Goal: Task Accomplishment & Management: Manage account settings

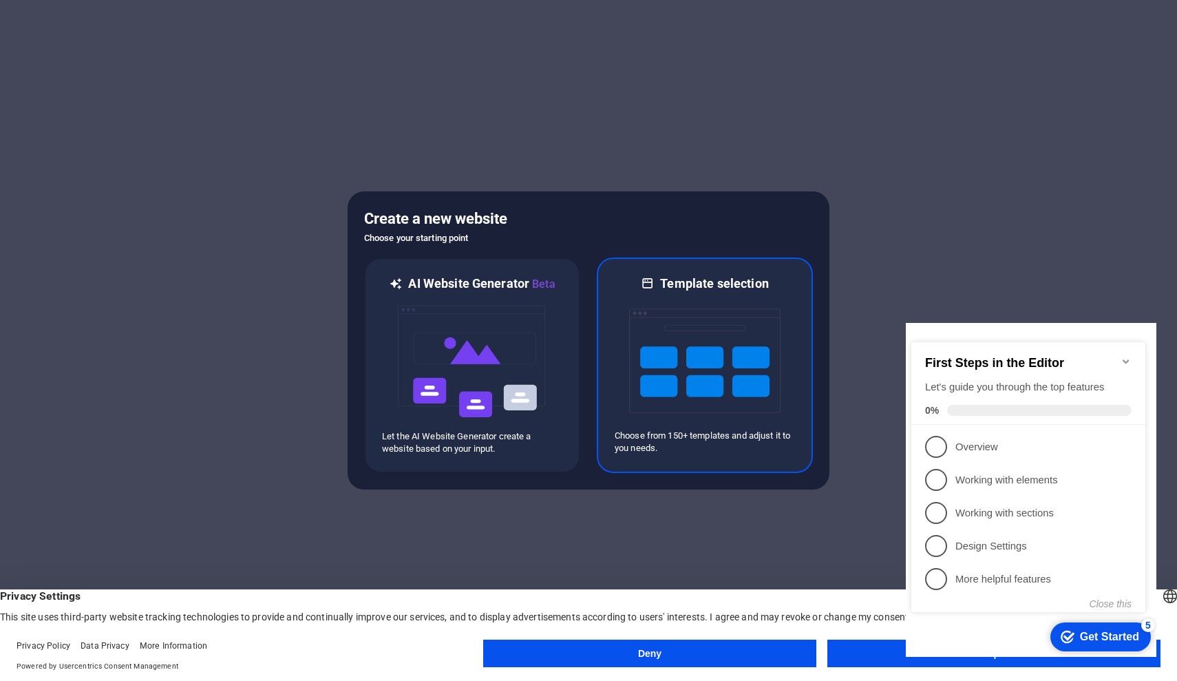
click at [697, 309] on img at bounding box center [704, 361] width 151 height 138
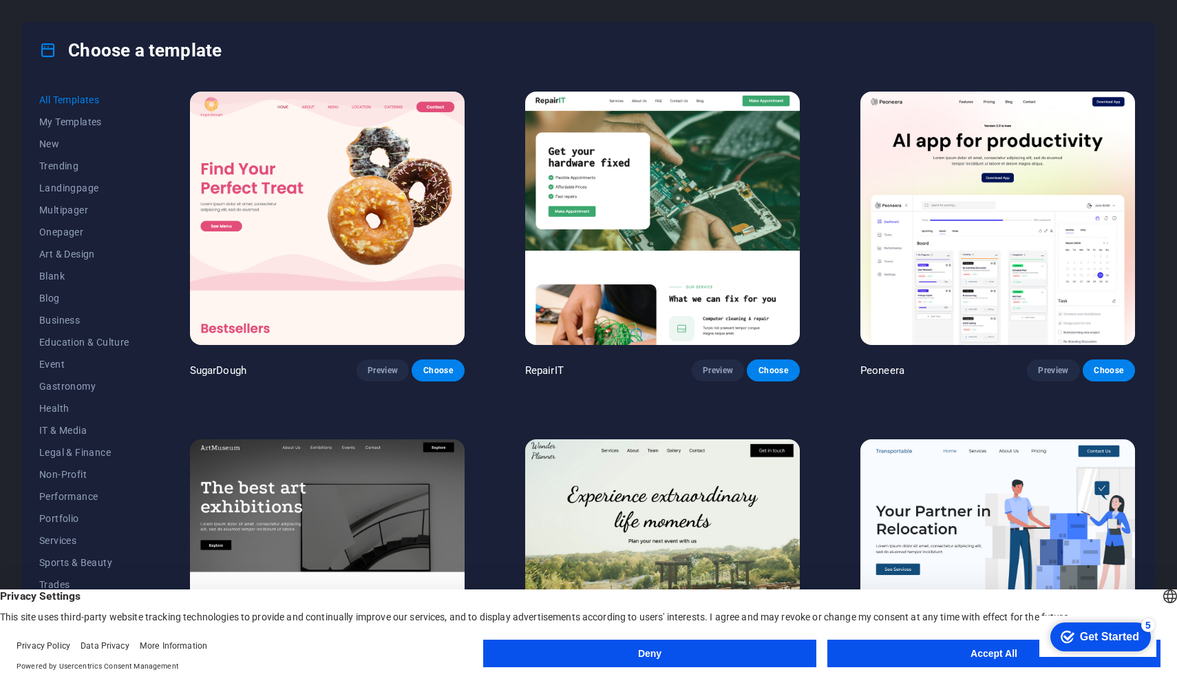
click at [939, 653] on button "Accept All" at bounding box center [994, 654] width 333 height 28
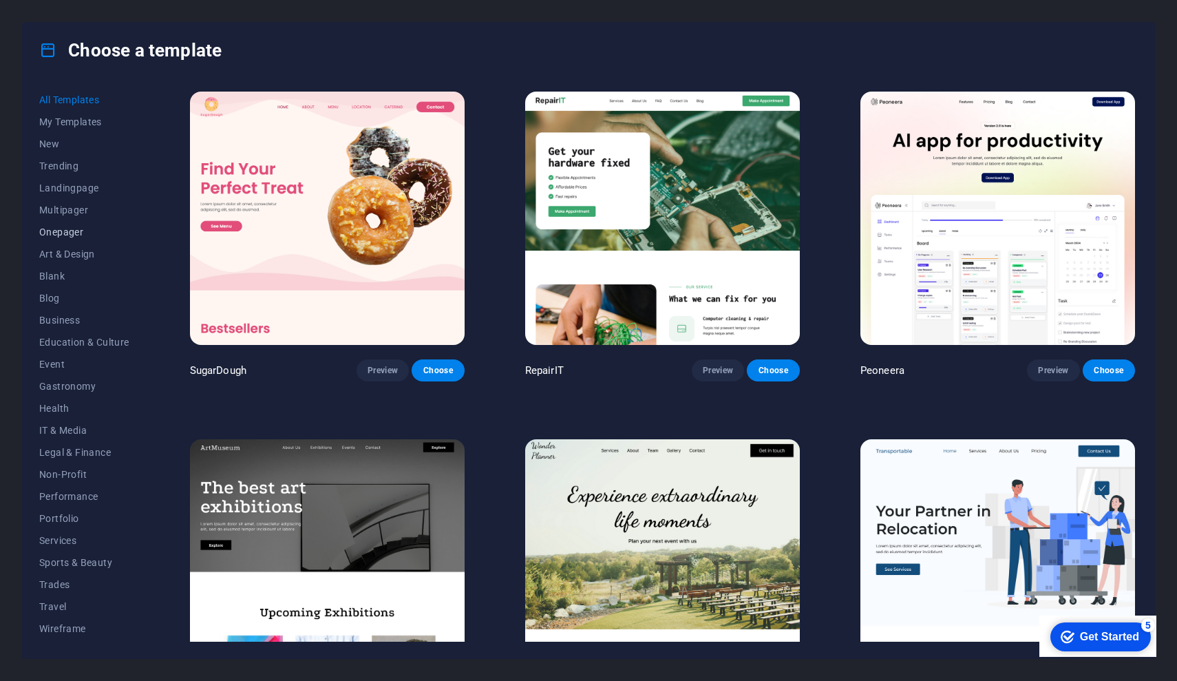
click at [58, 233] on span "Onepager" at bounding box center [84, 232] width 90 height 11
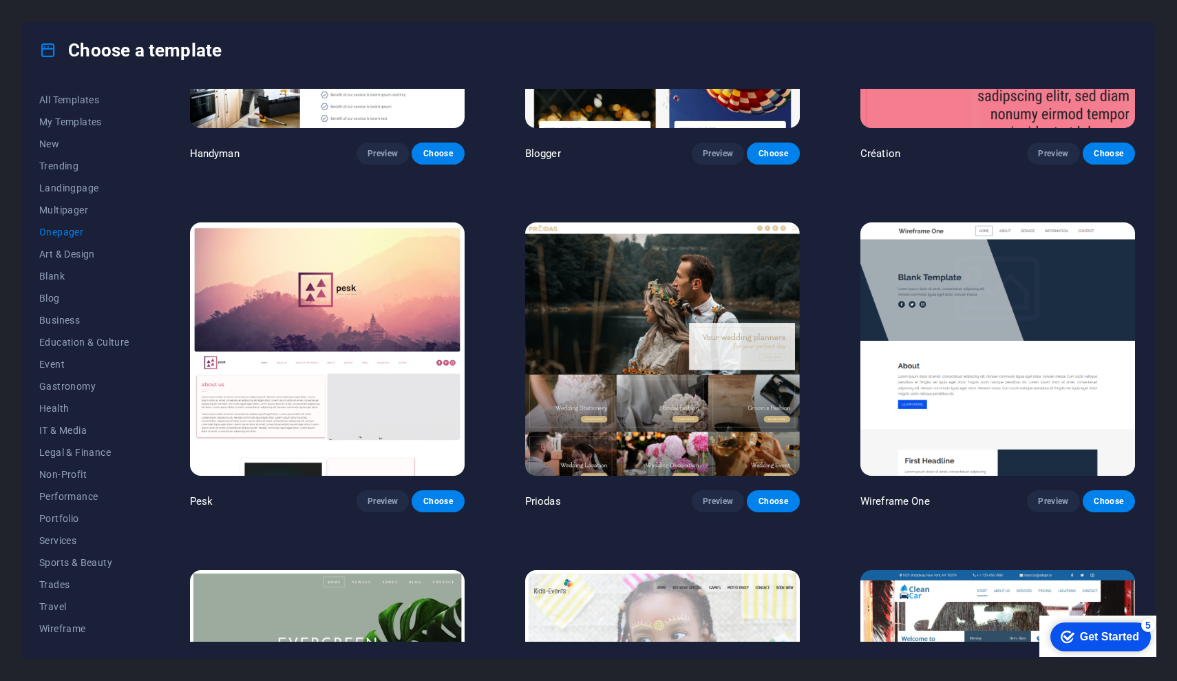
scroll to position [1955, 0]
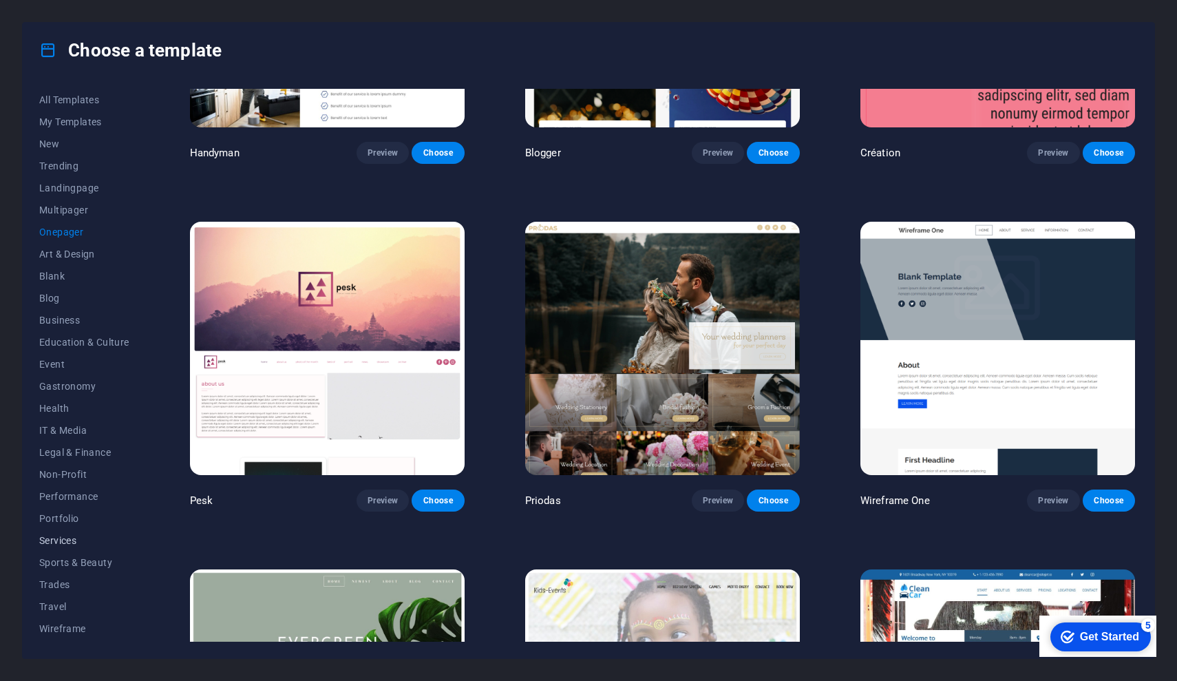
click at [61, 540] on span "Services" at bounding box center [84, 540] width 90 height 11
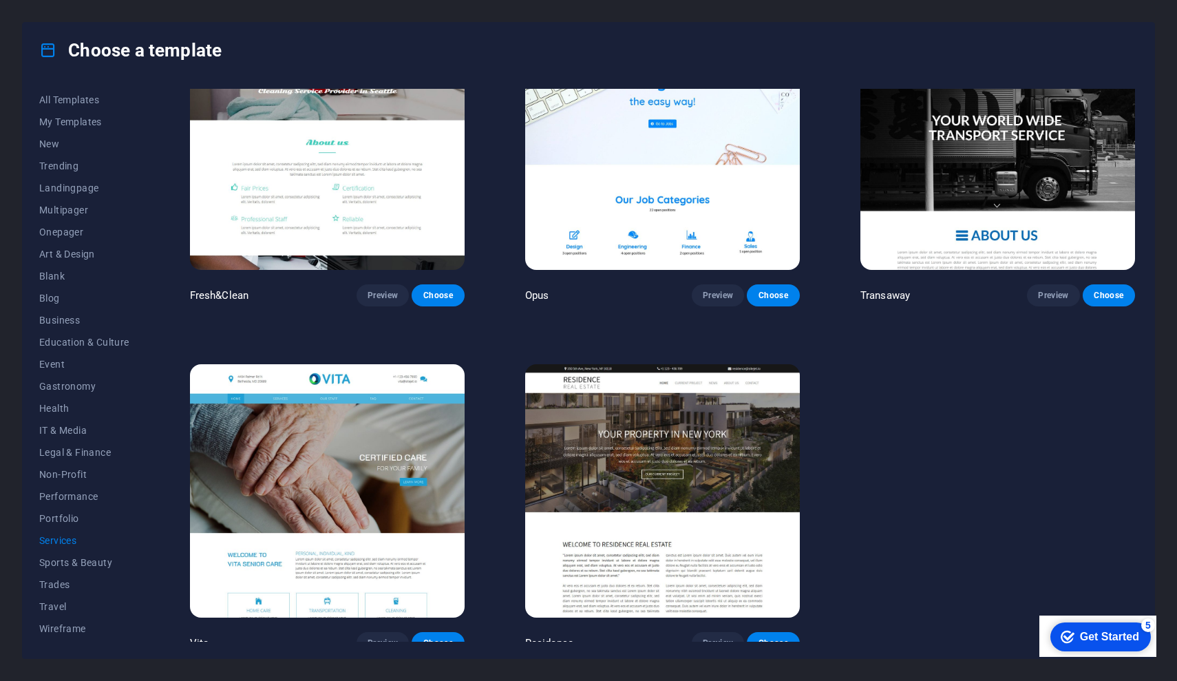
scroll to position [1811, 0]
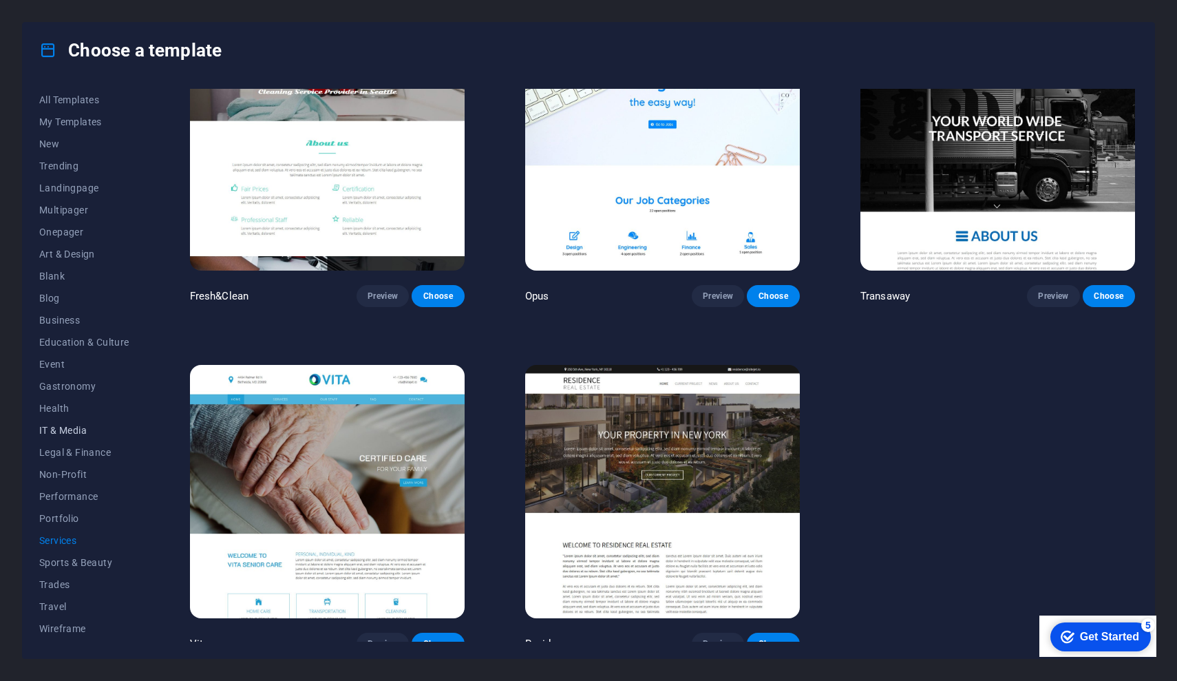
click at [56, 424] on button "IT & Media" at bounding box center [84, 430] width 90 height 22
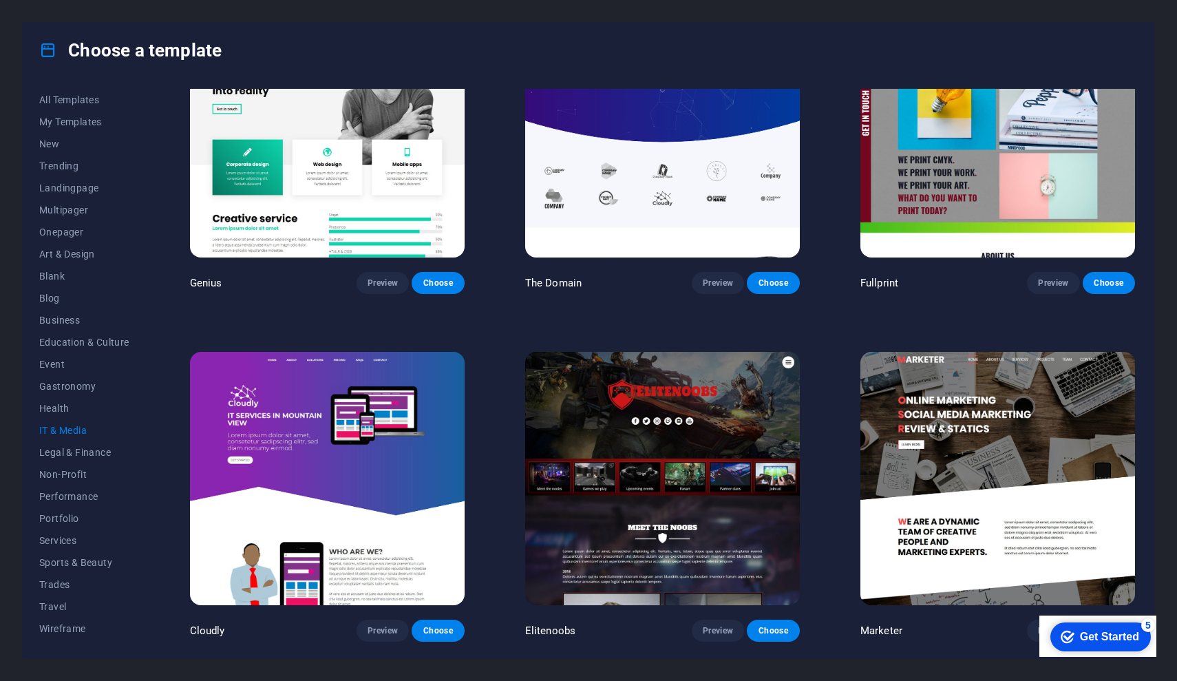
scroll to position [775, 0]
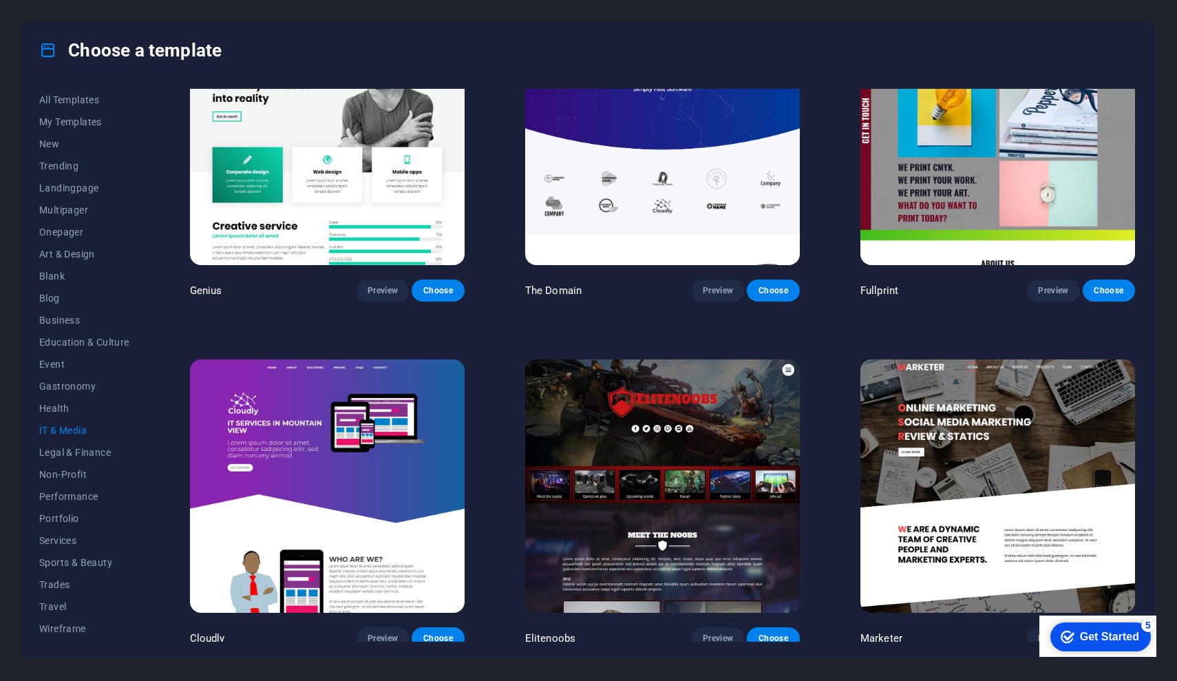
click at [1022, 505] on img at bounding box center [998, 485] width 275 height 253
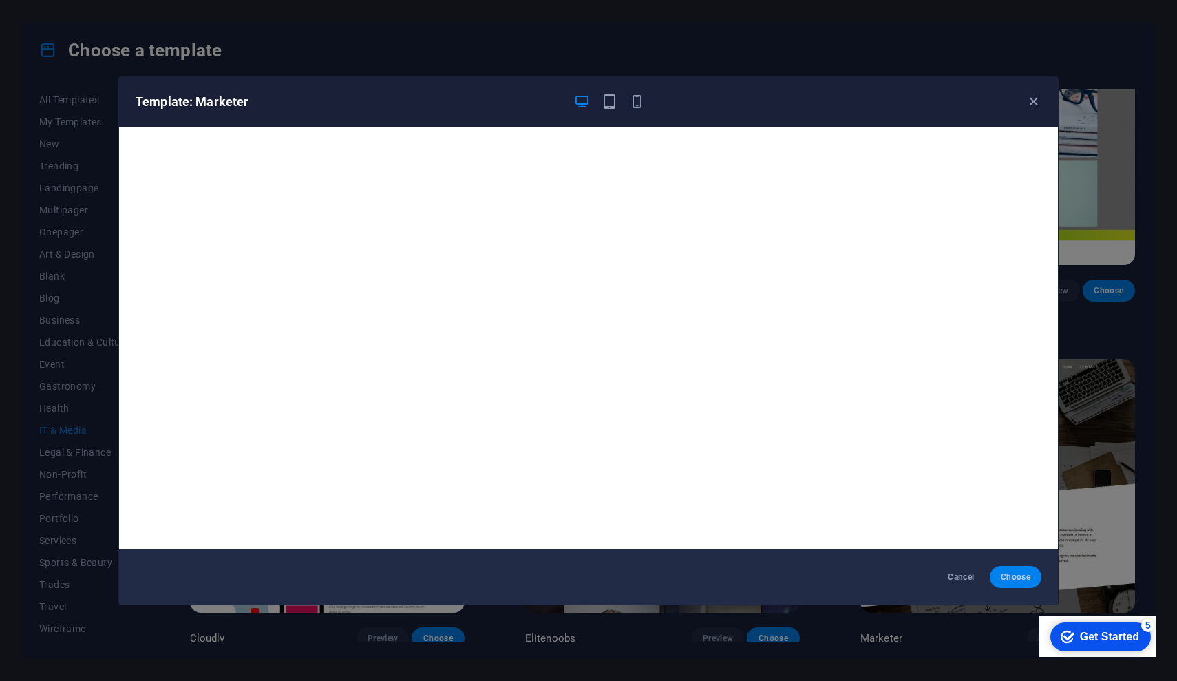
click at [1025, 580] on span "Choose" at bounding box center [1016, 576] width 30 height 11
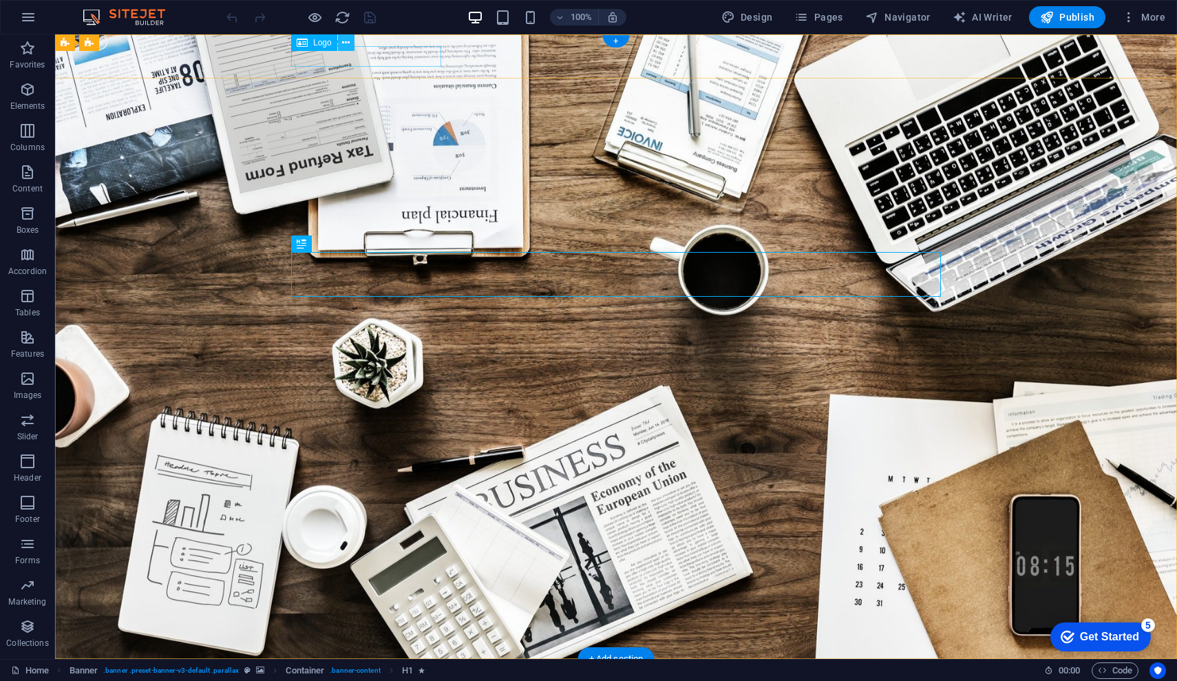
click at [348, 42] on icon at bounding box center [346, 43] width 8 height 14
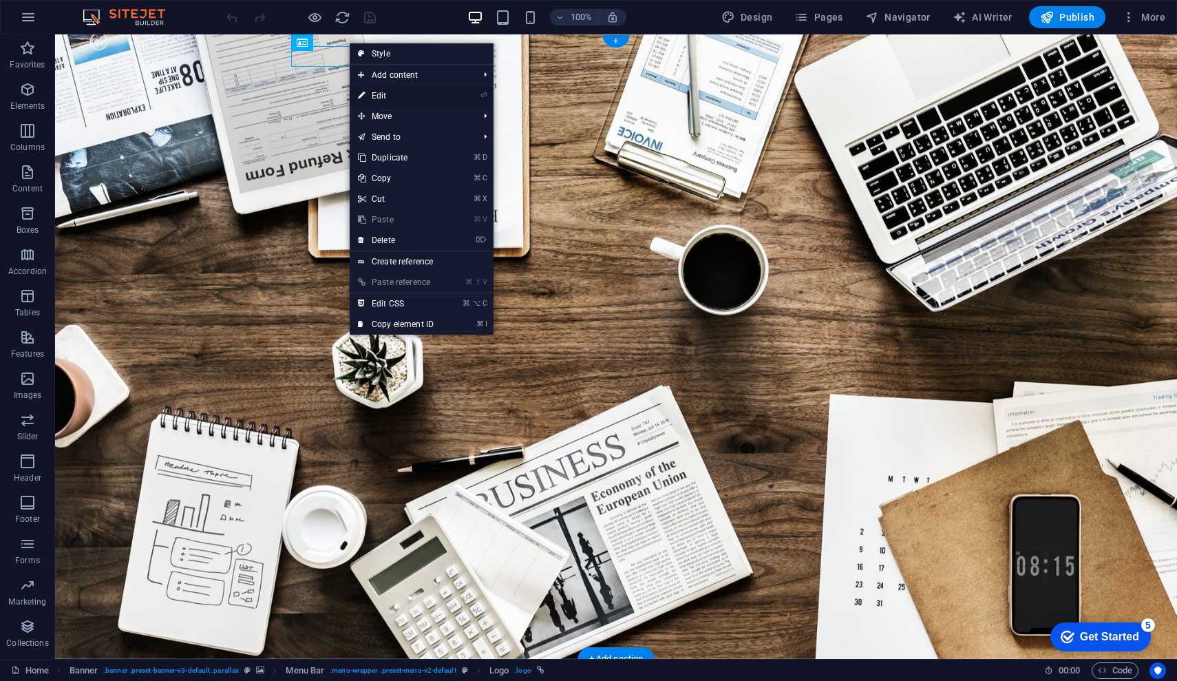
click at [375, 96] on link "⏎ Edit" at bounding box center [396, 95] width 92 height 21
select select "px"
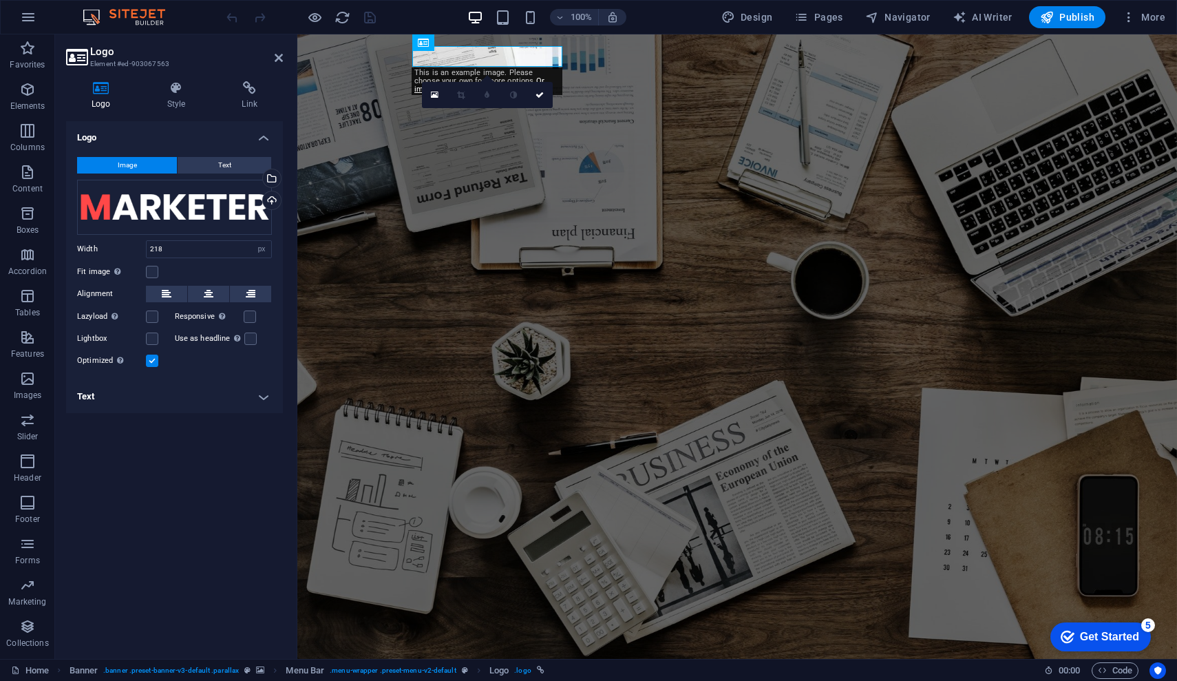
click at [151, 165] on button "Image" at bounding box center [127, 165] width 100 height 17
click at [98, 92] on icon at bounding box center [101, 88] width 70 height 14
click at [149, 166] on button "Image" at bounding box center [127, 165] width 100 height 17
click at [273, 178] on div "Select files from the file manager, stock photos, or upload file(s)" at bounding box center [270, 179] width 21 height 21
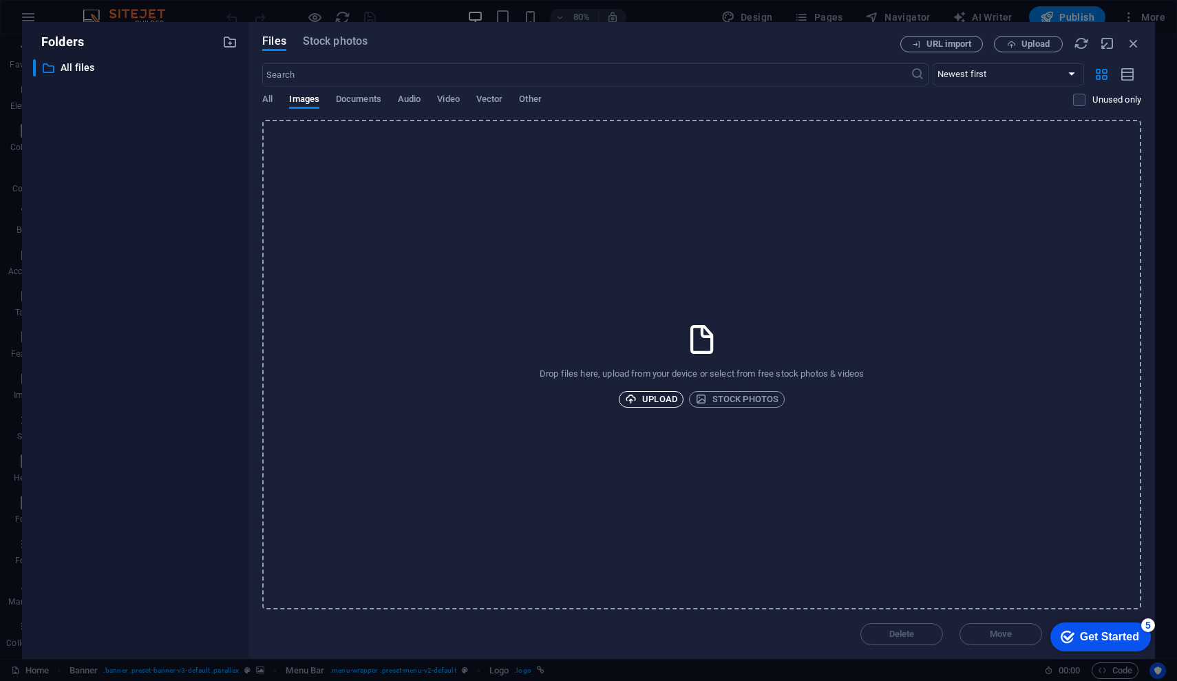
click at [661, 399] on span "Upload" at bounding box center [651, 399] width 52 height 17
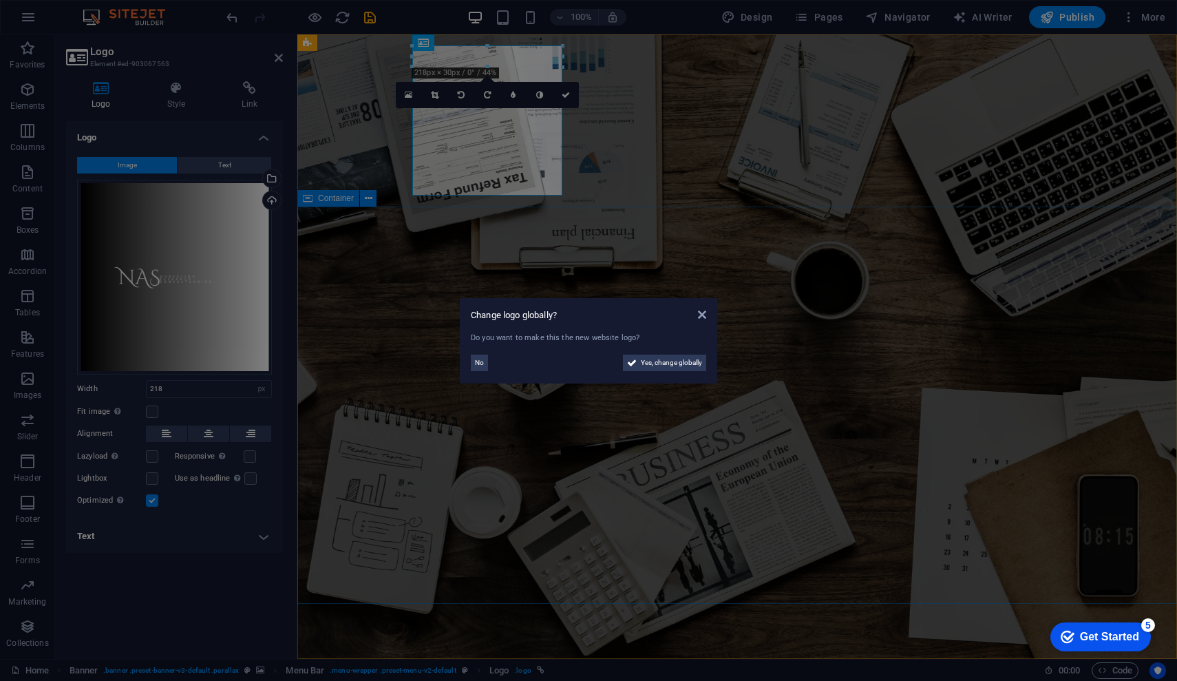
click at [183, 242] on aside "Change logo globally? Do you want to make this the new website logo? No Yes, ch…" at bounding box center [588, 340] width 1177 height 681
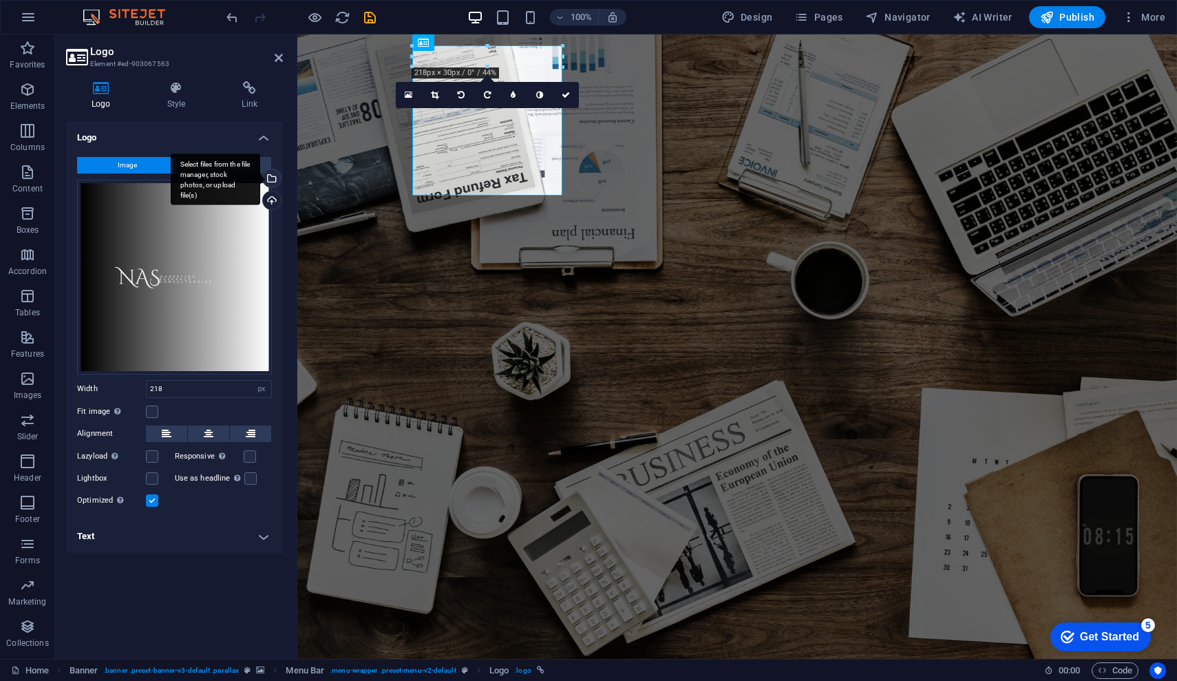
click at [274, 180] on div "Select files from the file manager, stock photos, or upload file(s)" at bounding box center [270, 179] width 21 height 21
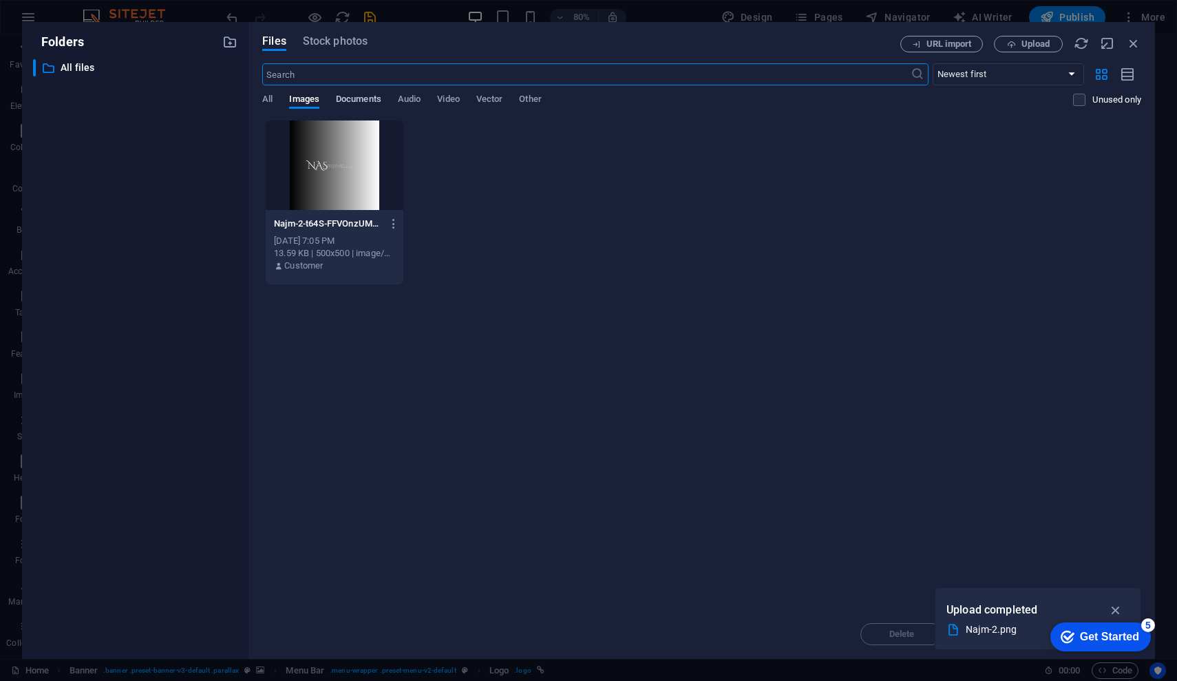
click at [352, 98] on span "Documents" at bounding box center [358, 100] width 45 height 19
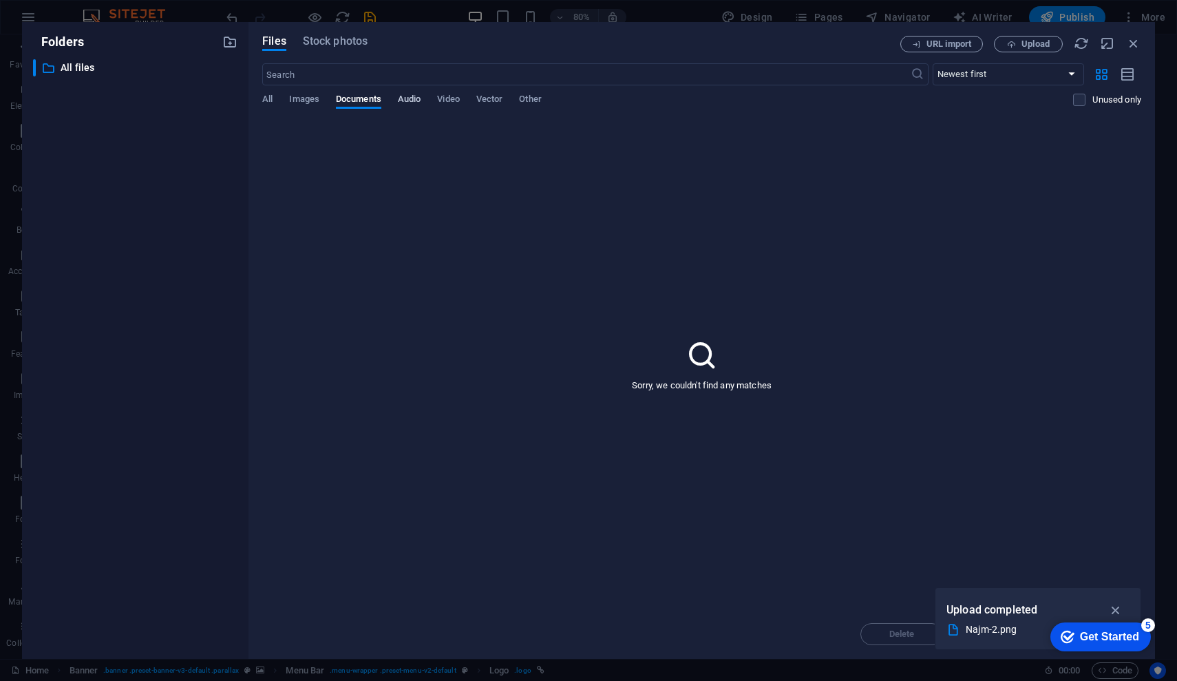
click at [412, 98] on span "Audio" at bounding box center [409, 100] width 23 height 19
click at [454, 97] on span "Video" at bounding box center [448, 100] width 22 height 19
click at [488, 98] on span "Vector" at bounding box center [489, 100] width 27 height 19
click at [530, 97] on span "Other" at bounding box center [530, 100] width 22 height 19
click at [333, 41] on span "Stock photos" at bounding box center [335, 41] width 65 height 17
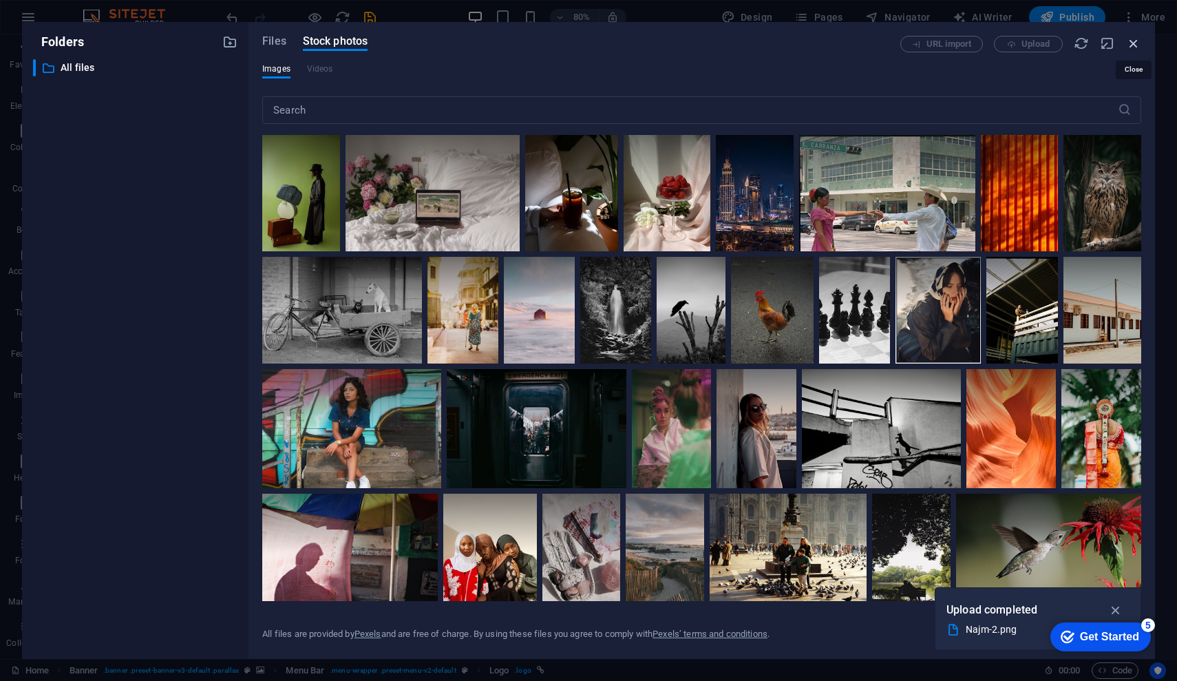
click at [1133, 43] on icon "button" at bounding box center [1133, 43] width 15 height 15
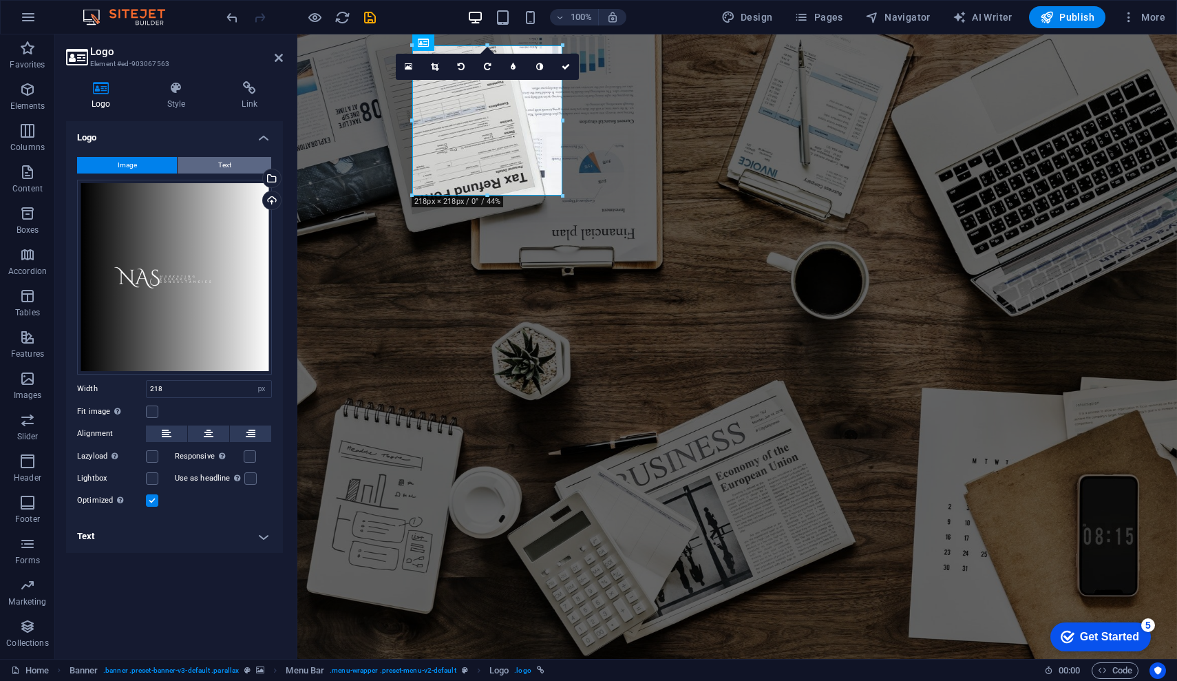
click at [218, 162] on span "Text" at bounding box center [224, 165] width 13 height 17
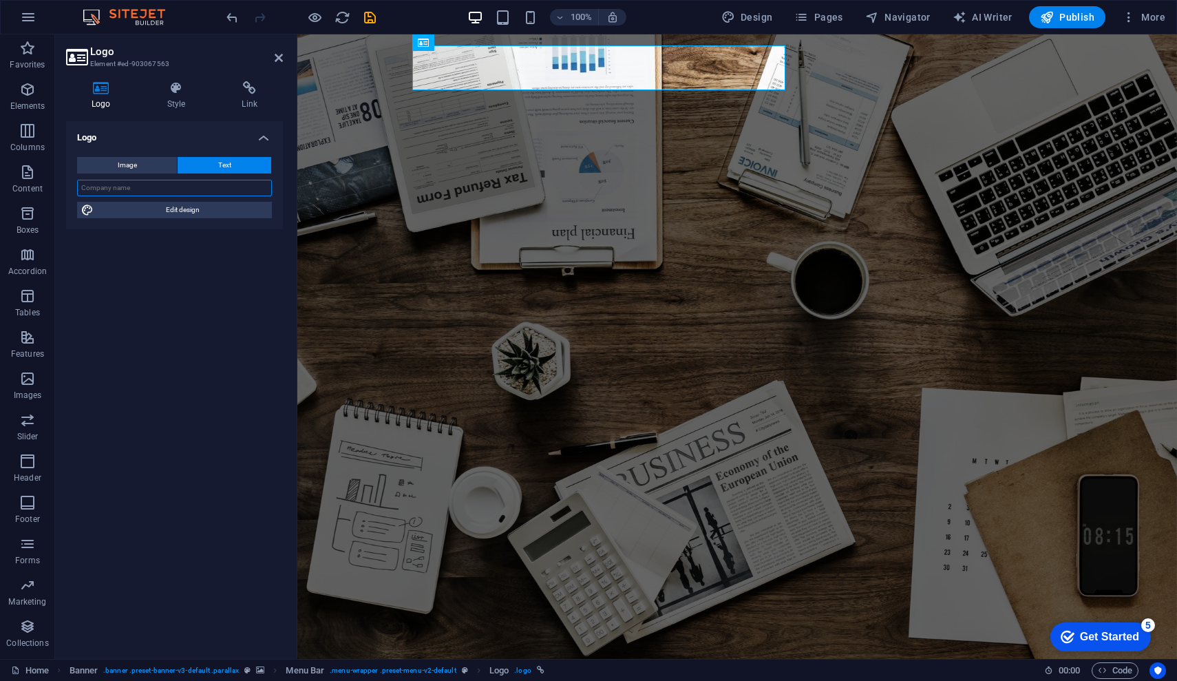
click at [148, 189] on input "text" at bounding box center [174, 188] width 195 height 17
click at [167, 210] on span "Edit design" at bounding box center [183, 210] width 170 height 17
select select "rem"
select select "300"
select select "px"
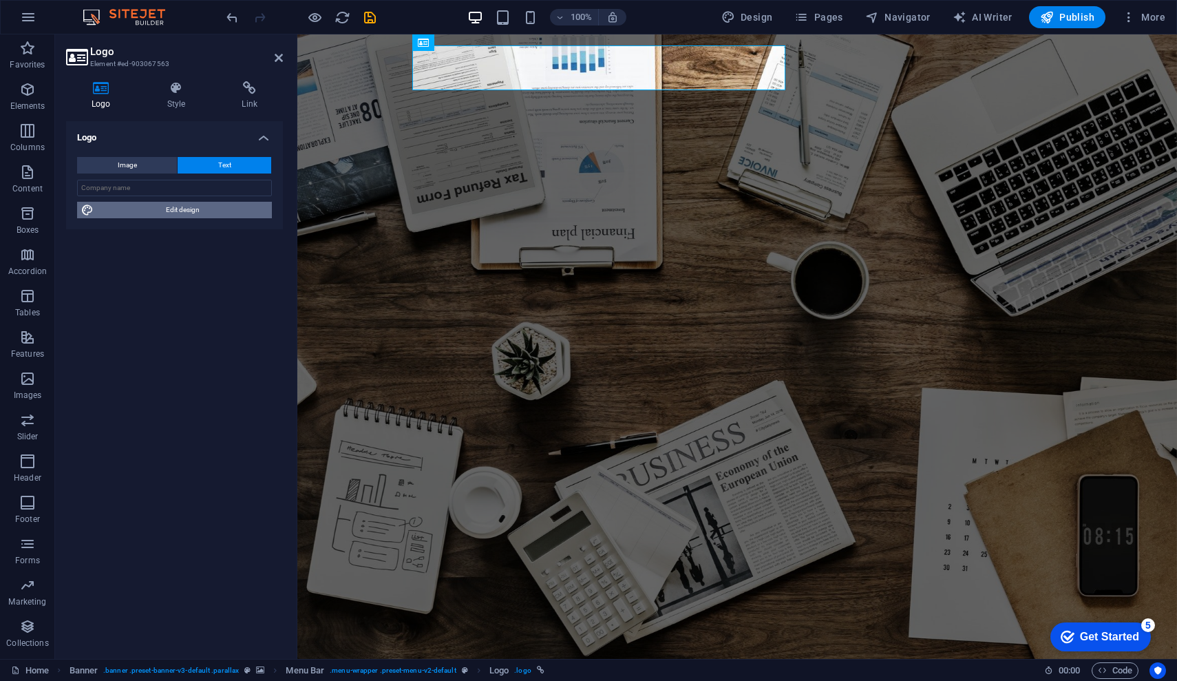
select select "rem"
select select "700"
select select "px"
select select "rem"
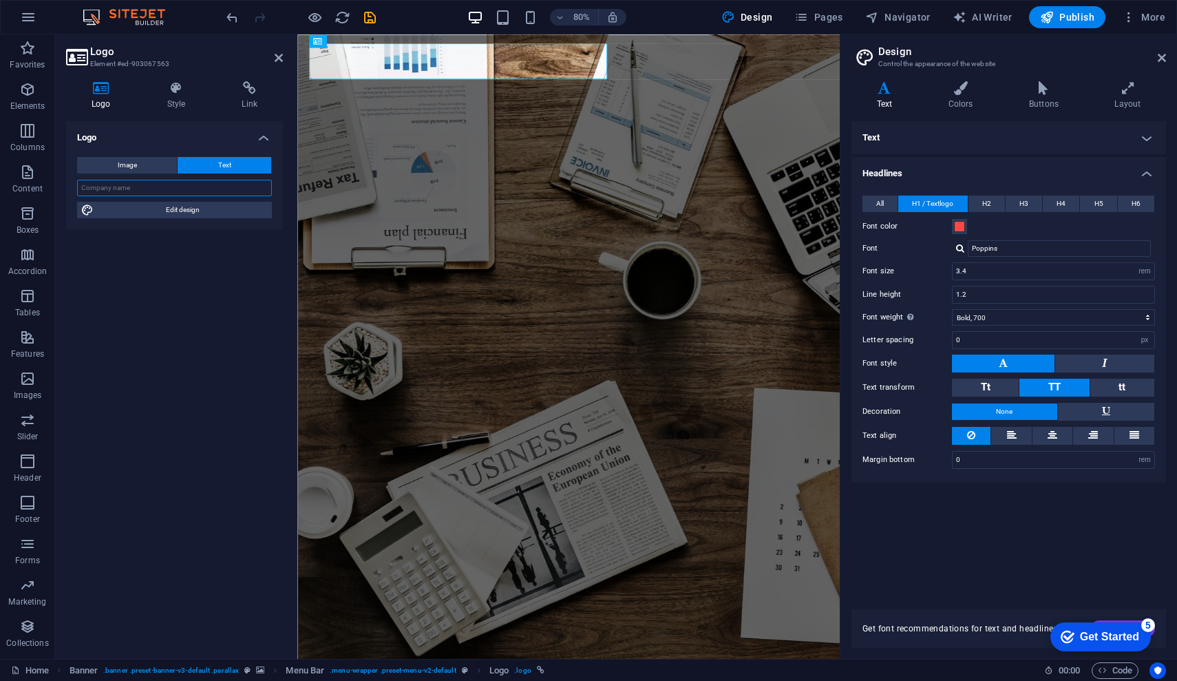
click at [150, 189] on input "text" at bounding box center [174, 188] width 195 height 17
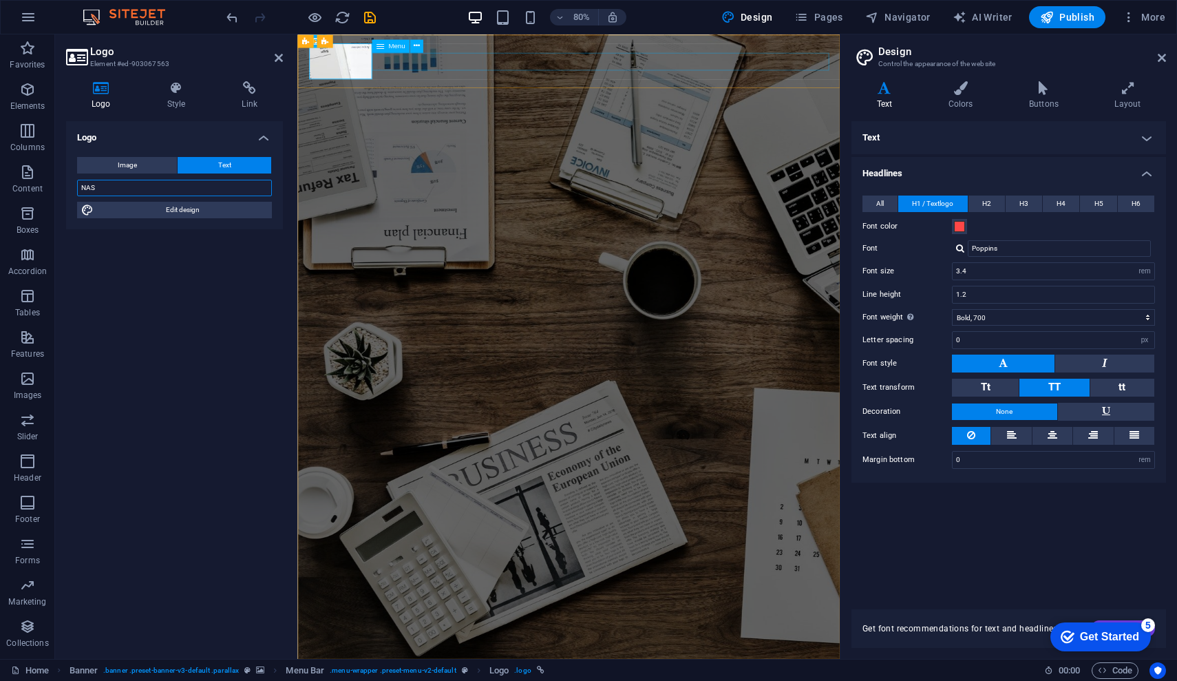
type input "NAS"
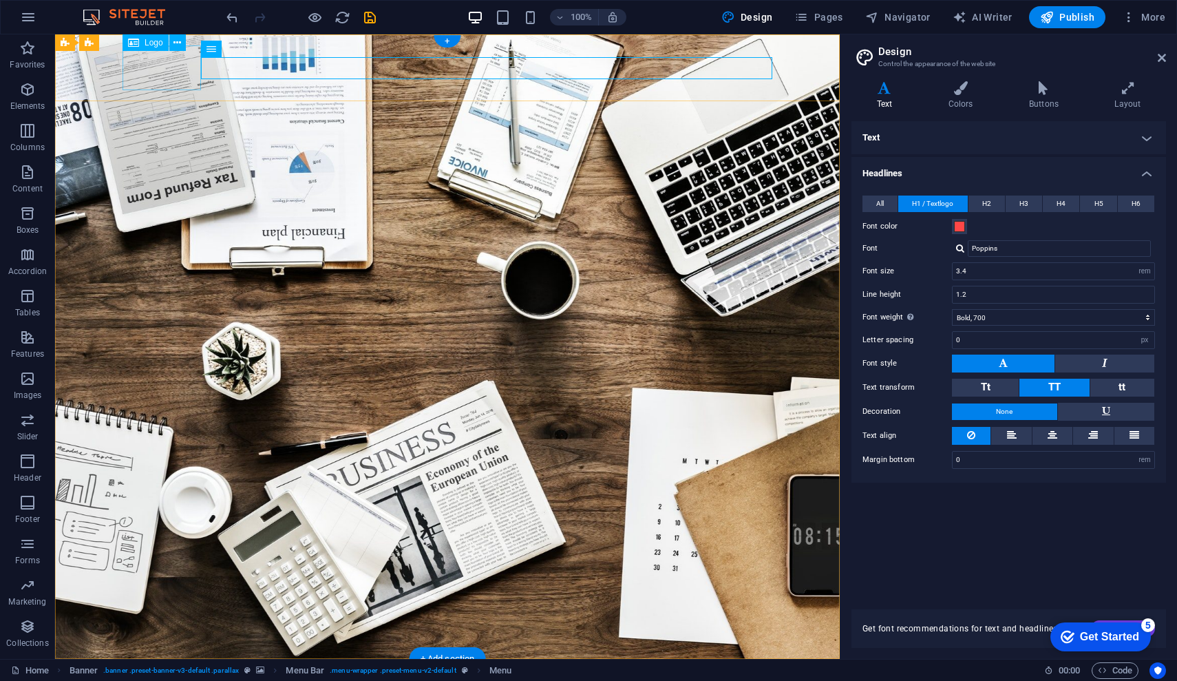
click at [158, 670] on div "NAS" at bounding box center [448, 692] width 650 height 45
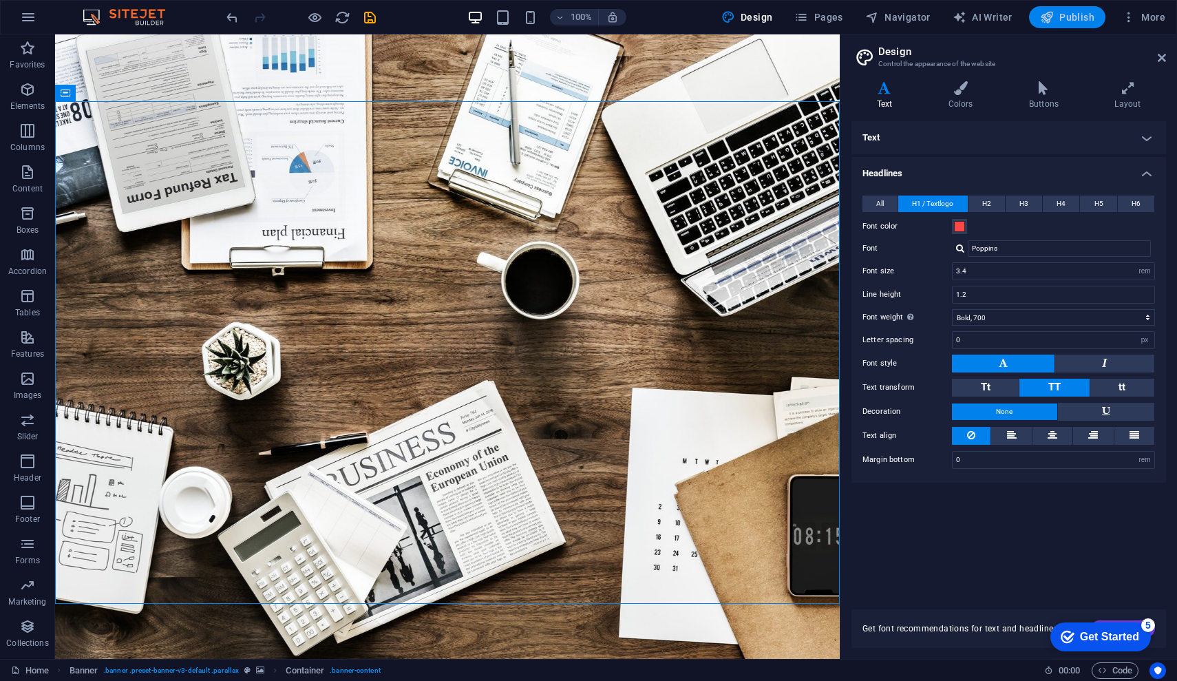
click at [1066, 23] on span "Publish" at bounding box center [1067, 17] width 54 height 14
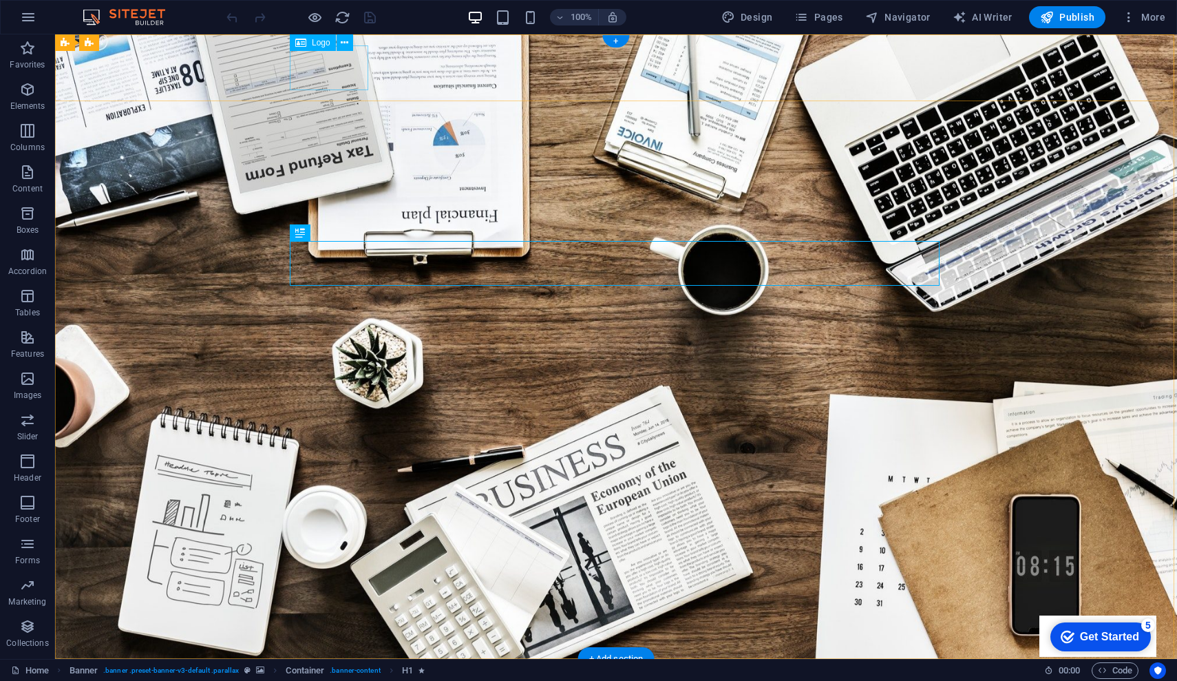
click at [339, 670] on div "NAS" at bounding box center [616, 692] width 650 height 45
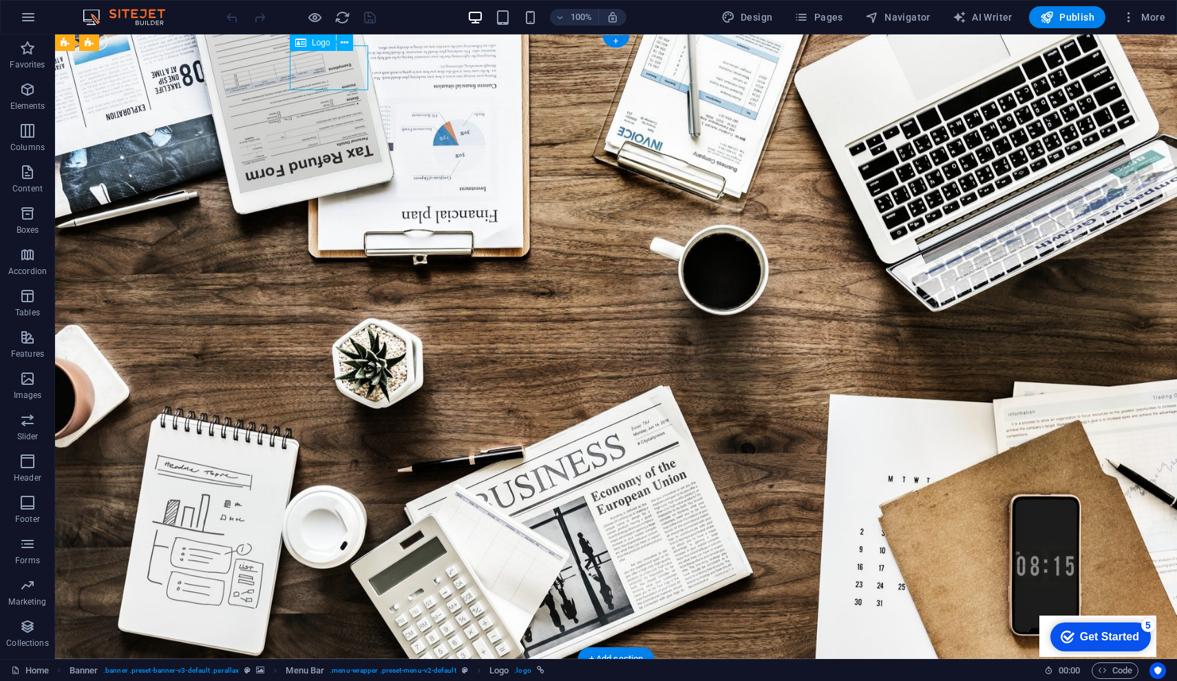
click at [328, 670] on div "NAS" at bounding box center [616, 692] width 650 height 45
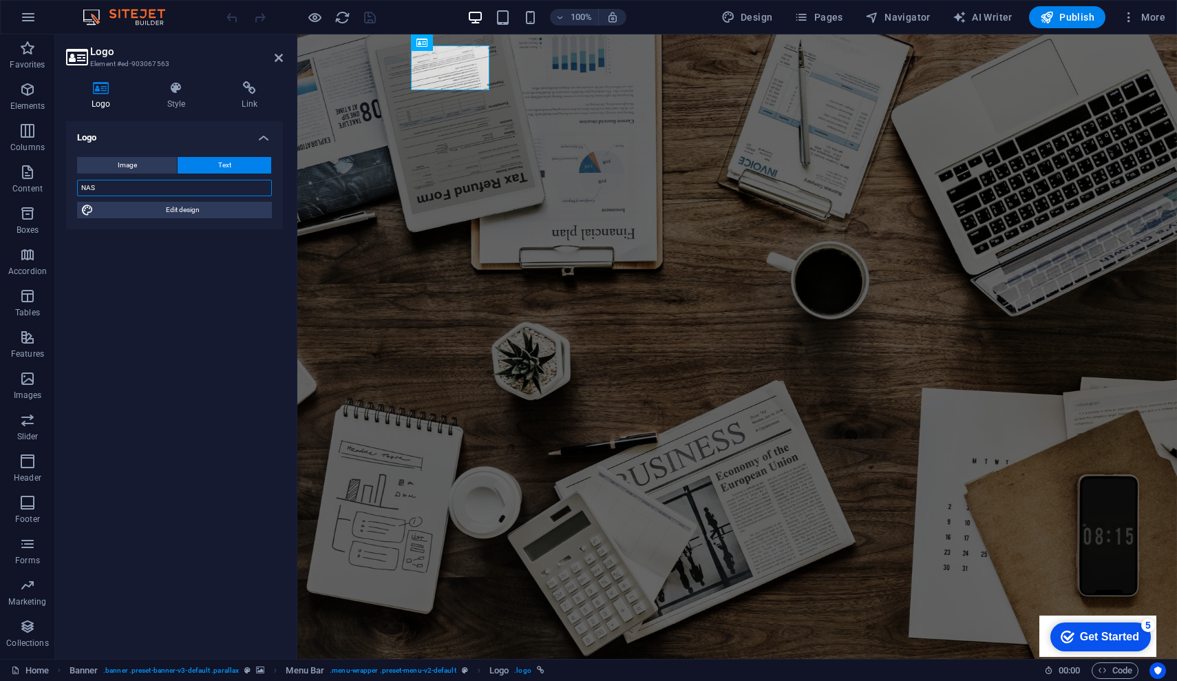
click at [144, 186] on input "NAS" at bounding box center [174, 188] width 195 height 17
type input "N"
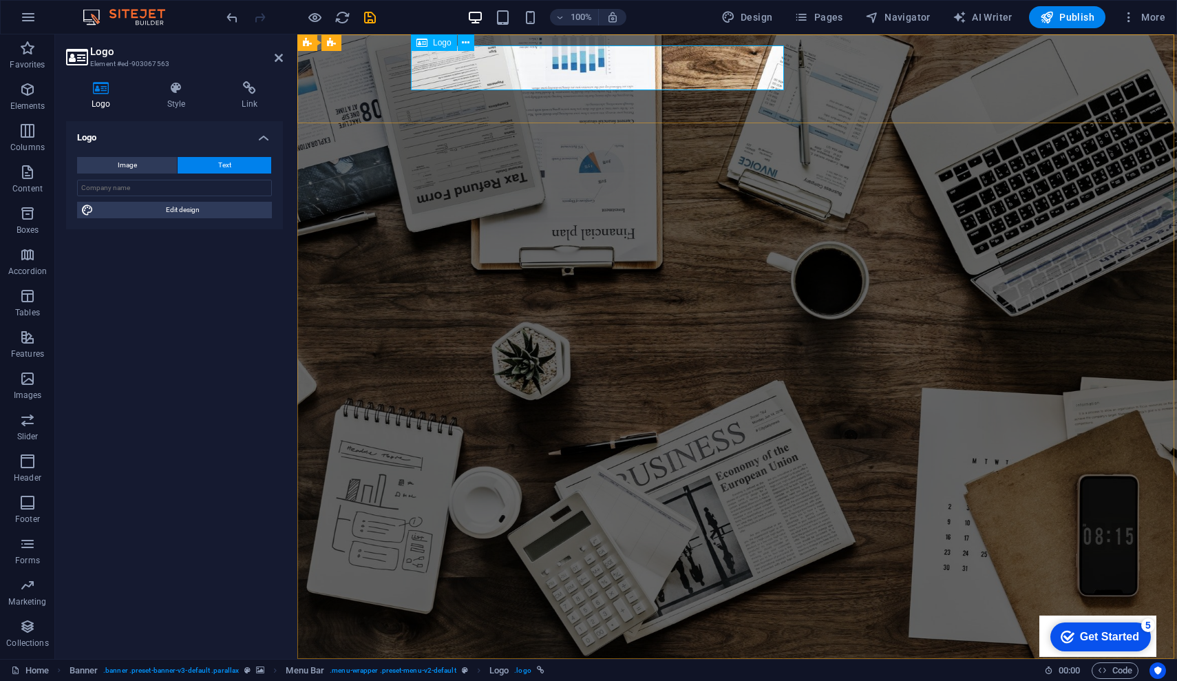
click at [531, 670] on div "[DOMAIN_NAME]" at bounding box center [737, 692] width 650 height 45
click at [524, 670] on div "[DOMAIN_NAME]" at bounding box center [737, 692] width 650 height 45
click at [499, 670] on div "[DOMAIN_NAME]" at bounding box center [737, 692] width 650 height 45
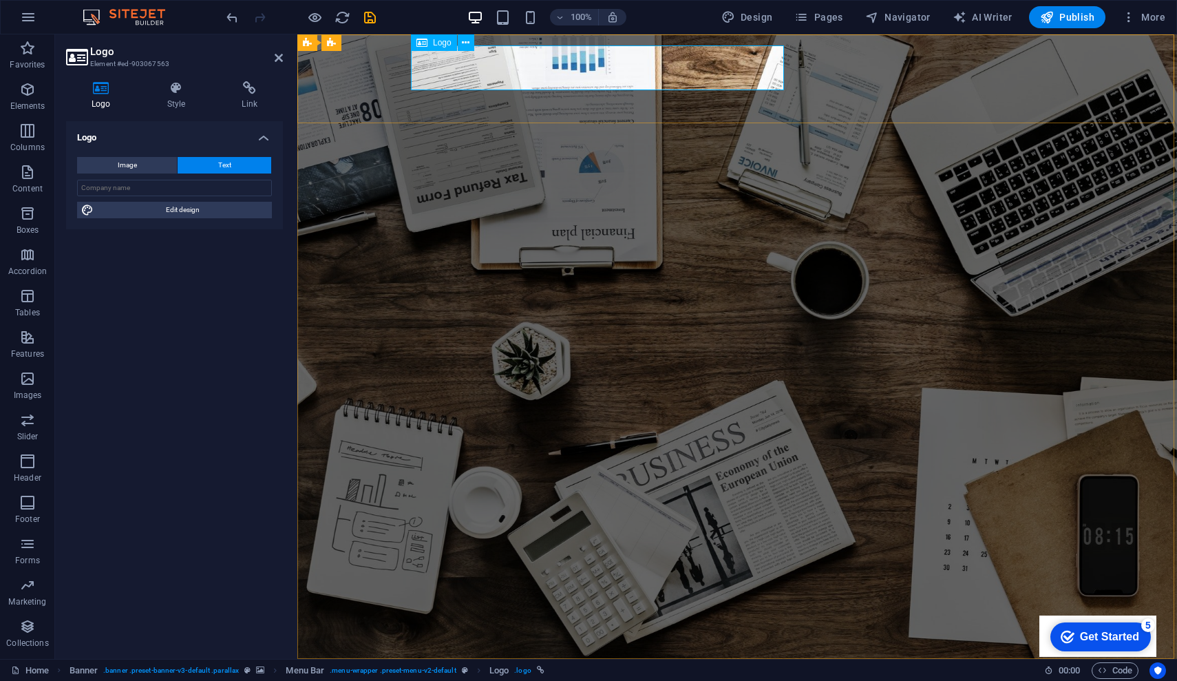
click at [608, 670] on div "[DOMAIN_NAME]" at bounding box center [737, 692] width 650 height 45
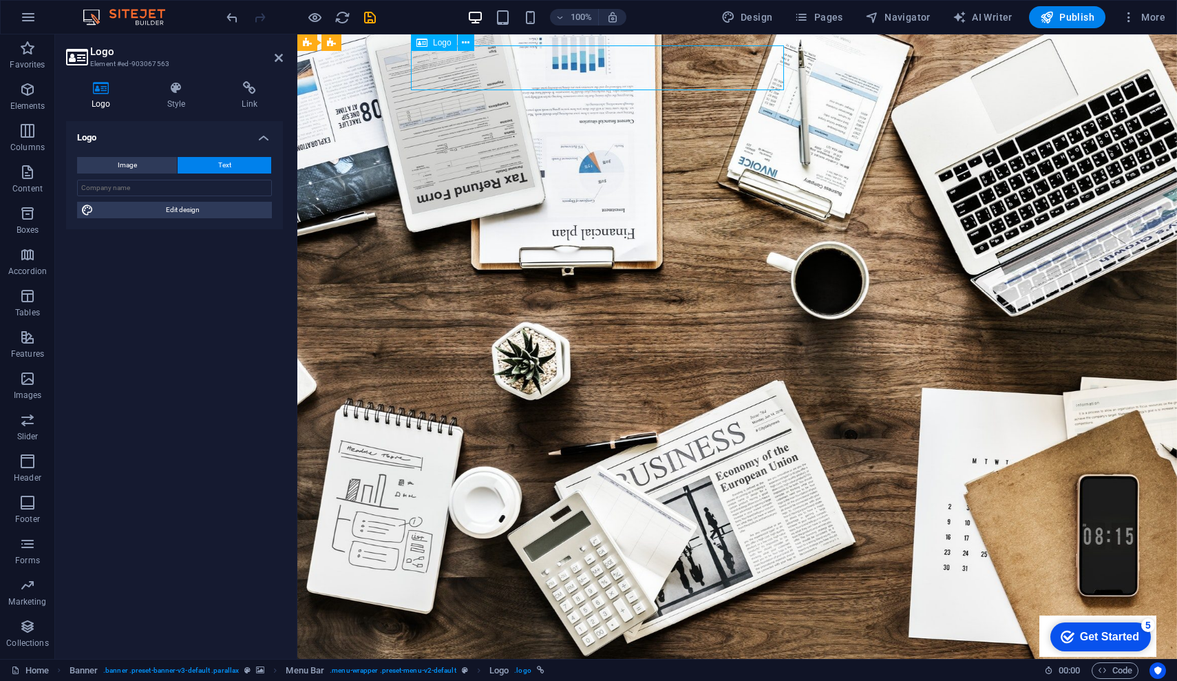
drag, startPoint x: 609, startPoint y: 67, endPoint x: 569, endPoint y: 76, distance: 40.9
click at [569, 670] on div "[DOMAIN_NAME]" at bounding box center [737, 692] width 650 height 45
drag, startPoint x: 554, startPoint y: 67, endPoint x: 468, endPoint y: 72, distance: 85.5
click at [476, 670] on div "[DOMAIN_NAME]" at bounding box center [737, 692] width 650 height 45
click at [465, 39] on icon at bounding box center [466, 43] width 8 height 14
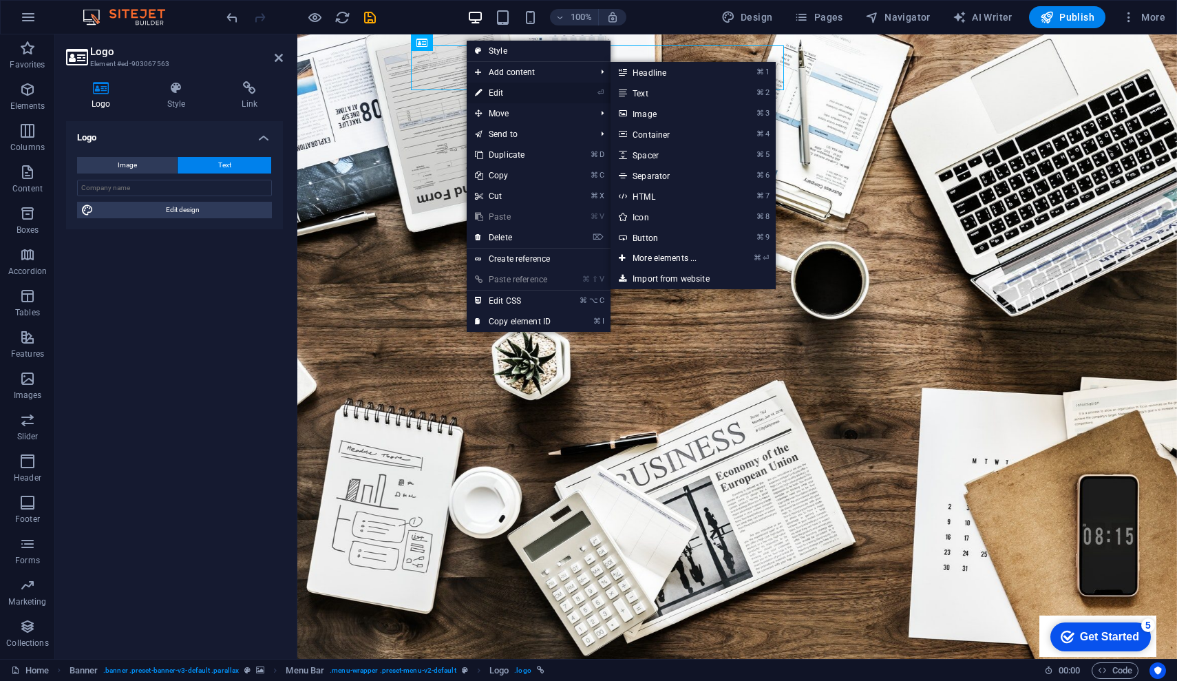
click at [506, 94] on link "⏎ Edit" at bounding box center [513, 93] width 92 height 21
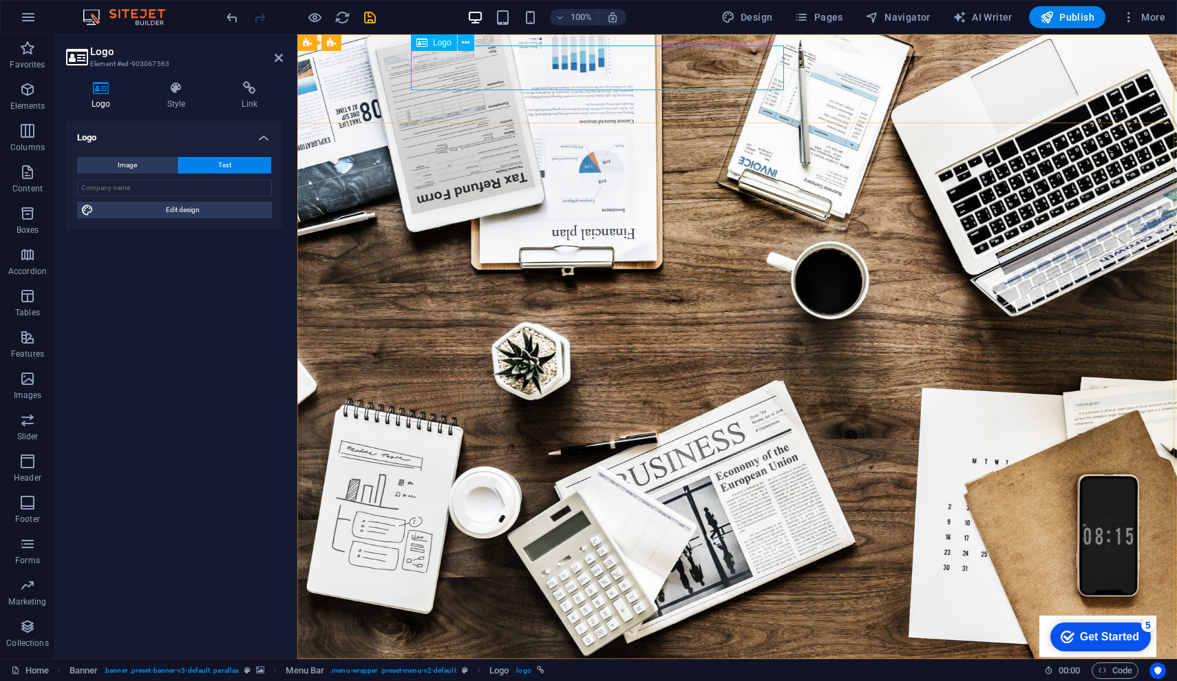
click at [462, 670] on div "[DOMAIN_NAME]" at bounding box center [737, 692] width 650 height 45
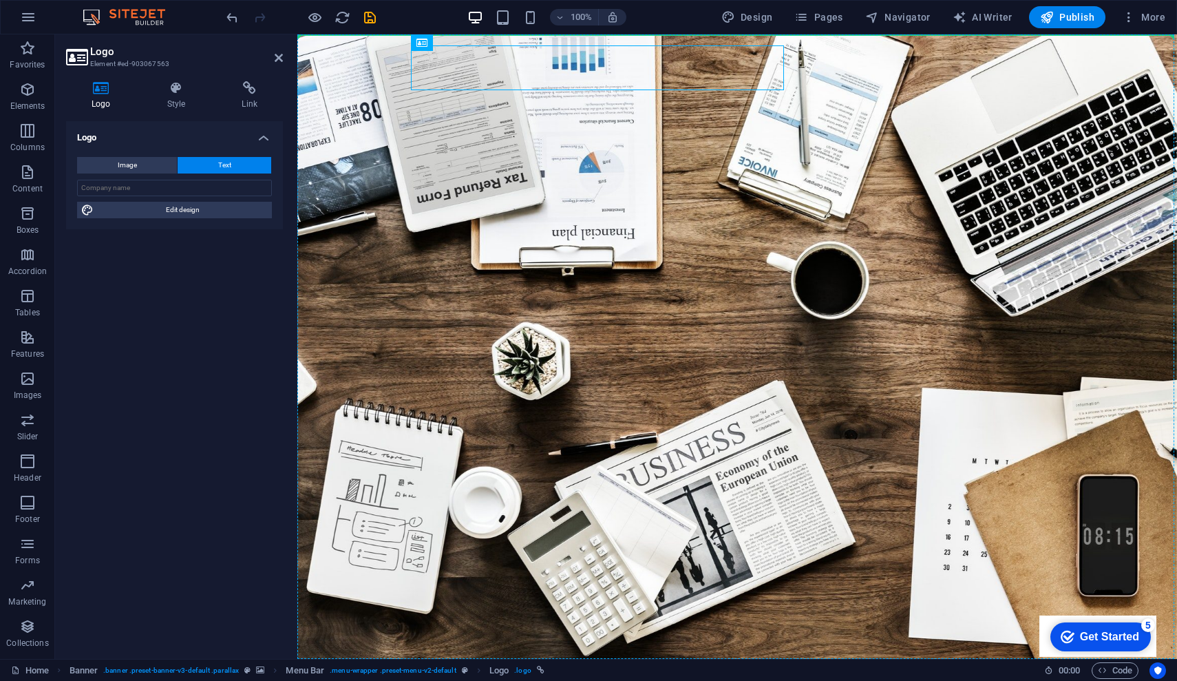
drag, startPoint x: 722, startPoint y: 81, endPoint x: 397, endPoint y: 56, distance: 325.9
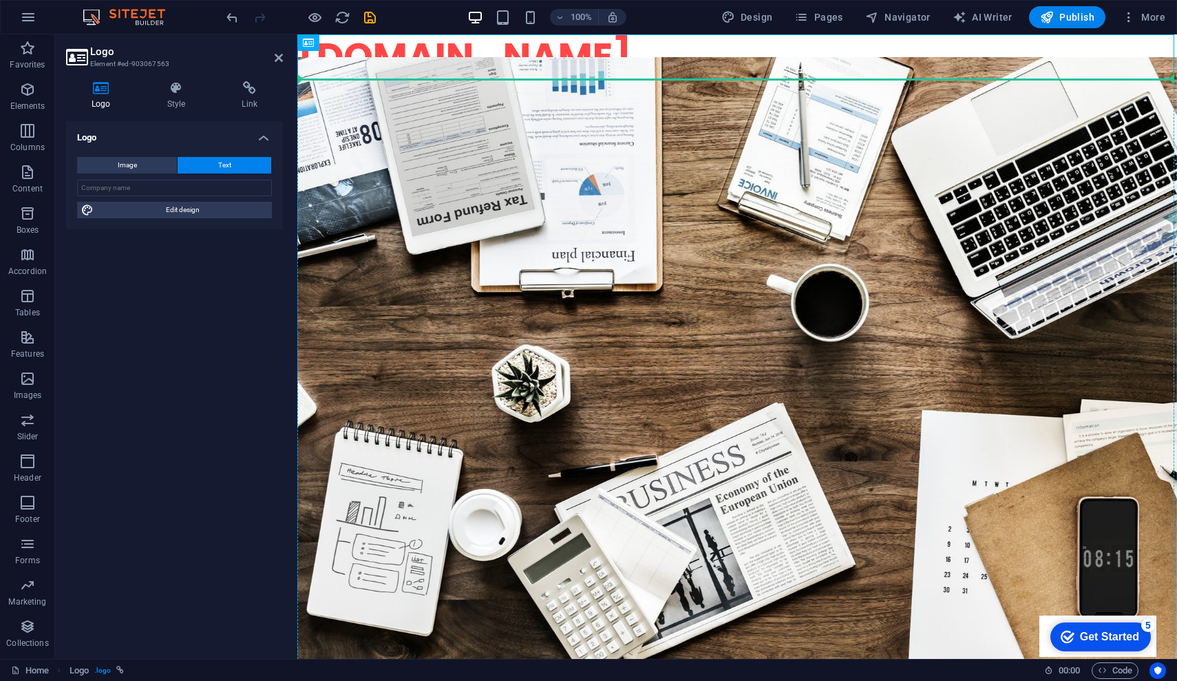
drag, startPoint x: 622, startPoint y: 76, endPoint x: 342, endPoint y: 91, distance: 279.9
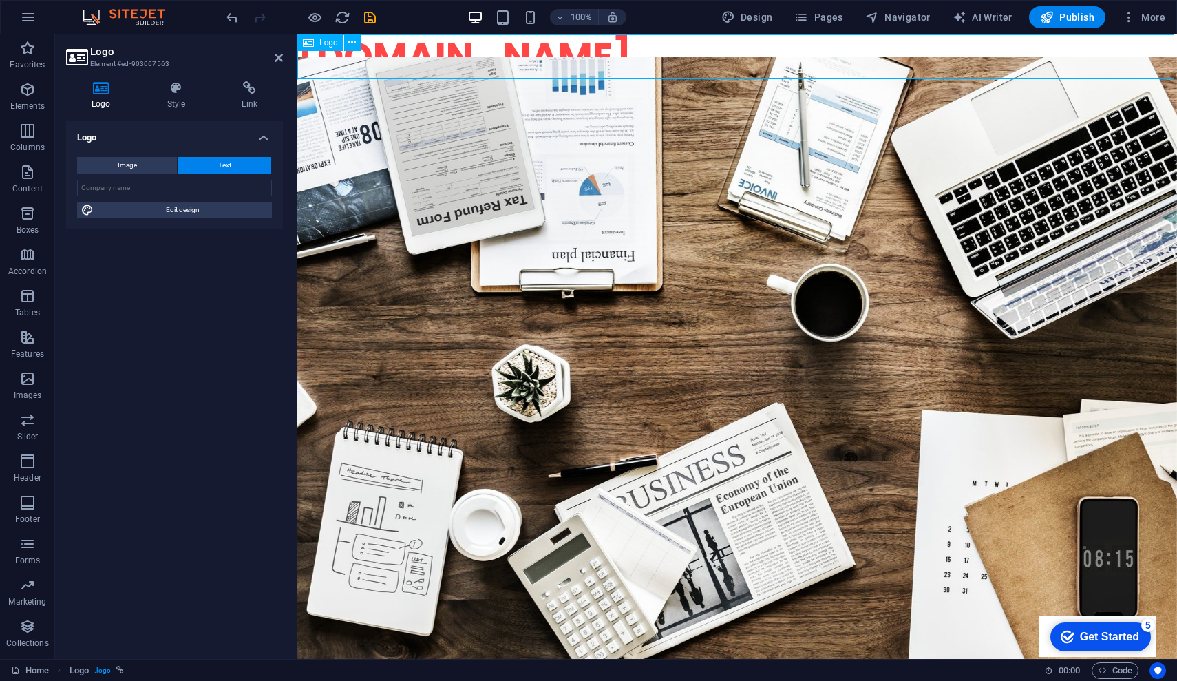
drag, startPoint x: 346, startPoint y: 80, endPoint x: 357, endPoint y: 50, distance: 32.2
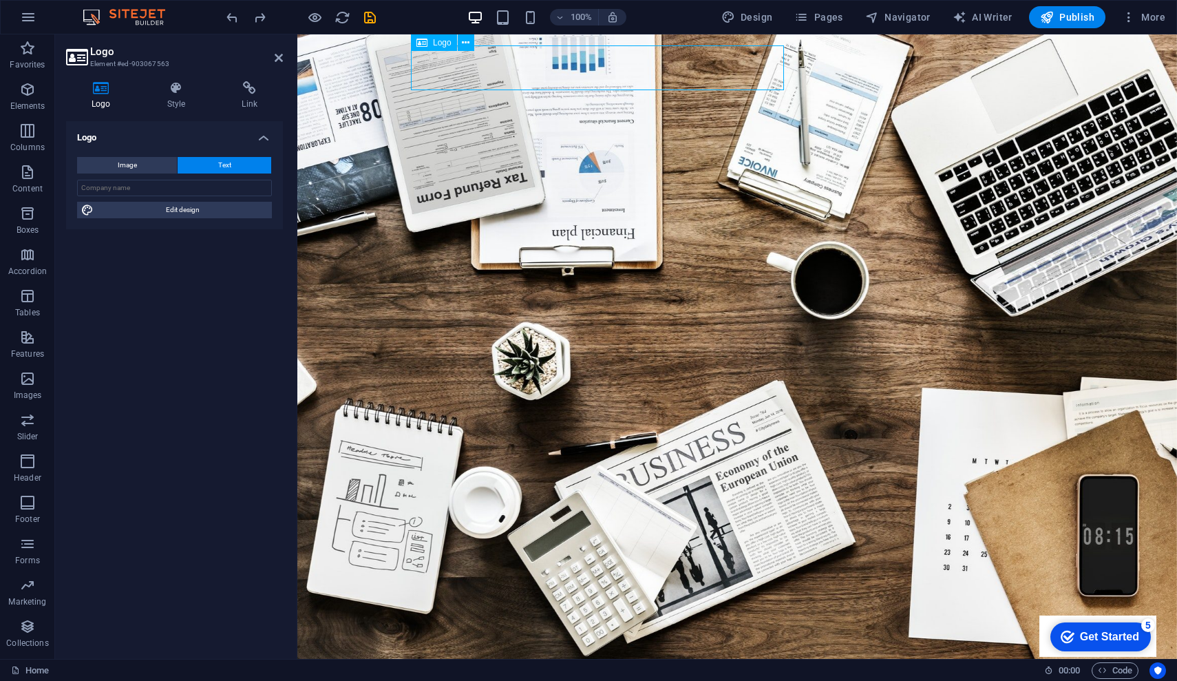
click at [676, 670] on div "[DOMAIN_NAME]" at bounding box center [737, 692] width 650 height 45
drag, startPoint x: 676, startPoint y: 70, endPoint x: 666, endPoint y: 70, distance: 10.3
click at [675, 670] on div "[DOMAIN_NAME]" at bounding box center [737, 692] width 650 height 45
click at [653, 670] on div "[DOMAIN_NAME]" at bounding box center [737, 692] width 650 height 45
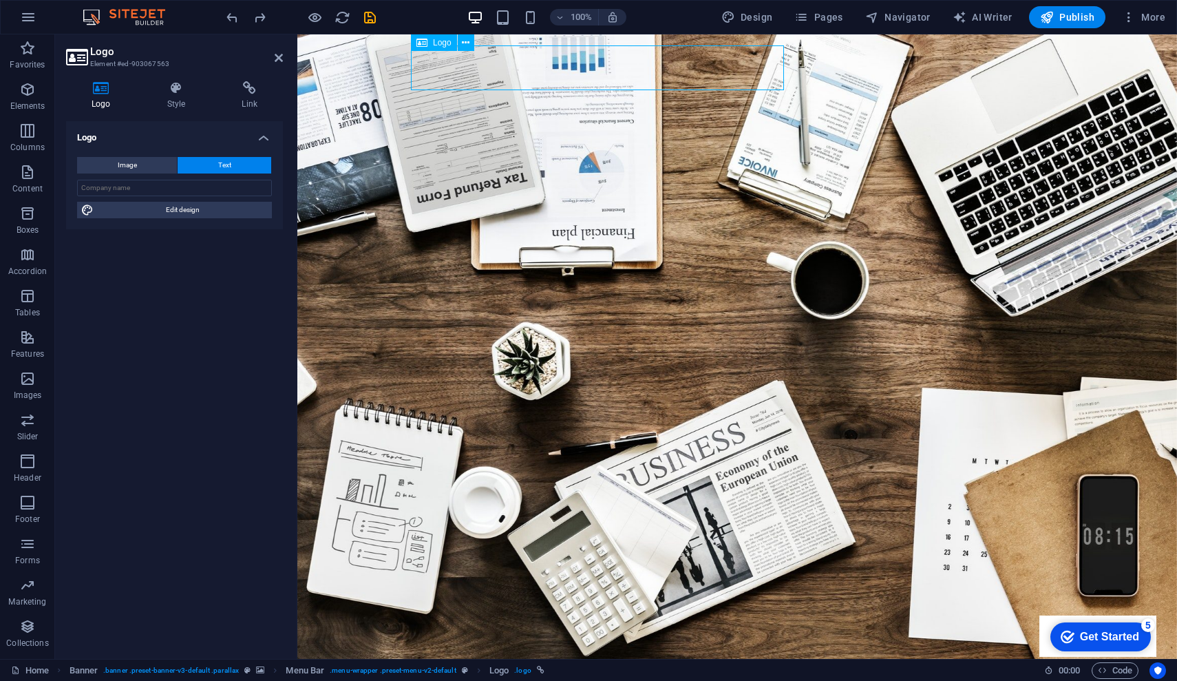
click at [644, 670] on div "[DOMAIN_NAME]" at bounding box center [737, 692] width 650 height 45
click at [121, 189] on input "text" at bounding box center [174, 188] width 195 height 17
type input "najmalsama"
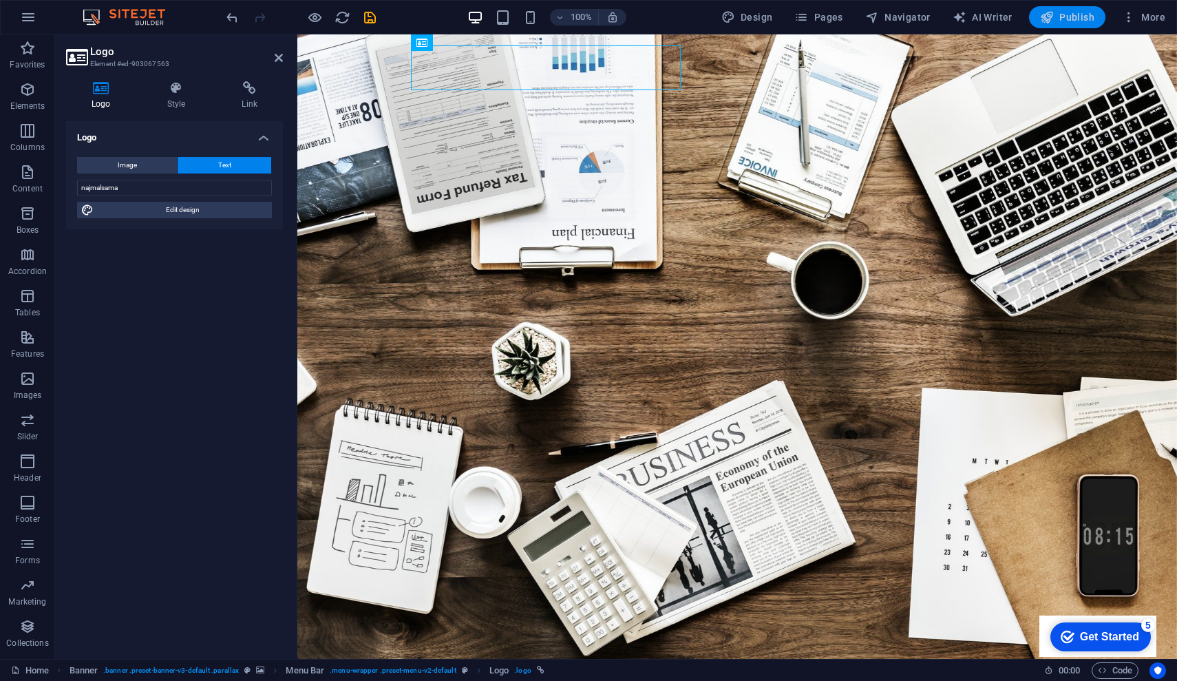
click at [1064, 19] on span "Publish" at bounding box center [1067, 17] width 54 height 14
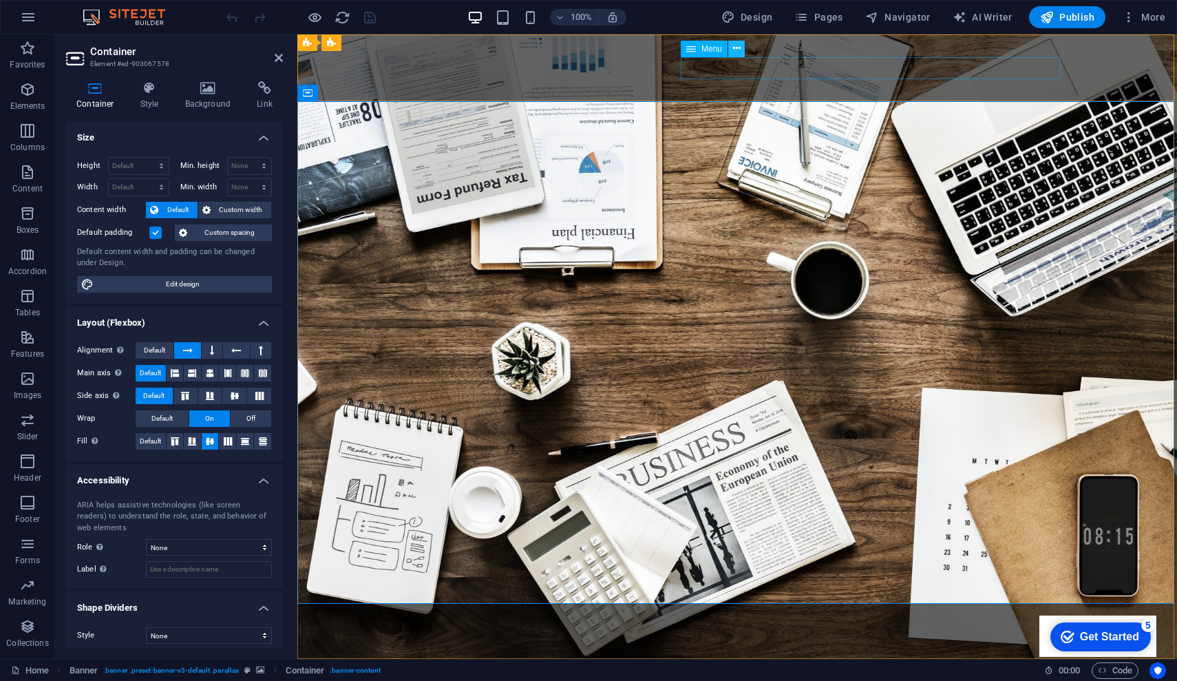
click at [739, 50] on icon at bounding box center [737, 48] width 8 height 14
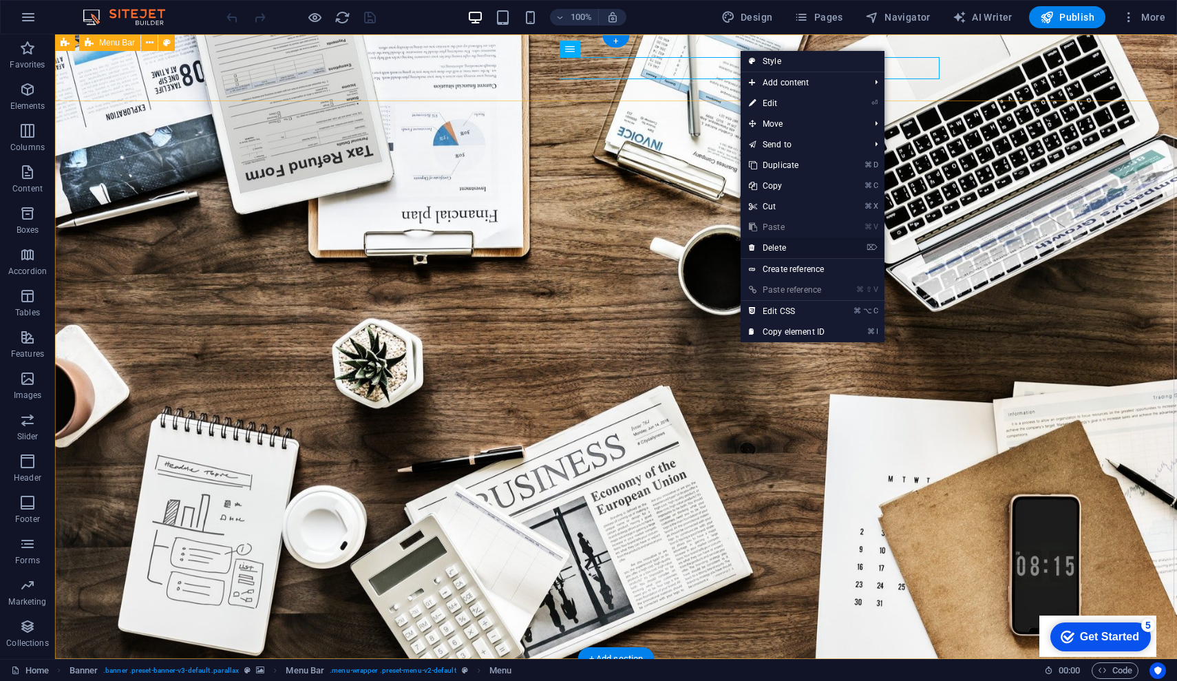
click at [788, 249] on link "⌦ Delete" at bounding box center [787, 248] width 92 height 21
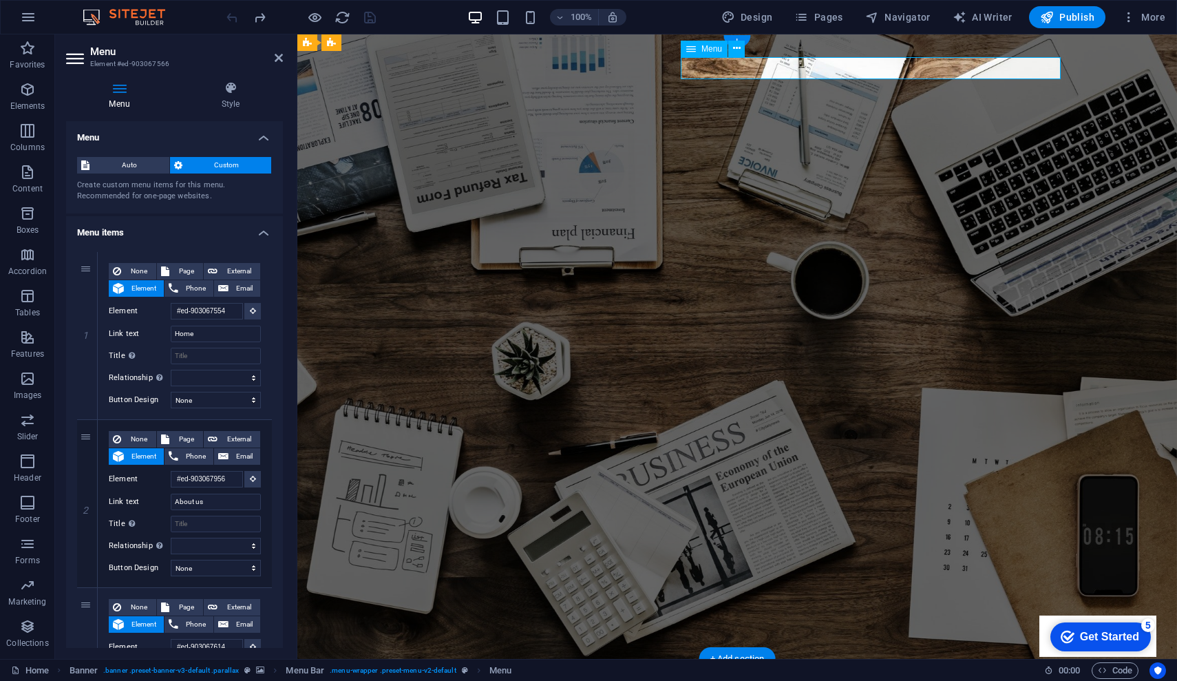
click at [711, 49] on span "Menu" at bounding box center [712, 49] width 21 height 8
click at [737, 48] on icon at bounding box center [737, 48] width 8 height 14
click at [749, 20] on span "Design" at bounding box center [748, 17] width 52 height 14
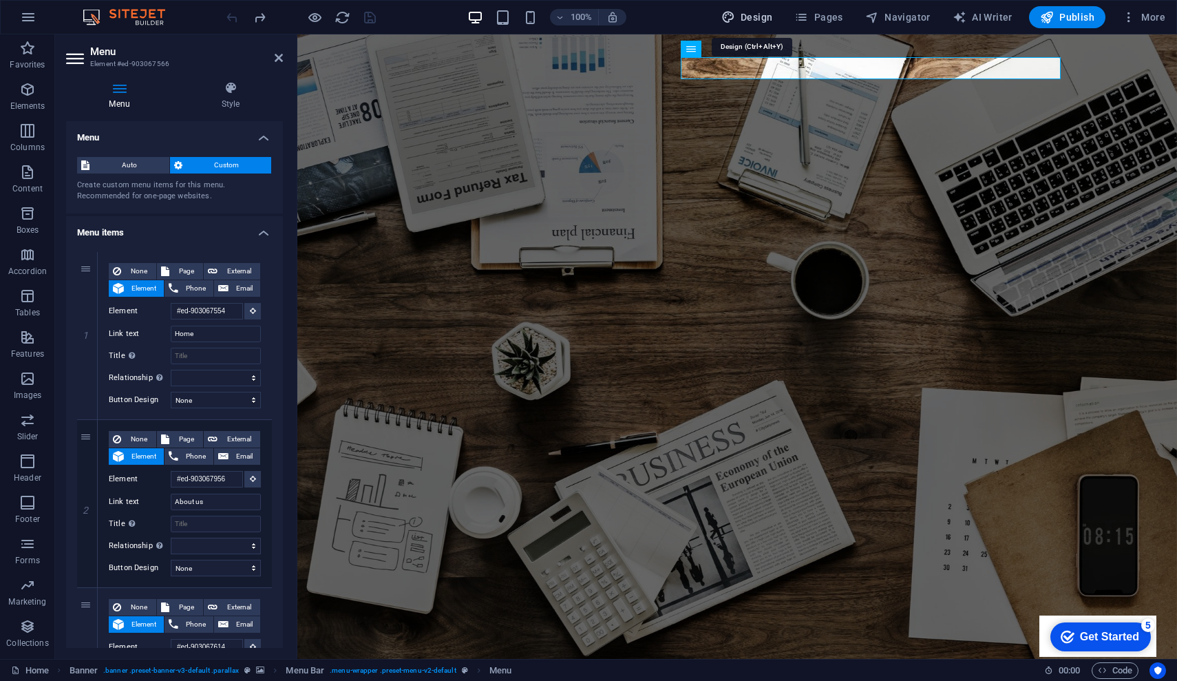
select select "rem"
select select "300"
select select "px"
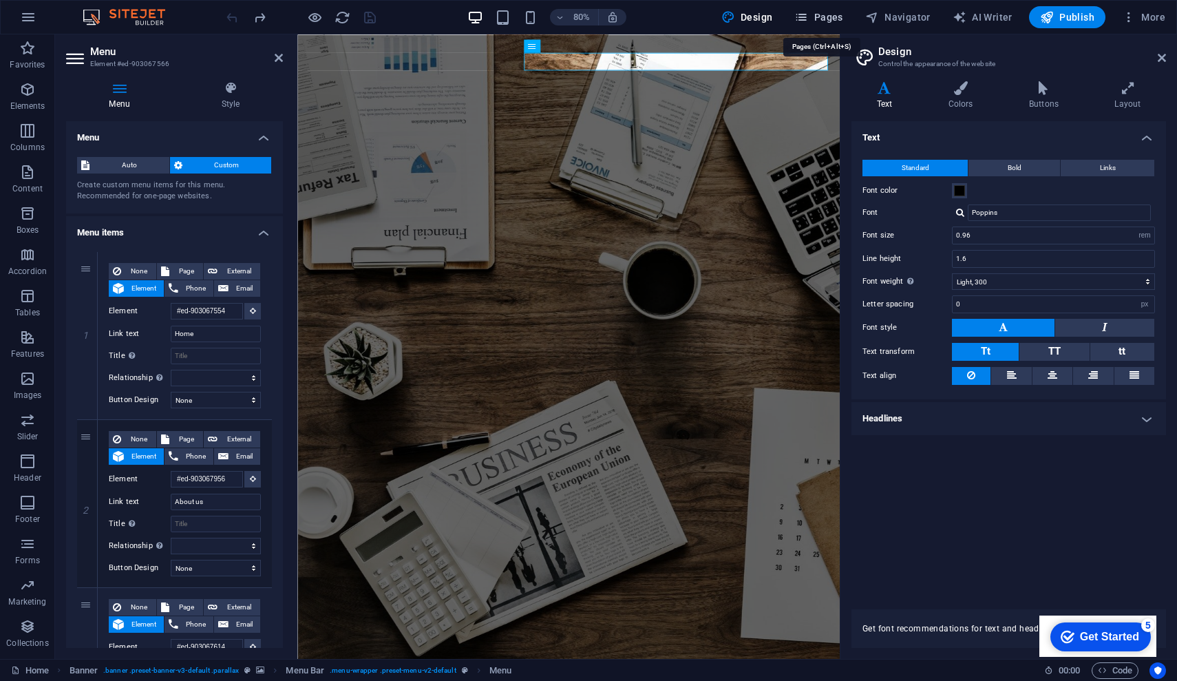
click at [808, 20] on icon "button" at bounding box center [802, 17] width 14 height 14
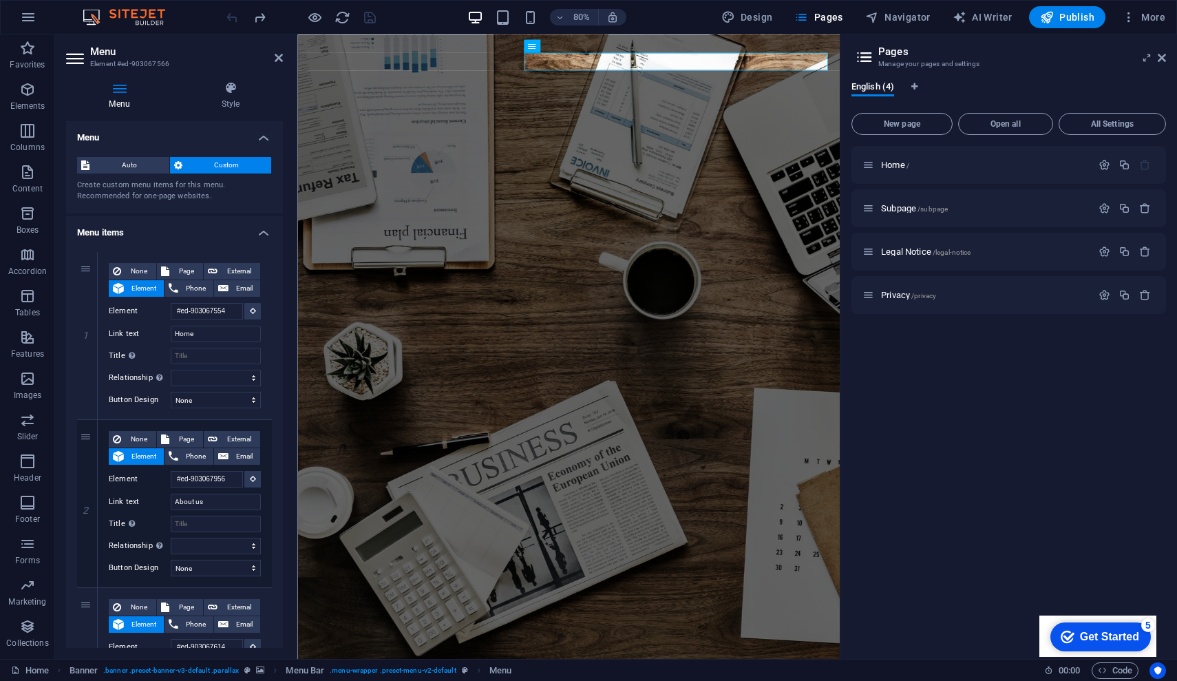
click at [869, 59] on icon at bounding box center [864, 57] width 21 height 19
click at [891, 53] on h2 "Pages" at bounding box center [1022, 51] width 288 height 12
click at [175, 270] on span "Page" at bounding box center [185, 271] width 25 height 17
select select
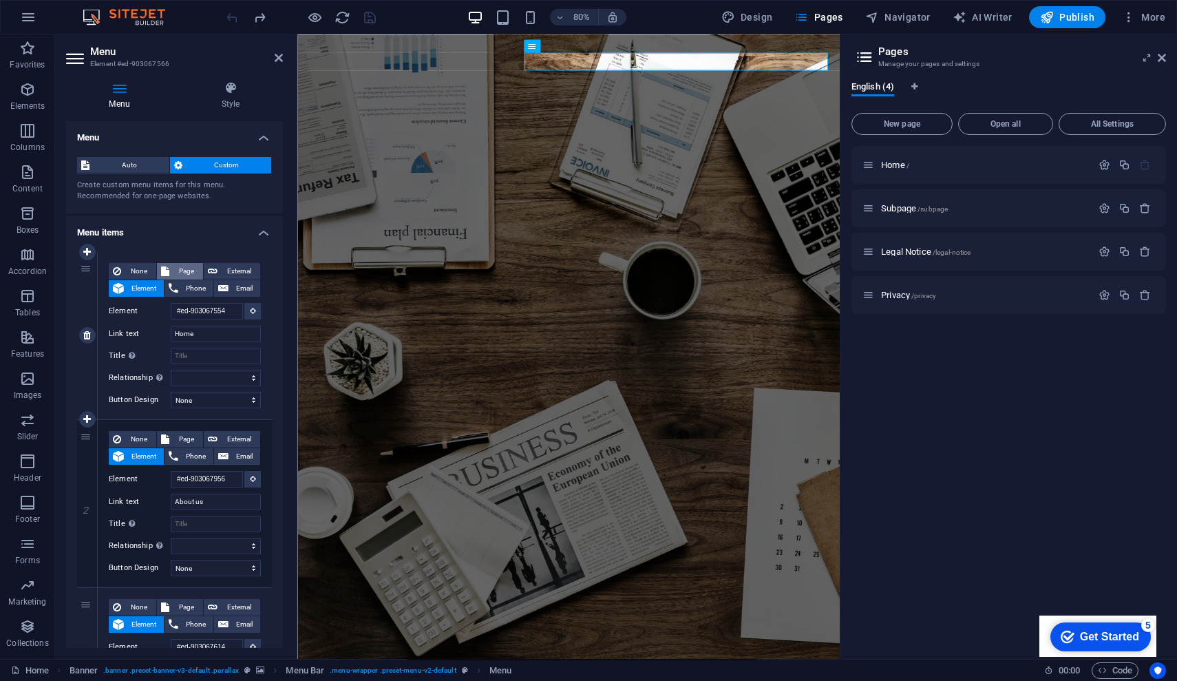
select select
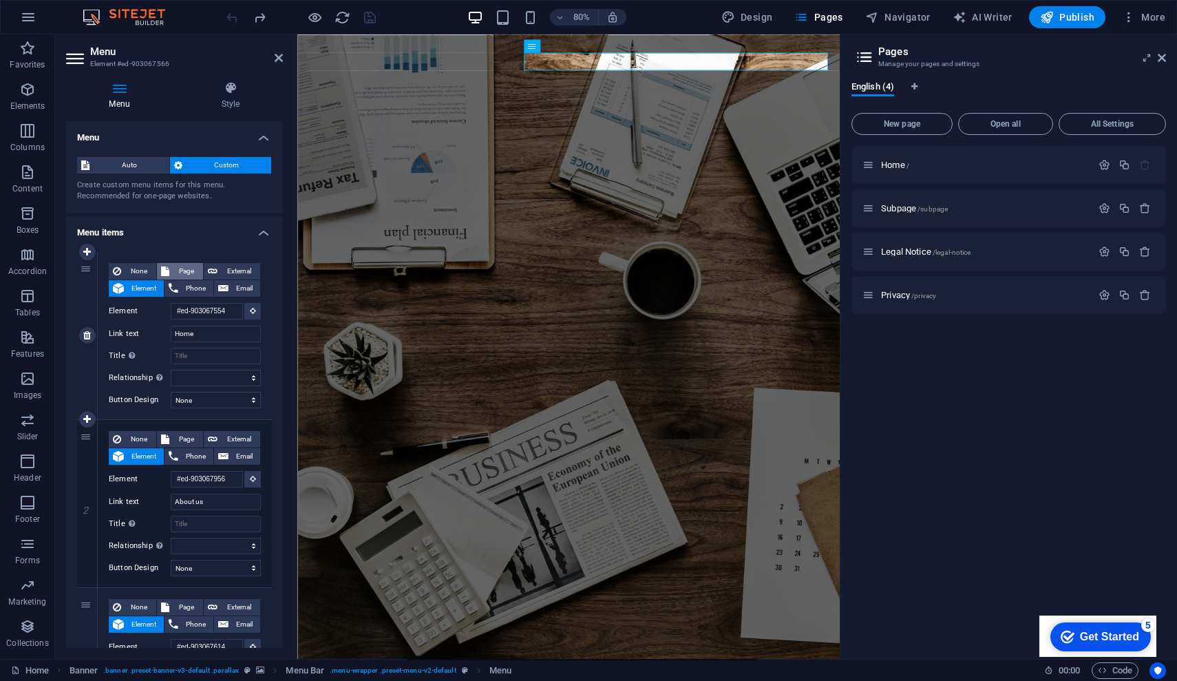
select select
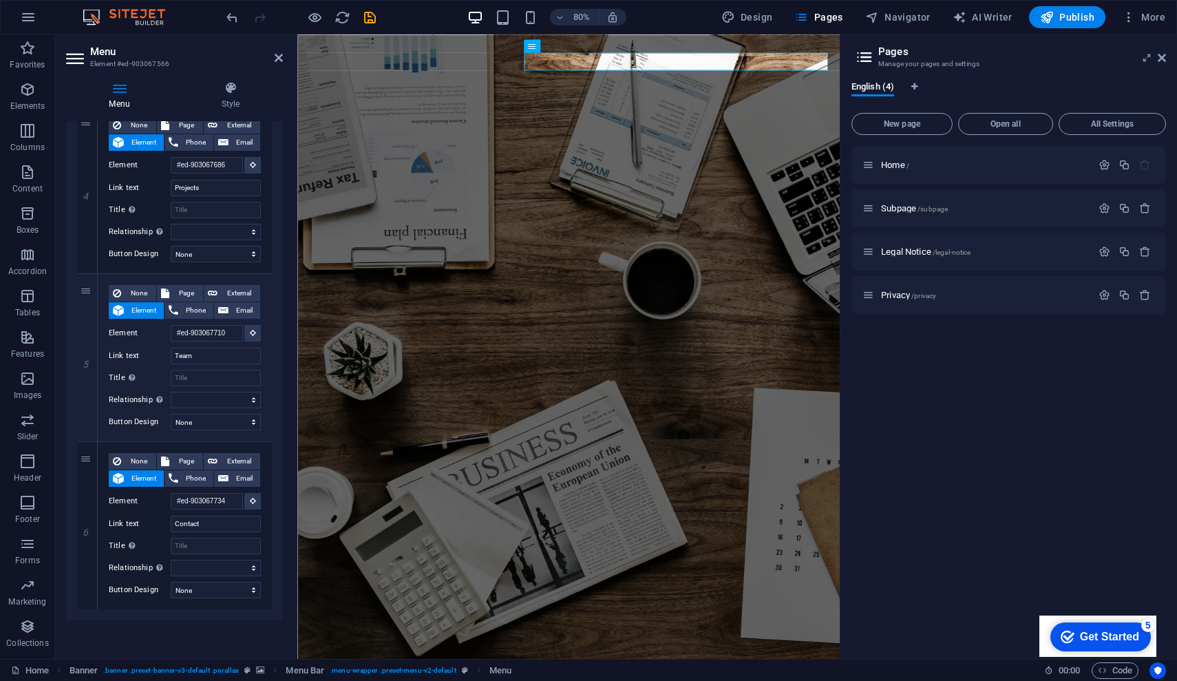
scroll to position [671, 0]
click at [278, 61] on icon at bounding box center [279, 57] width 8 height 11
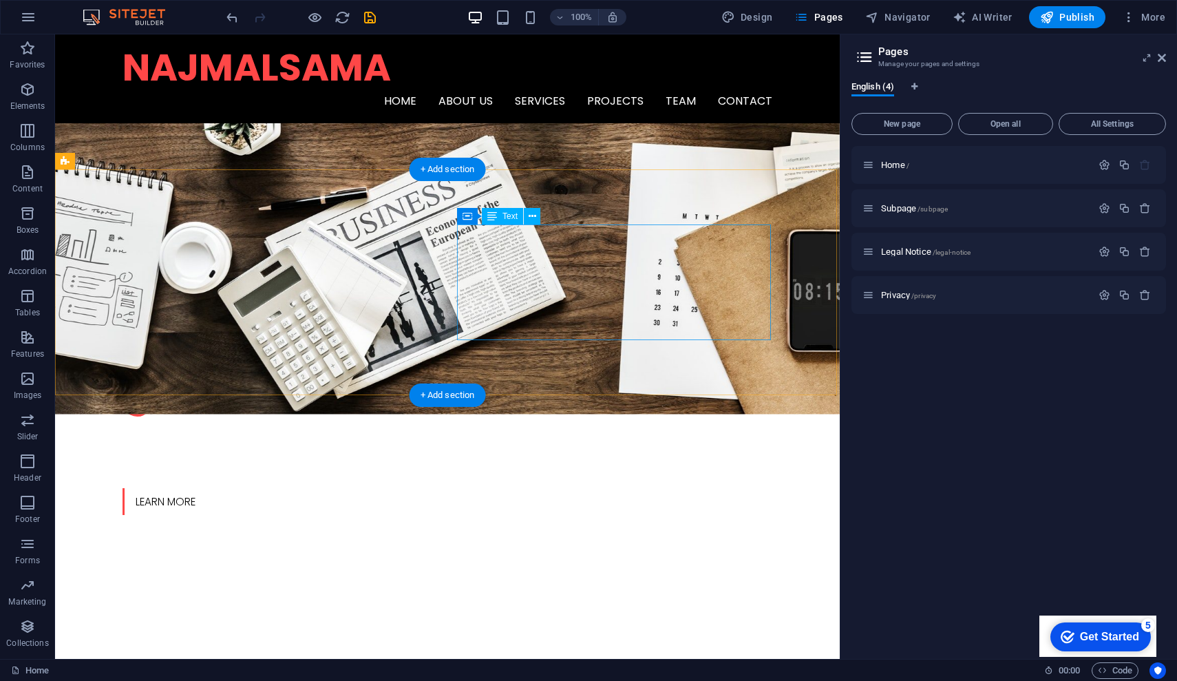
scroll to position [494, 0]
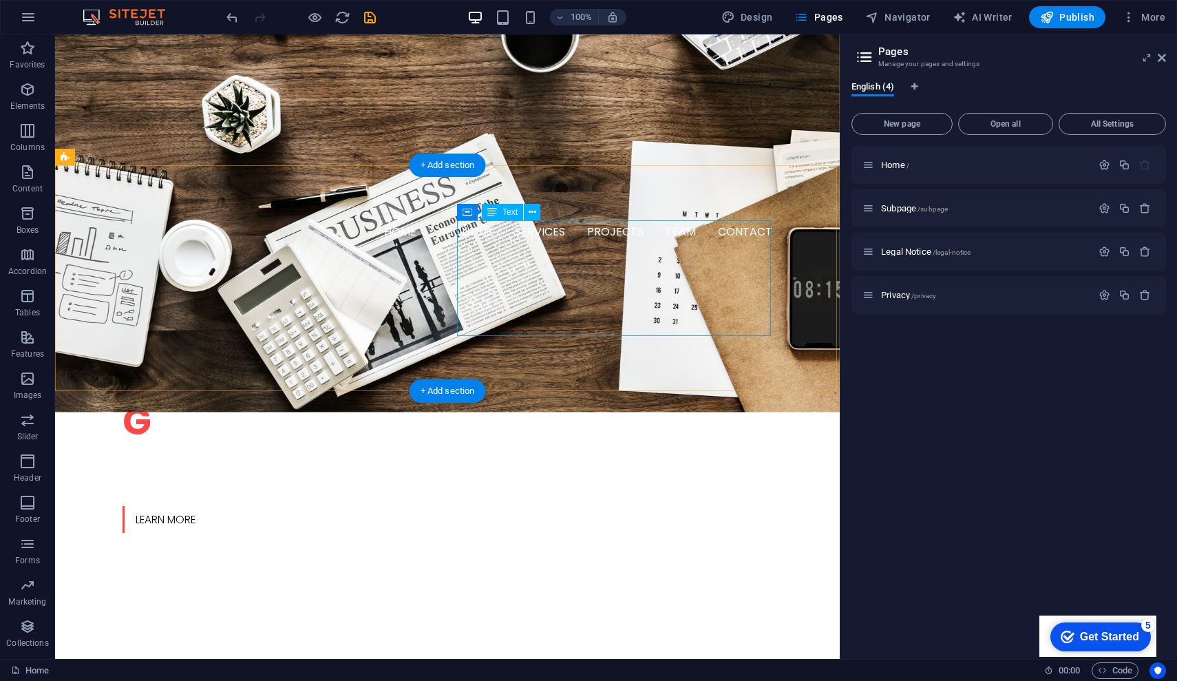
click at [530, 211] on icon at bounding box center [533, 212] width 8 height 14
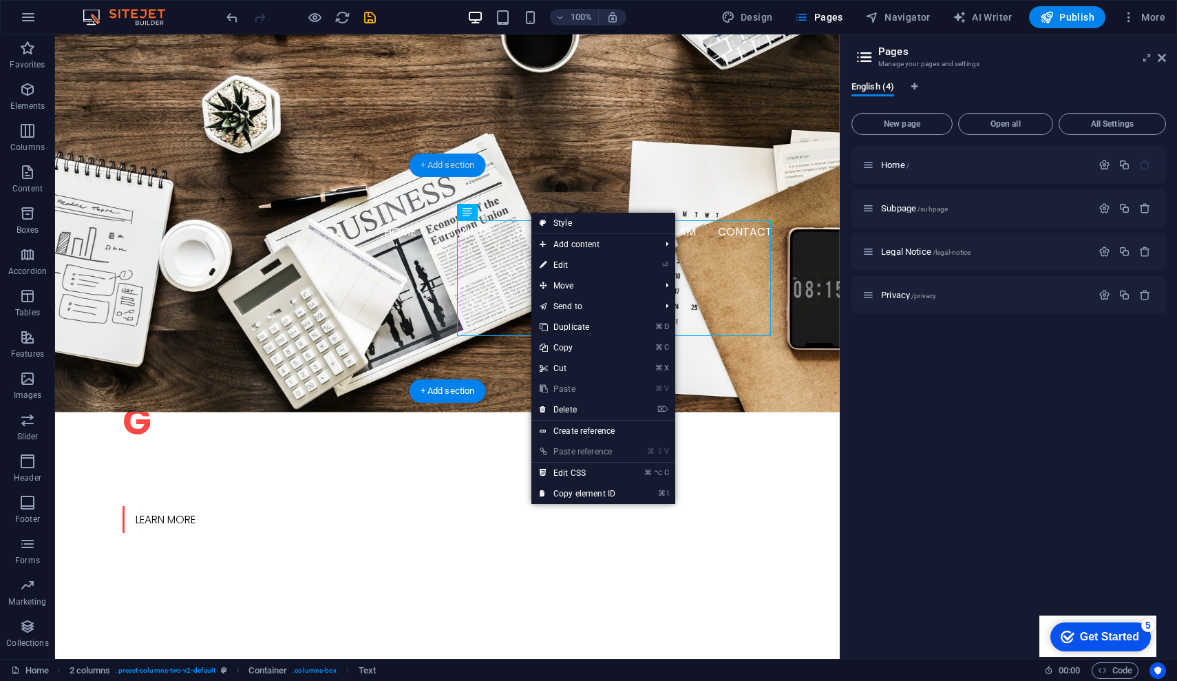
click at [570, 273] on link "⏎ Edit" at bounding box center [578, 265] width 92 height 21
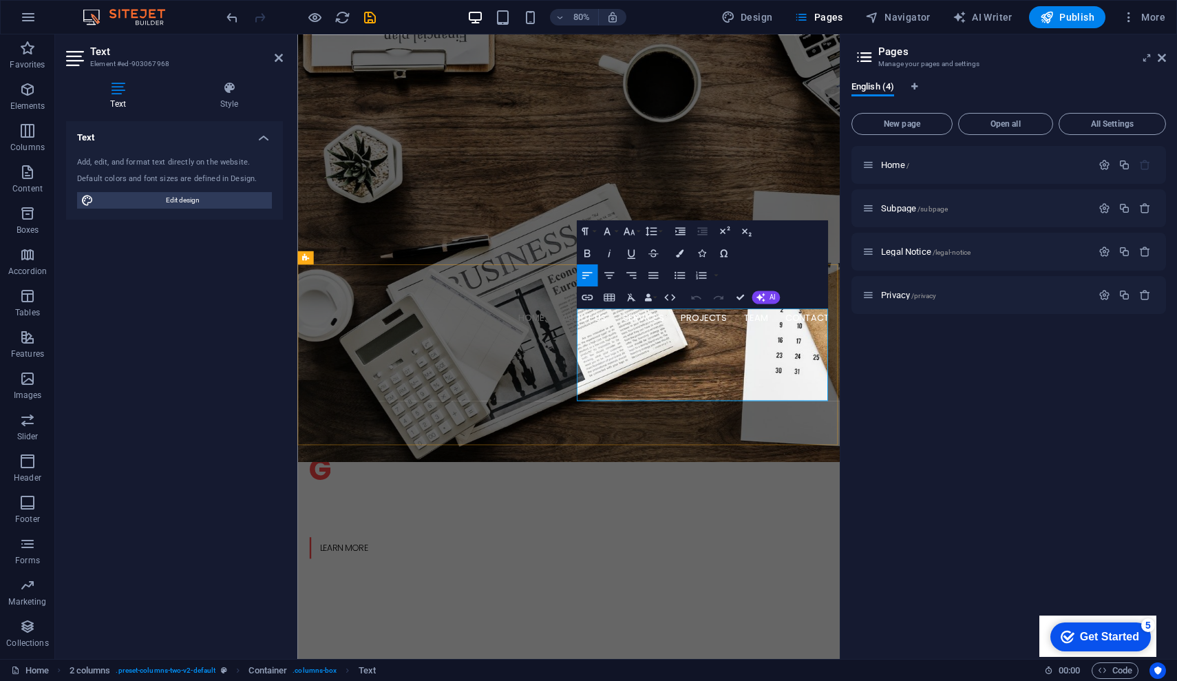
click at [912, 410] on div "O nline Marketing S OCIAL MEDIA MARKETING g aming consultancy for South asia Le…" at bounding box center [636, 577] width 678 height 334
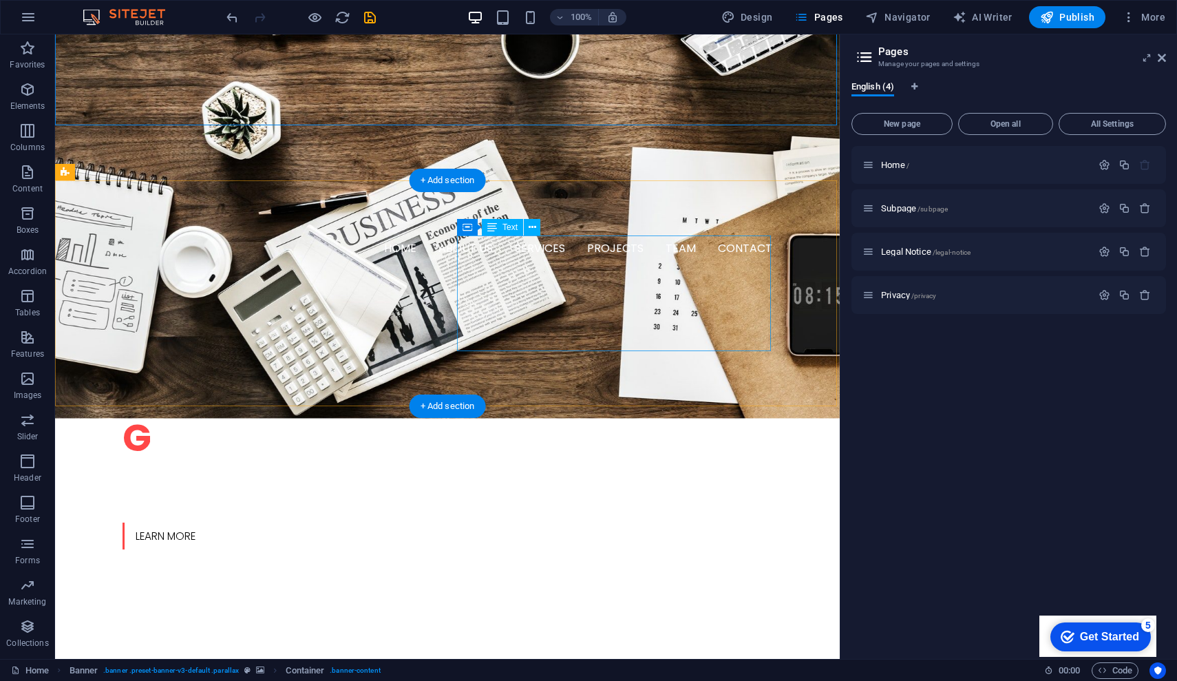
scroll to position [480, 0]
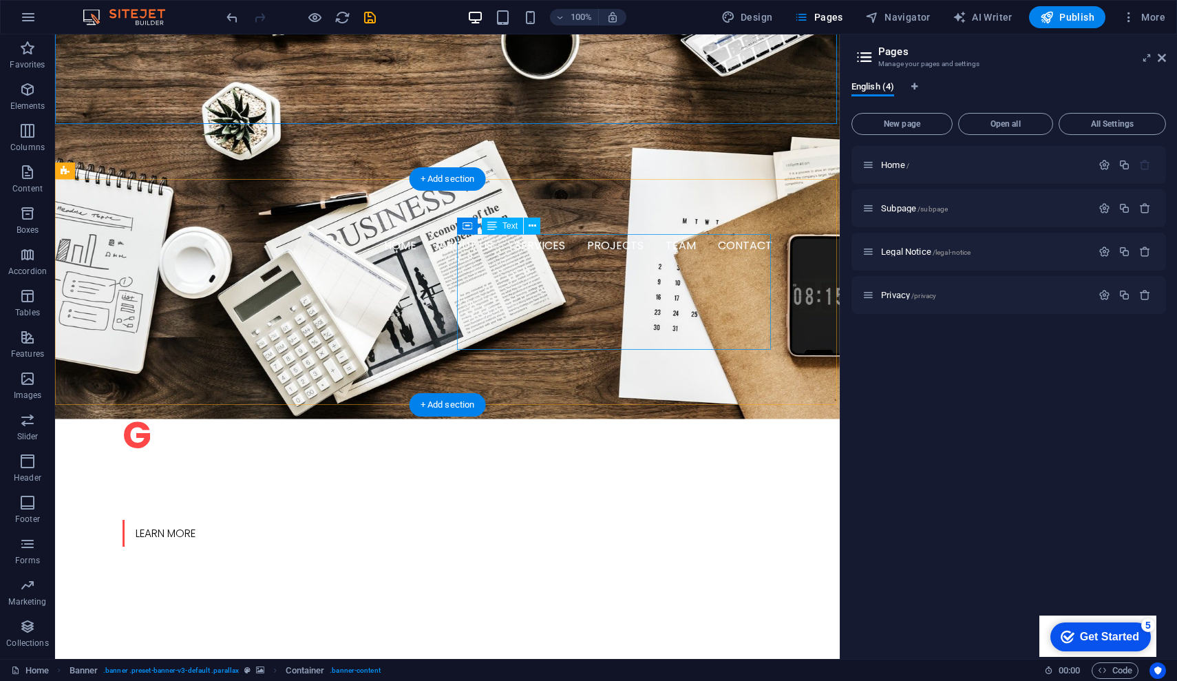
click at [535, 224] on icon at bounding box center [533, 226] width 8 height 14
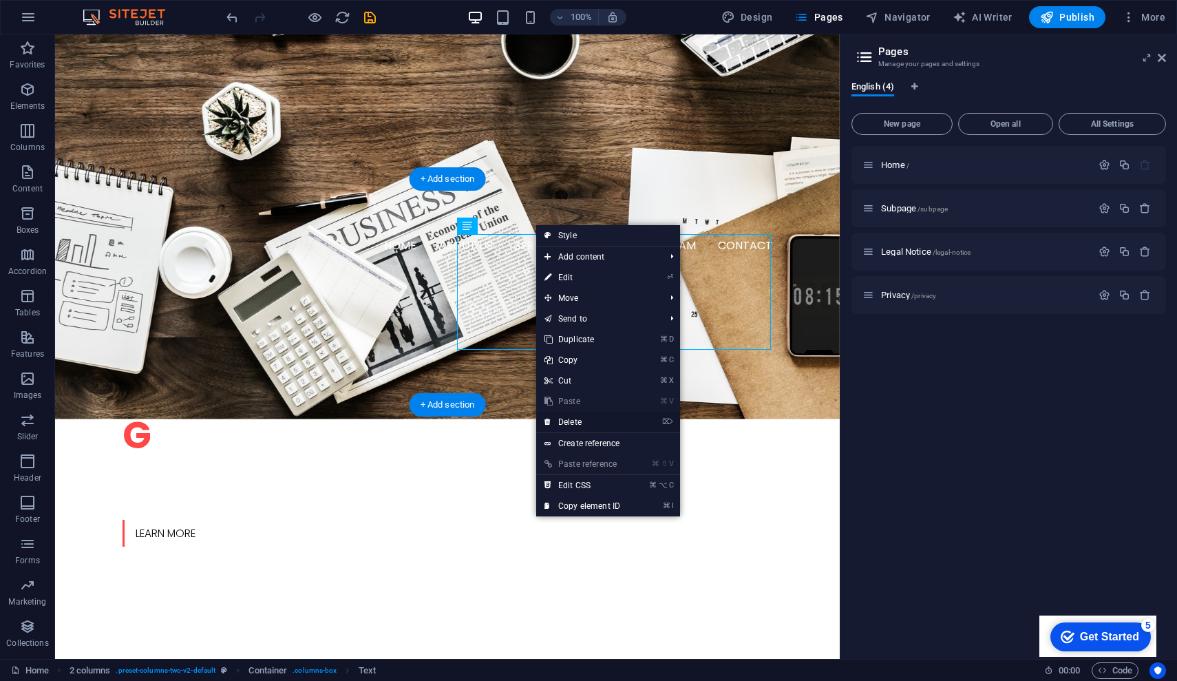
click at [596, 421] on link "⌦ Delete" at bounding box center [582, 422] width 92 height 21
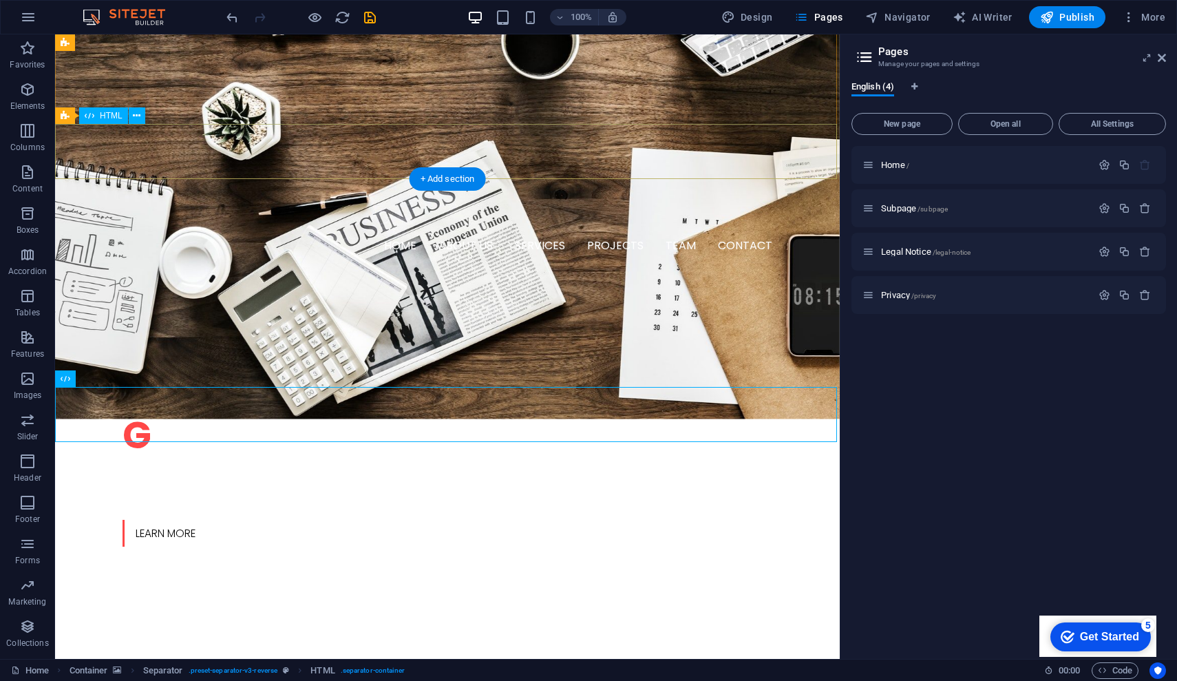
click at [608, 602] on div at bounding box center [447, 629] width 785 height 55
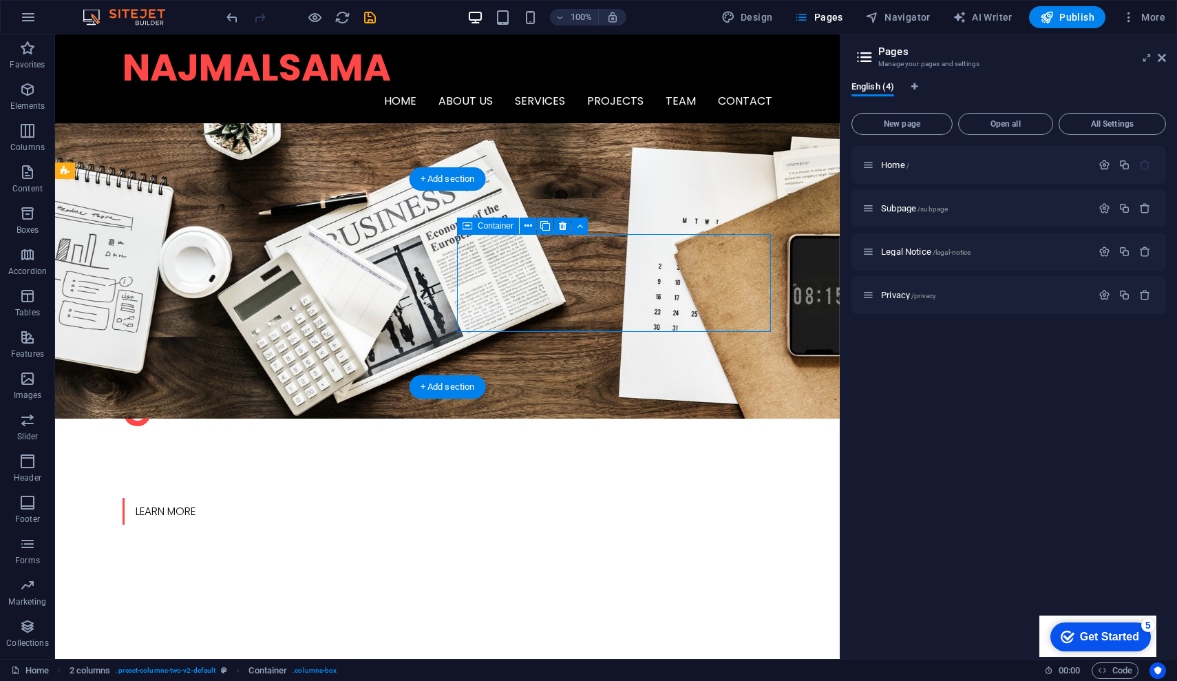
scroll to position [479, 0]
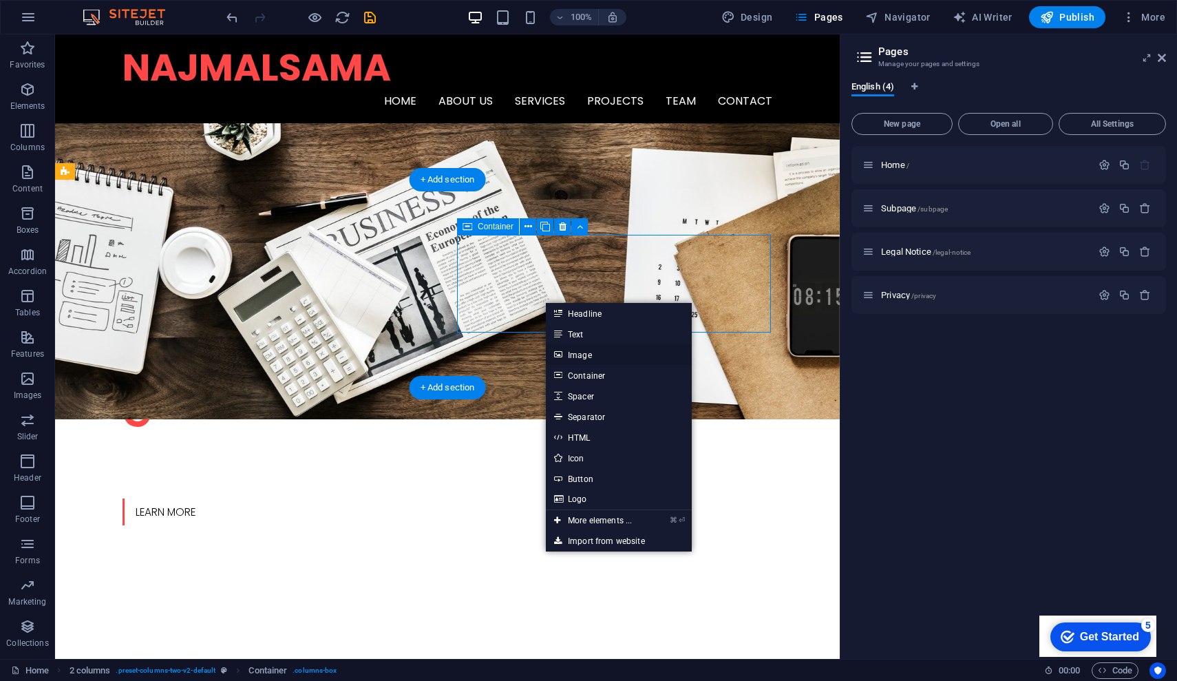
click at [580, 355] on link "Image" at bounding box center [619, 354] width 146 height 21
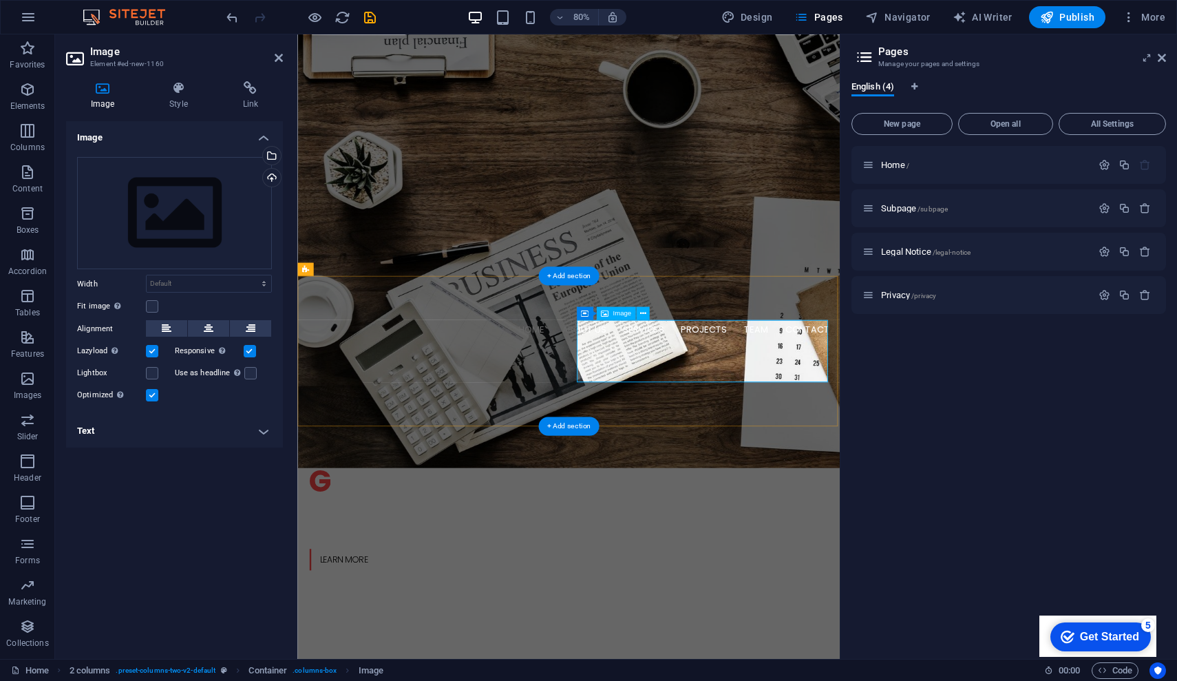
click at [624, 314] on span "Image" at bounding box center [622, 313] width 19 height 7
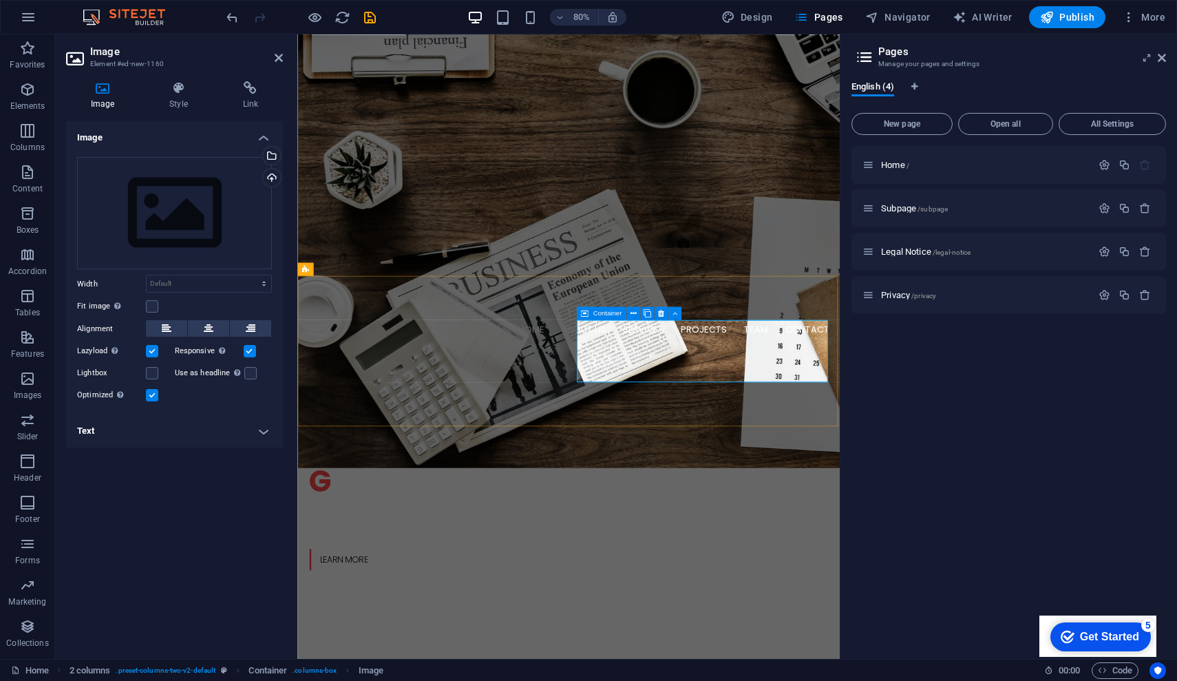
click at [584, 314] on icon at bounding box center [585, 312] width 8 height 13
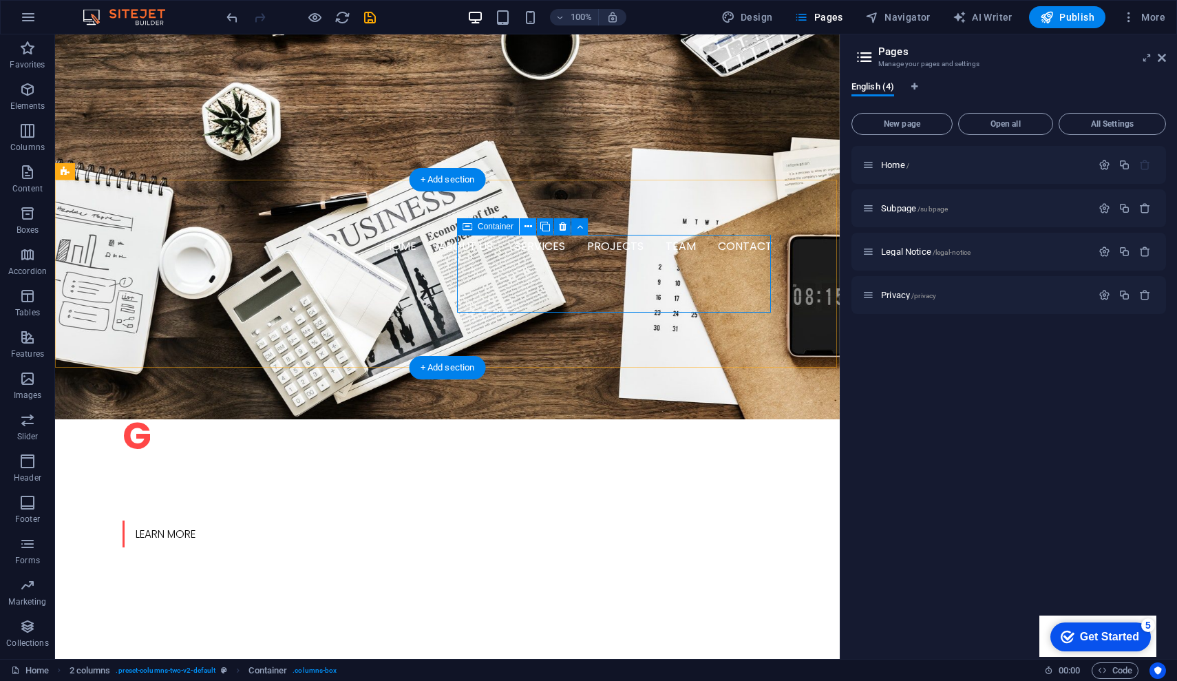
click at [529, 226] on icon at bounding box center [529, 227] width 8 height 14
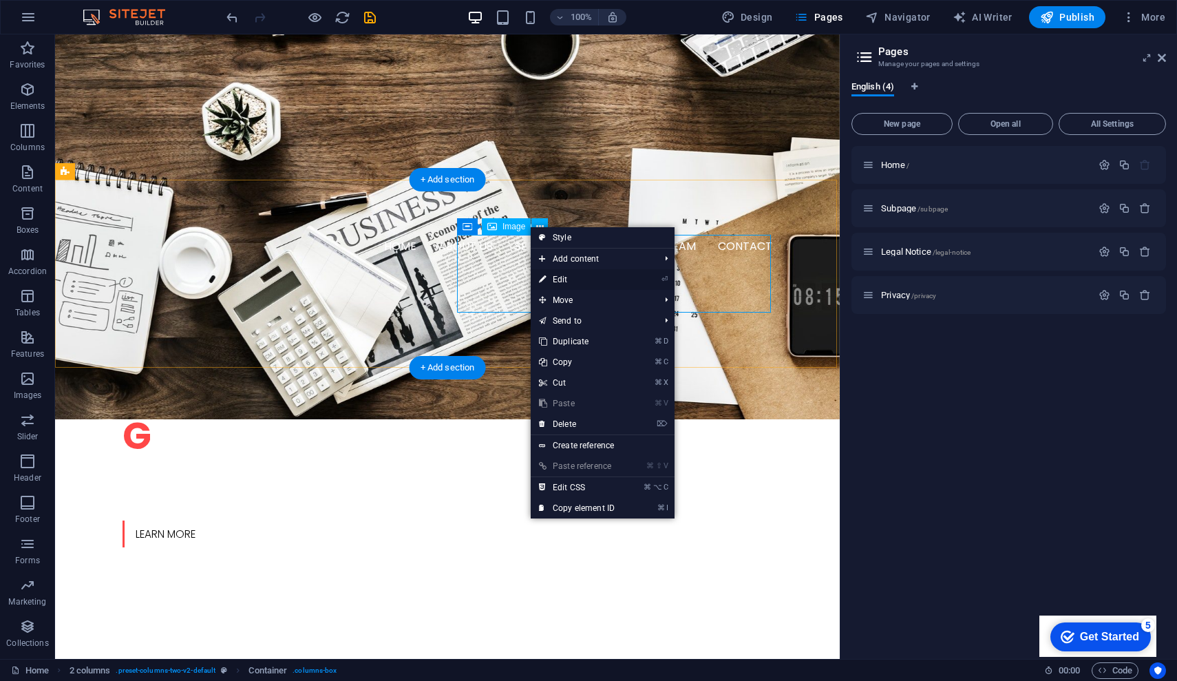
click at [565, 282] on link "⏎ Edit" at bounding box center [577, 279] width 92 height 21
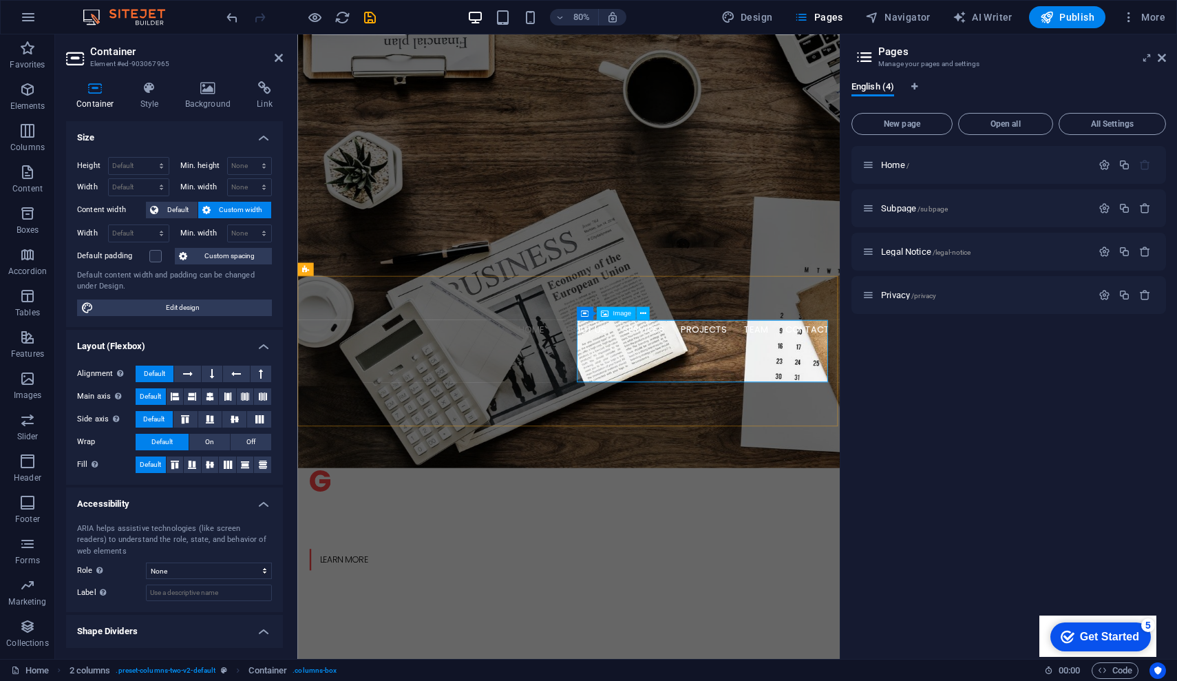
click at [617, 311] on span "Image" at bounding box center [622, 313] width 19 height 7
click at [634, 313] on icon at bounding box center [633, 313] width 6 height 12
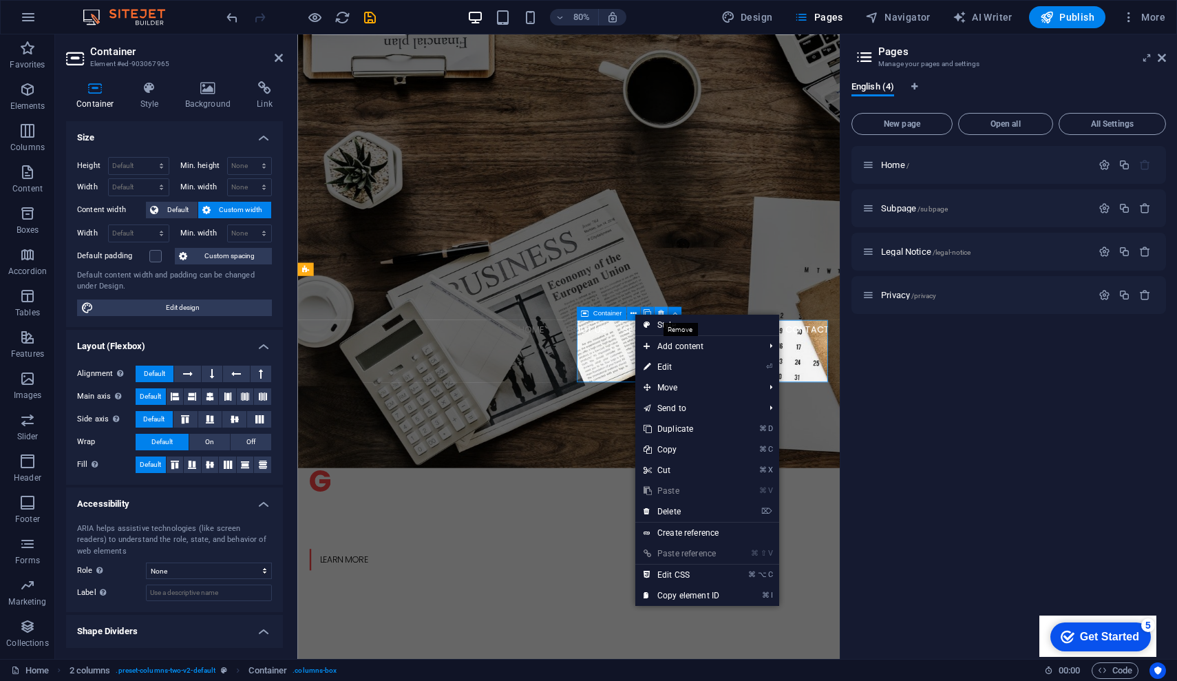
click at [662, 311] on icon at bounding box center [660, 313] width 6 height 12
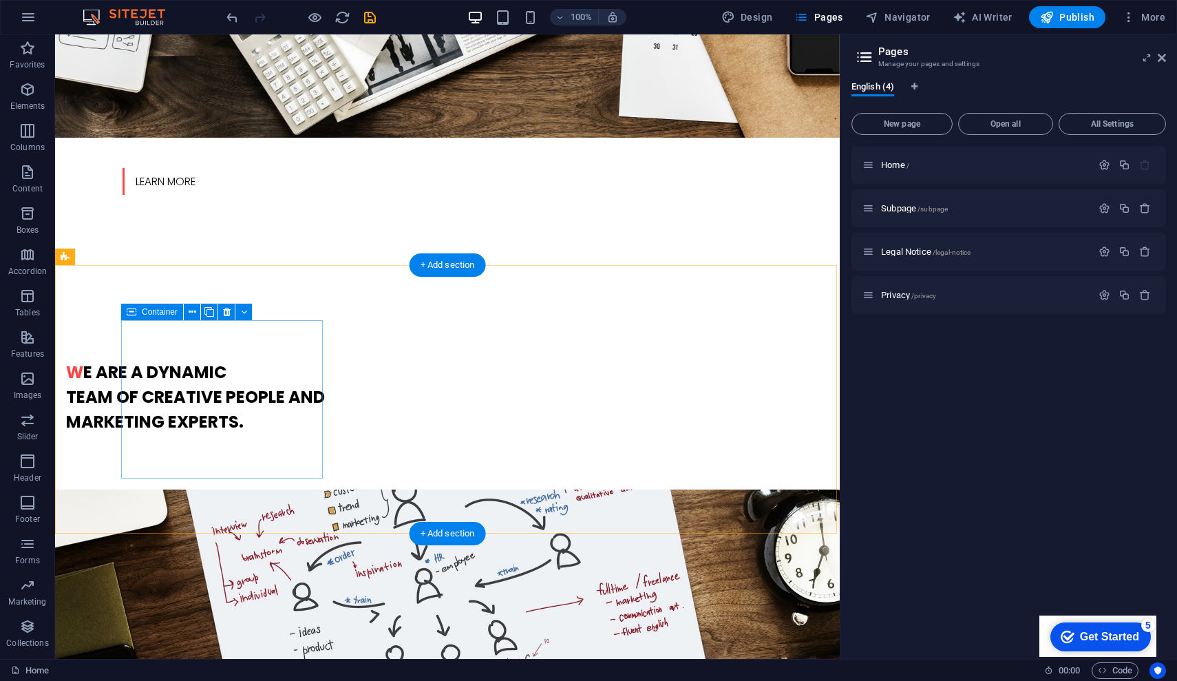
scroll to position [833, 0]
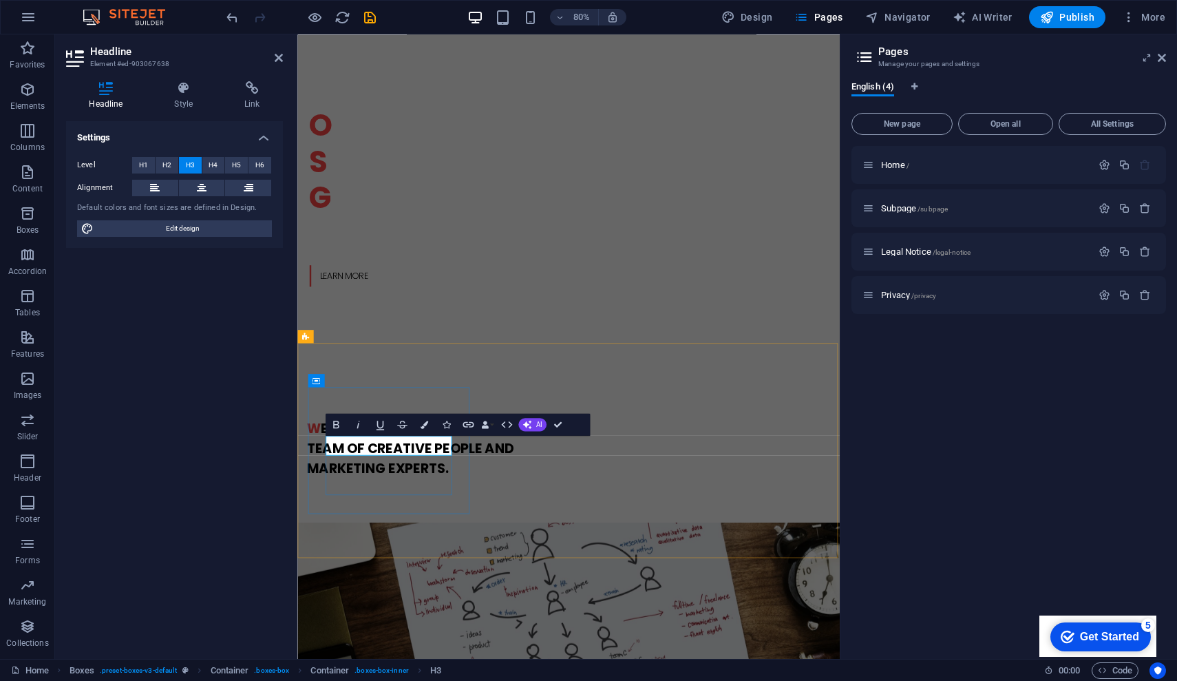
drag, startPoint x: 463, startPoint y: 549, endPoint x: 345, endPoint y: 542, distance: 117.9
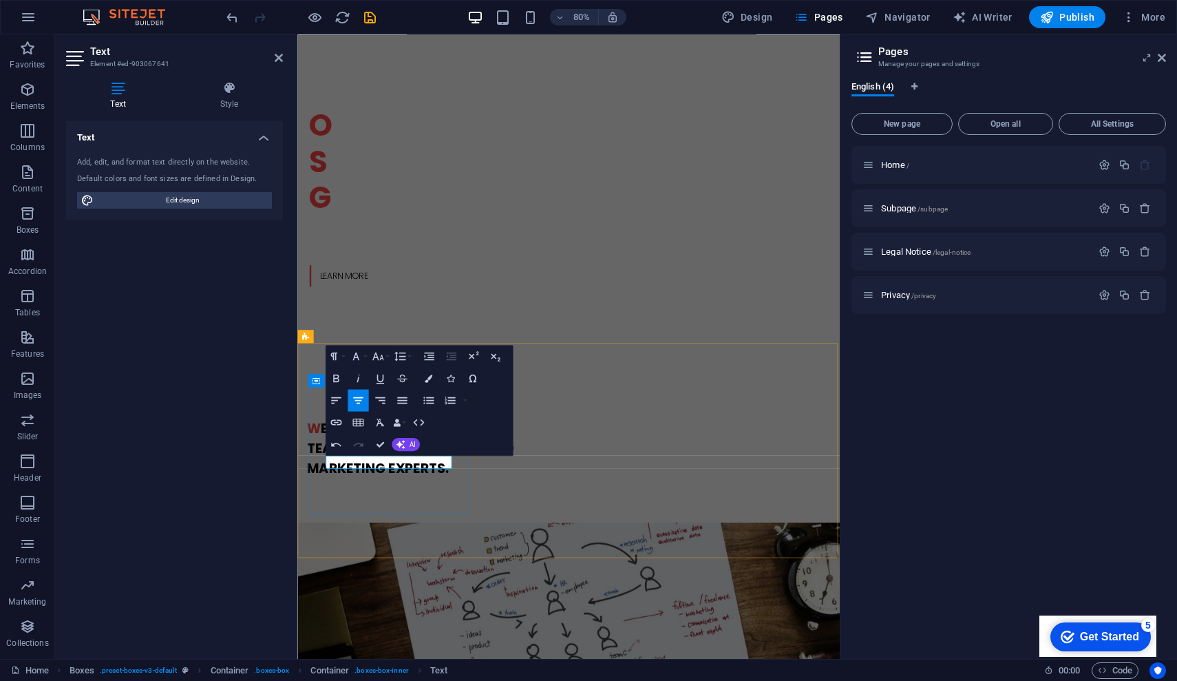
scroll to position [823, 0]
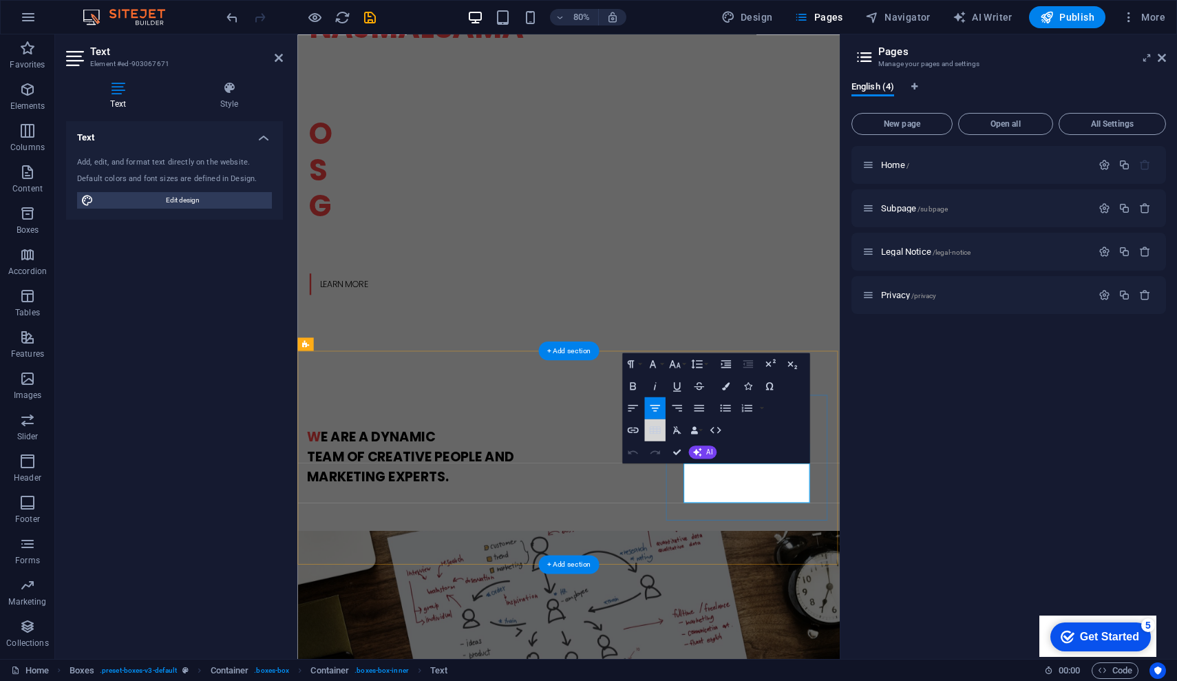
click at [645, 437] on button "Insert Table" at bounding box center [654, 430] width 21 height 22
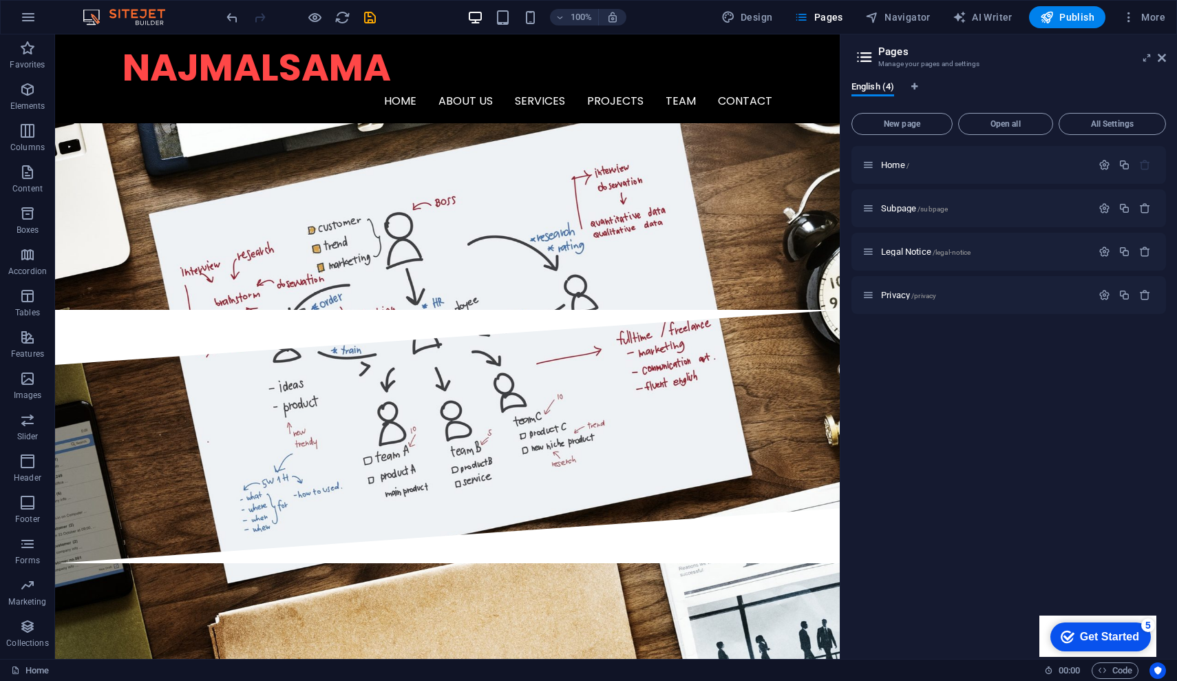
scroll to position [1241, 0]
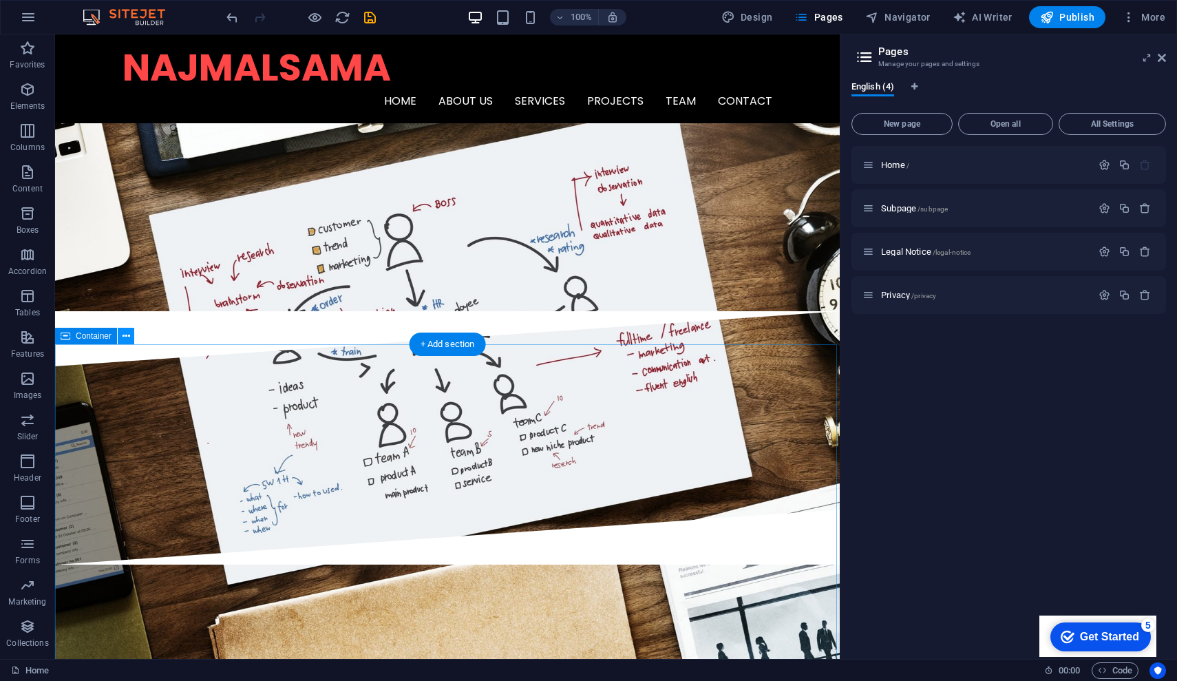
click at [129, 337] on icon at bounding box center [127, 336] width 8 height 14
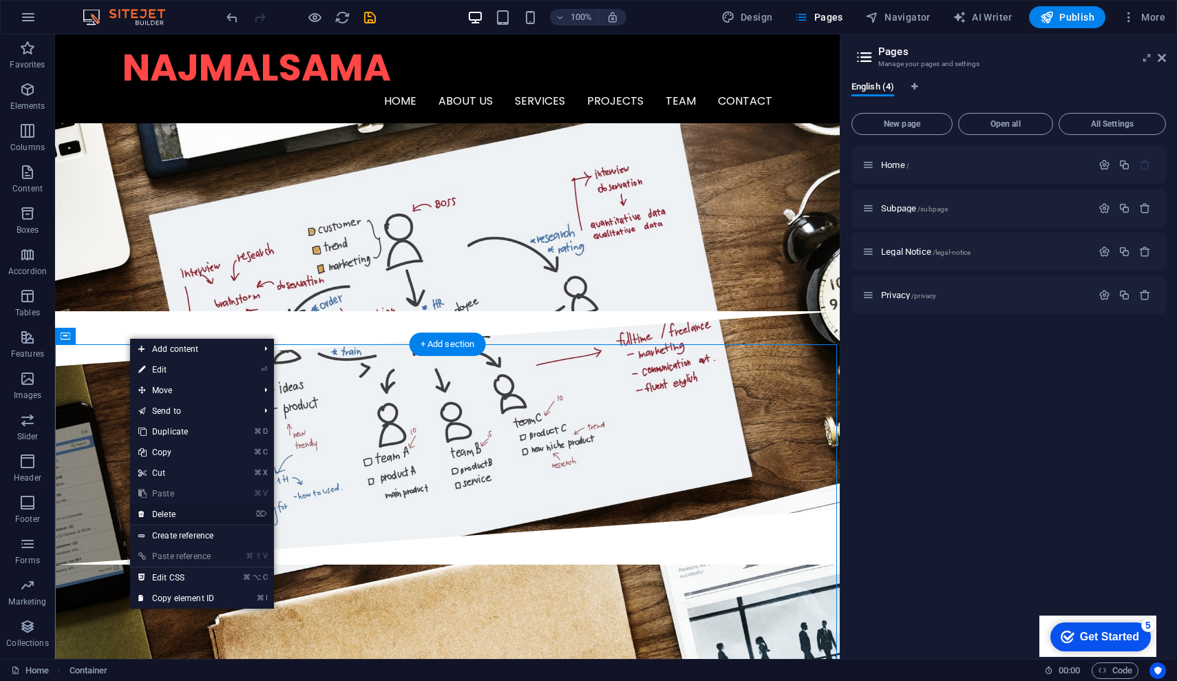
click at [174, 516] on link "⌦ Delete" at bounding box center [176, 514] width 92 height 21
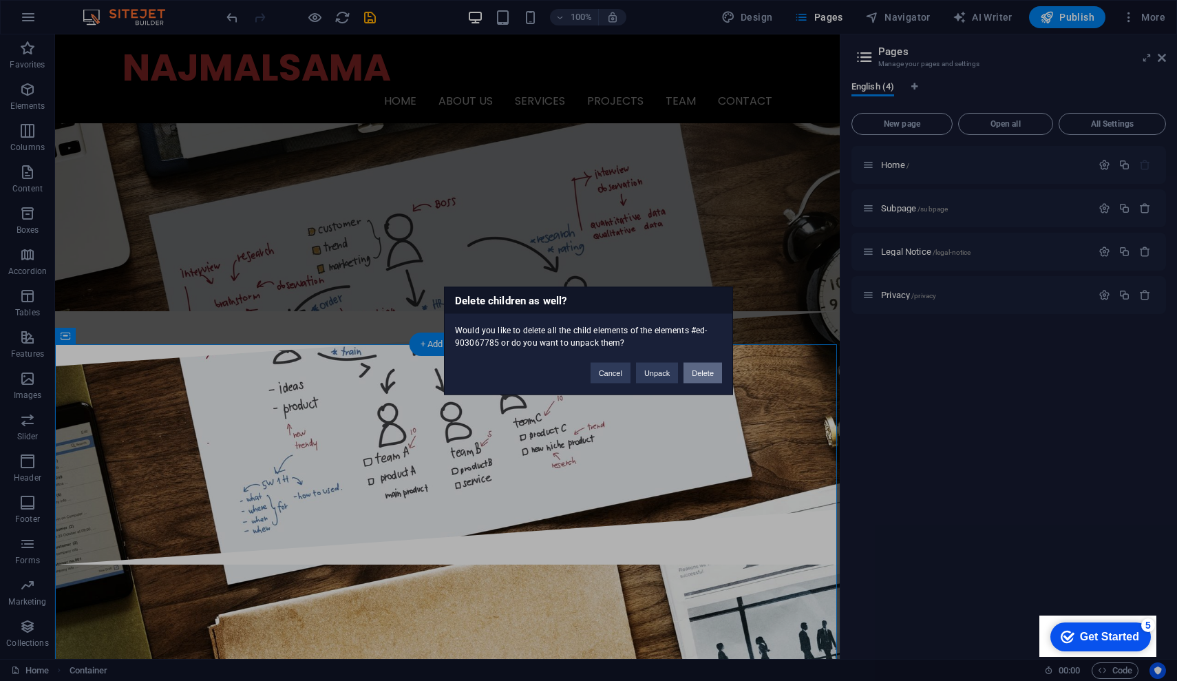
click at [704, 369] on button "Delete" at bounding box center [703, 372] width 39 height 21
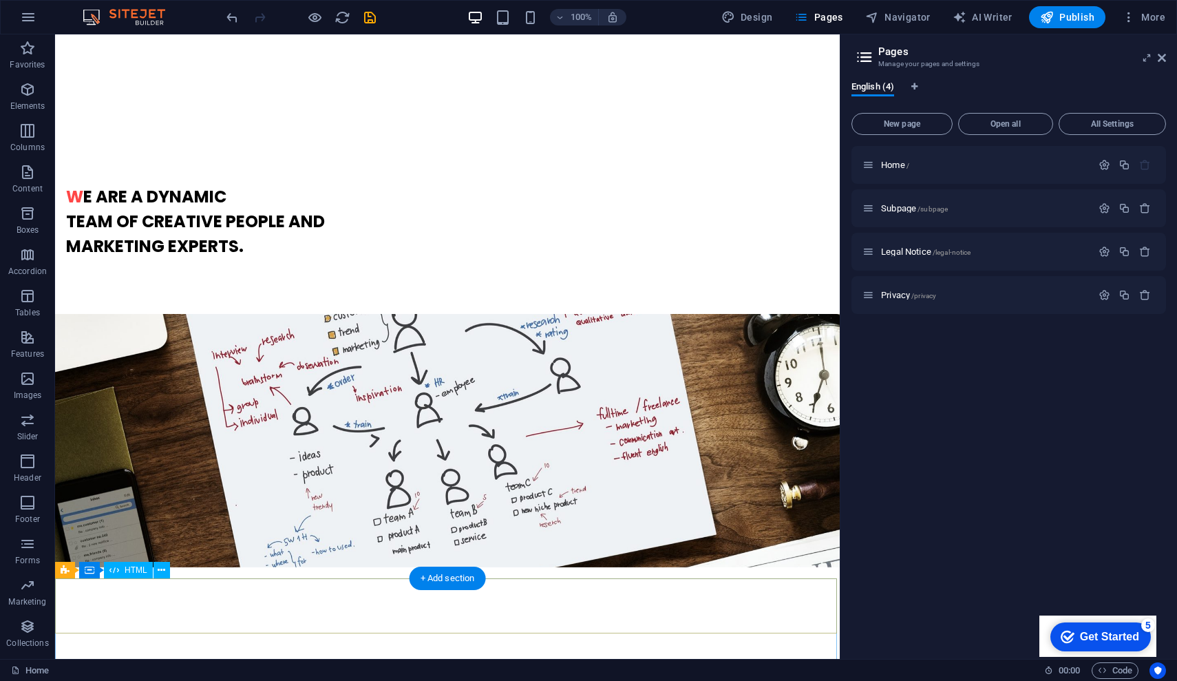
scroll to position [1010, 0]
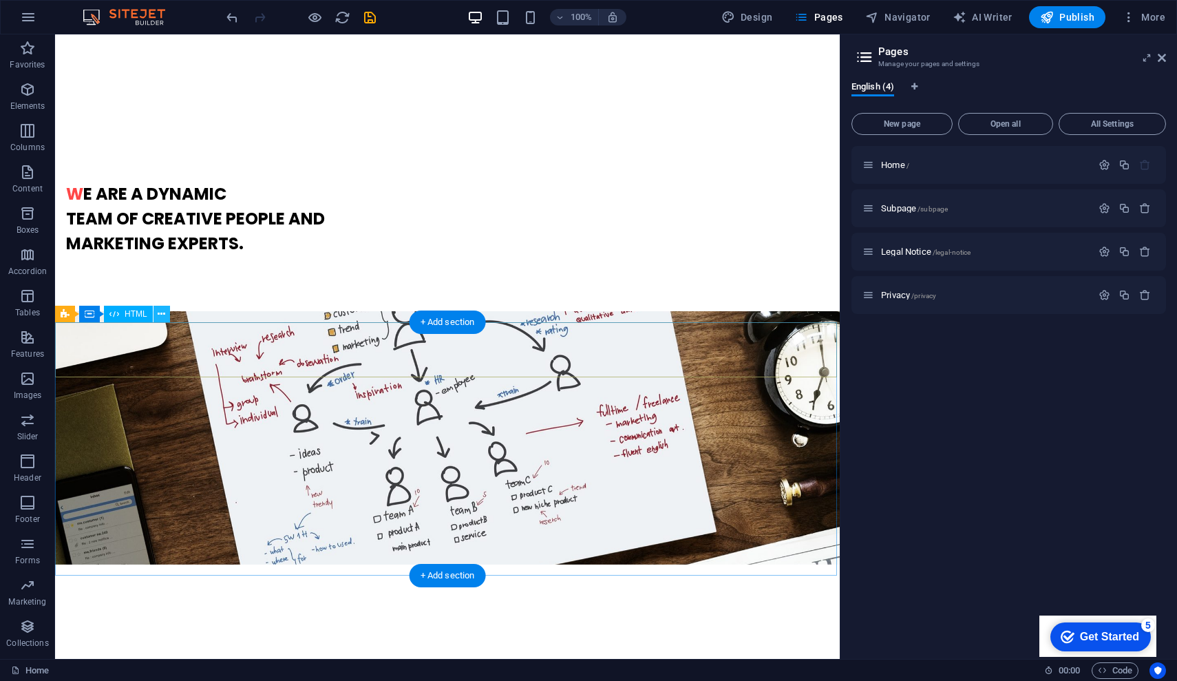
click at [162, 316] on icon at bounding box center [162, 314] width 8 height 14
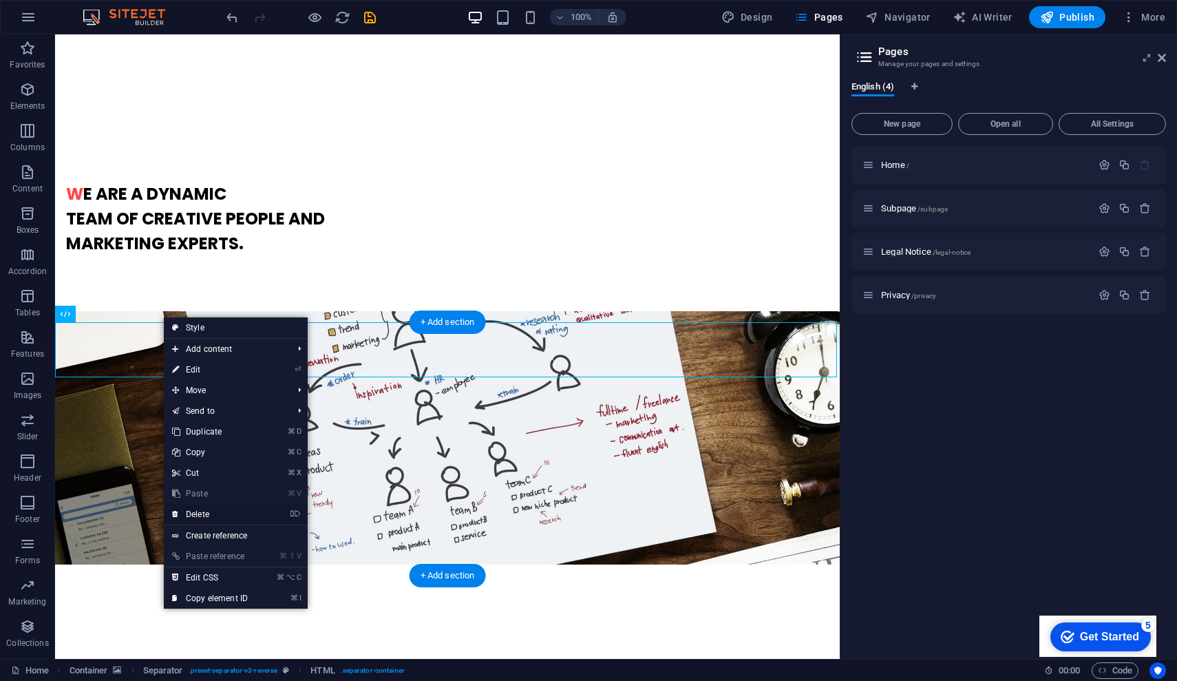
click at [211, 515] on link "⌦ Delete" at bounding box center [210, 514] width 92 height 21
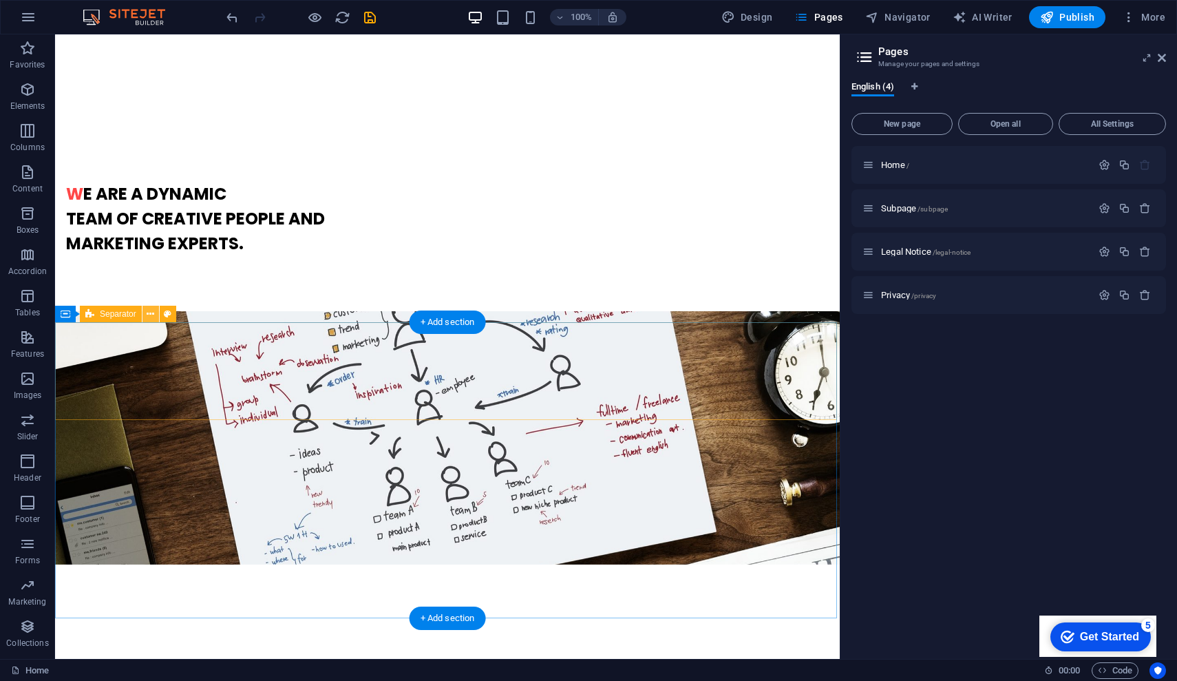
click at [149, 313] on icon at bounding box center [151, 314] width 8 height 14
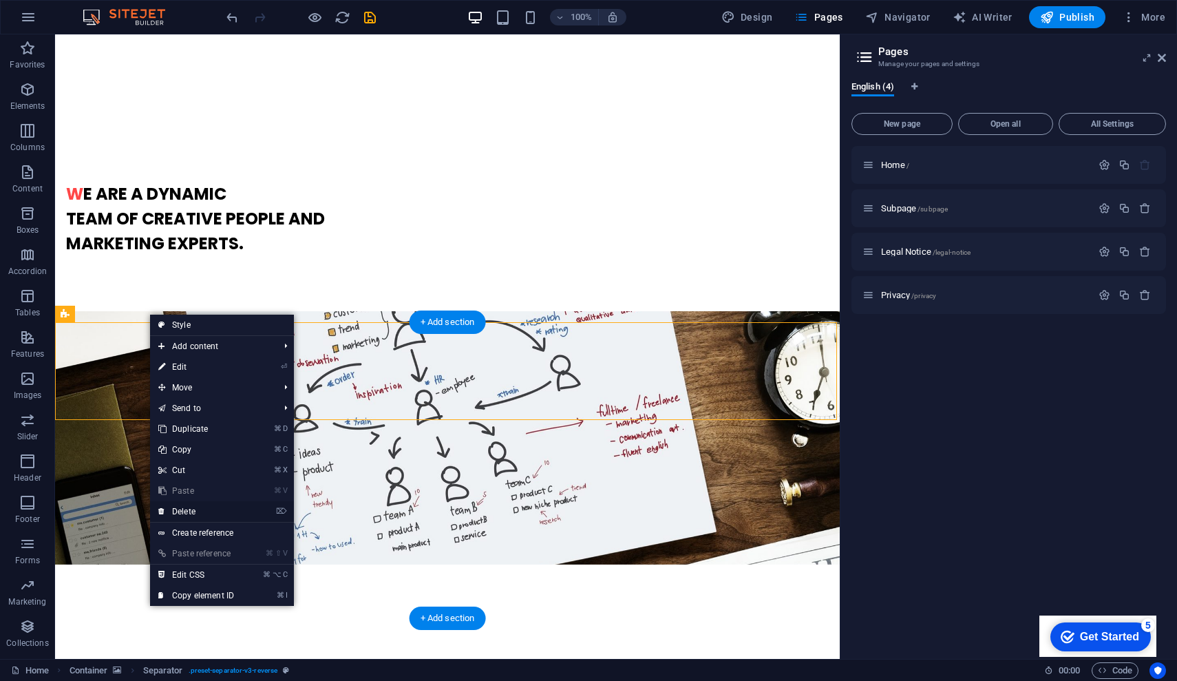
click at [188, 514] on link "⌦ Delete" at bounding box center [196, 511] width 92 height 21
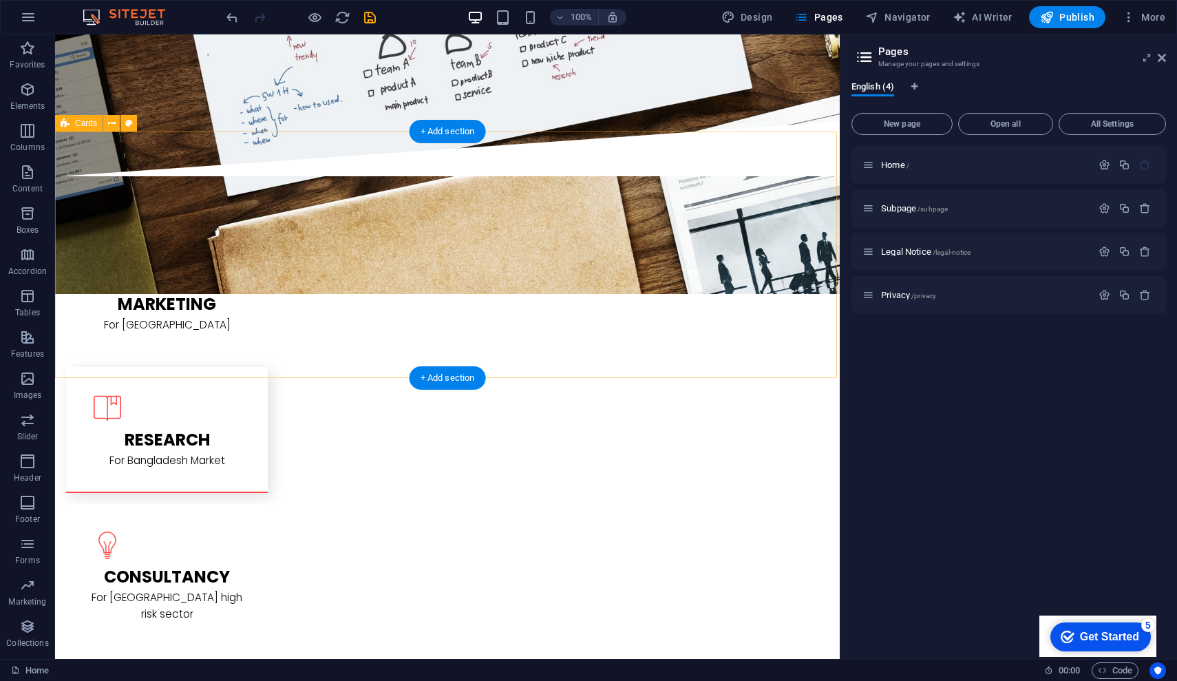
scroll to position [1652, 0]
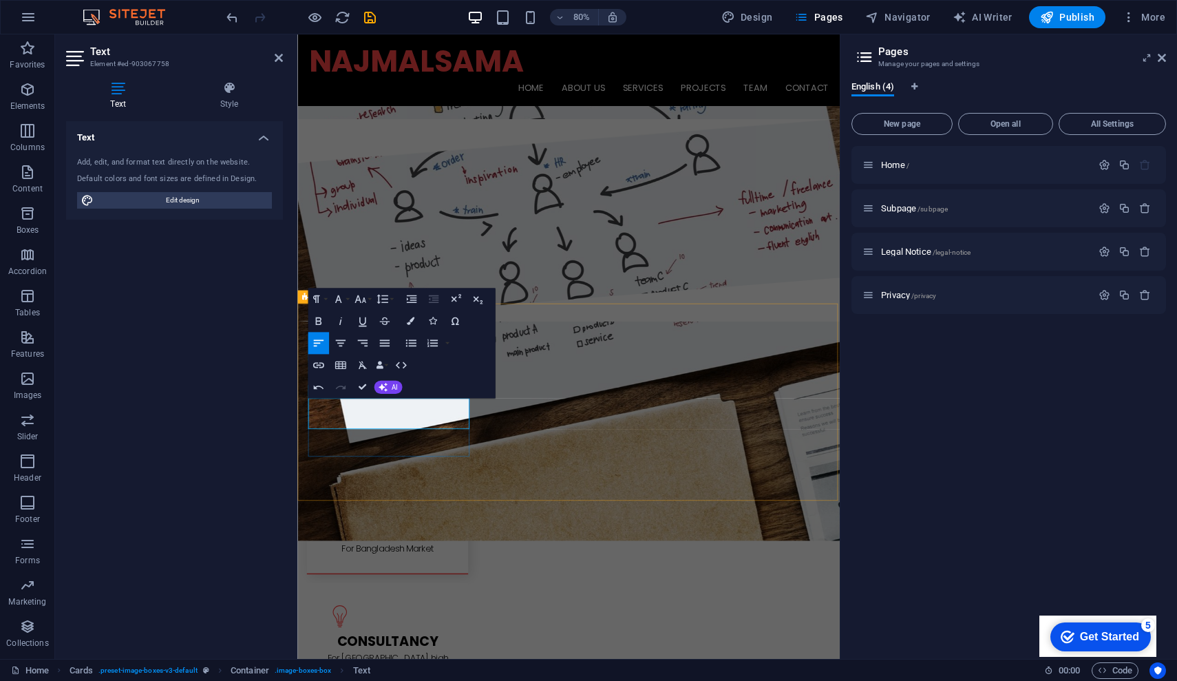
scroll to position [1566, 0]
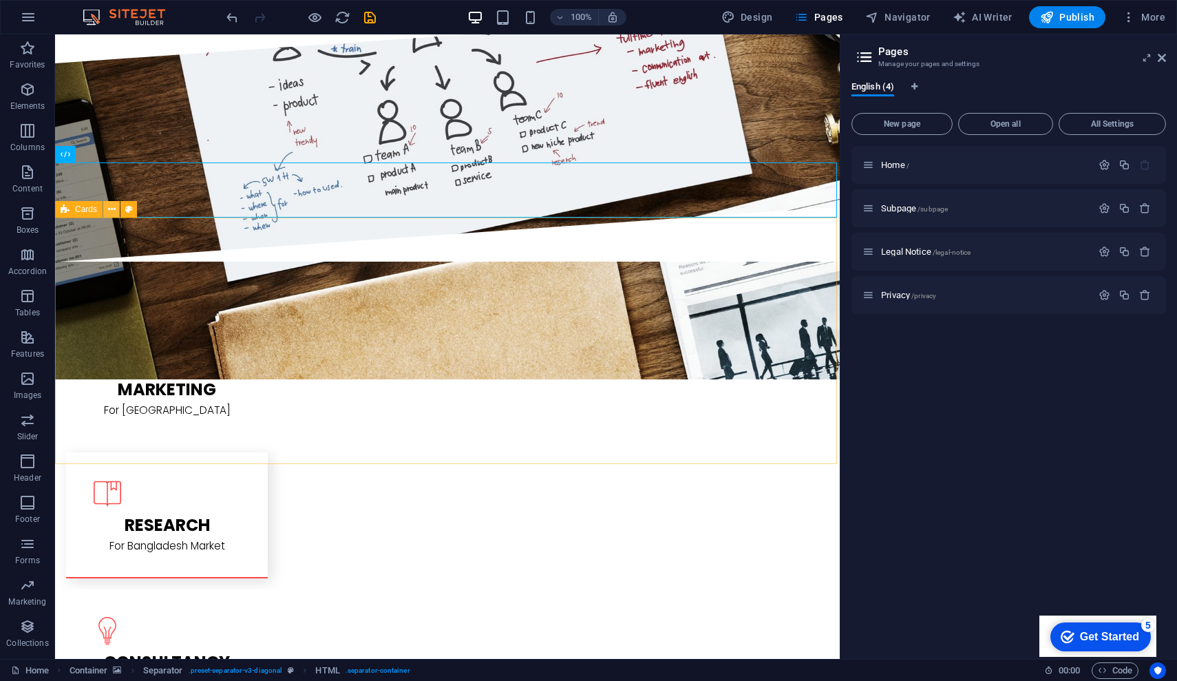
click at [115, 209] on icon at bounding box center [112, 209] width 8 height 14
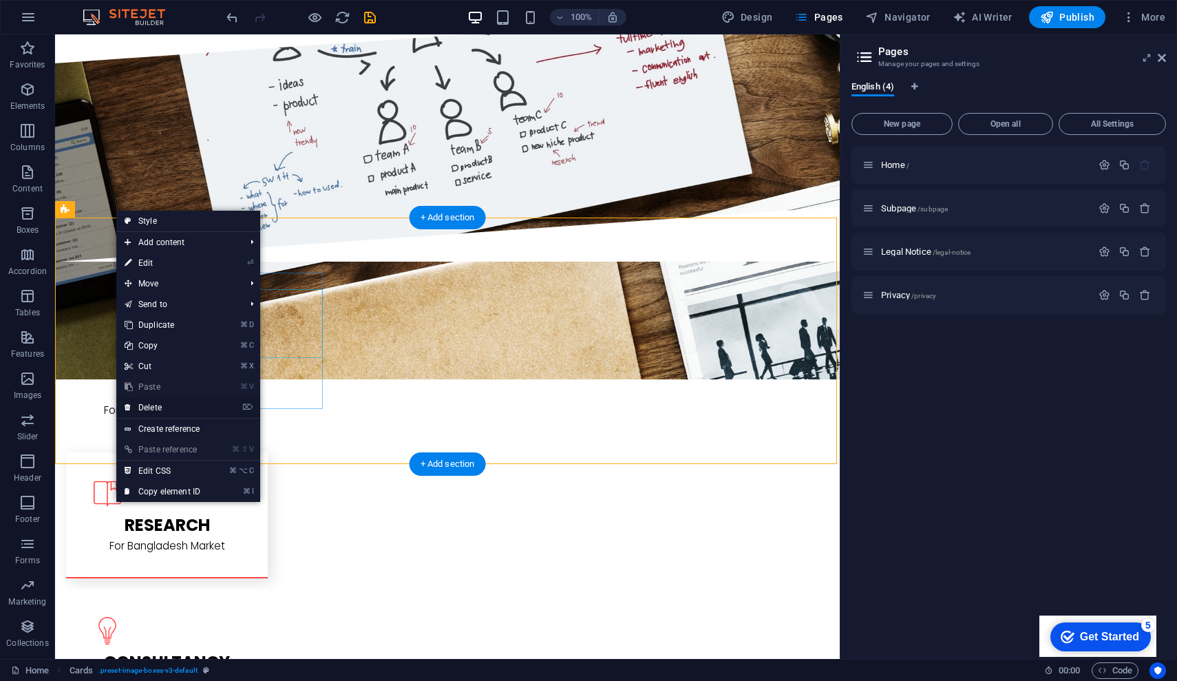
click at [165, 409] on link "⌦ Delete" at bounding box center [162, 407] width 92 height 21
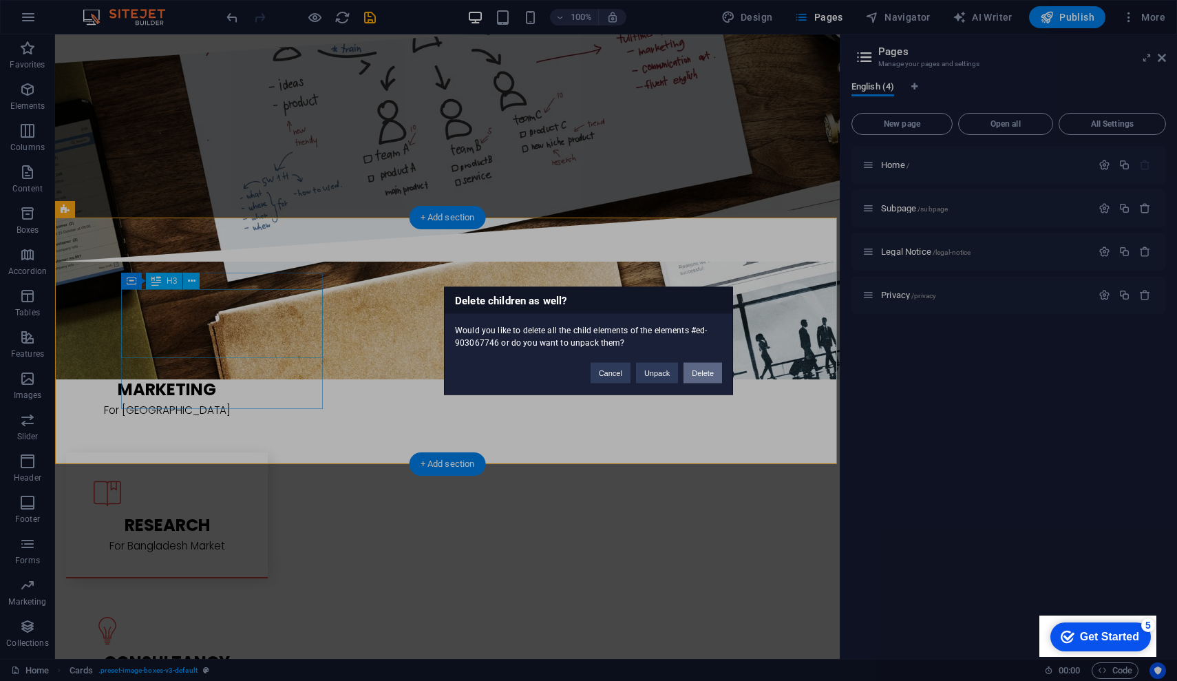
click at [697, 374] on button "Delete" at bounding box center [703, 372] width 39 height 21
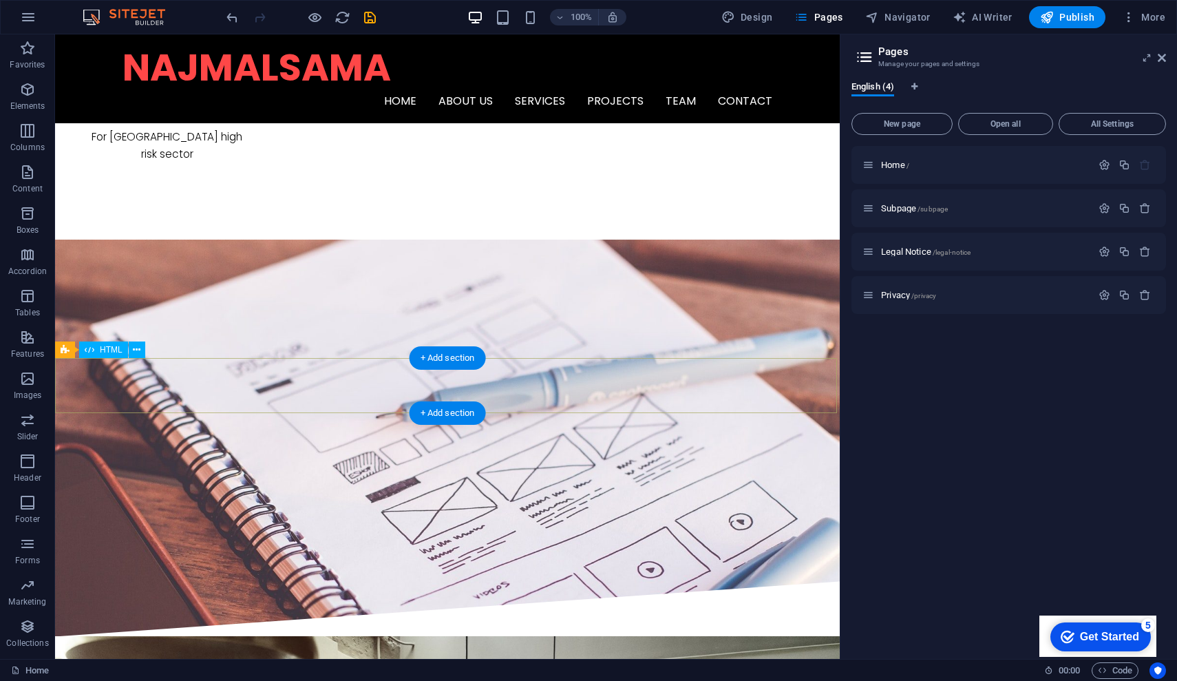
scroll to position [2089, 0]
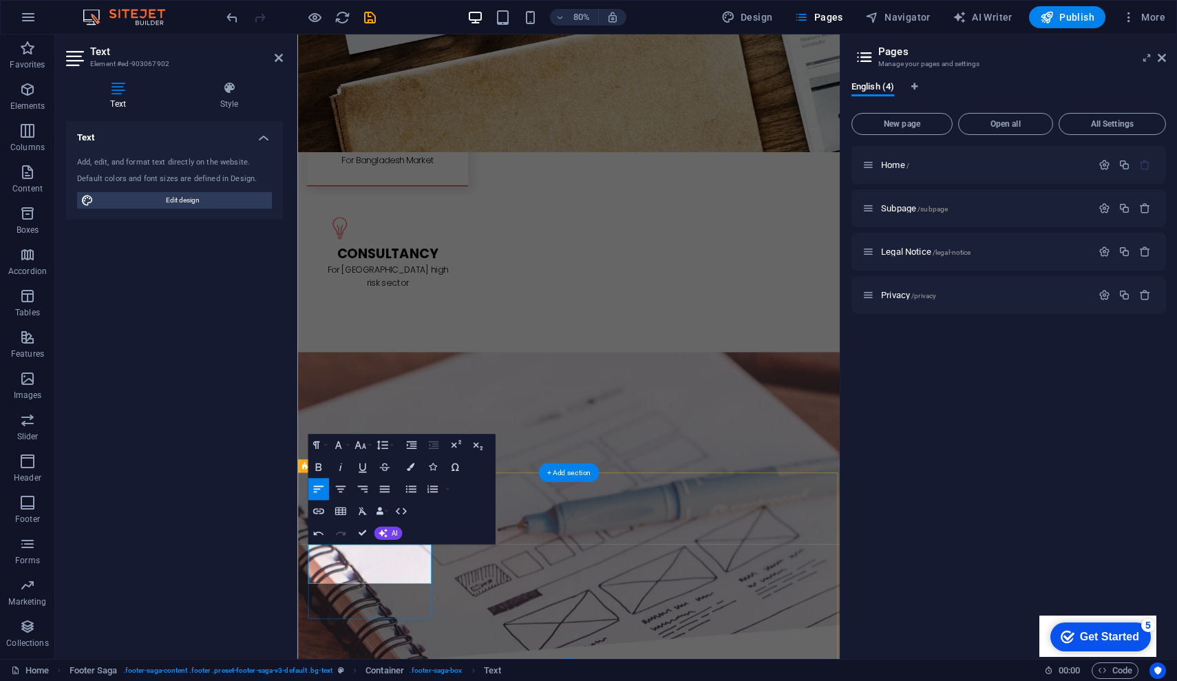
drag, startPoint x: 346, startPoint y: 710, endPoint x: 311, endPoint y: 683, distance: 44.2
click at [347, 576] on icon at bounding box center [348, 573] width 6 height 12
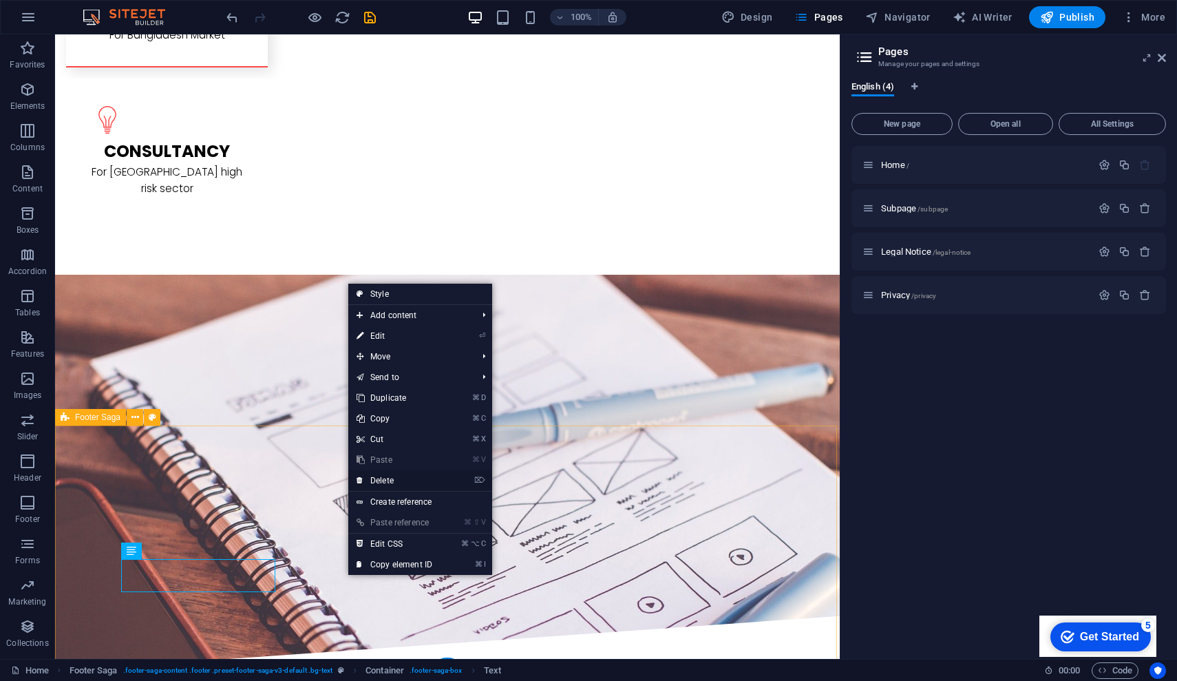
click at [392, 478] on link "⌦ Delete" at bounding box center [394, 480] width 92 height 21
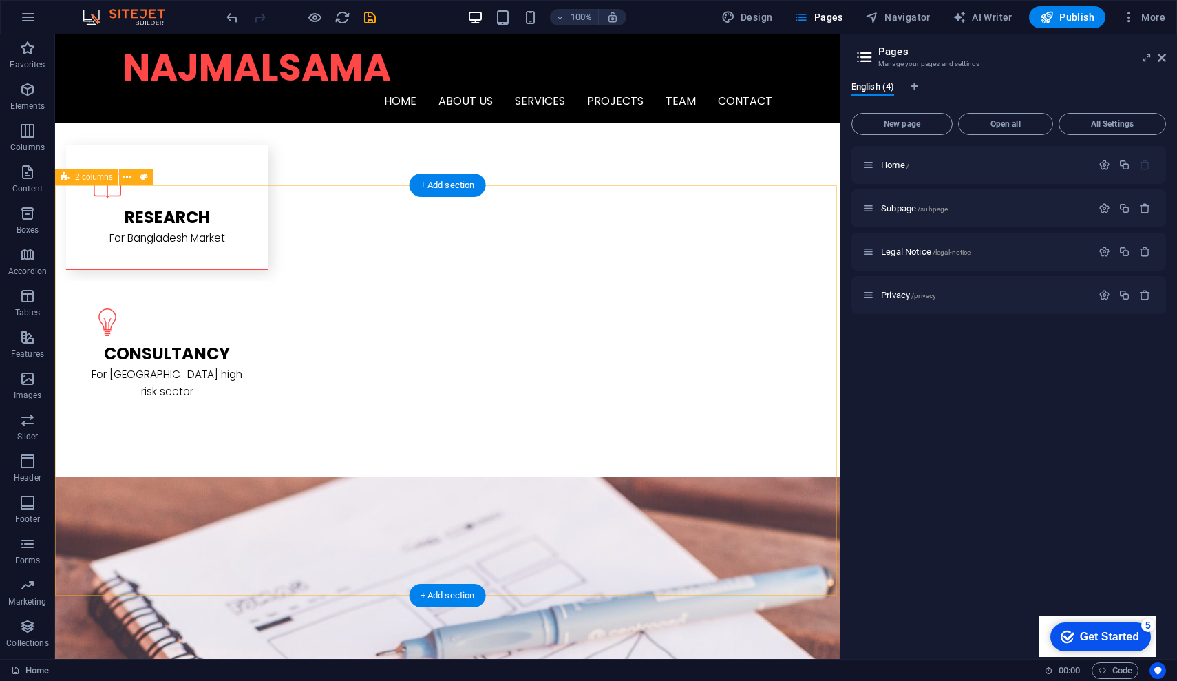
scroll to position [1851, 0]
click at [577, 233] on icon at bounding box center [580, 233] width 8 height 14
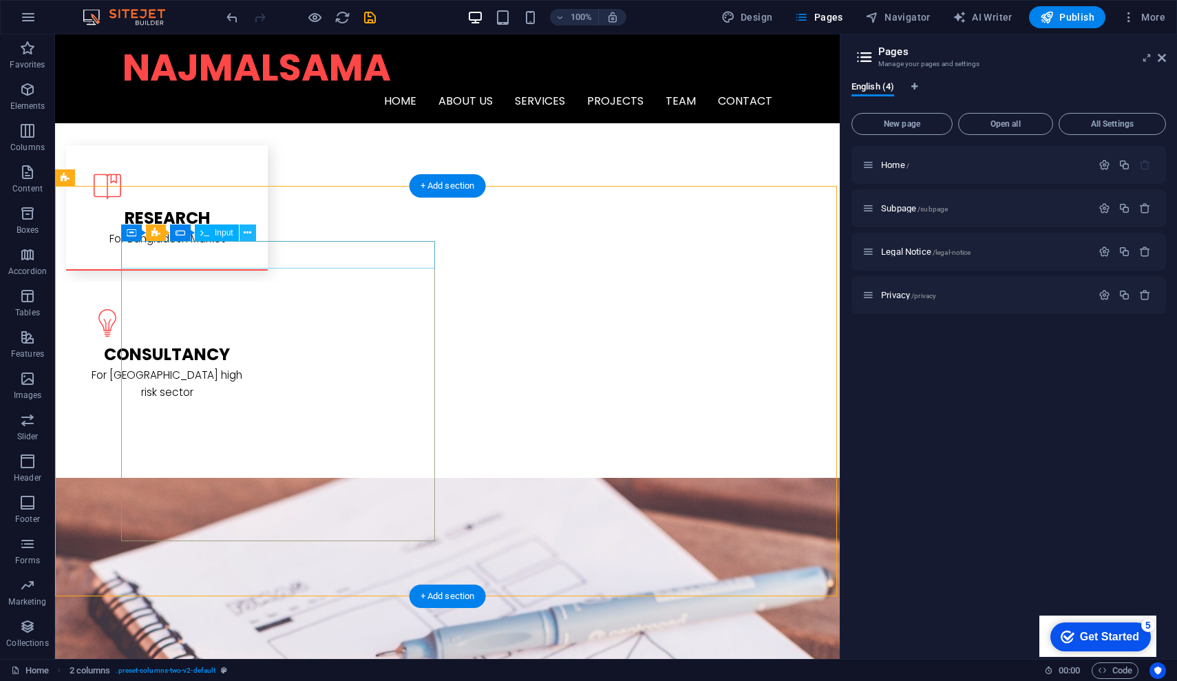
click at [246, 233] on icon at bounding box center [248, 233] width 8 height 14
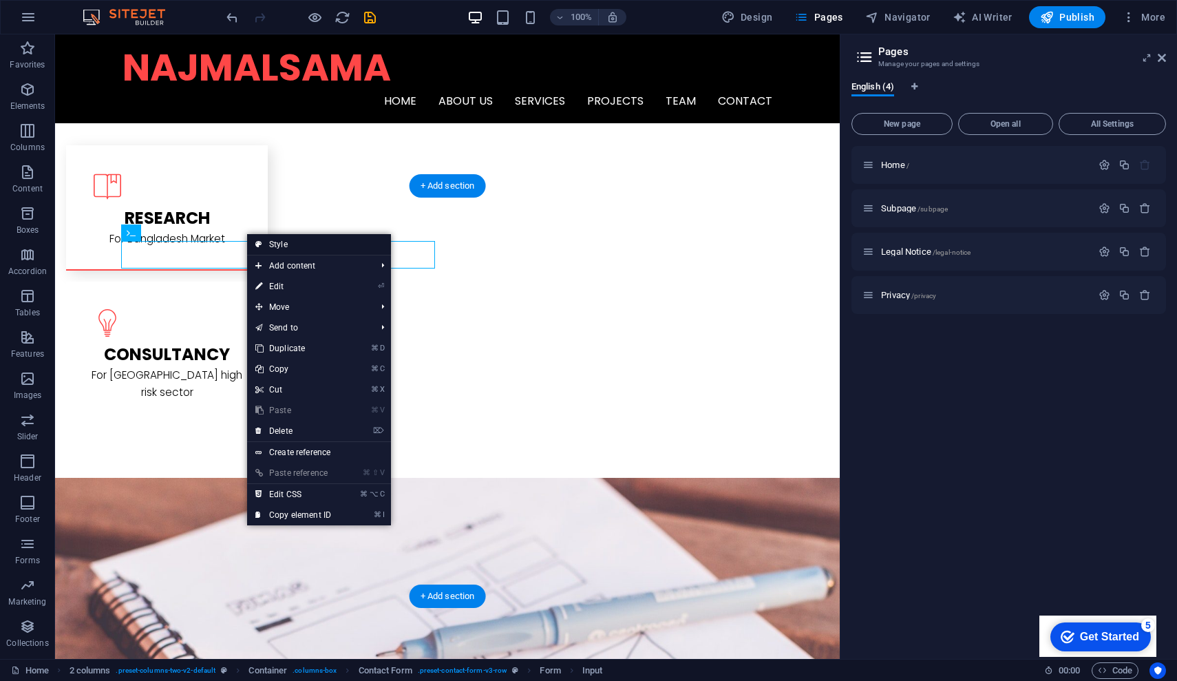
click at [280, 244] on link "Style" at bounding box center [319, 244] width 144 height 21
select select "rem"
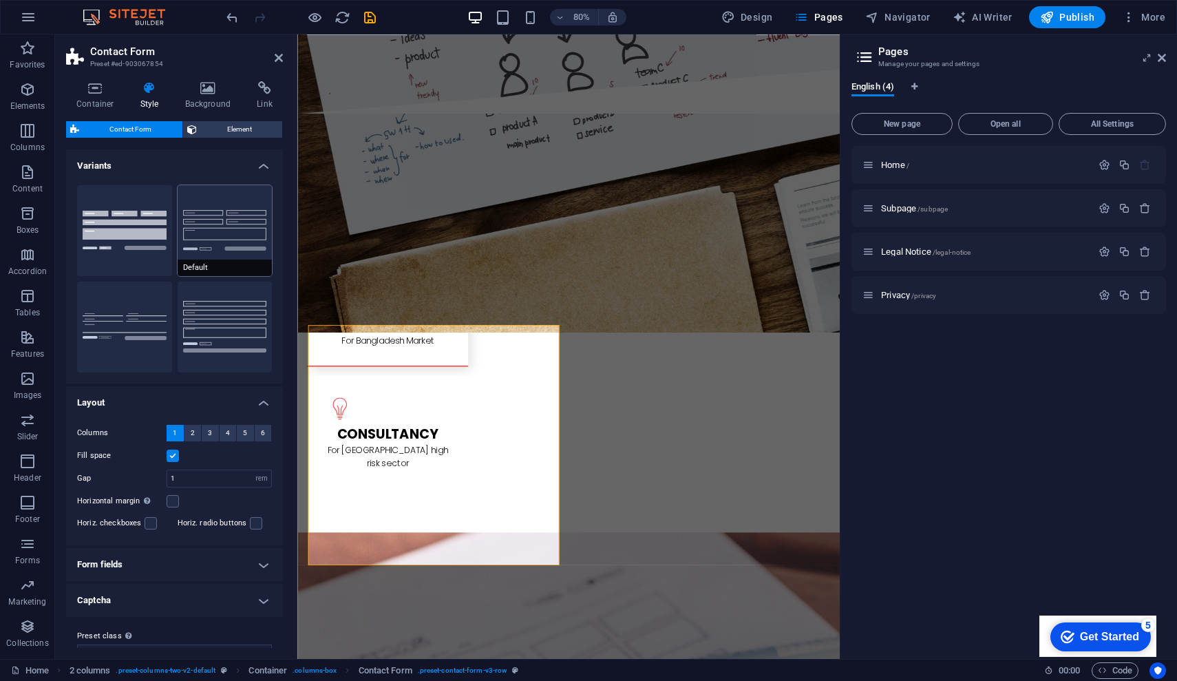
click at [218, 229] on button "Default" at bounding box center [225, 230] width 95 height 91
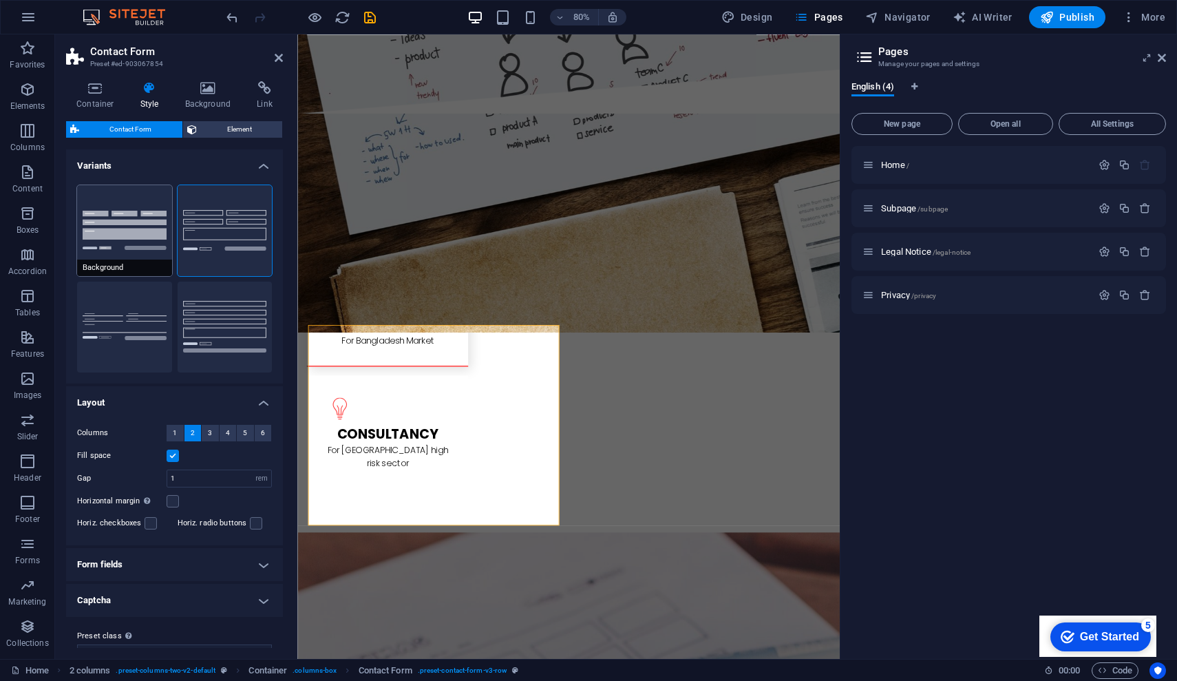
click at [132, 233] on button "Background" at bounding box center [124, 230] width 95 height 91
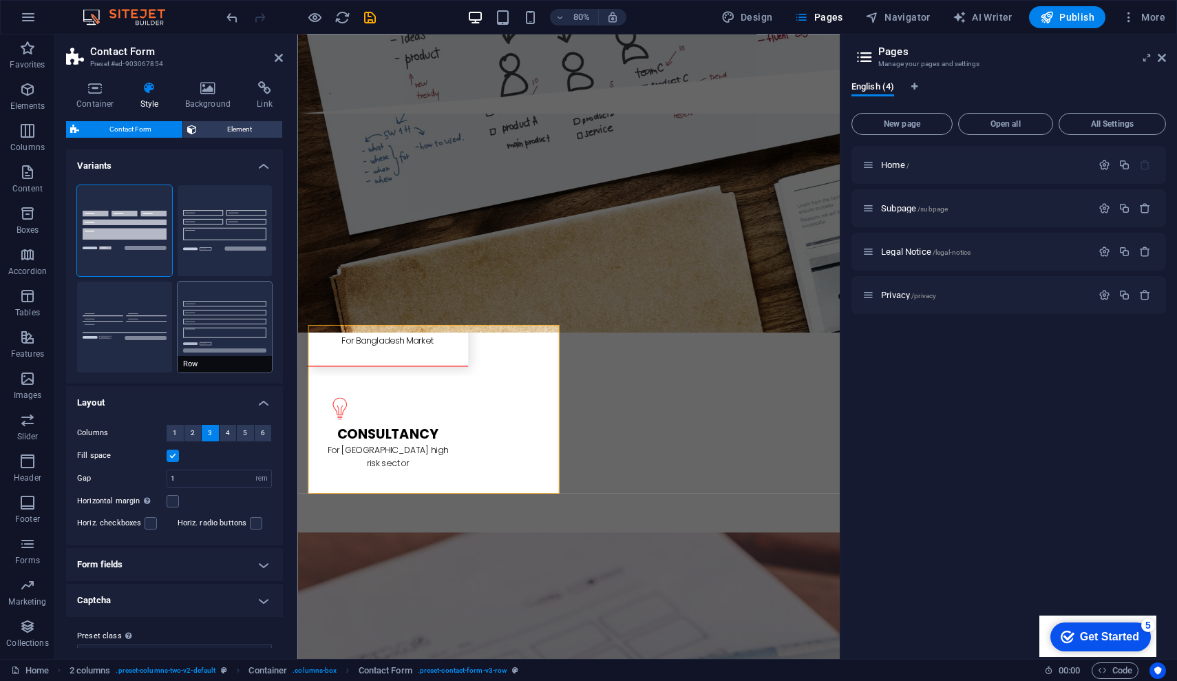
click at [213, 319] on button "Row" at bounding box center [225, 327] width 95 height 91
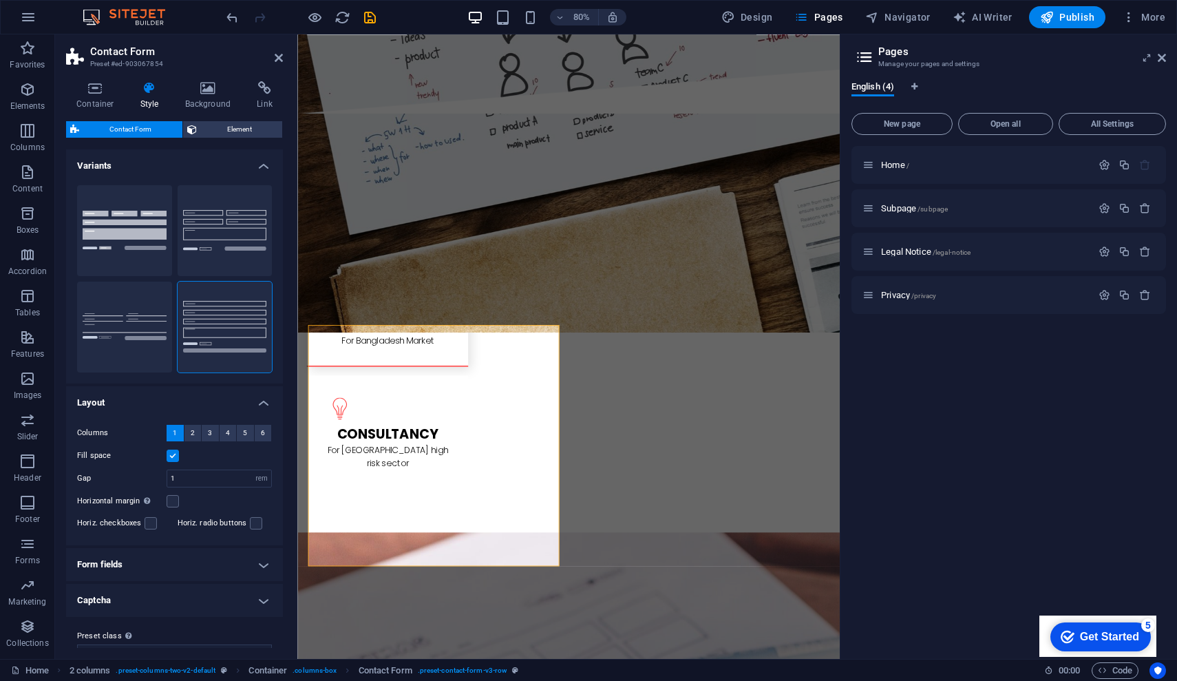
scroll to position [0, 0]
click at [886, 354] on div "Home / Subpage /subpage Legal Notice /legal-notice Privacy /privacy" at bounding box center [1009, 397] width 315 height 502
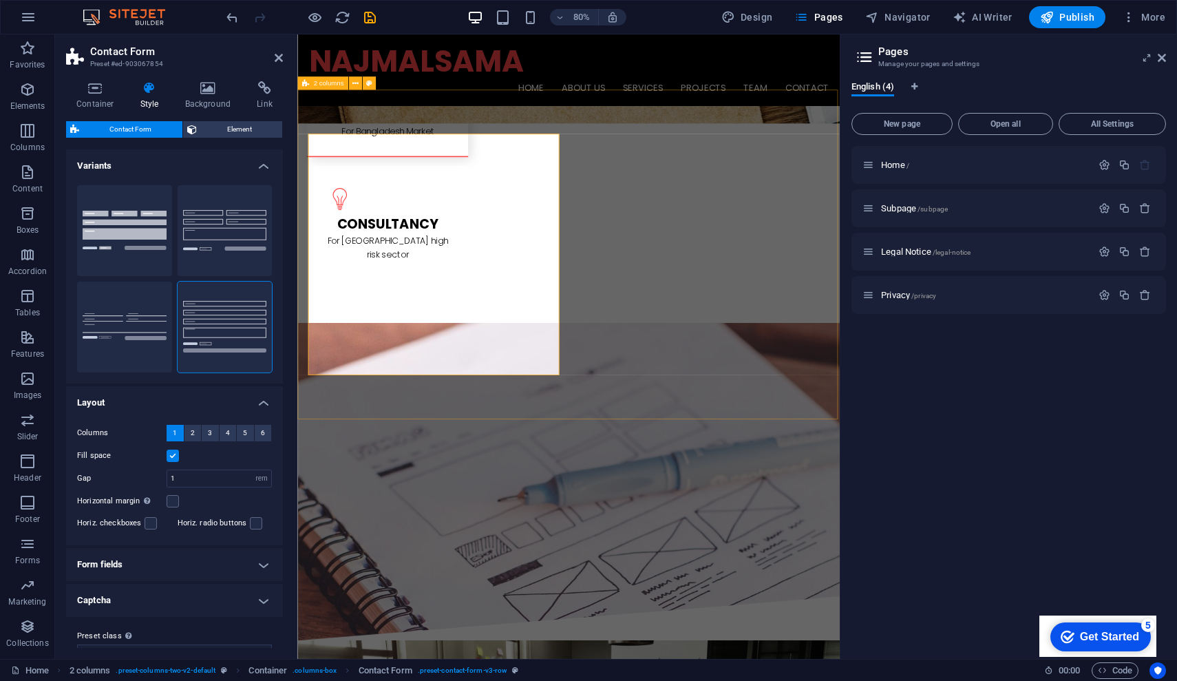
scroll to position [2090, 0]
click at [763, 500] on icon at bounding box center [760, 501] width 6 height 12
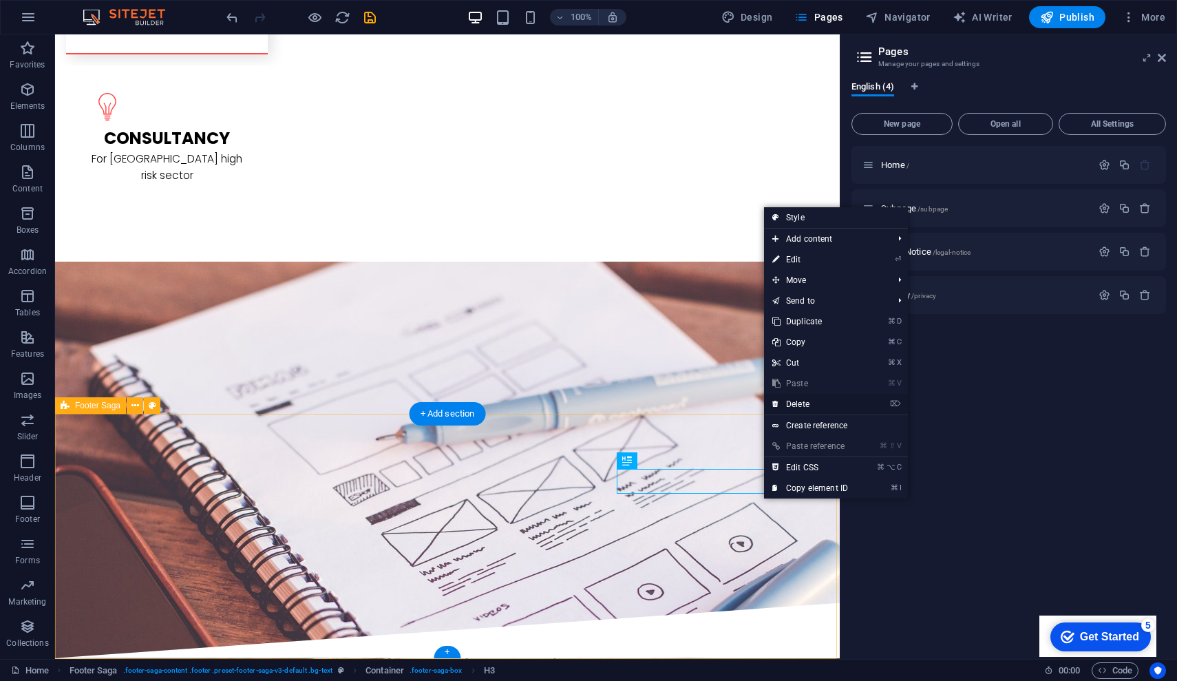
click at [802, 401] on link "⌦ Delete" at bounding box center [810, 404] width 92 height 21
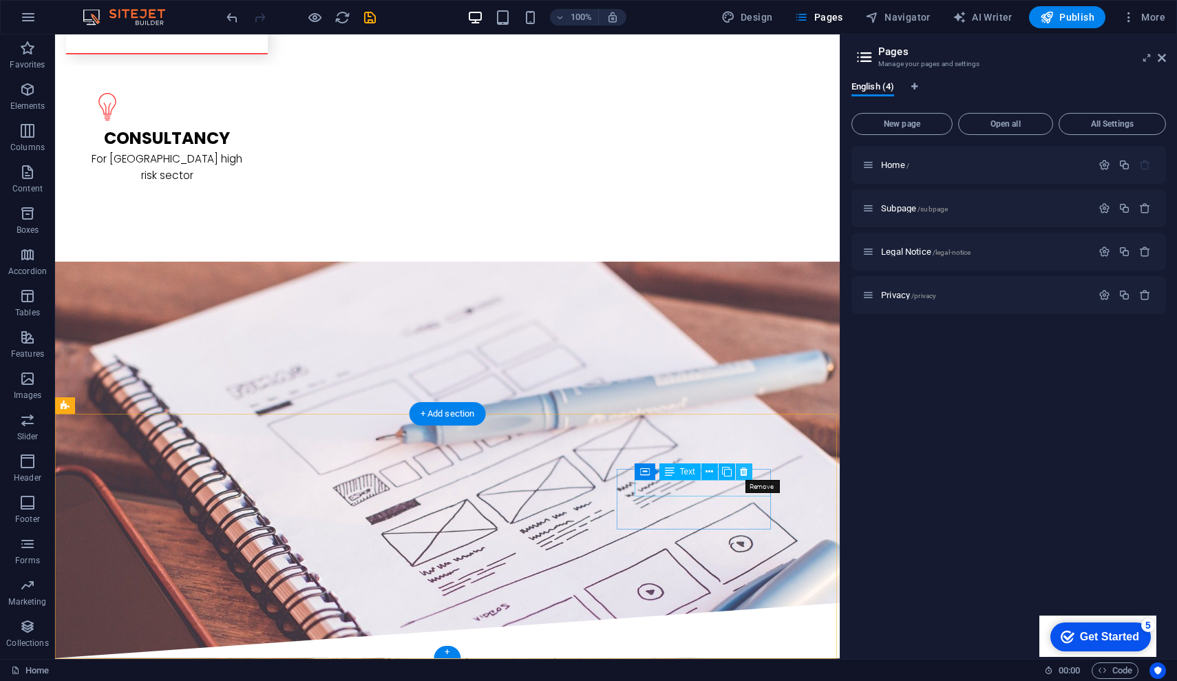
click at [746, 474] on icon at bounding box center [744, 472] width 8 height 14
click at [745, 472] on icon at bounding box center [745, 472] width 8 height 14
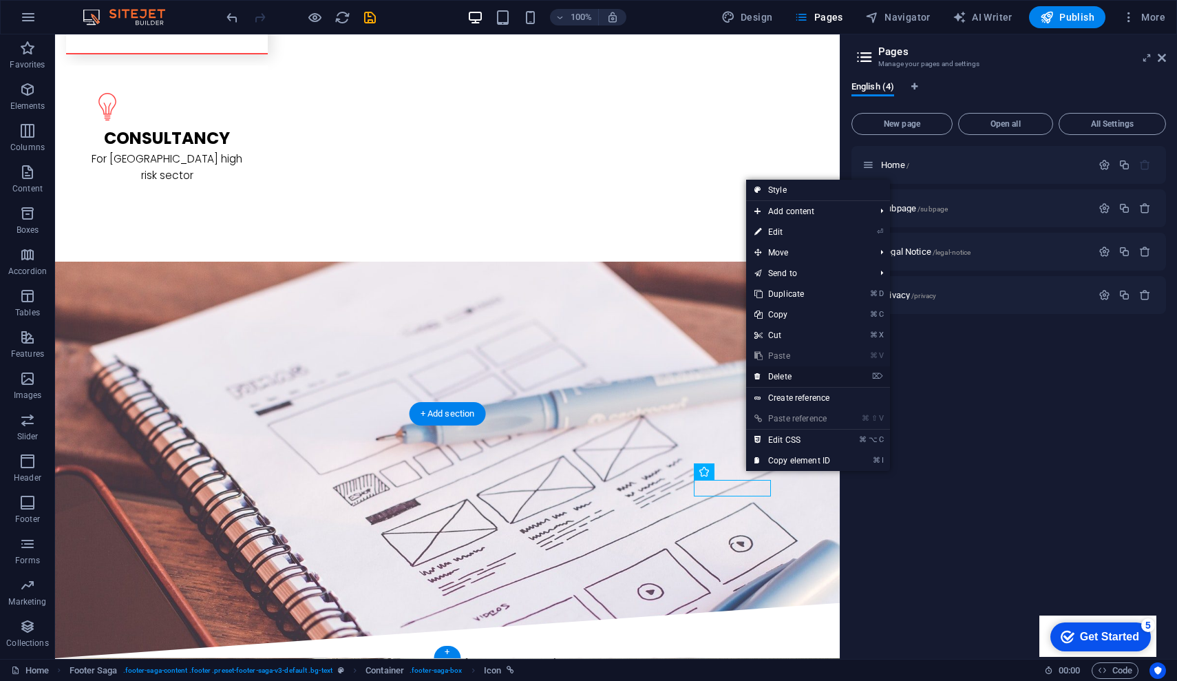
click at [789, 376] on link "⌦ Delete" at bounding box center [792, 376] width 92 height 21
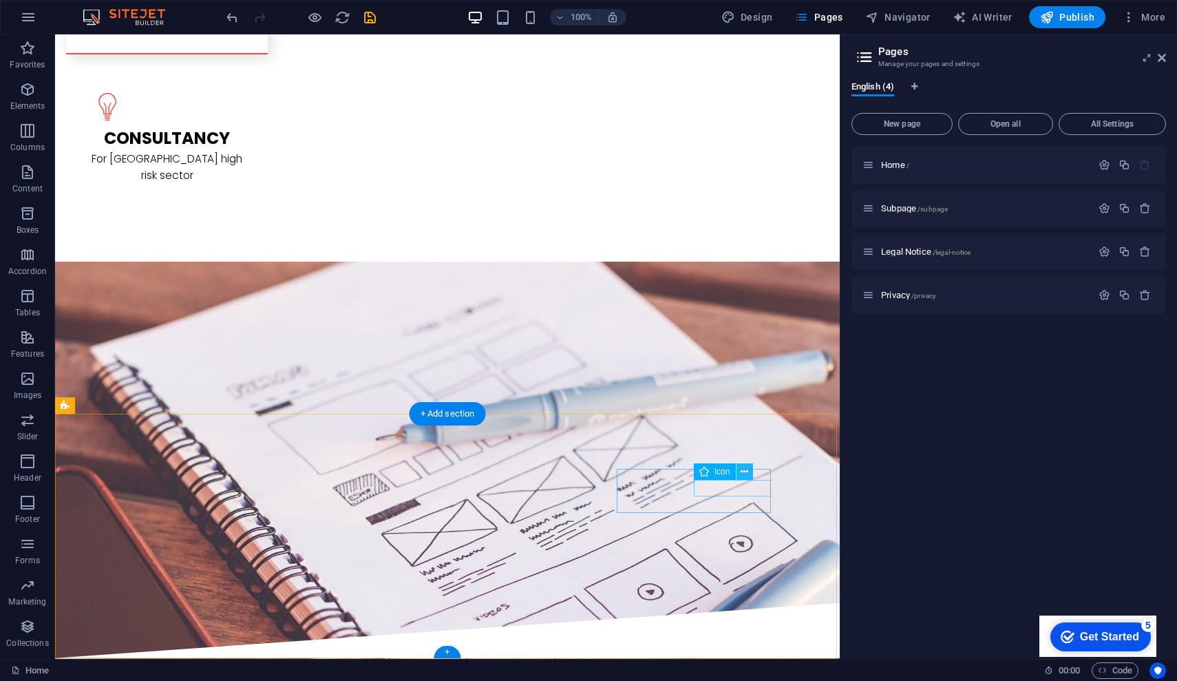
click at [746, 470] on icon at bounding box center [745, 472] width 8 height 14
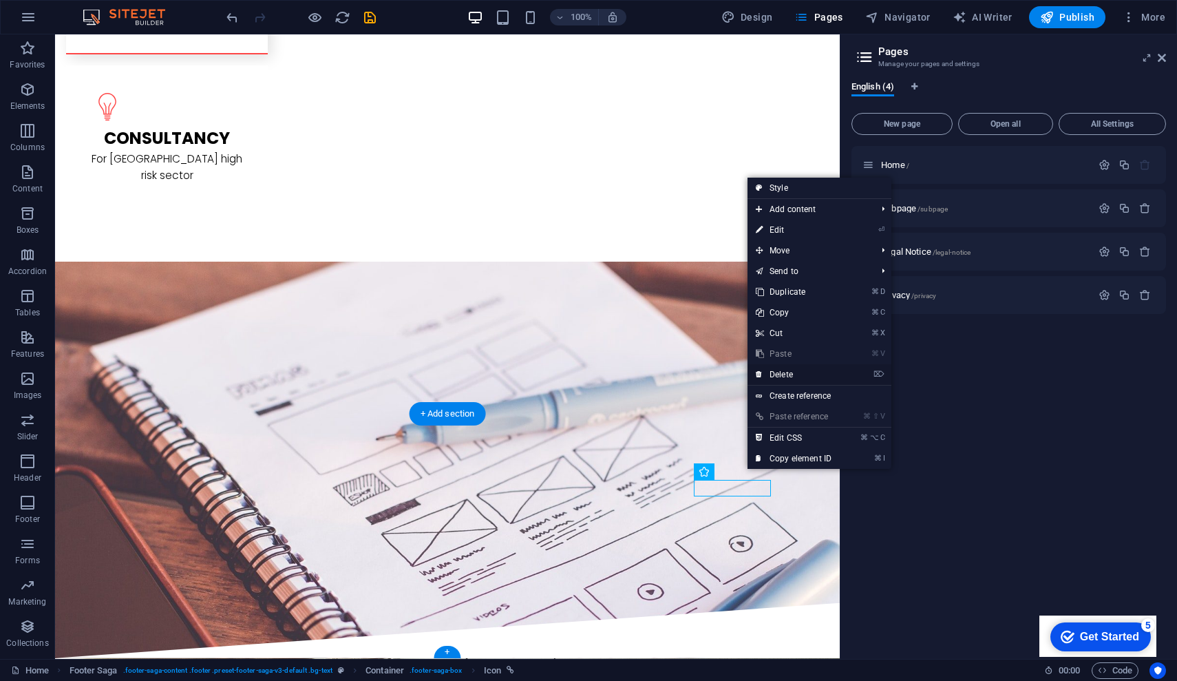
click at [787, 376] on link "⌦ Delete" at bounding box center [794, 374] width 92 height 21
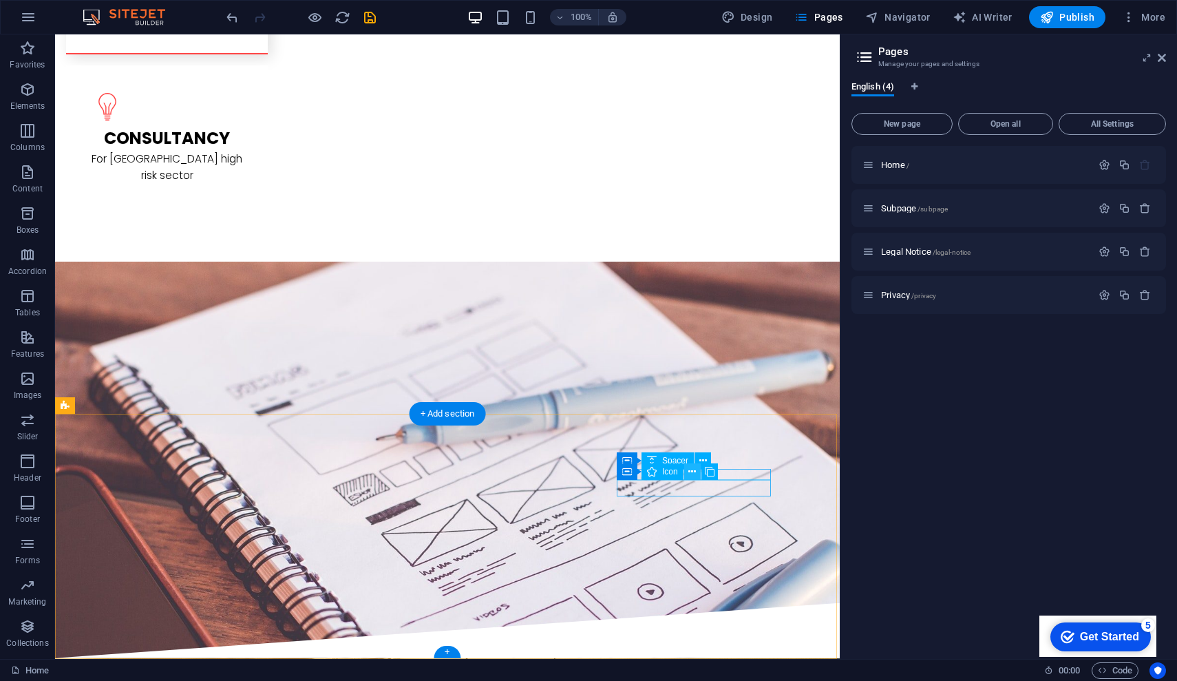
click at [695, 472] on icon at bounding box center [692, 472] width 8 height 14
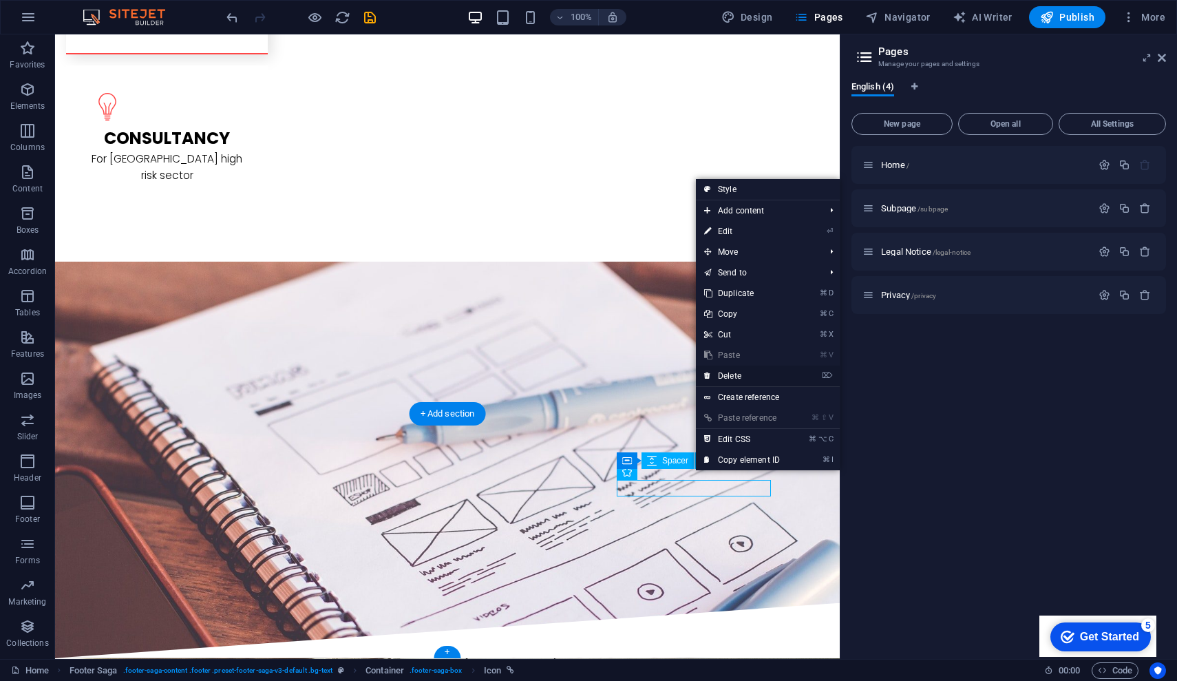
click at [743, 377] on link "⌦ Delete" at bounding box center [742, 376] width 92 height 21
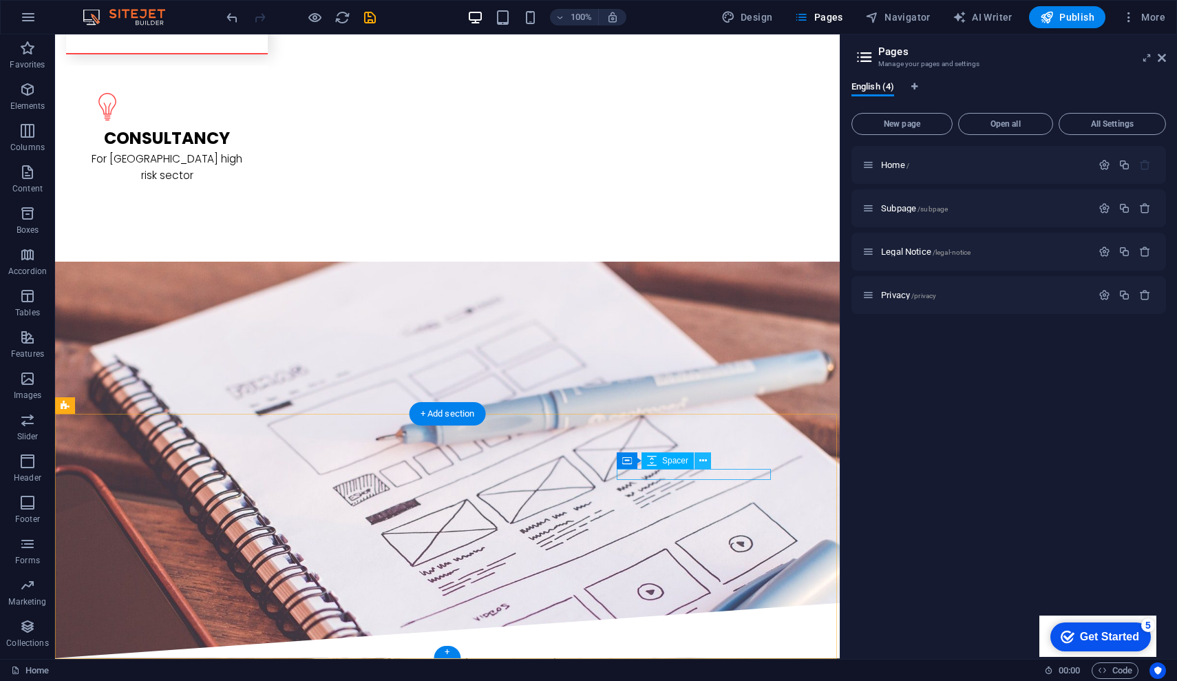
click at [703, 461] on icon at bounding box center [703, 461] width 8 height 14
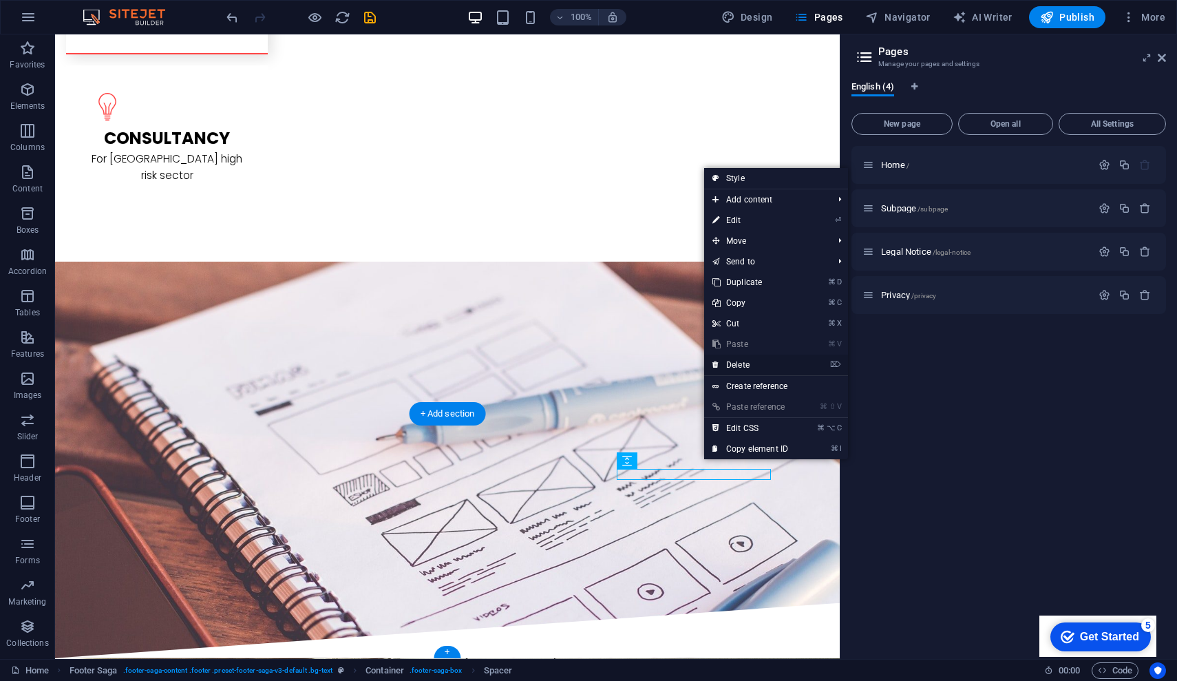
click at [739, 365] on link "⌦ Delete" at bounding box center [750, 365] width 92 height 21
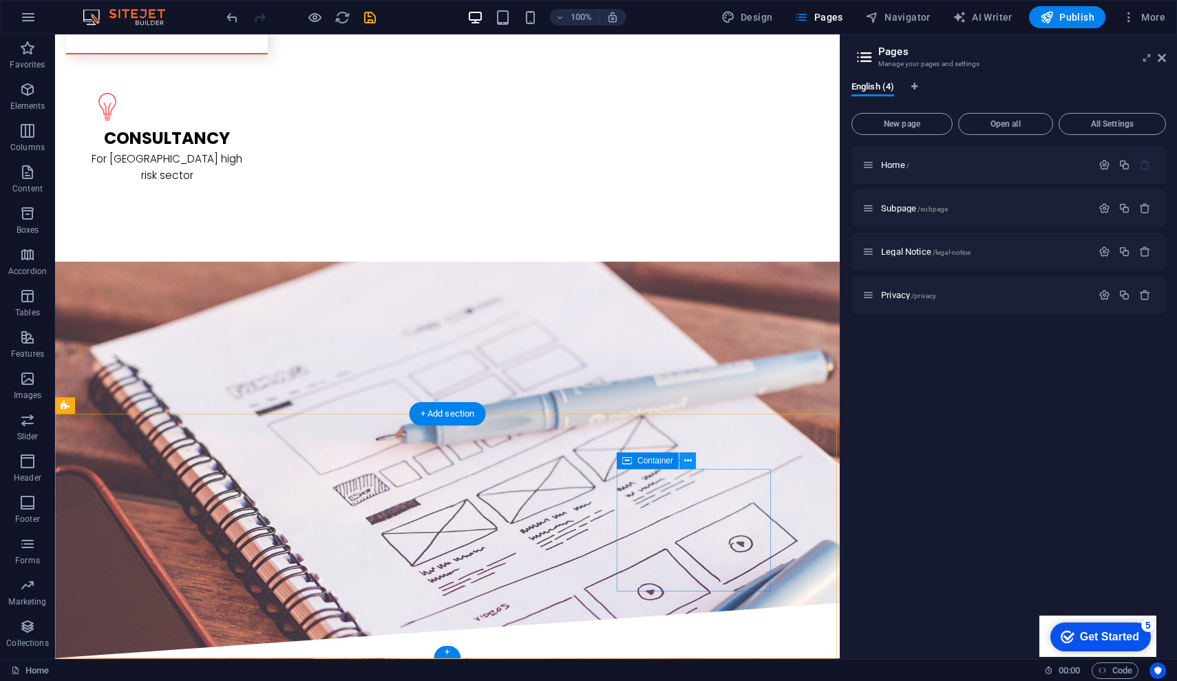
click at [691, 461] on icon at bounding box center [688, 461] width 8 height 14
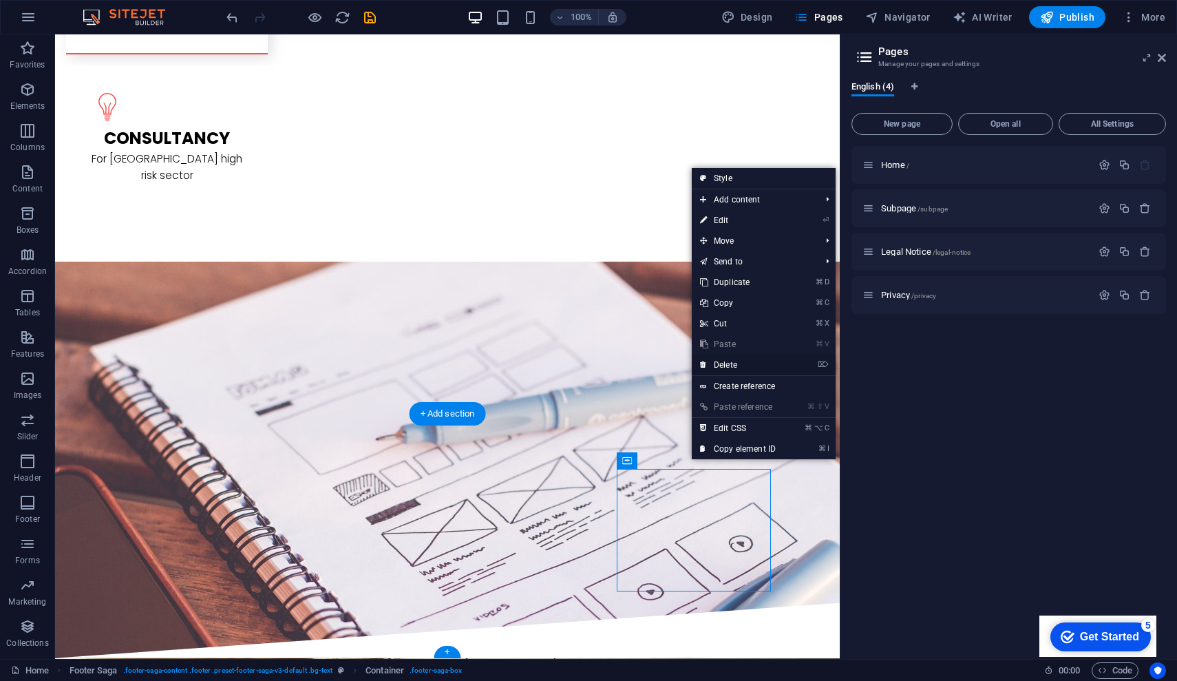
click at [737, 364] on link "⌦ Delete" at bounding box center [738, 365] width 92 height 21
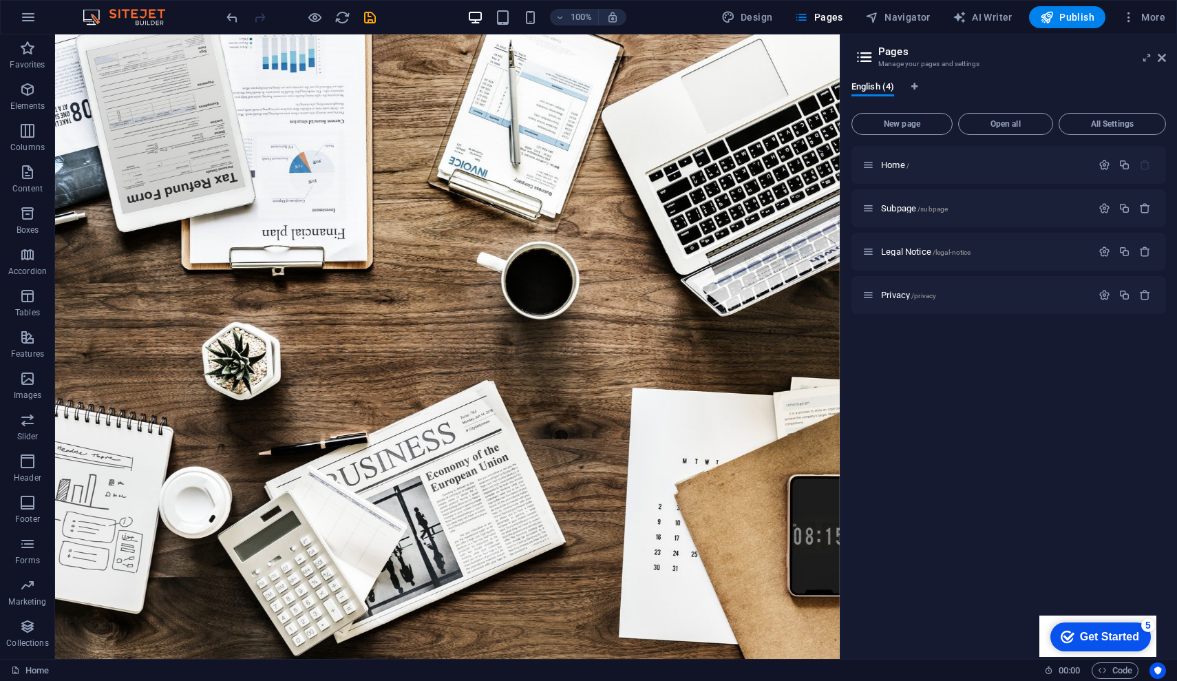
scroll to position [0, 0]
click at [1071, 17] on span "Publish" at bounding box center [1067, 17] width 54 height 14
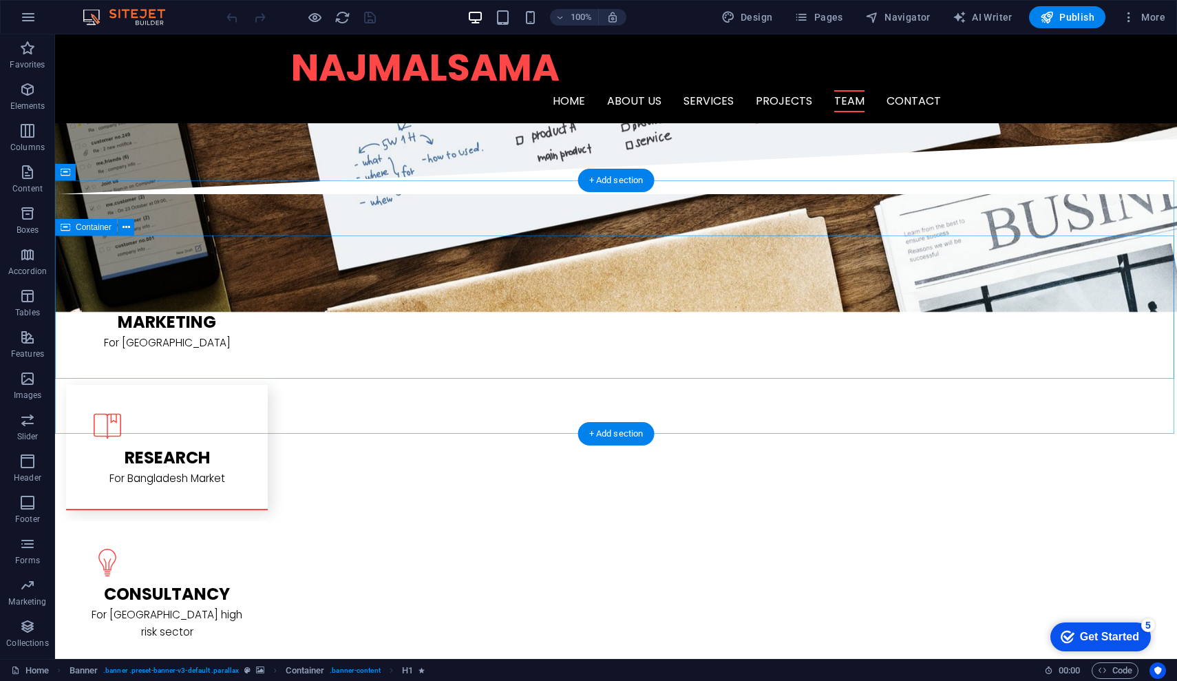
scroll to position [1584, 0]
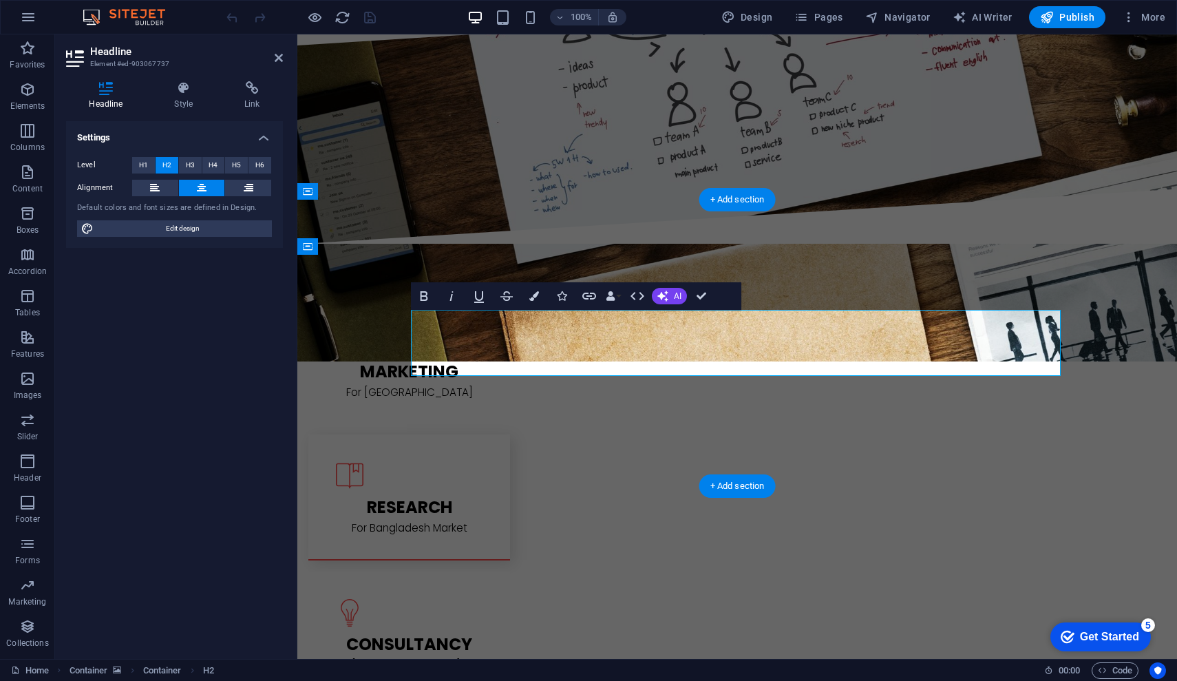
scroll to position [1590, 0]
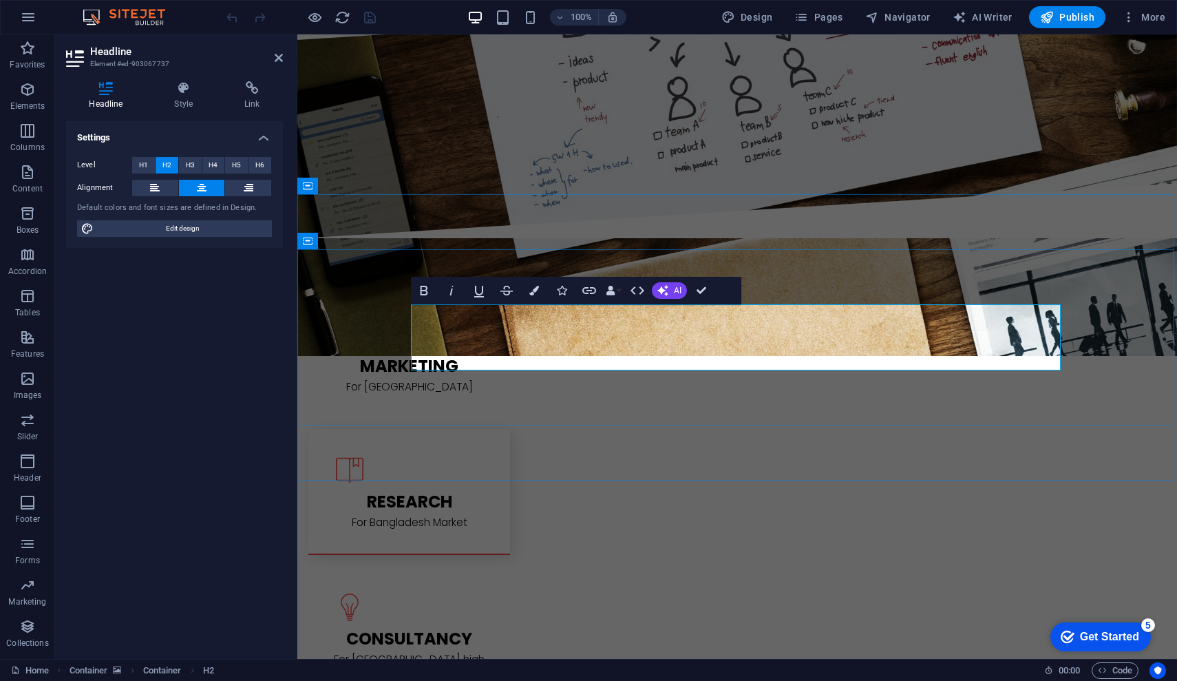
drag, startPoint x: 918, startPoint y: 352, endPoint x: 551, endPoint y: 351, distance: 367.6
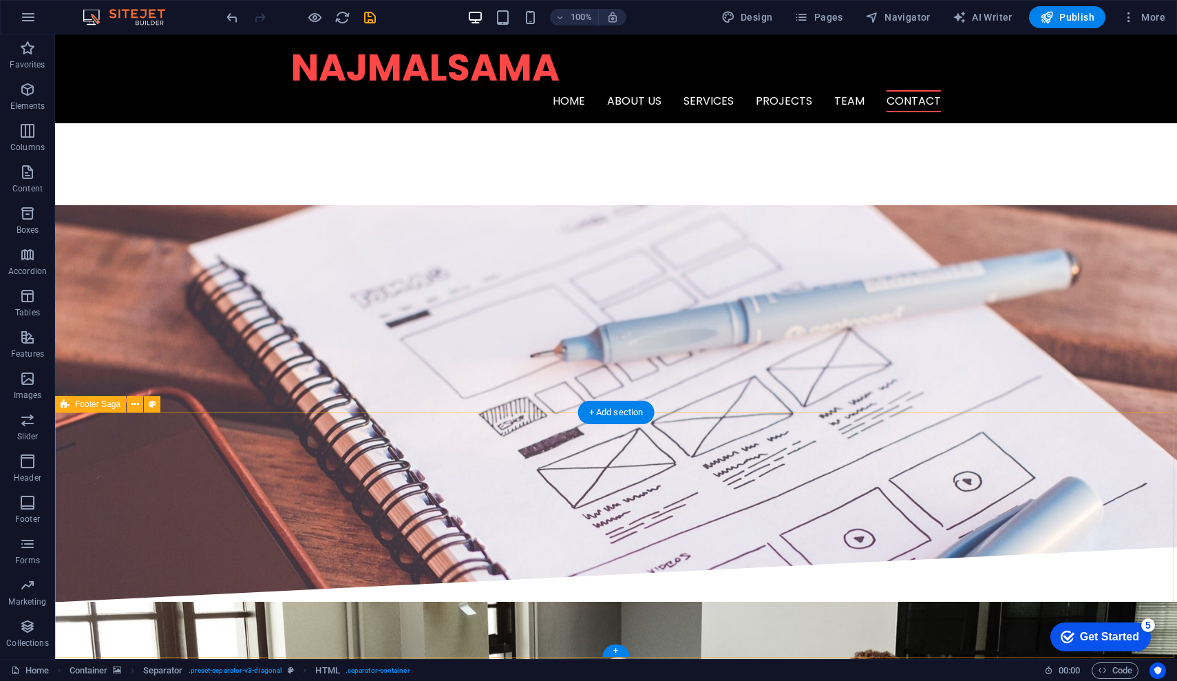
scroll to position [2123, 0]
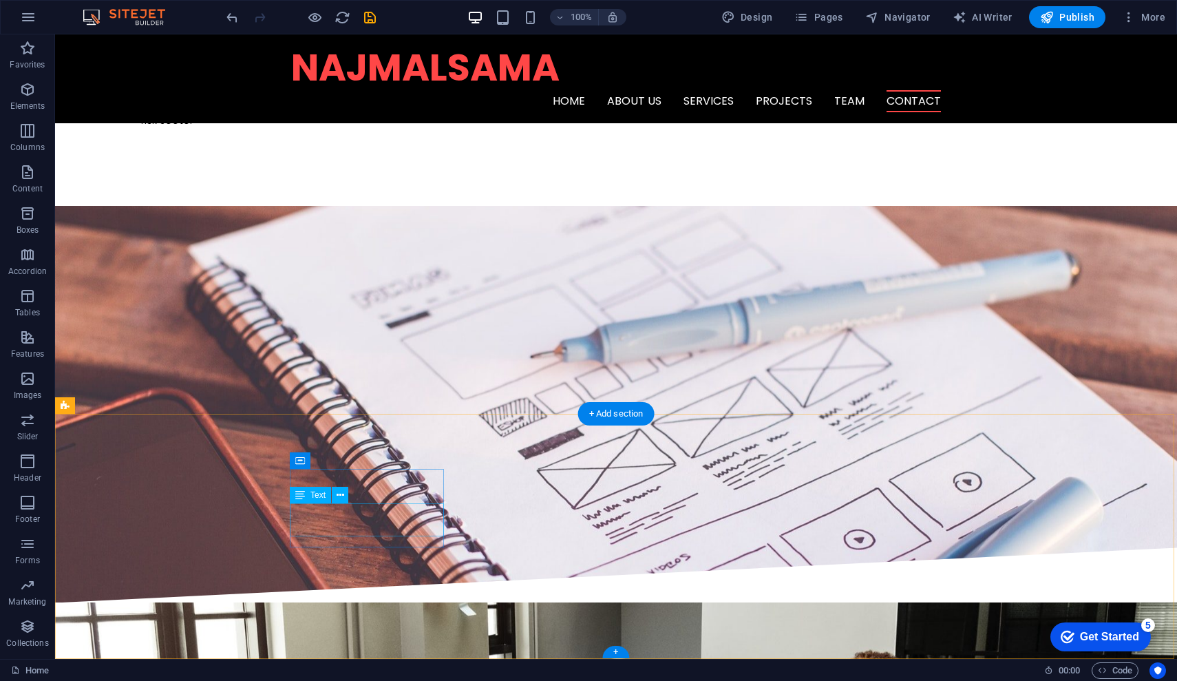
drag, startPoint x: 406, startPoint y: 529, endPoint x: 160, endPoint y: 529, distance: 245.1
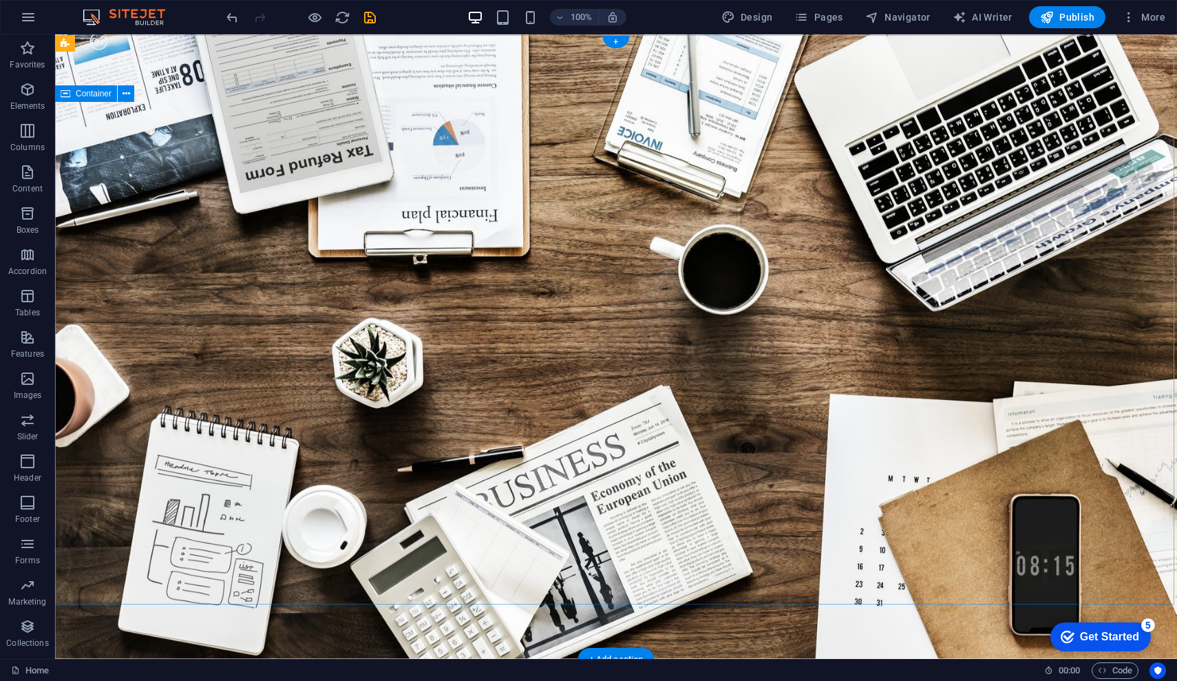
scroll to position [0, 0]
click at [618, 45] on div "+" at bounding box center [615, 41] width 27 height 12
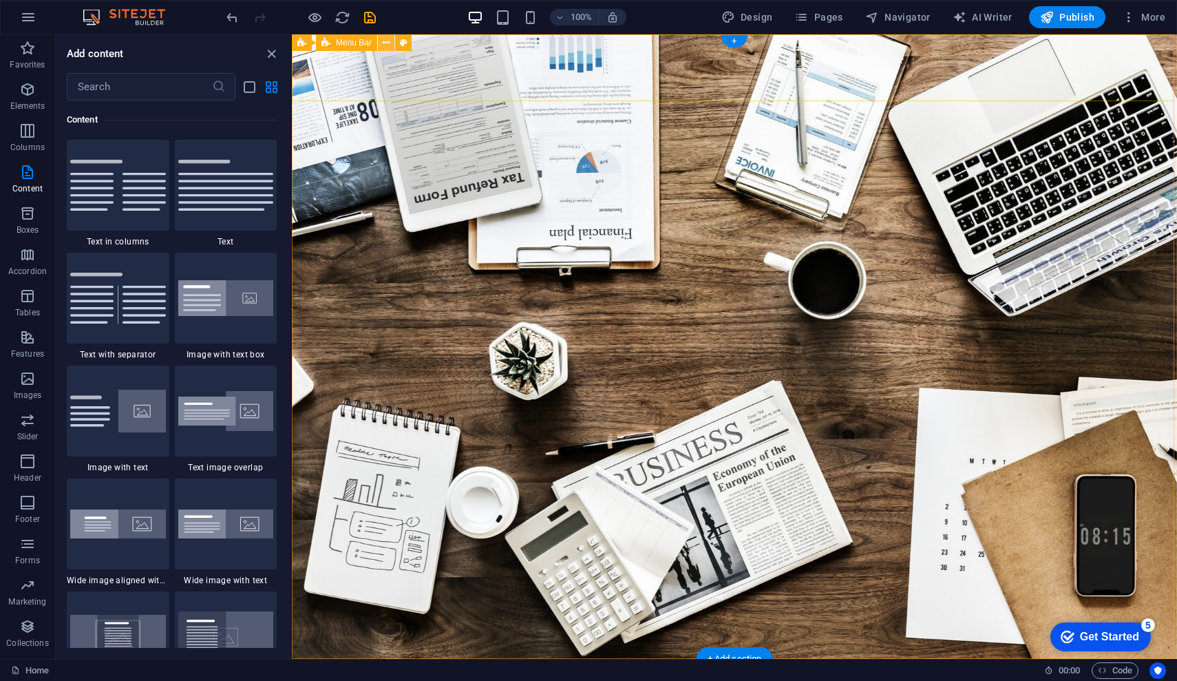
click at [386, 41] on icon at bounding box center [387, 43] width 8 height 14
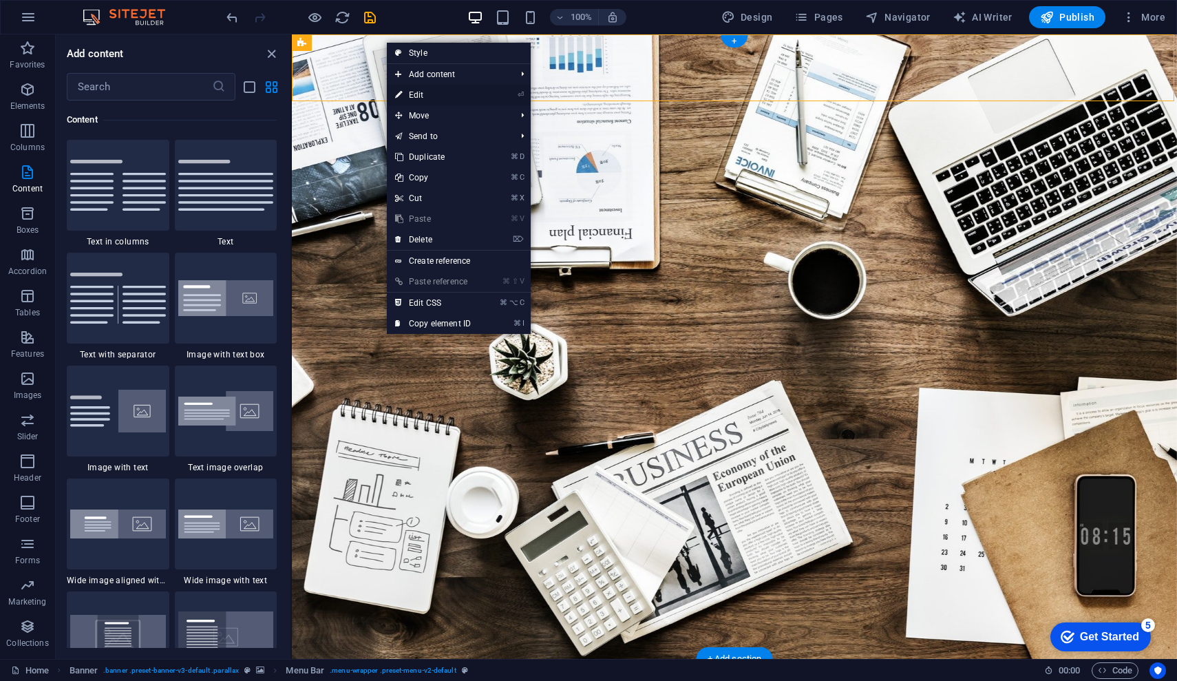
click at [419, 96] on link "⏎ Edit" at bounding box center [433, 95] width 92 height 21
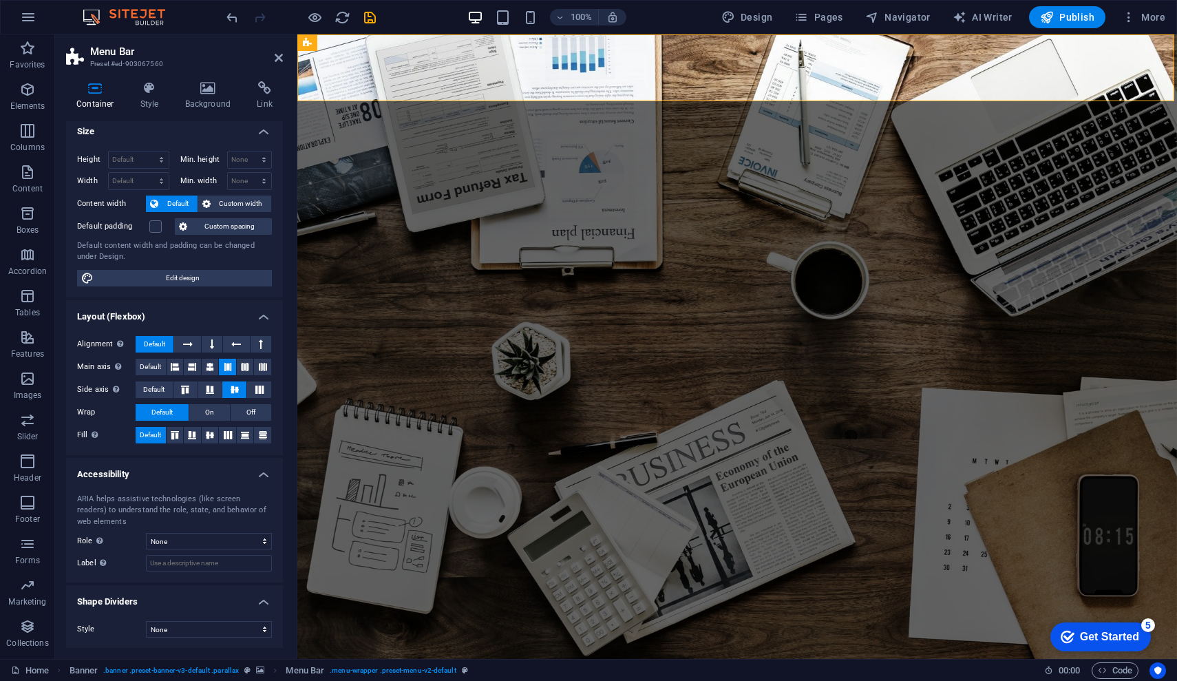
scroll to position [5, 0]
click at [267, 99] on h4 "Link" at bounding box center [264, 95] width 36 height 29
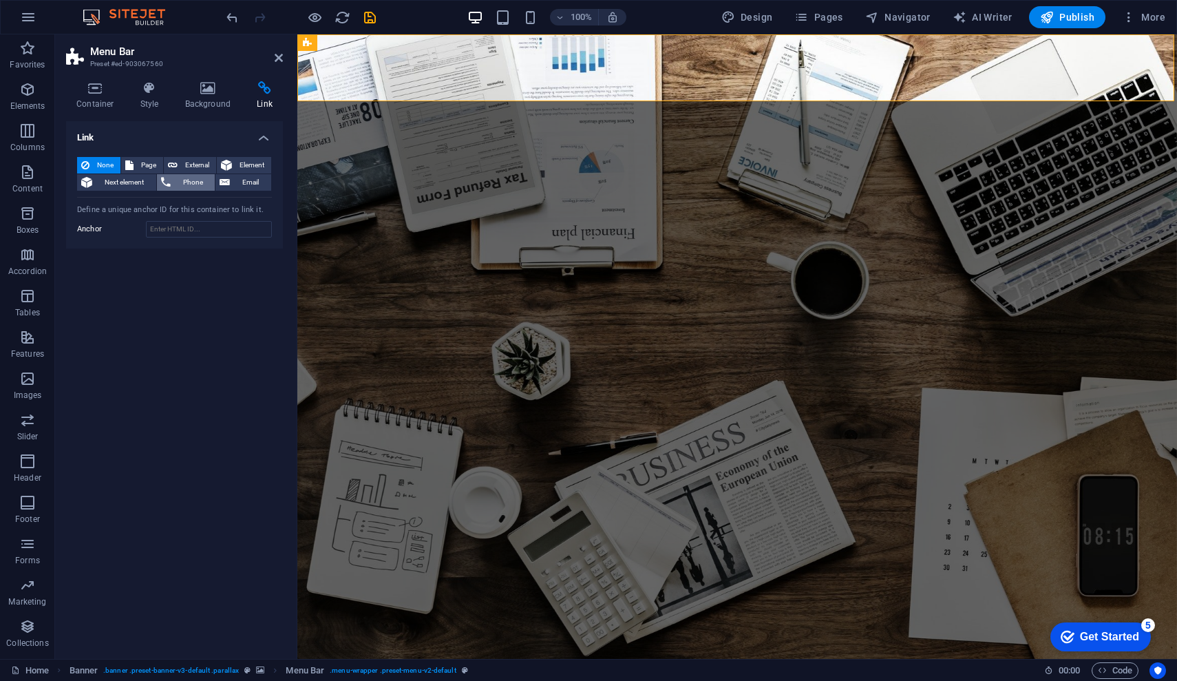
click at [187, 185] on span "Phone" at bounding box center [193, 182] width 36 height 17
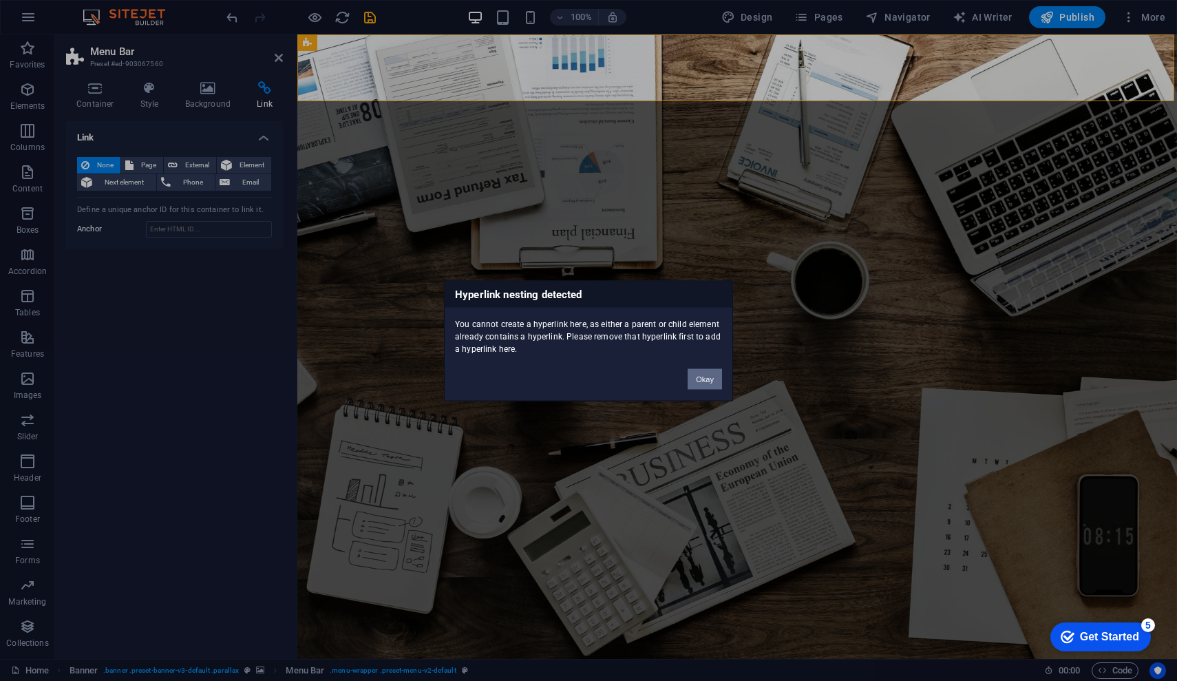
click at [711, 381] on button "Okay" at bounding box center [705, 378] width 34 height 21
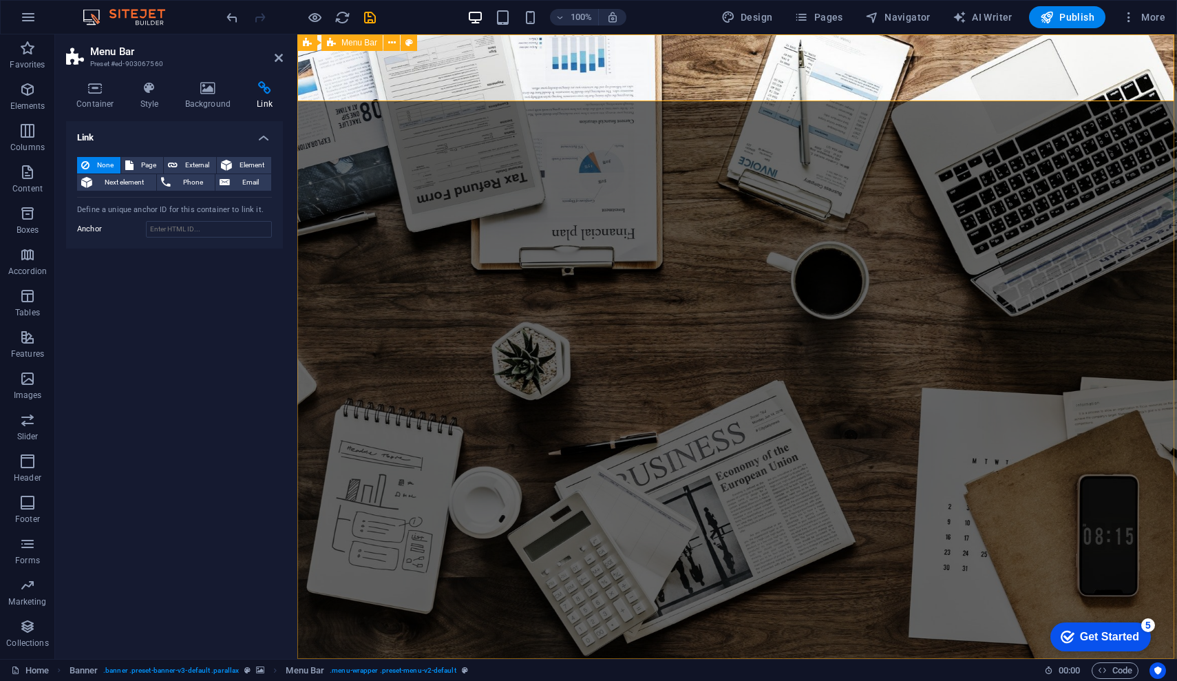
drag, startPoint x: 1099, startPoint y: 65, endPoint x: 1124, endPoint y: 65, distance: 24.8
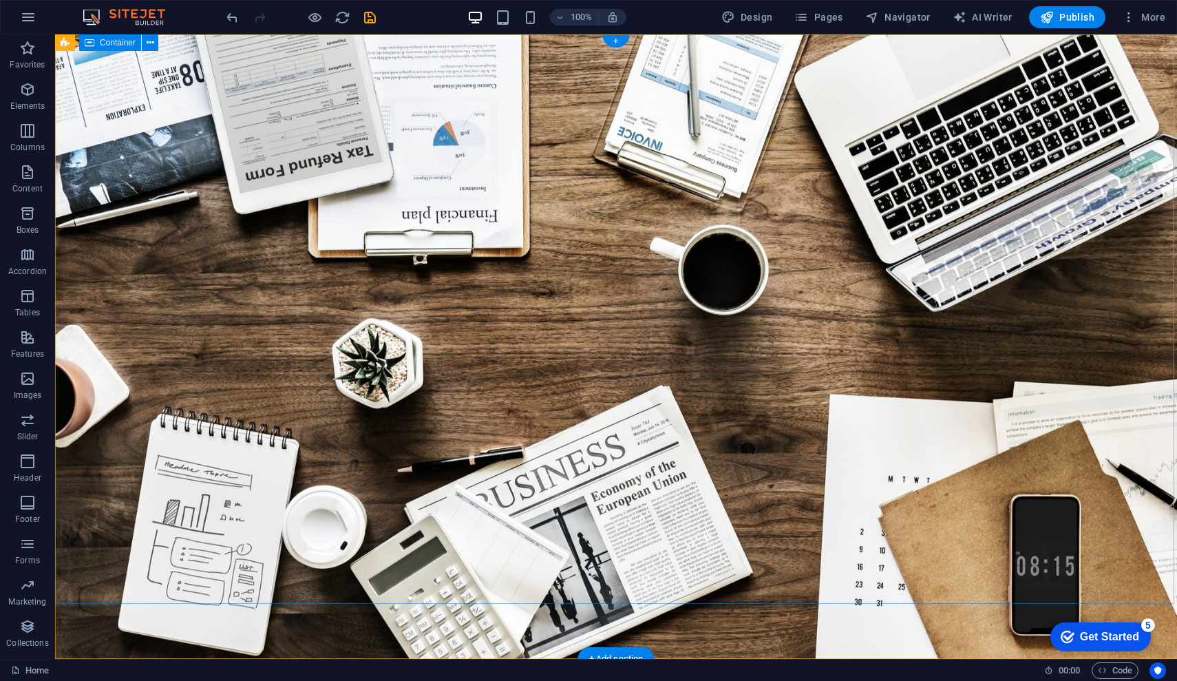
scroll to position [0, 0]
click at [151, 43] on icon at bounding box center [150, 43] width 8 height 14
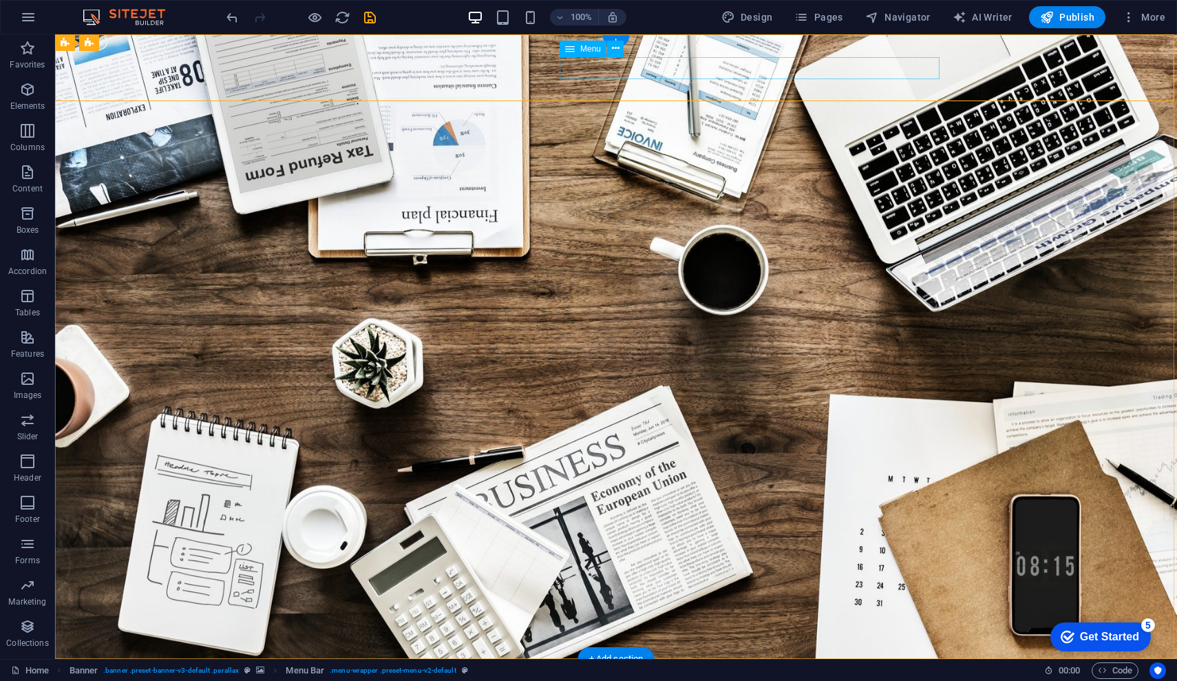
click at [576, 48] on div "Menu" at bounding box center [583, 49] width 47 height 17
click at [615, 49] on icon at bounding box center [616, 48] width 8 height 14
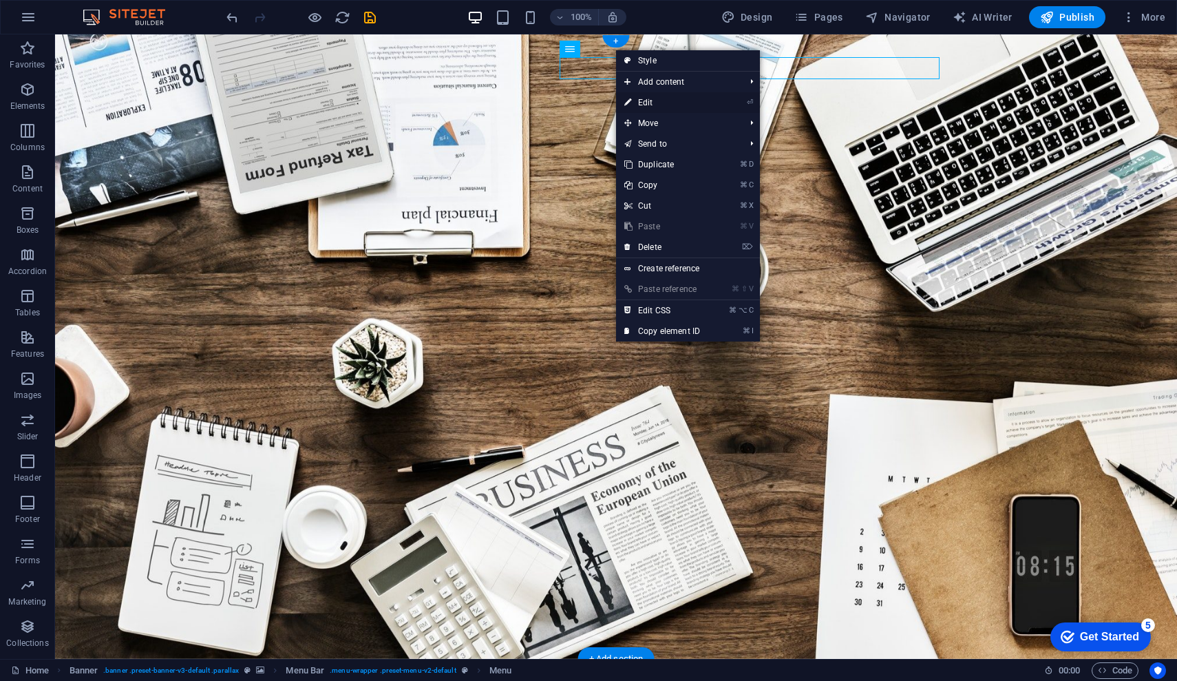
click at [653, 105] on link "⏎ Edit" at bounding box center [662, 102] width 92 height 21
select select
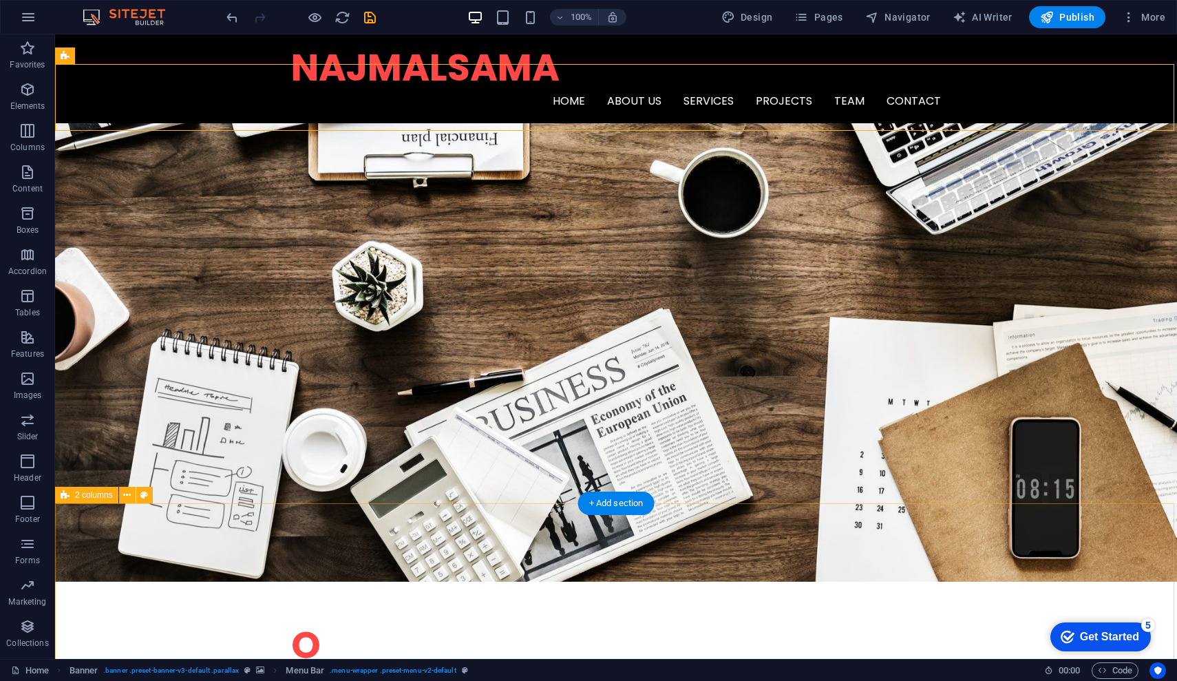
scroll to position [156, 0]
drag, startPoint x: 1108, startPoint y: 638, endPoint x: 1241, endPoint y: 929, distance: 321.0
click at [1108, 638] on div "Get Started" at bounding box center [1109, 637] width 59 height 12
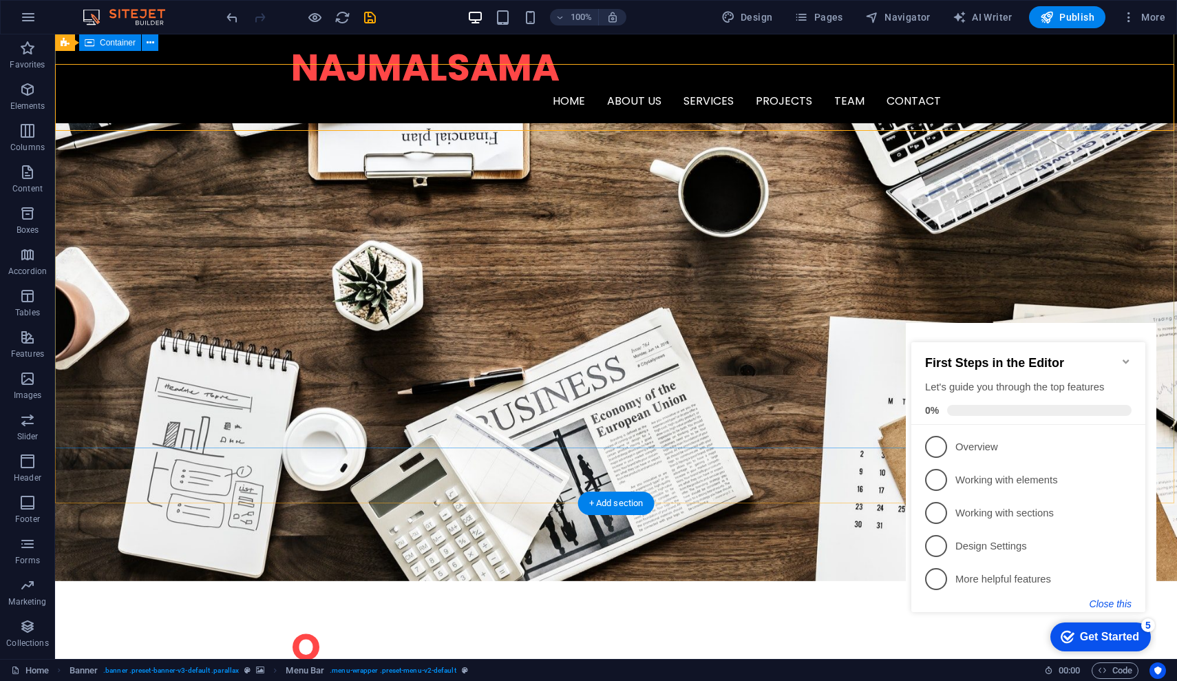
click at [1108, 604] on button "Close this" at bounding box center [1111, 603] width 42 height 11
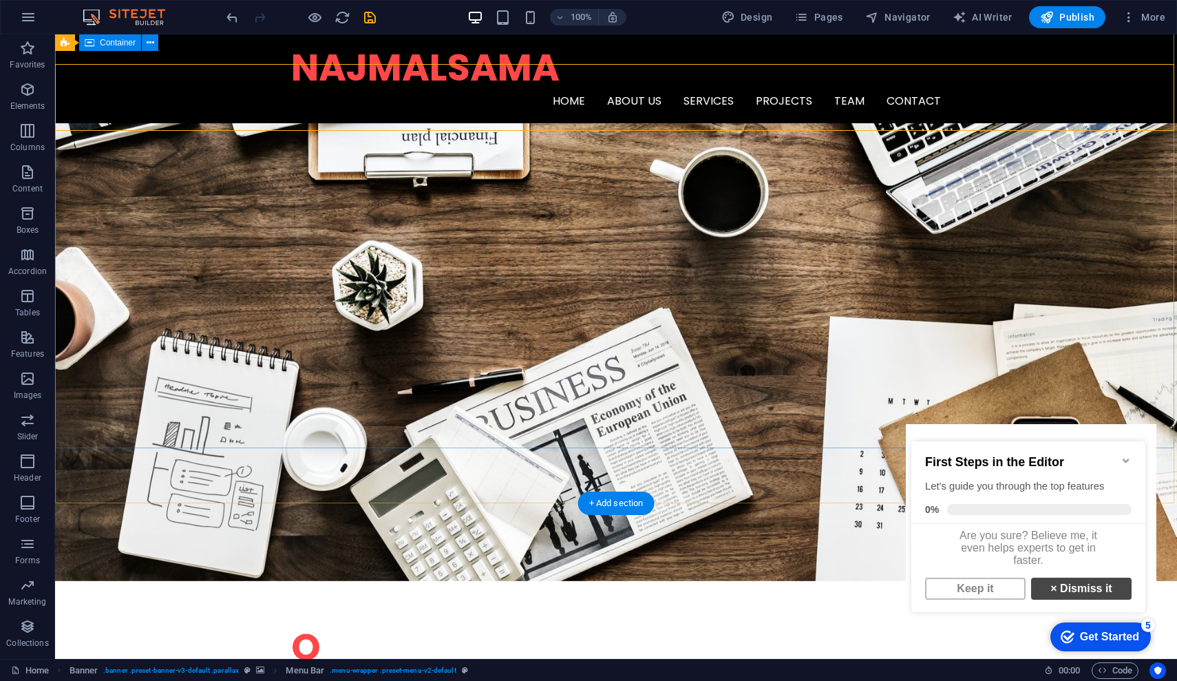
click at [1088, 600] on link "× Dismiss it" at bounding box center [1081, 589] width 101 height 22
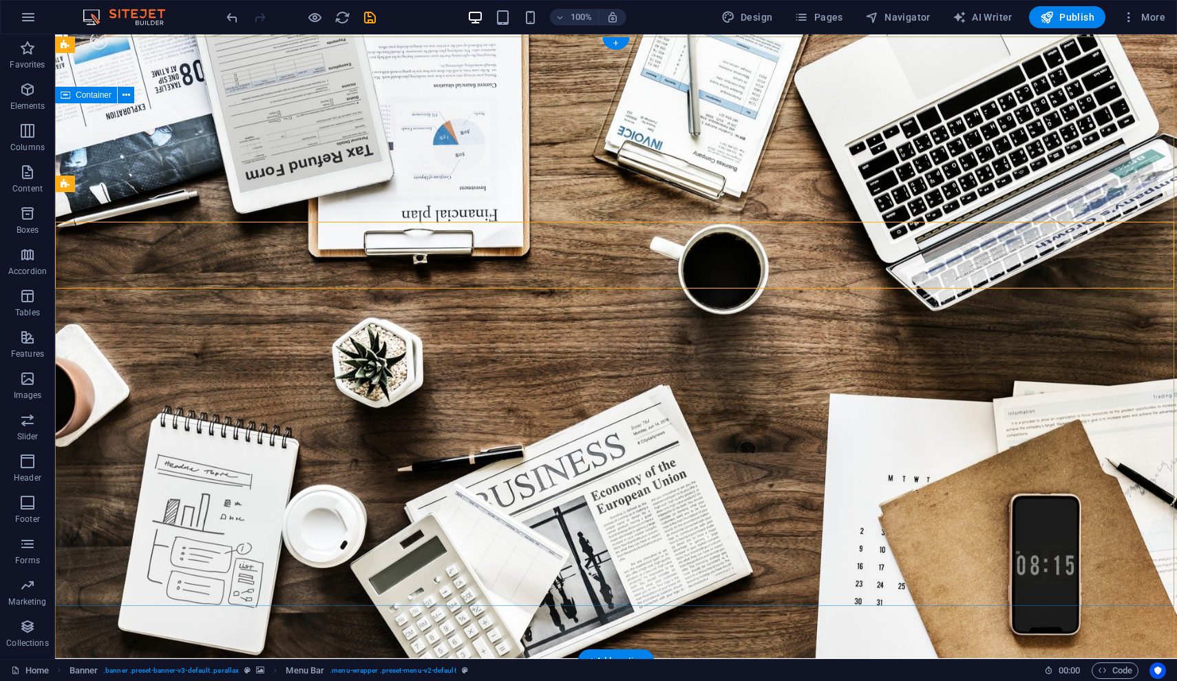
scroll to position [0, 0]
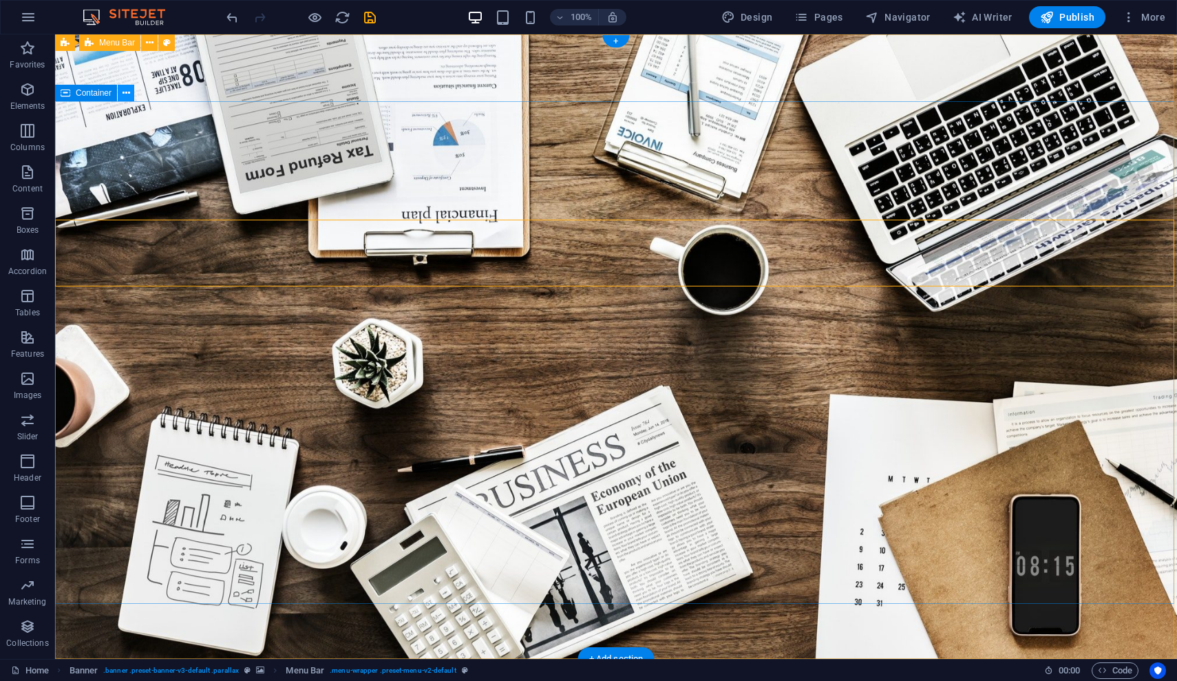
click at [126, 92] on icon at bounding box center [127, 93] width 8 height 14
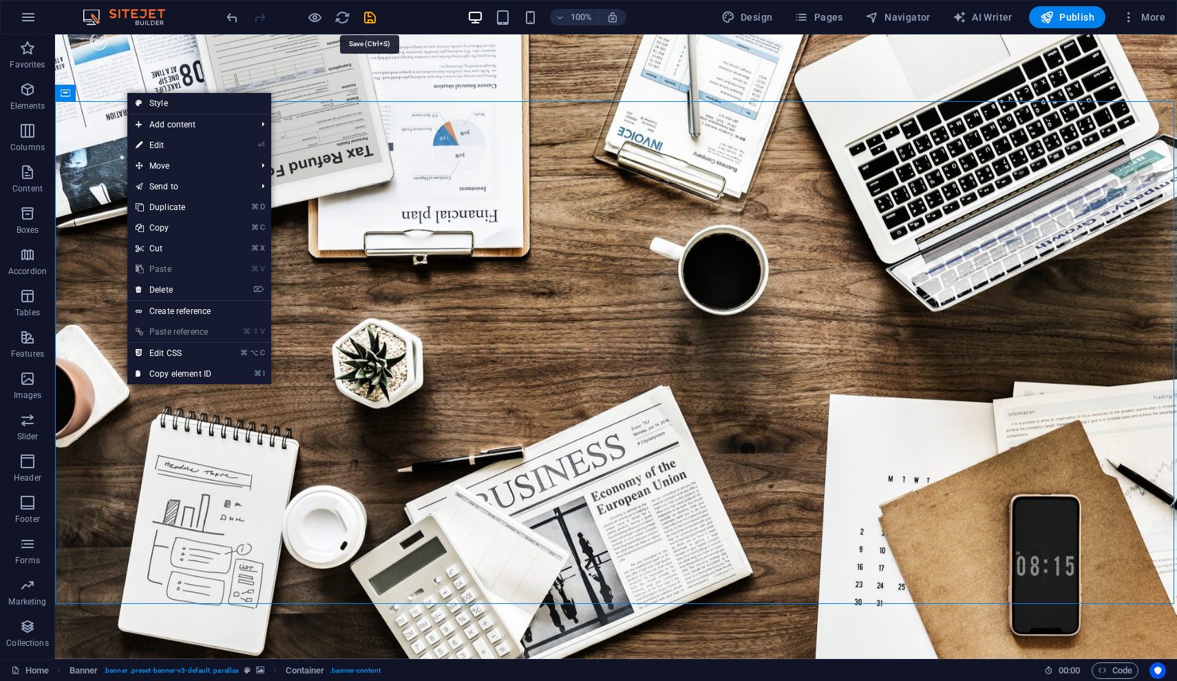
click at [368, 18] on icon "save" at bounding box center [370, 18] width 16 height 16
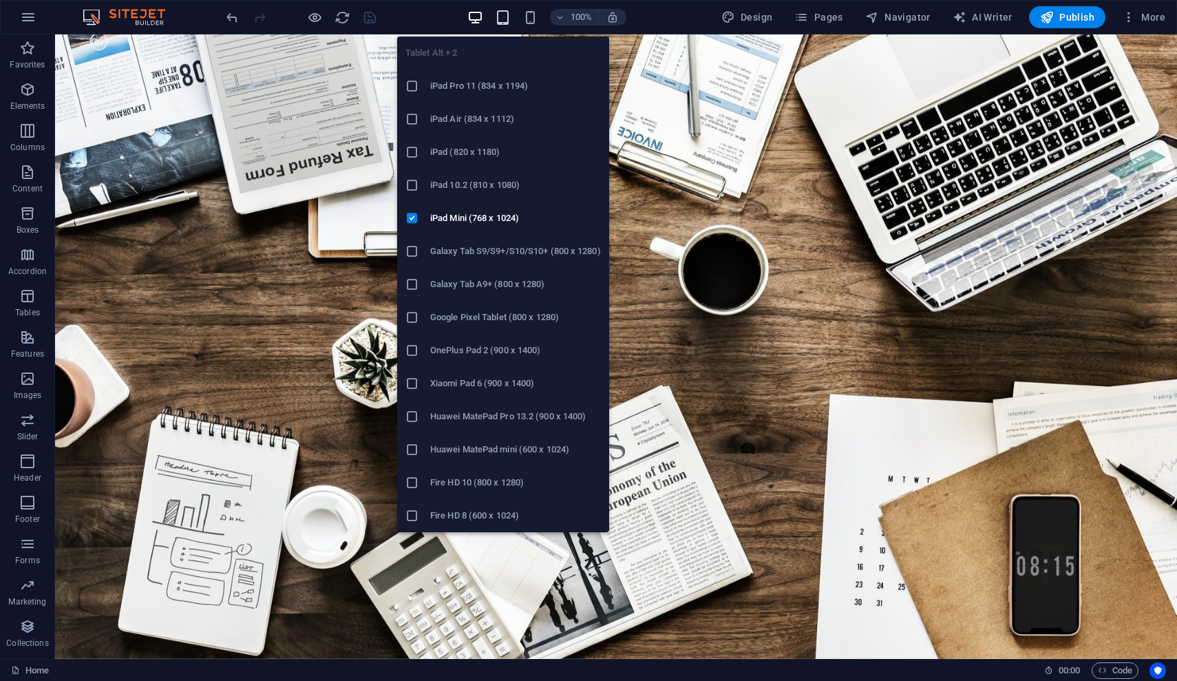
click at [504, 23] on icon "button" at bounding box center [503, 18] width 16 height 16
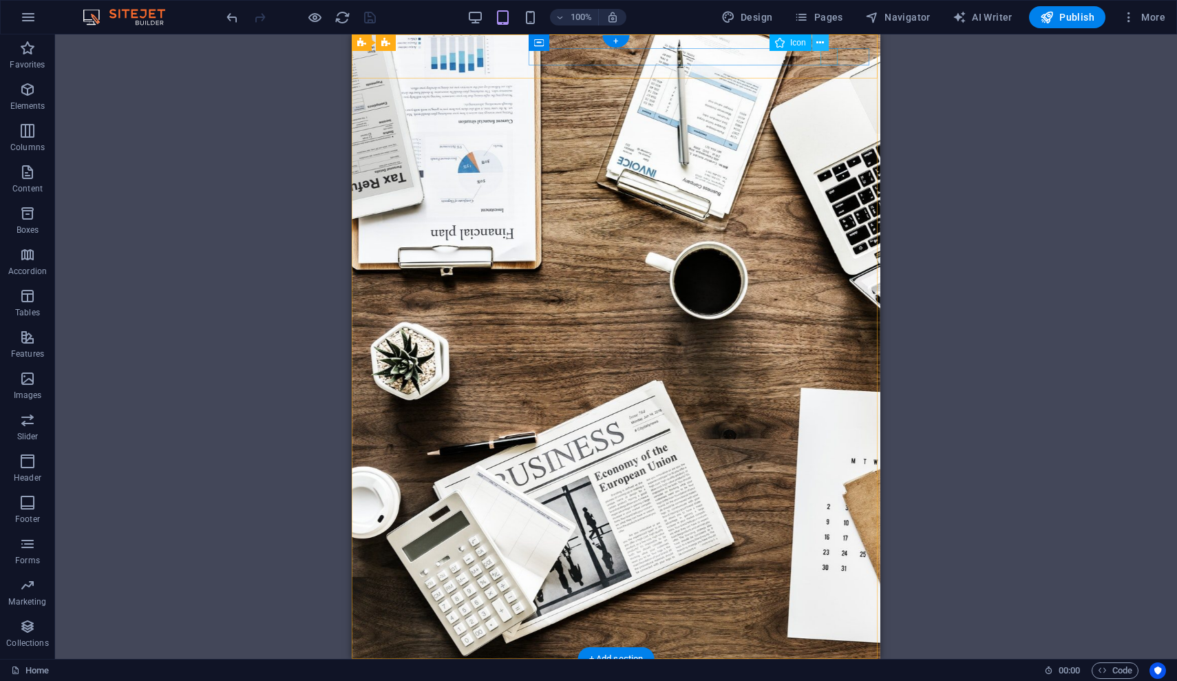
click at [823, 42] on icon at bounding box center [821, 43] width 8 height 14
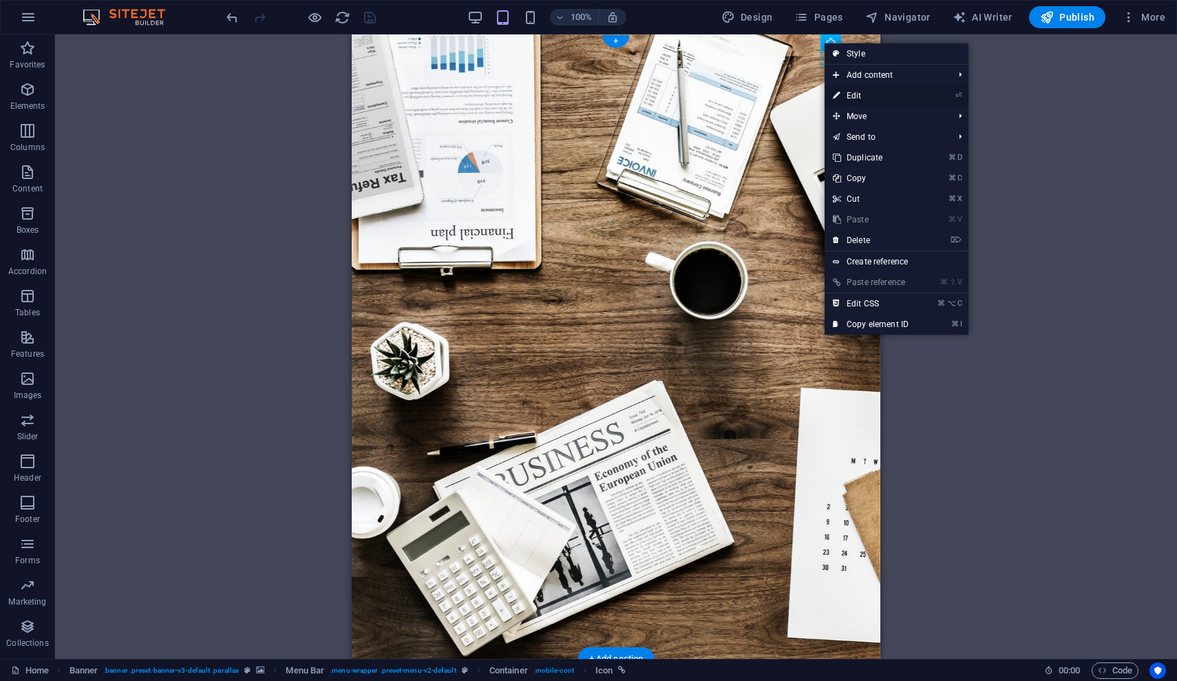
click at [854, 96] on link "⏎ Edit" at bounding box center [871, 95] width 92 height 21
select select "xMidYMid"
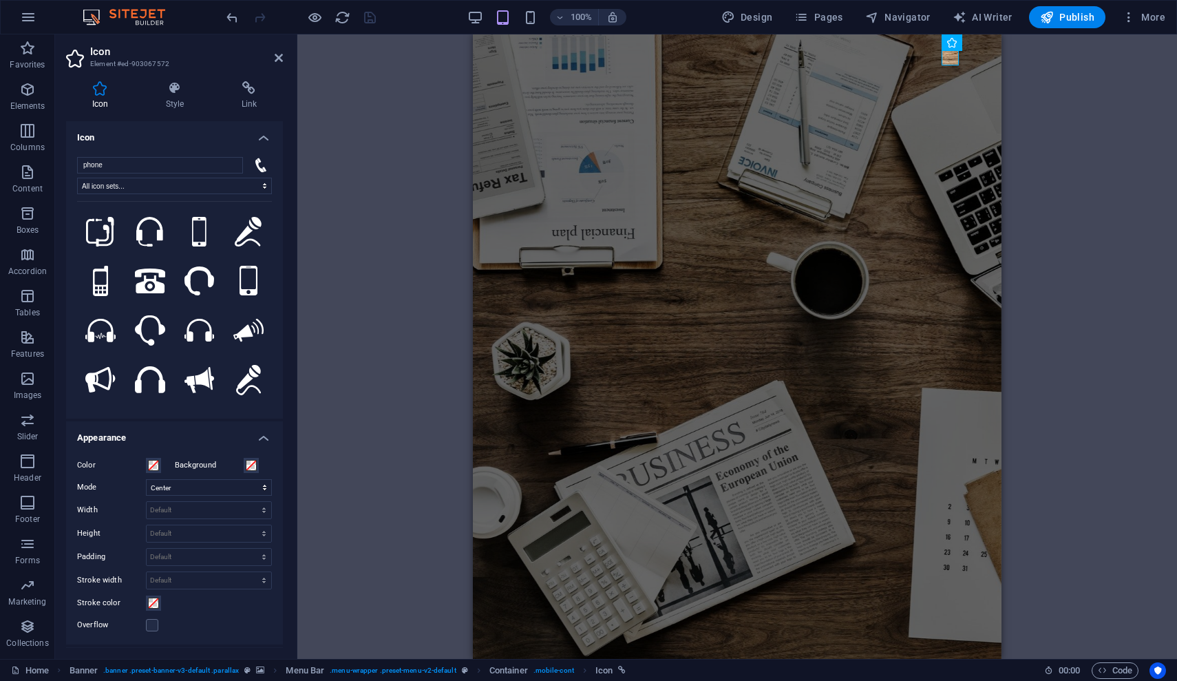
click at [252, 88] on icon at bounding box center [248, 88] width 67 height 14
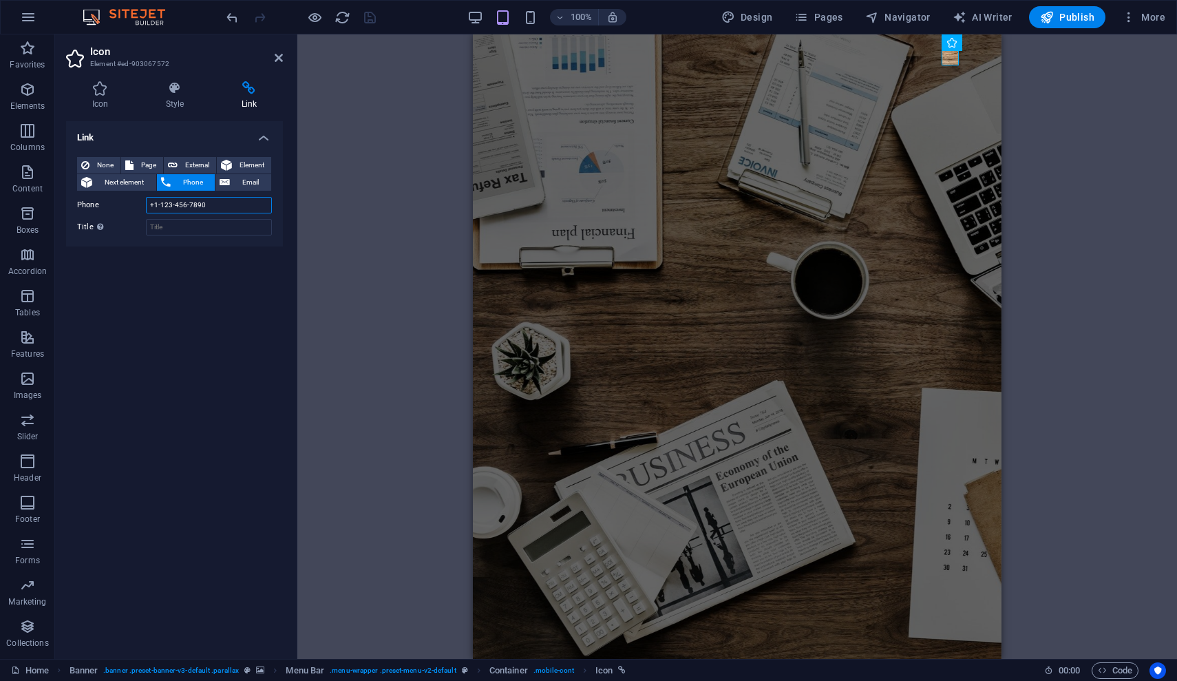
click at [219, 205] on input "+1-123-456-7890" at bounding box center [209, 205] width 126 height 17
type input "+"
click at [945, 43] on icon at bounding box center [942, 43] width 8 height 14
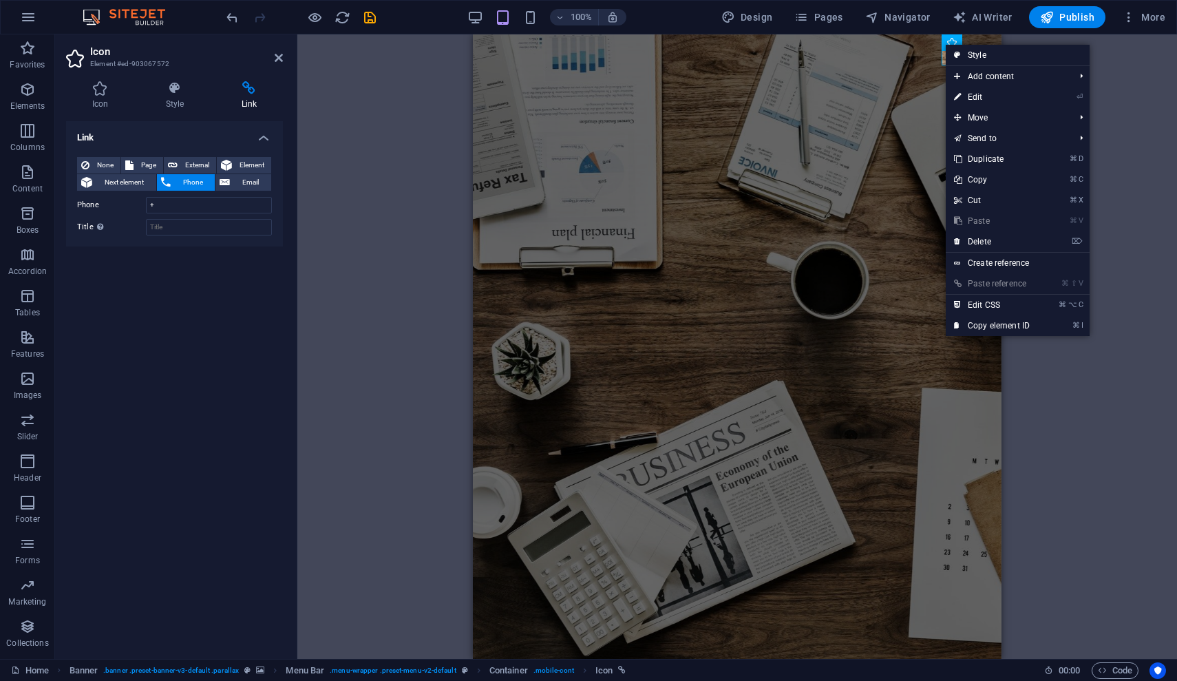
drag, startPoint x: 983, startPoint y: 241, endPoint x: 976, endPoint y: 238, distance: 8.1
click at [983, 241] on link "⌦ Delete" at bounding box center [992, 241] width 92 height 21
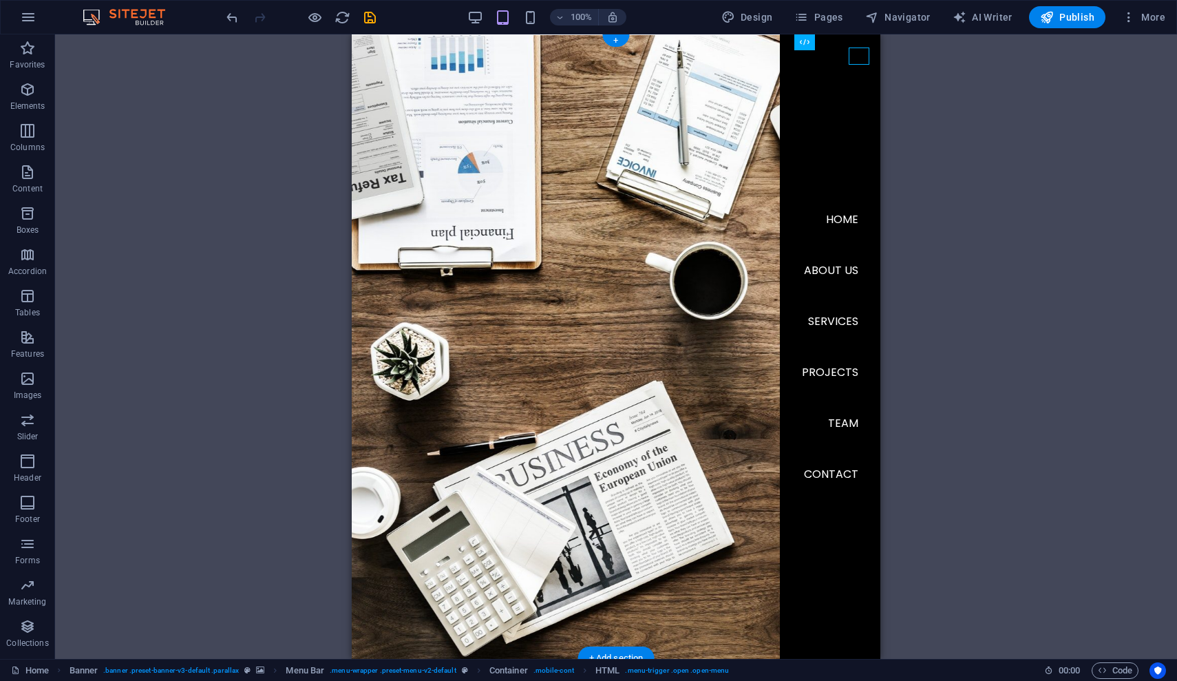
scroll to position [1, 0]
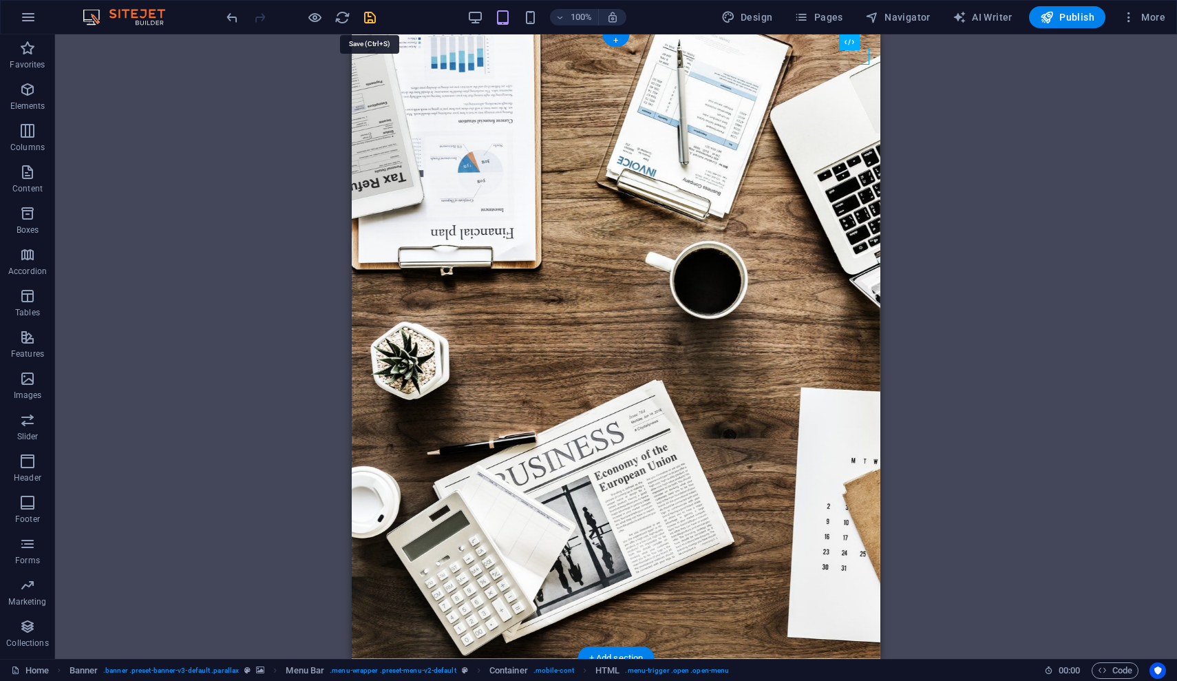
click at [371, 18] on icon "save" at bounding box center [370, 18] width 16 height 16
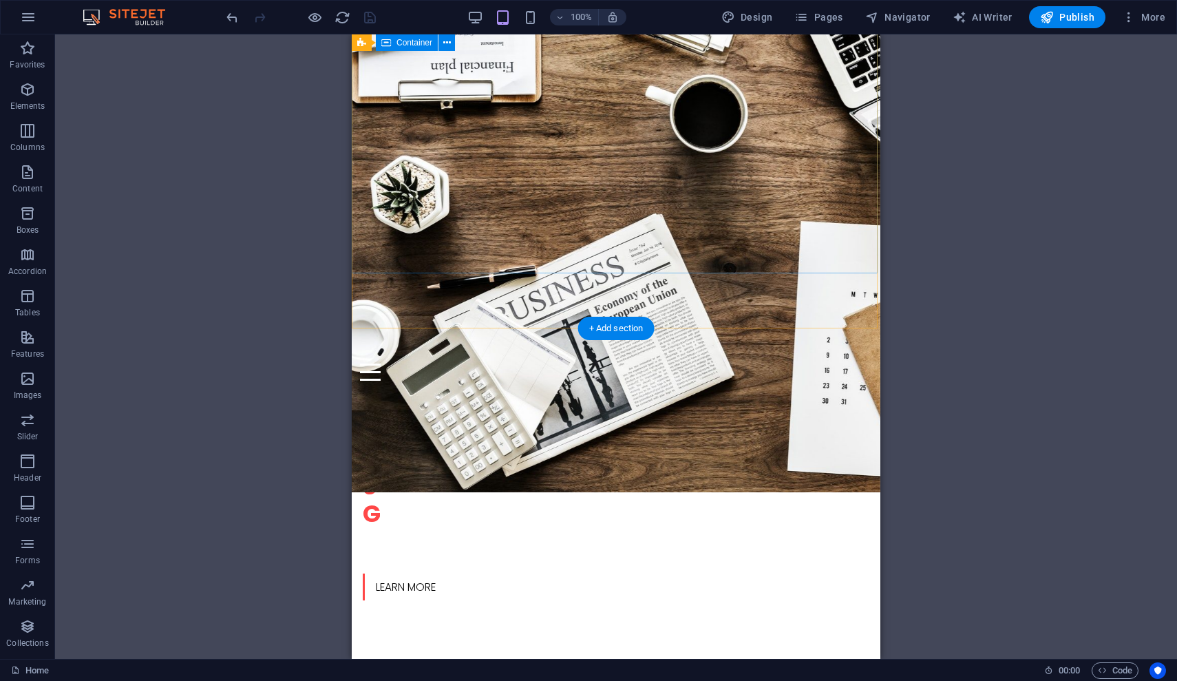
scroll to position [334, 0]
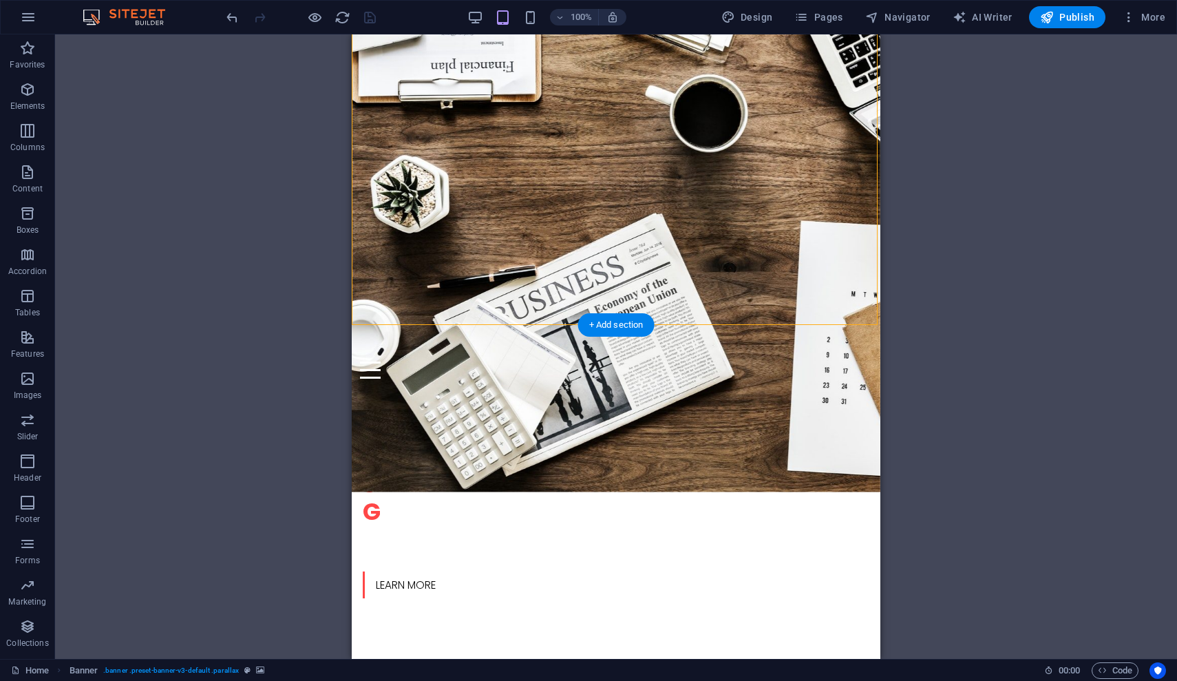
drag, startPoint x: 620, startPoint y: 272, endPoint x: 626, endPoint y: 217, distance: 55.4
click at [626, 325] on header "najmalsama Home About us Services Projects Team Contact O nline Marketing S OCI…" at bounding box center [616, 516] width 529 height 383
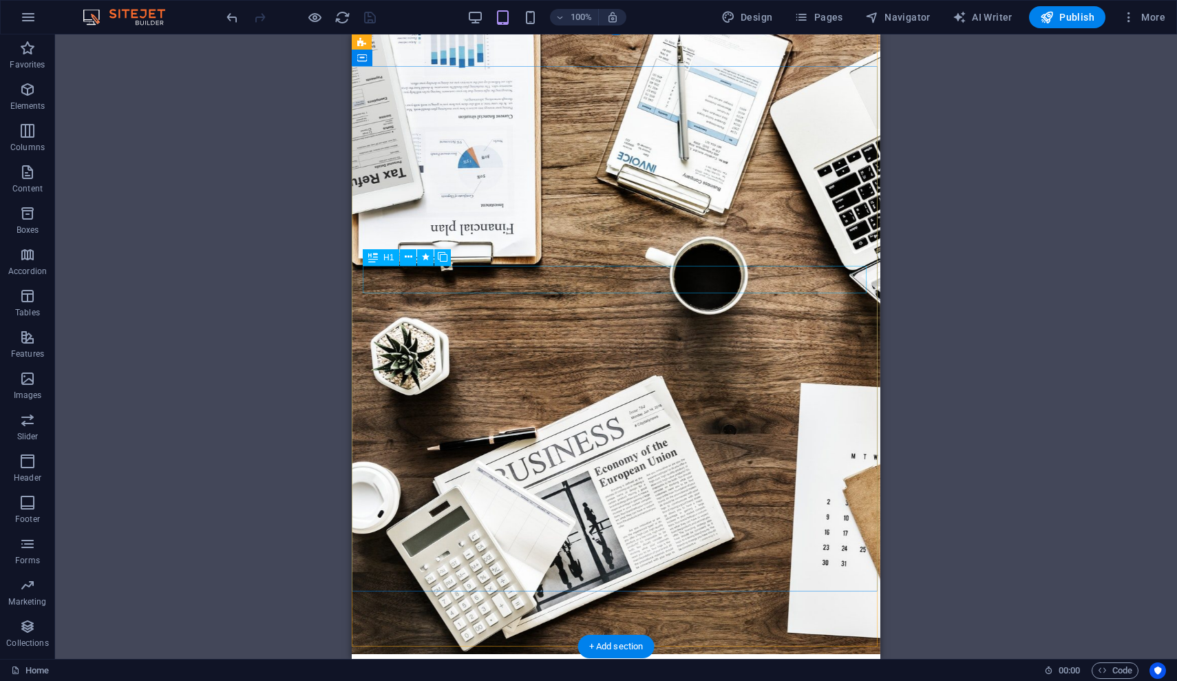
scroll to position [18, 0]
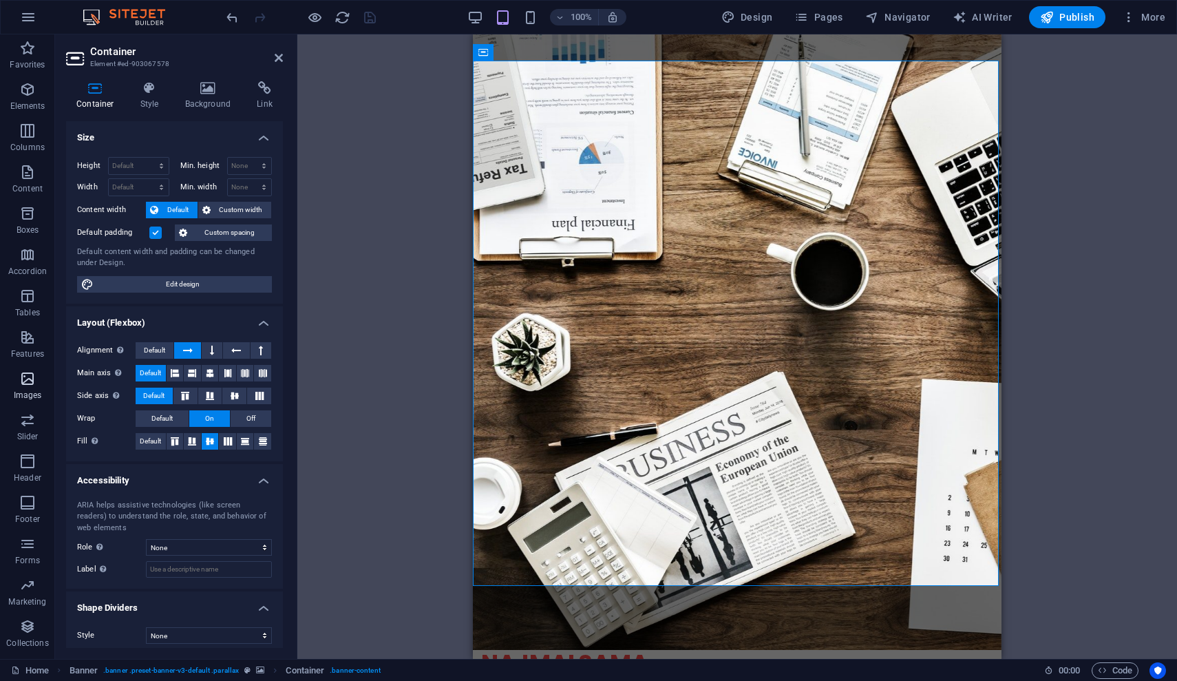
click at [28, 376] on icon "button" at bounding box center [27, 378] width 17 height 17
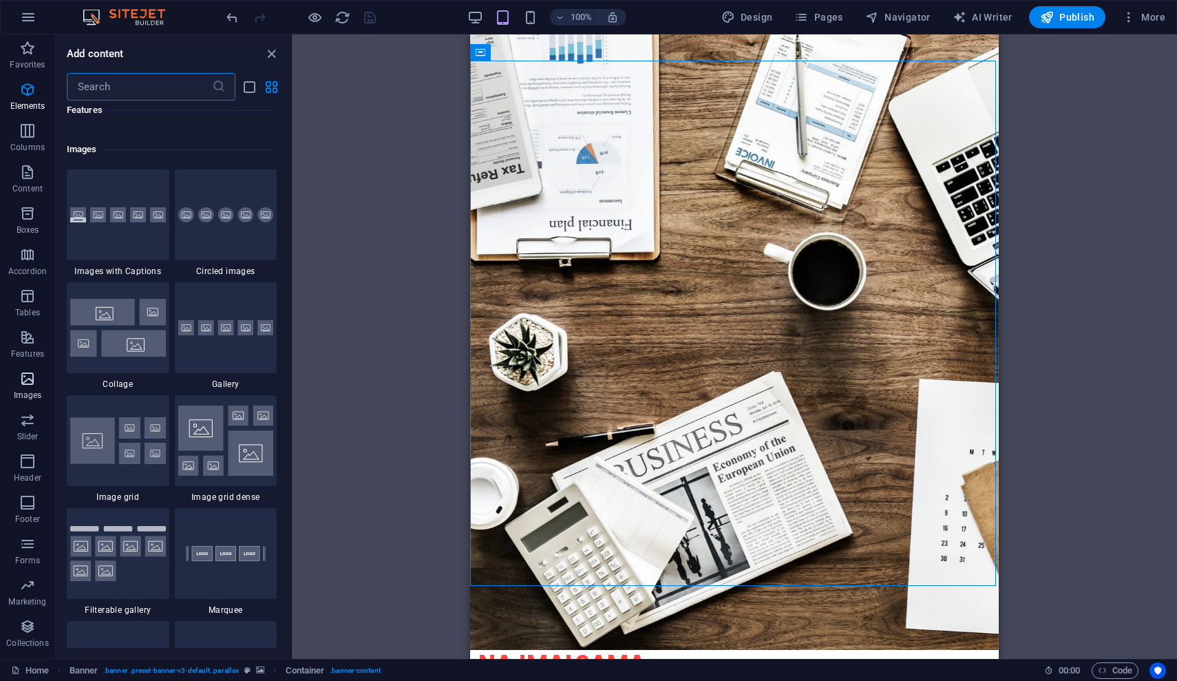
scroll to position [6981, 0]
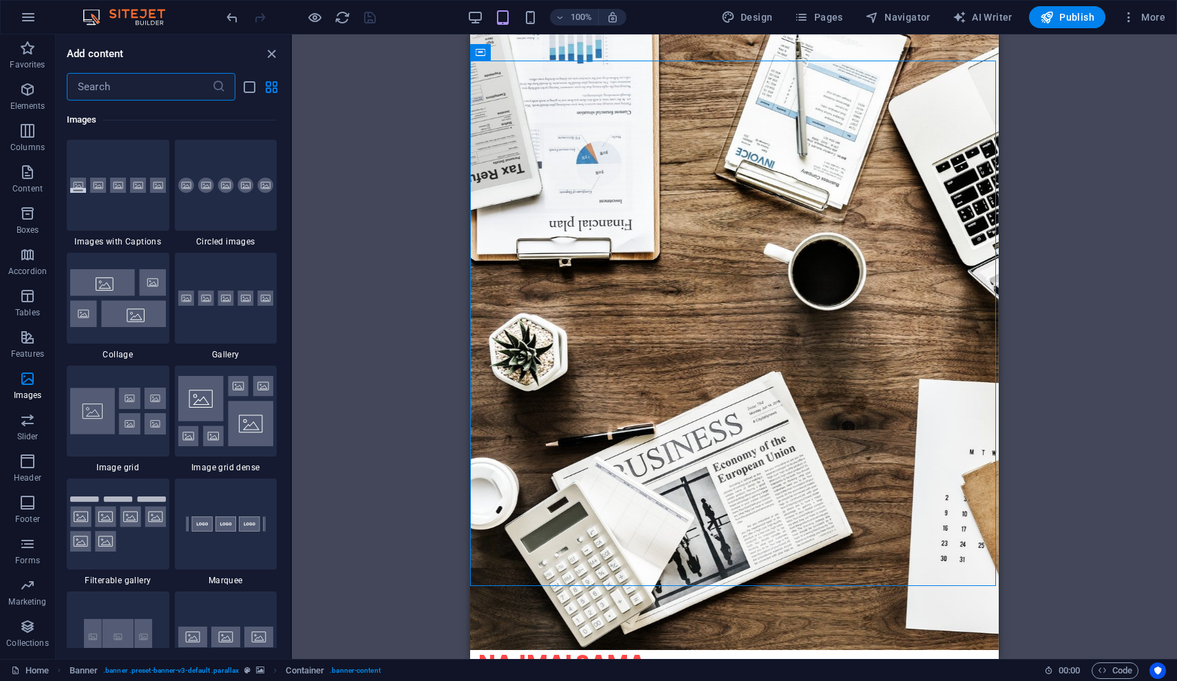
click at [1104, 182] on div "Drag here to replace the existing content. Press “Ctrl” if you want to create a…" at bounding box center [734, 346] width 885 height 624
click at [26, 337] on icon "button" at bounding box center [27, 337] width 17 height 17
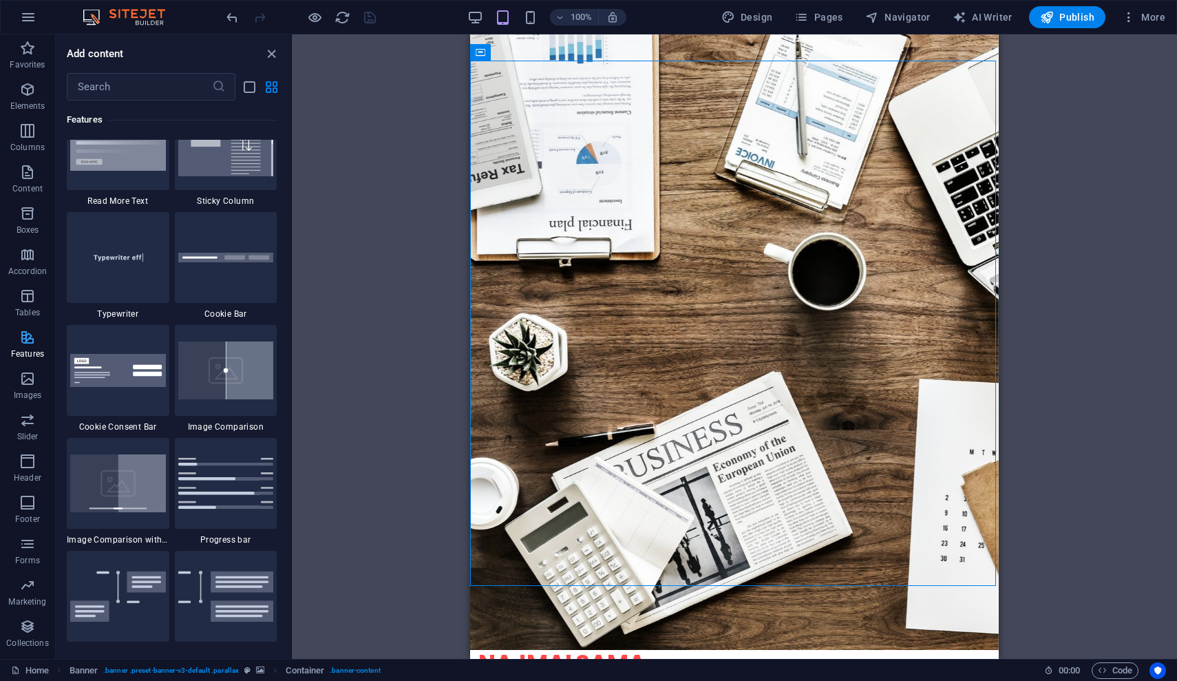
scroll to position [5367, 0]
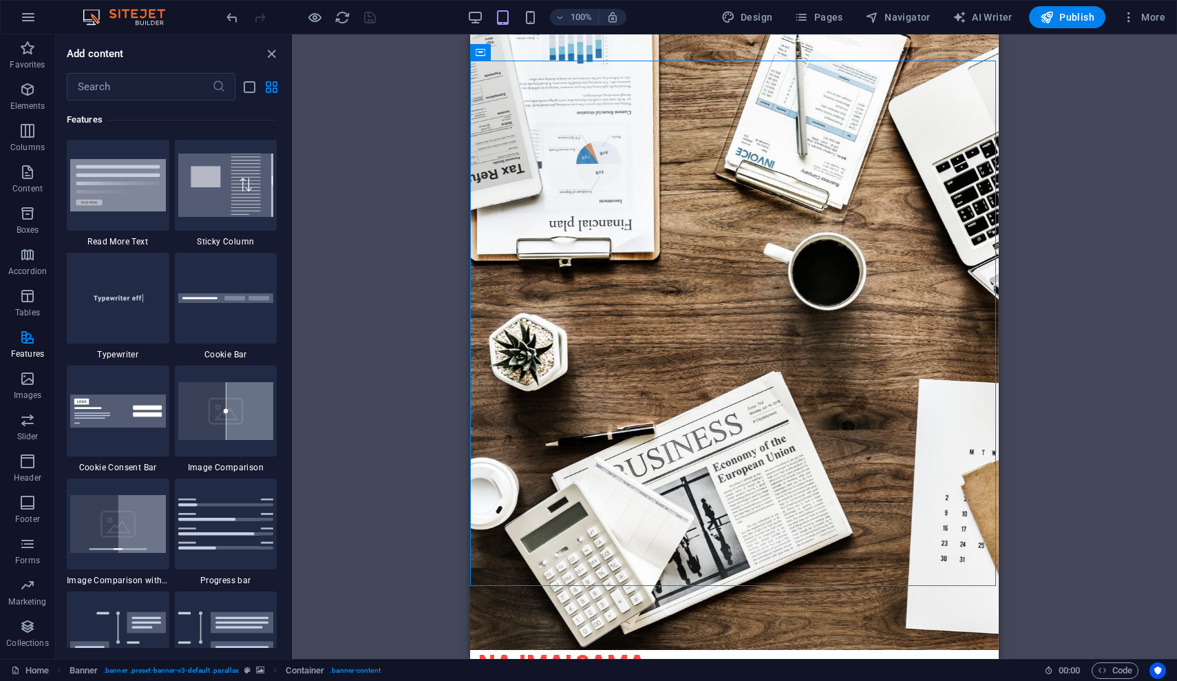
click at [383, 152] on div "Drag here to replace the existing content. Press “Ctrl” if you want to create a…" at bounding box center [734, 346] width 885 height 624
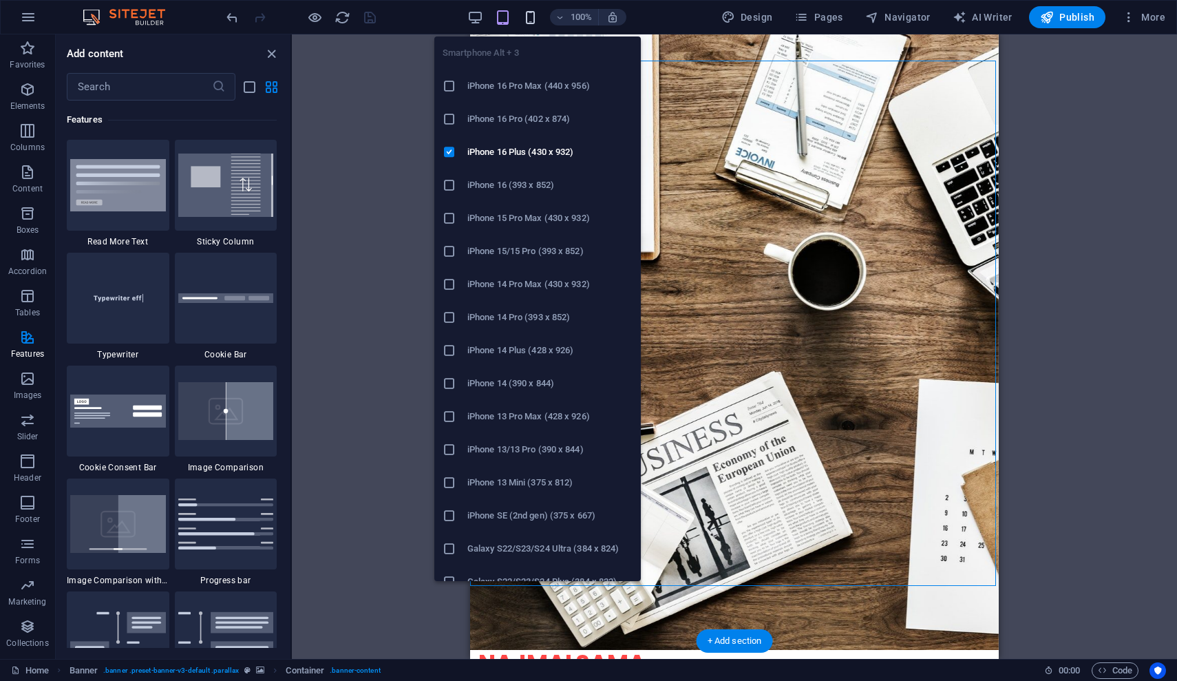
click at [534, 20] on icon "button" at bounding box center [531, 18] width 16 height 16
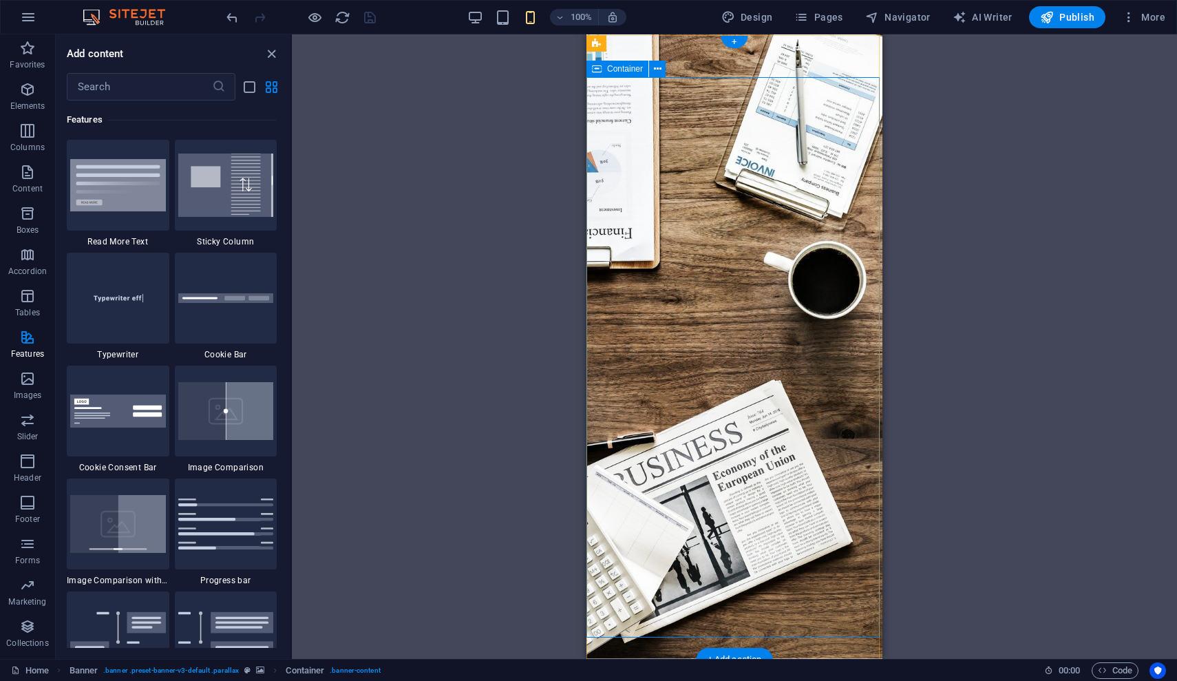
scroll to position [0, 0]
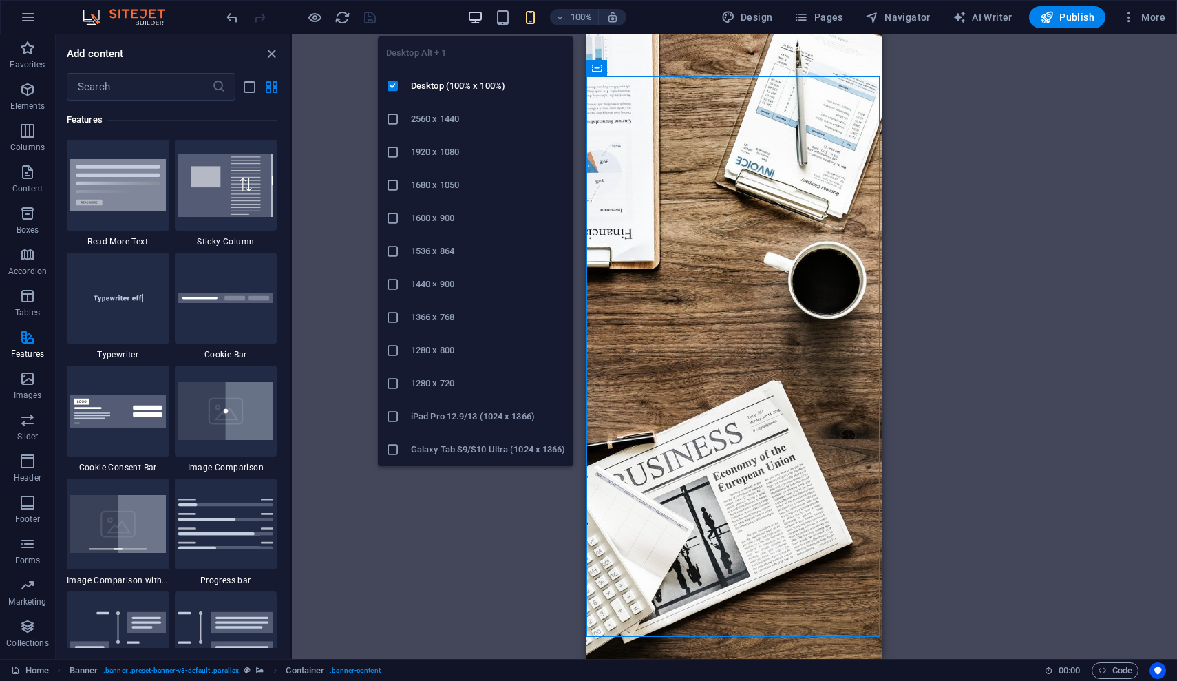
click at [474, 19] on icon "button" at bounding box center [475, 18] width 16 height 16
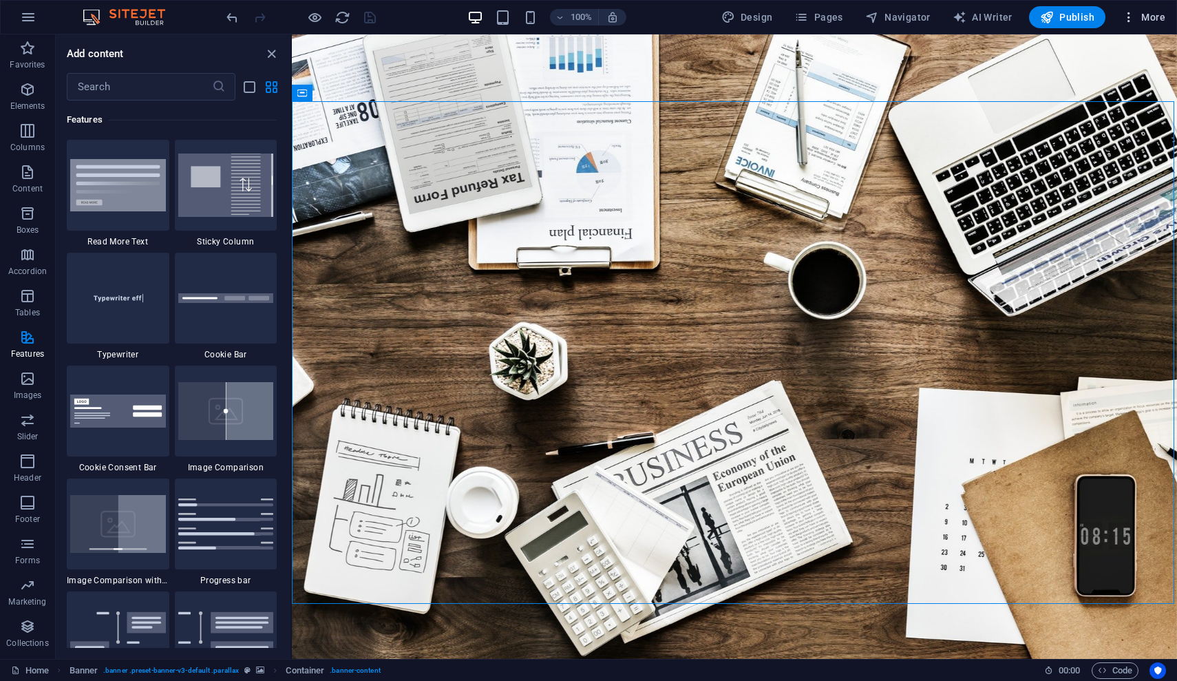
click at [1132, 21] on icon "button" at bounding box center [1129, 17] width 14 height 14
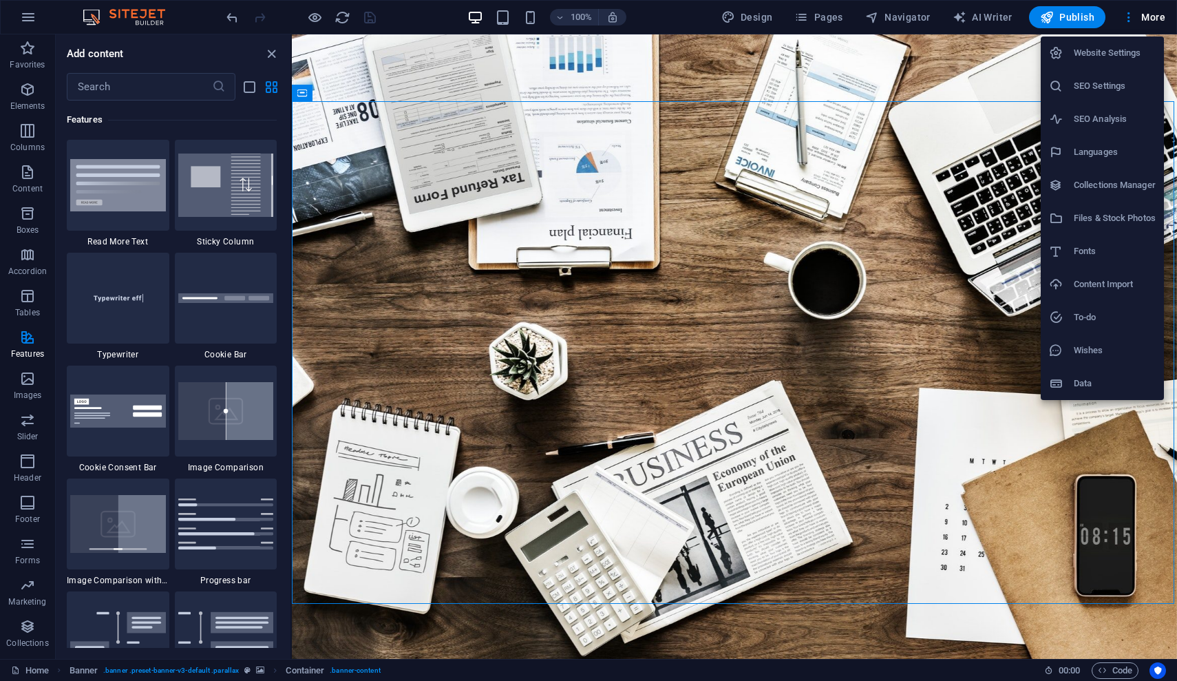
click at [1114, 59] on h6 "Website Settings" at bounding box center [1115, 53] width 82 height 17
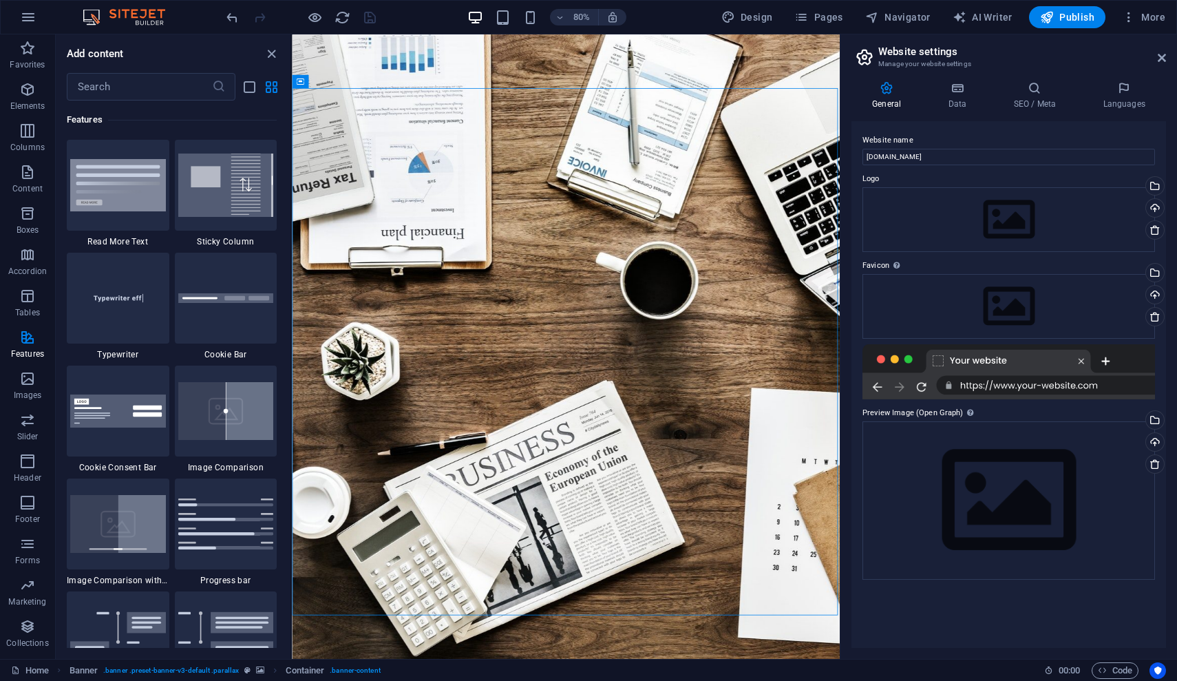
click at [1059, 389] on div at bounding box center [1009, 371] width 293 height 55
click at [999, 216] on div "Drag files here, click to choose files or select files from Files or our free s…" at bounding box center [1009, 219] width 293 height 65
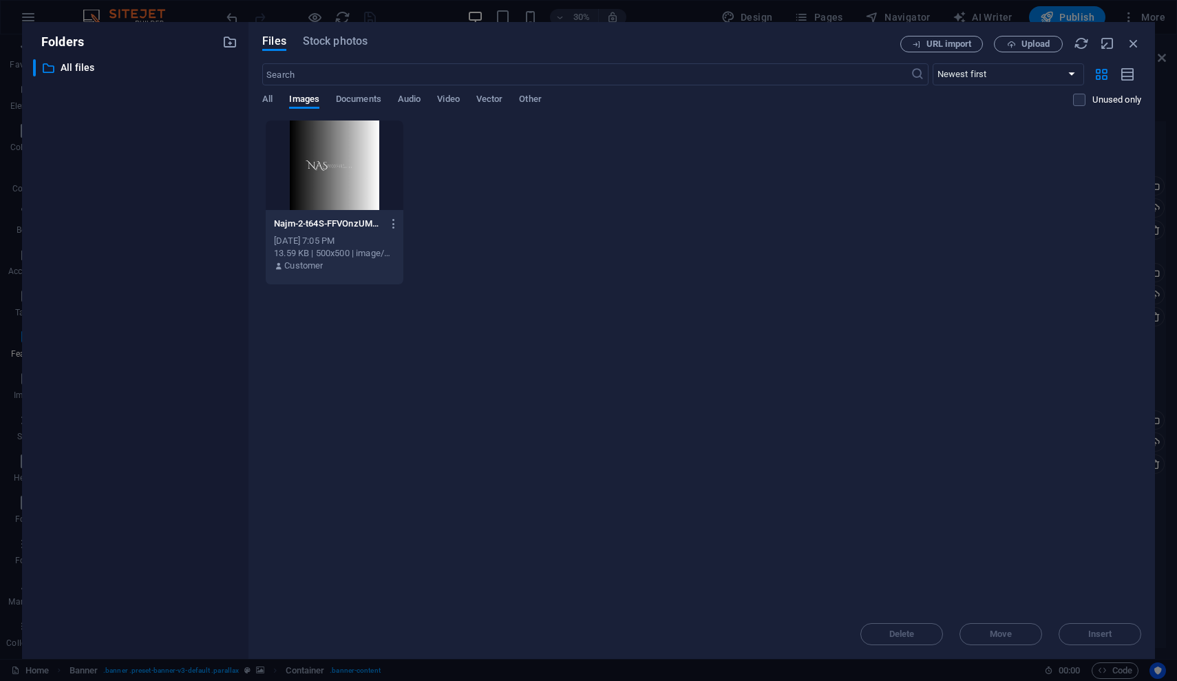
click at [321, 169] on div at bounding box center [334, 165] width 137 height 90
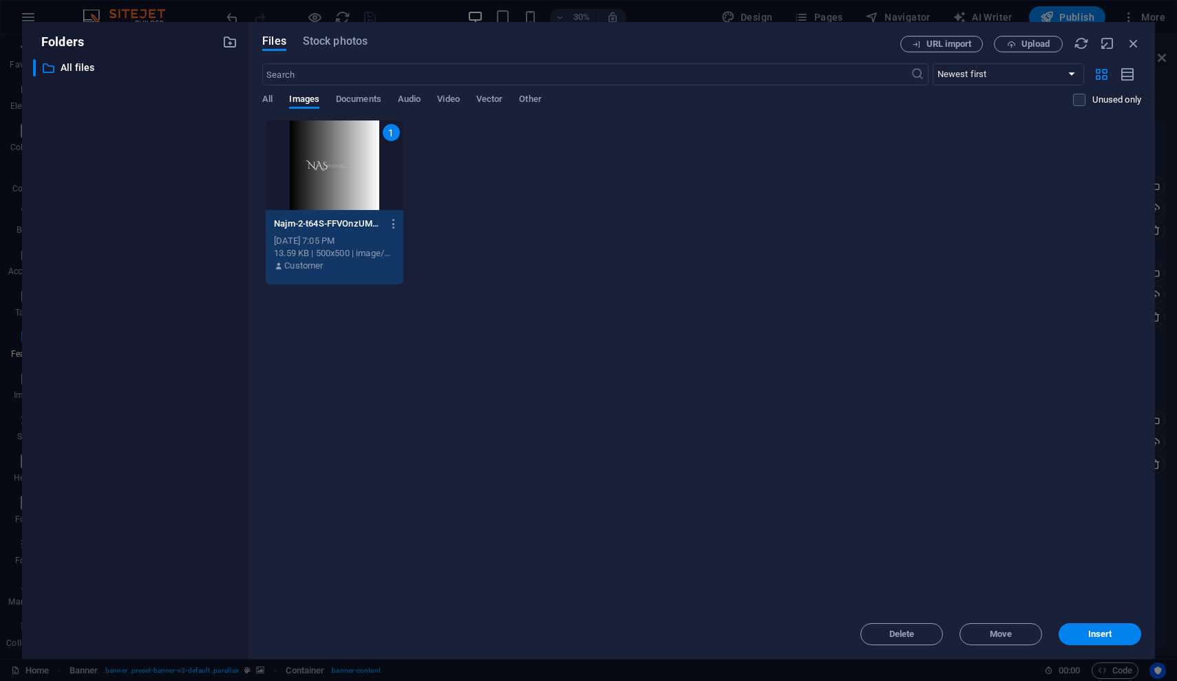
drag, startPoint x: 321, startPoint y: 169, endPoint x: 35, endPoint y: 169, distance: 285.7
click at [321, 169] on div "1" at bounding box center [334, 165] width 137 height 90
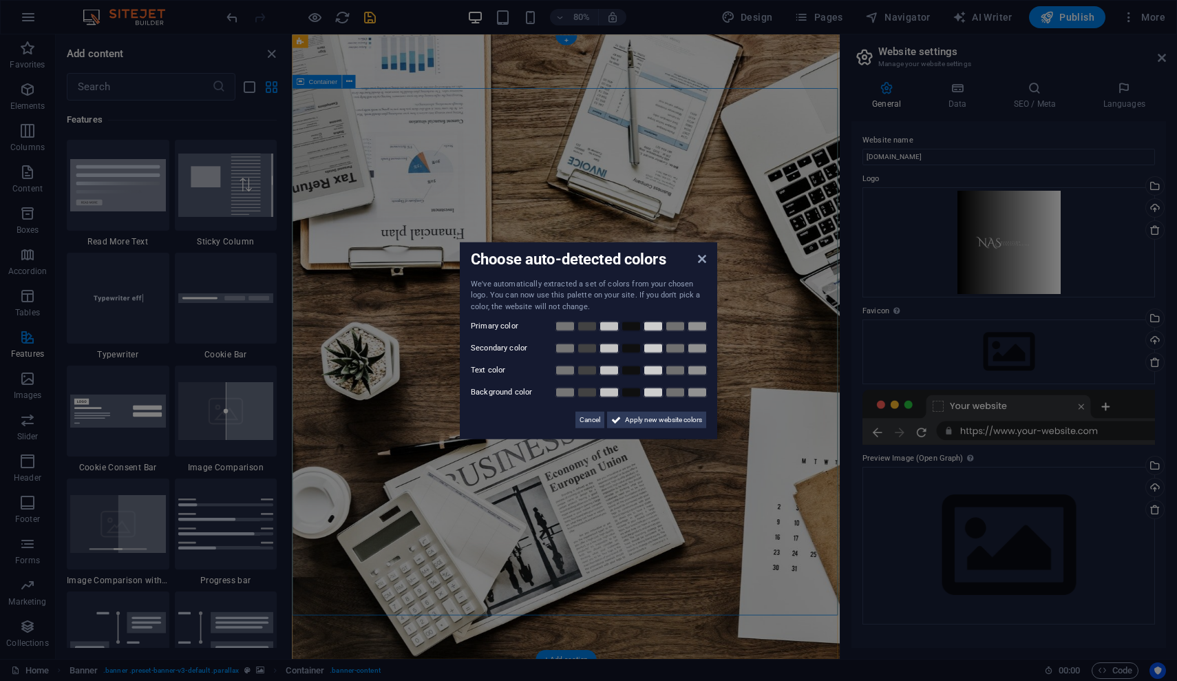
click at [1156, 231] on aside "Choose auto-detected colors We've automatically extracted a set of colors from …" at bounding box center [588, 340] width 1177 height 681
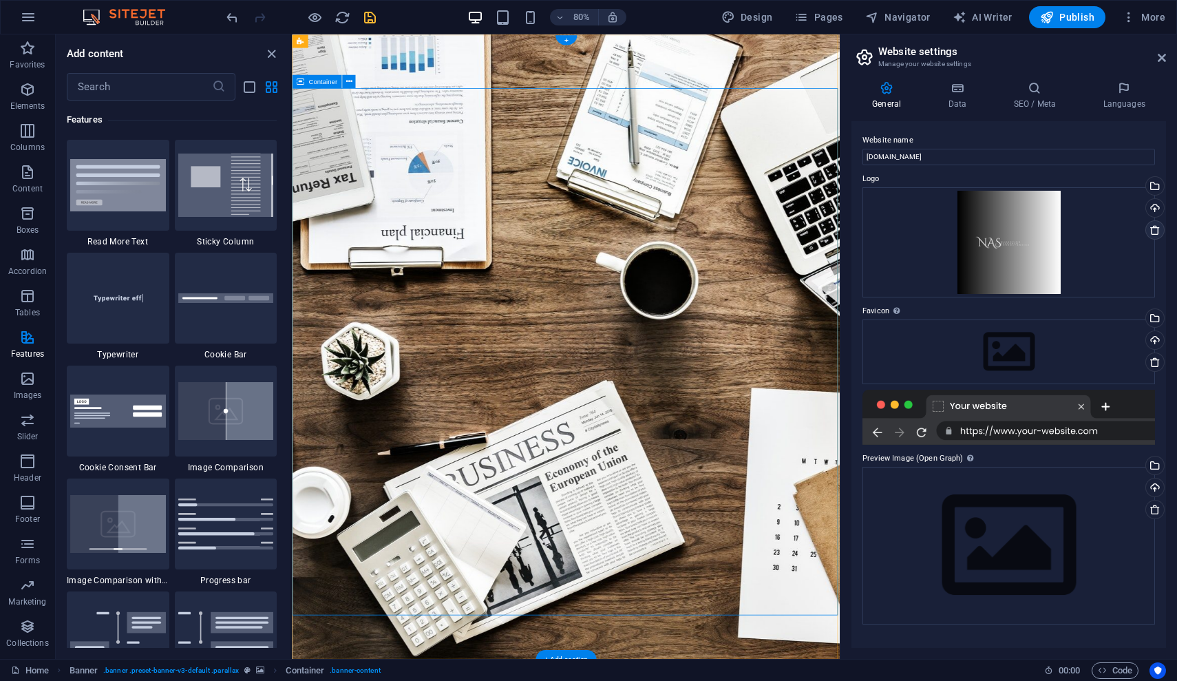
click at [1156, 230] on icon at bounding box center [1155, 229] width 11 height 11
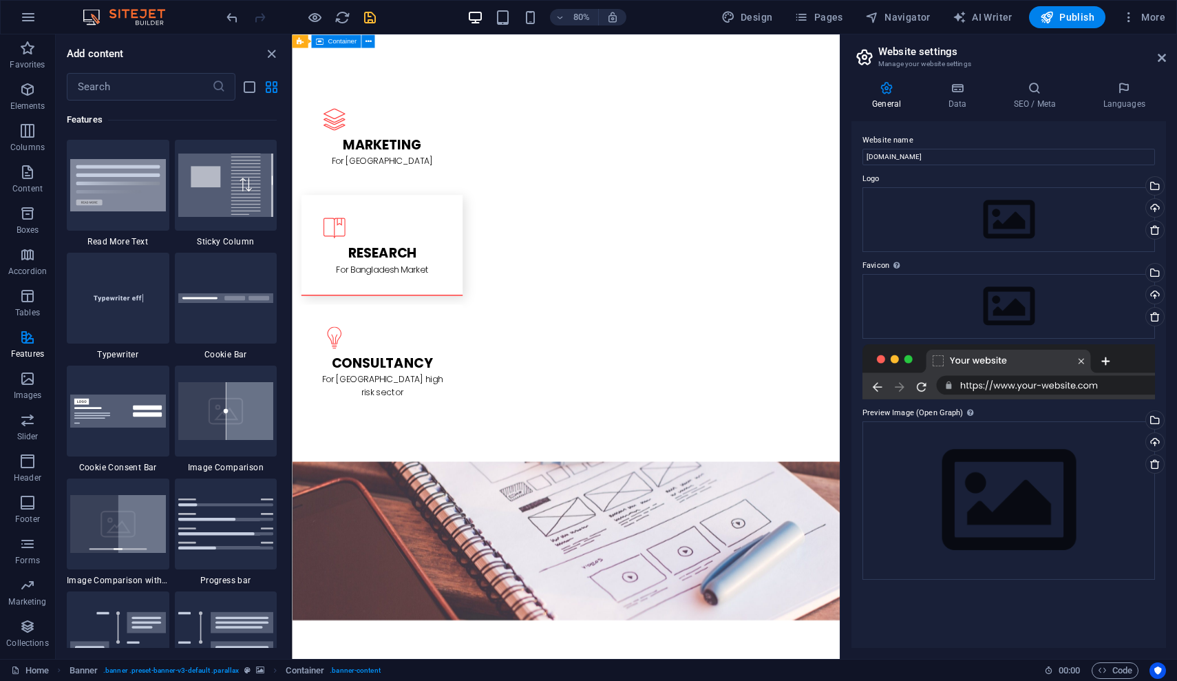
scroll to position [1942, 0]
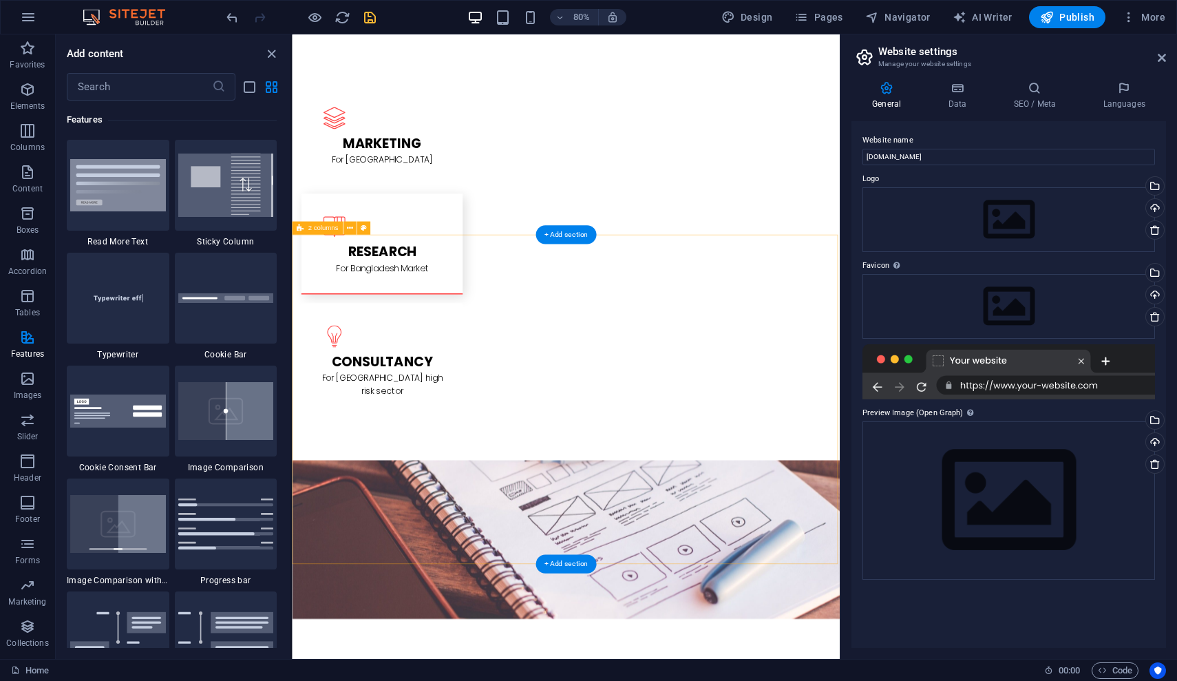
drag, startPoint x: 308, startPoint y: 297, endPoint x: 554, endPoint y: 320, distance: 246.9
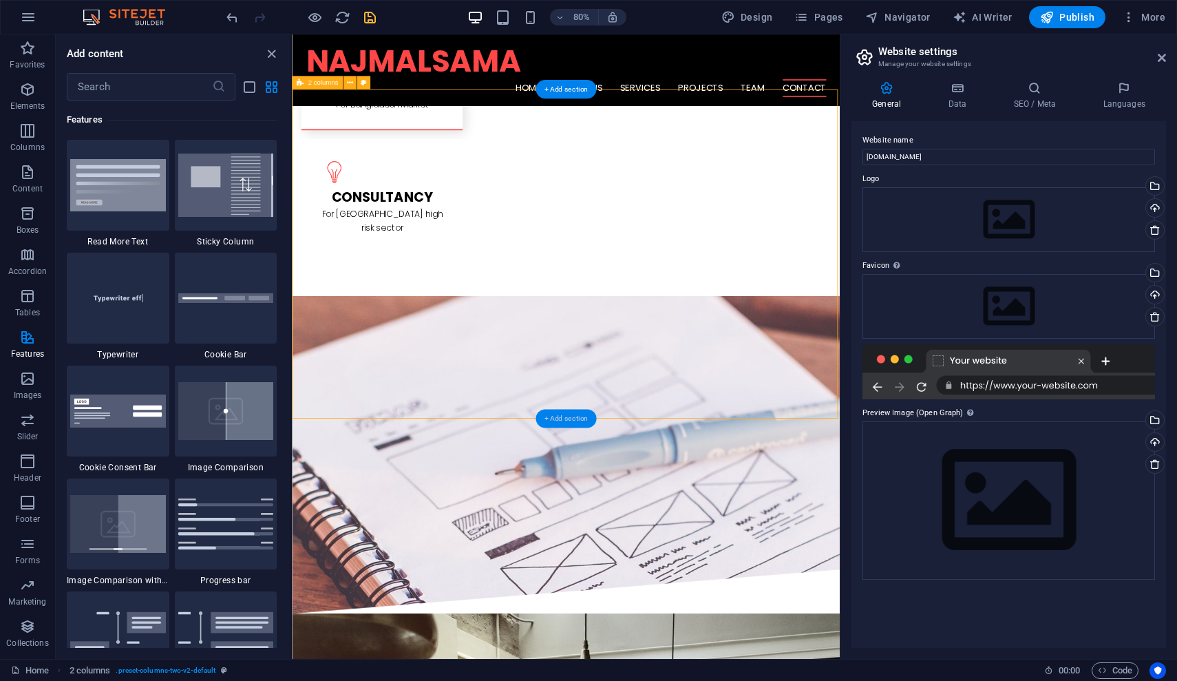
scroll to position [2123, 0]
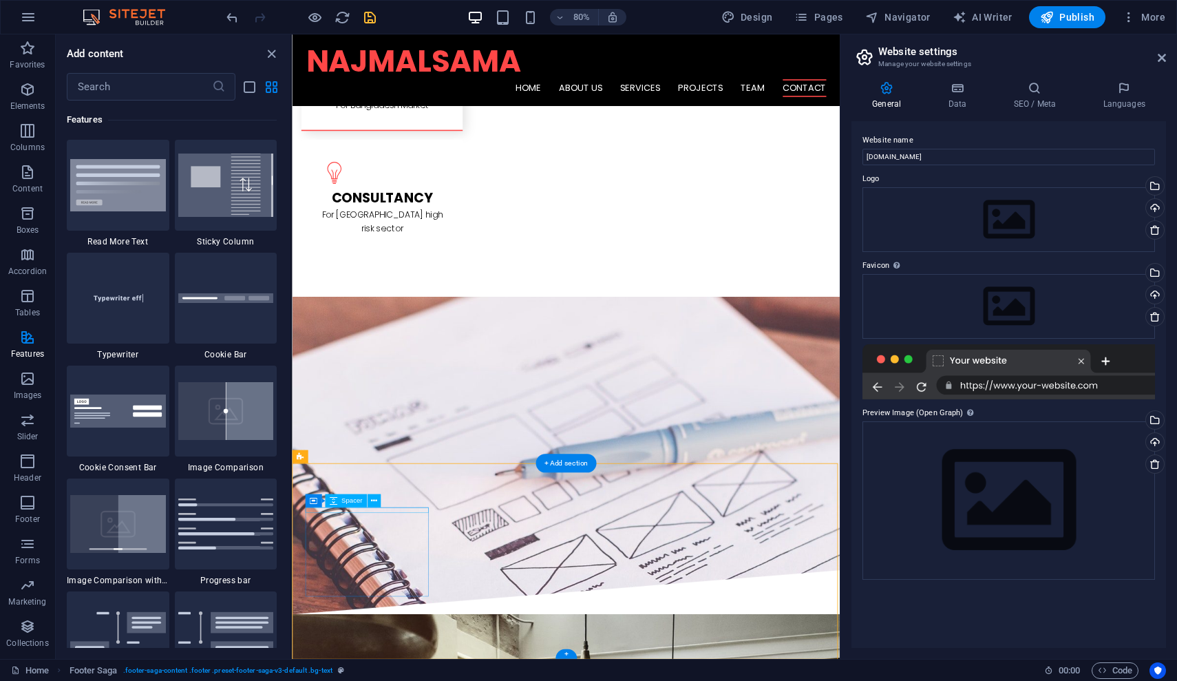
drag, startPoint x: 326, startPoint y: 610, endPoint x: 395, endPoint y: 638, distance: 75.0
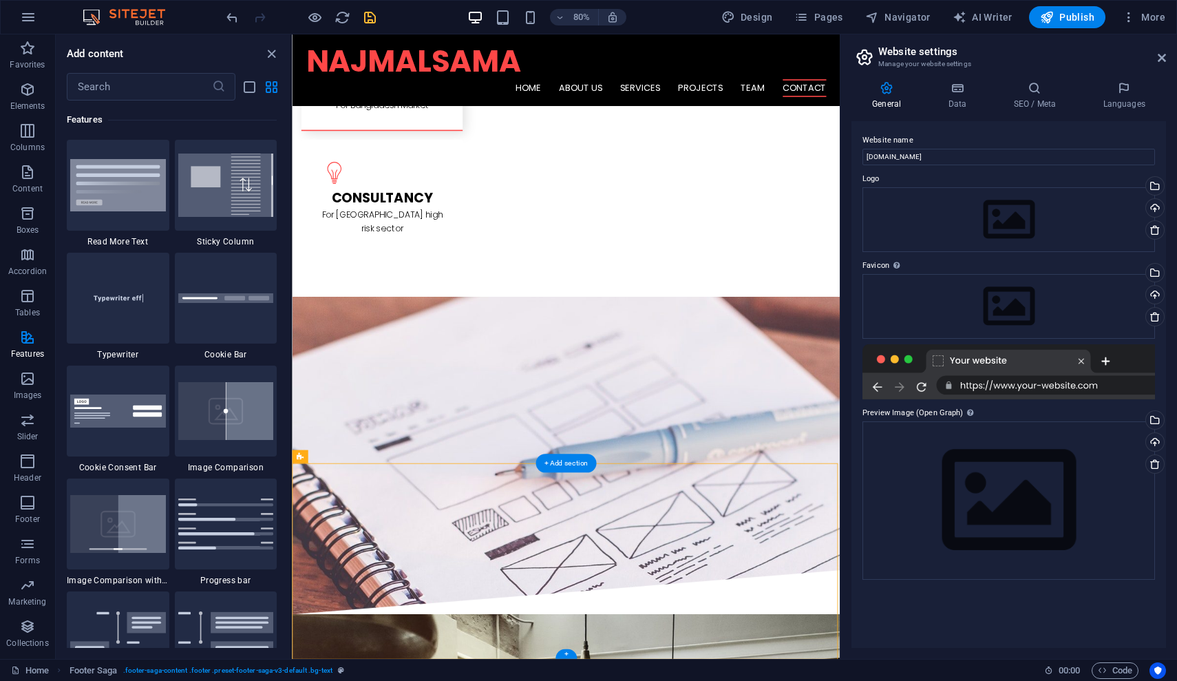
click at [370, 505] on icon at bounding box center [369, 507] width 6 height 12
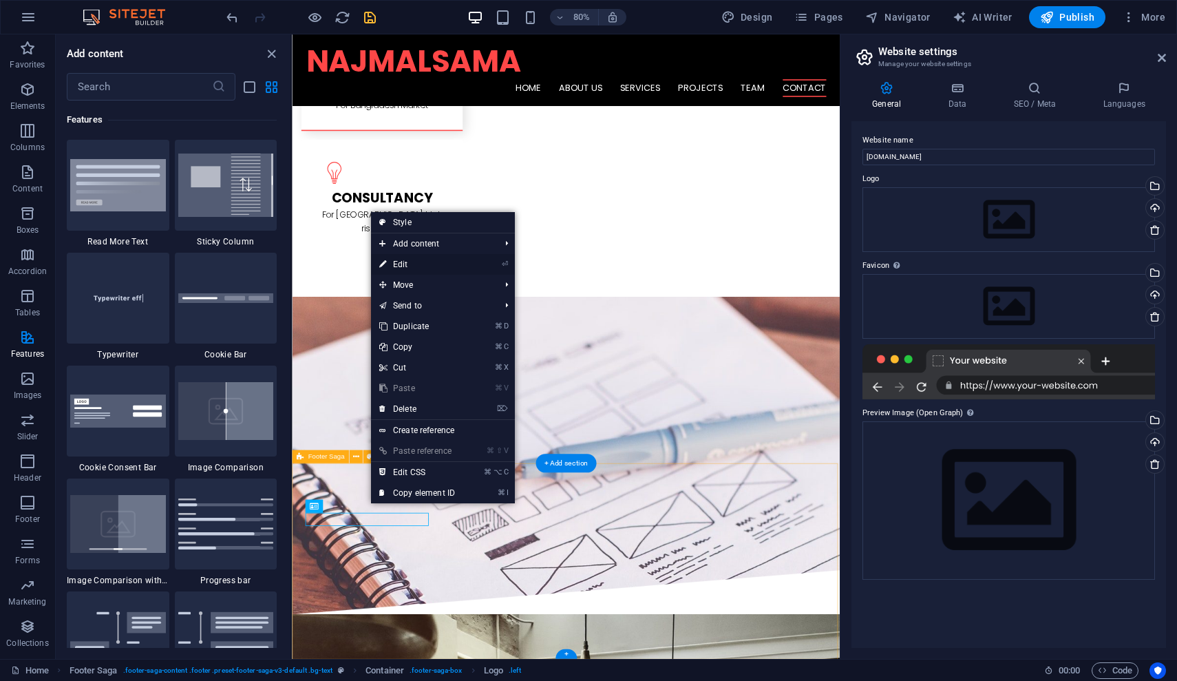
click at [418, 267] on link "⏎ Edit" at bounding box center [417, 264] width 92 height 21
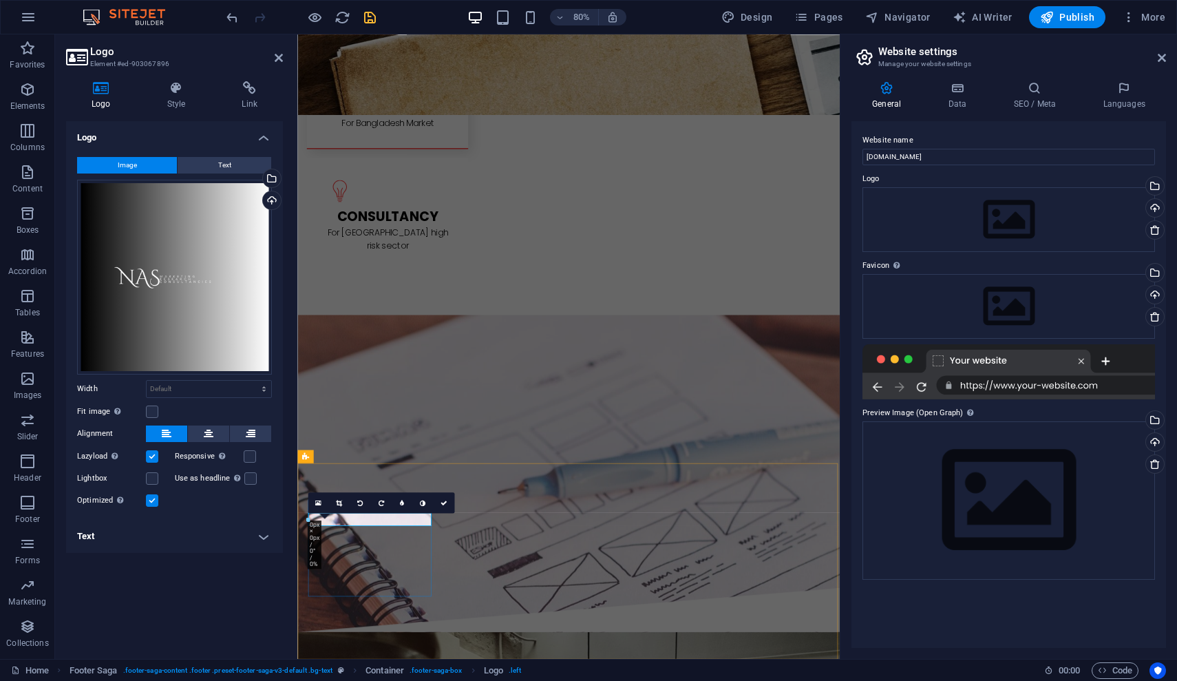
click at [380, 513] on div "16:10 16:9 4:3 1:1 1:2 0" at bounding box center [381, 502] width 147 height 21
click at [357, 513] on div "16:10 16:9 4:3 1:1 1:2 0" at bounding box center [381, 502] width 147 height 21
click at [229, 165] on span "Text" at bounding box center [224, 165] width 13 height 17
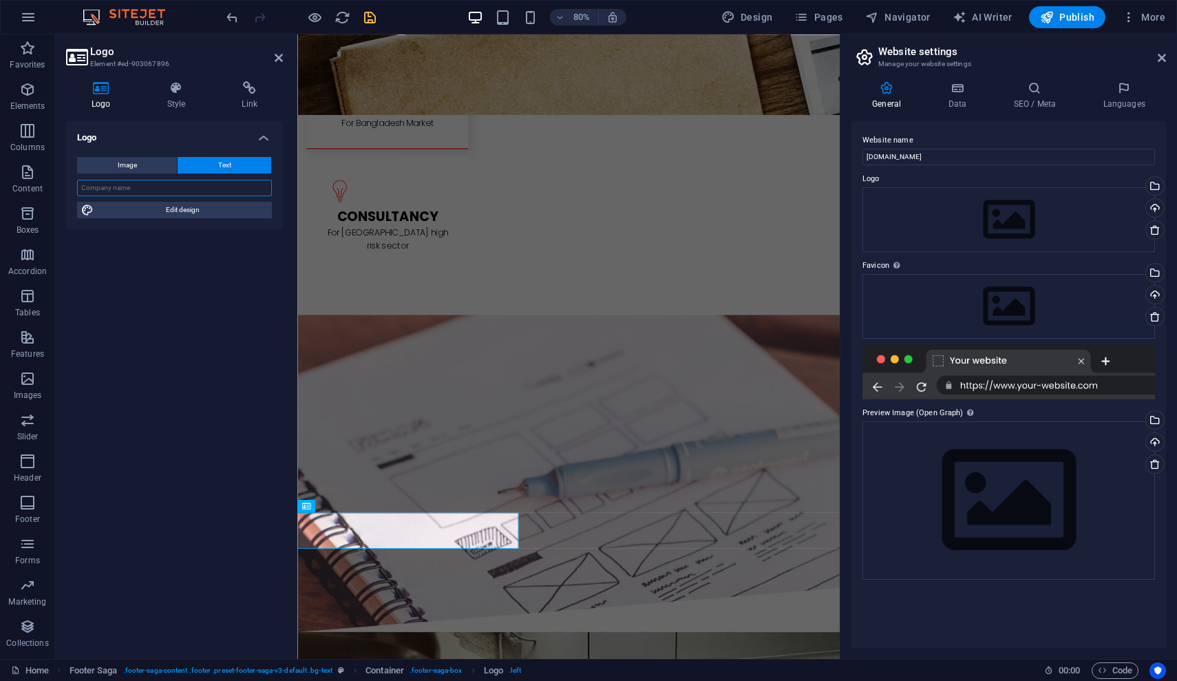
click at [143, 191] on input "text" at bounding box center [174, 188] width 195 height 17
type input "najmalsama"
click at [187, 209] on span "Edit design" at bounding box center [183, 210] width 170 height 17
select select "rem"
select select "300"
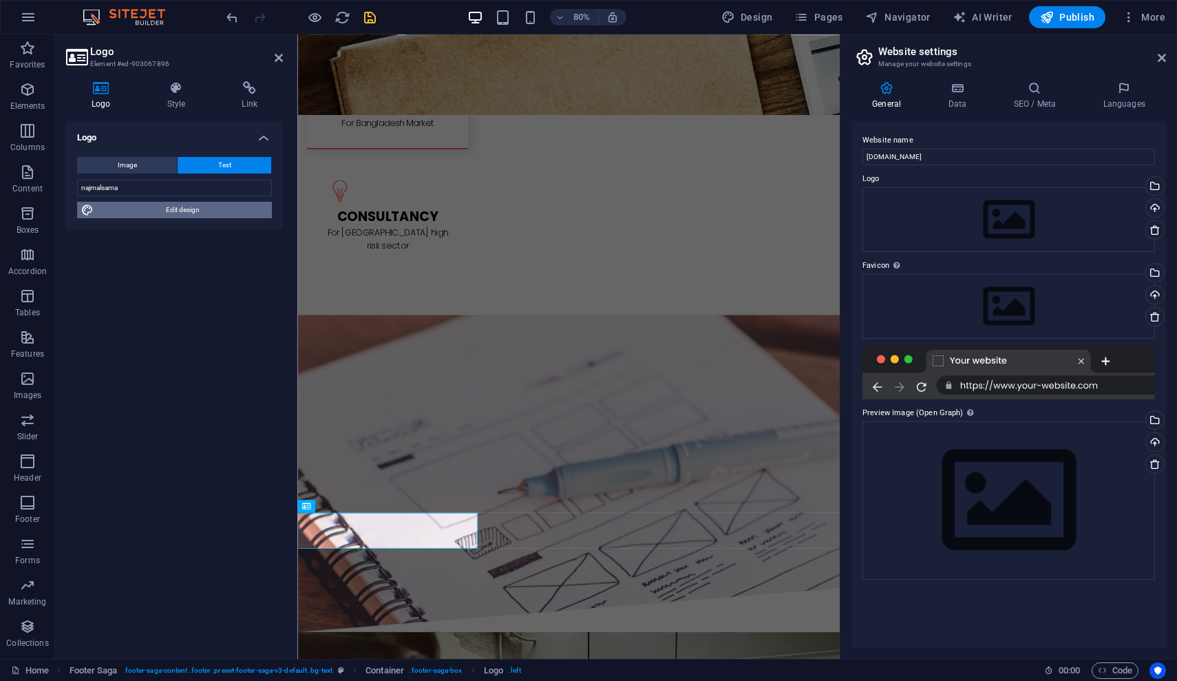
select select "px"
select select "rem"
select select "700"
select select "px"
select select "rem"
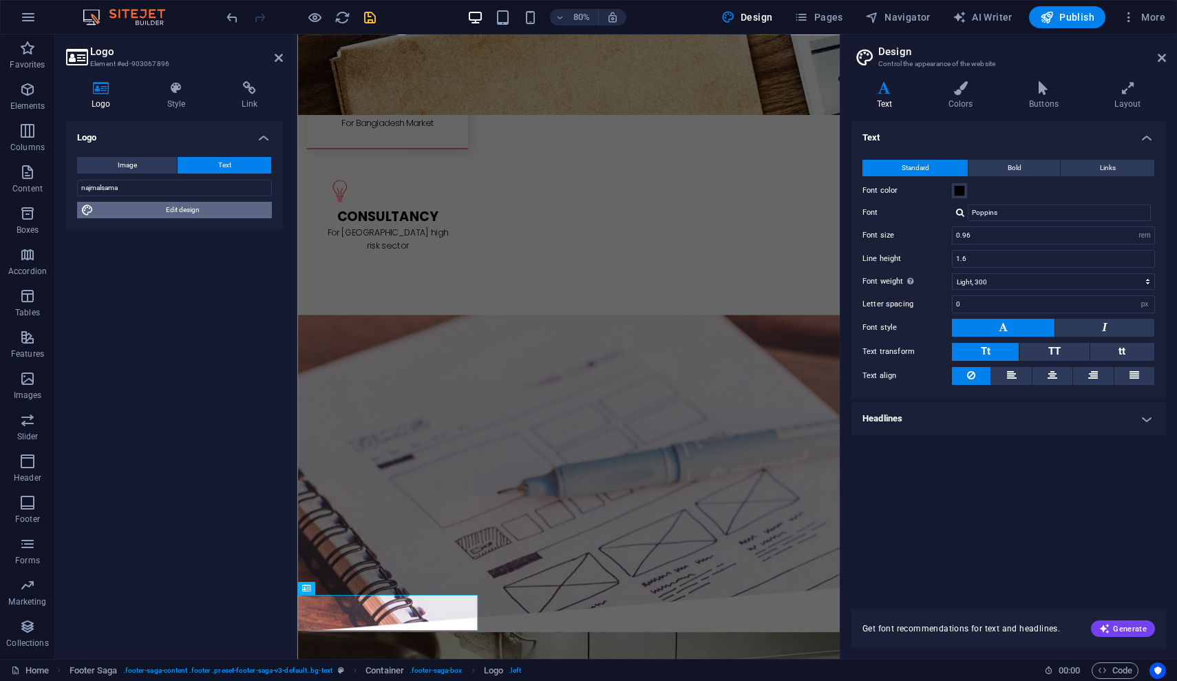
scroll to position [2021, 0]
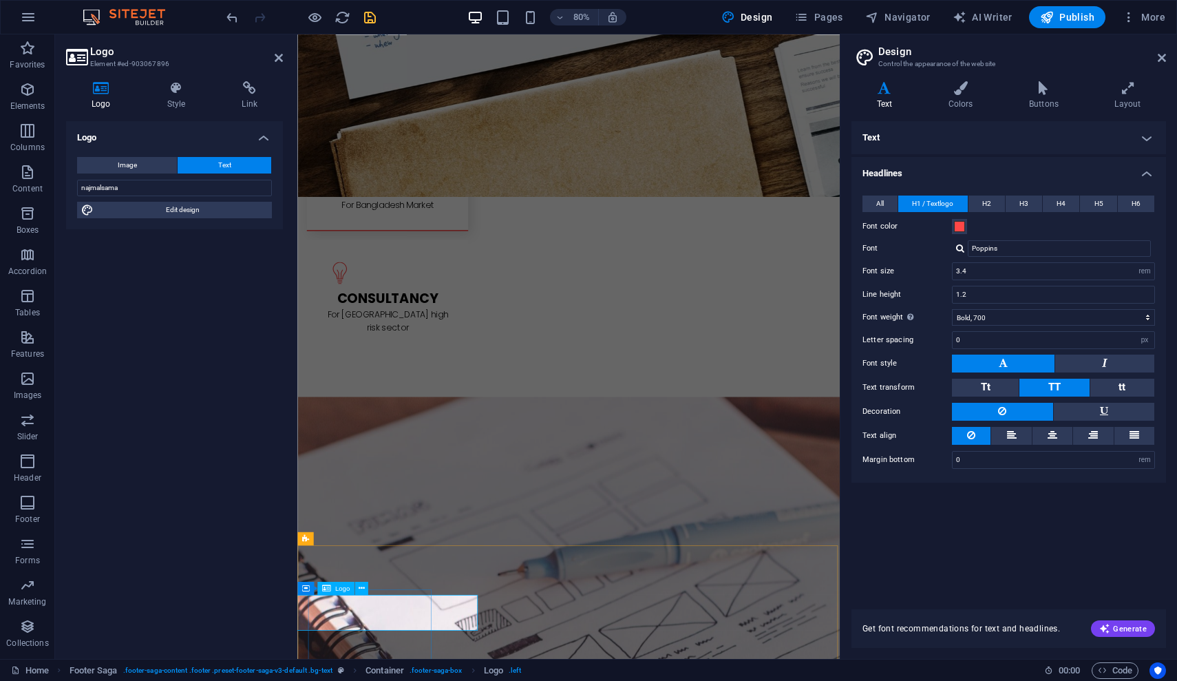
click at [360, 587] on icon at bounding box center [361, 588] width 6 height 12
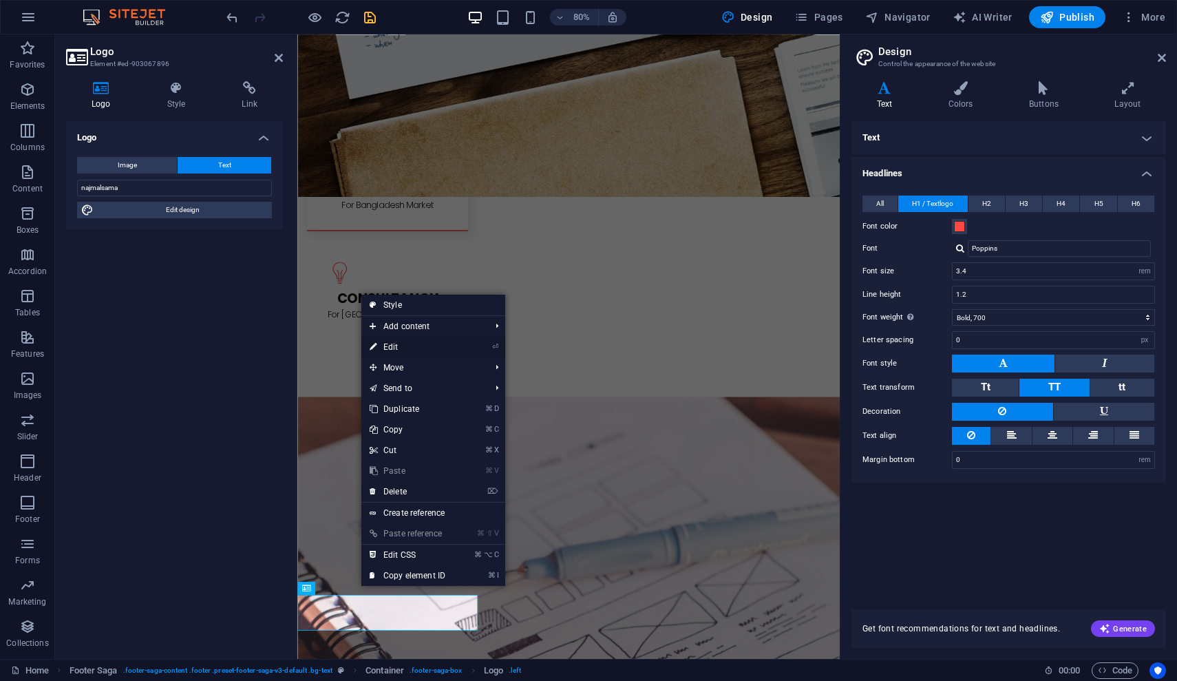
click at [397, 345] on link "⏎ Edit" at bounding box center [407, 347] width 92 height 21
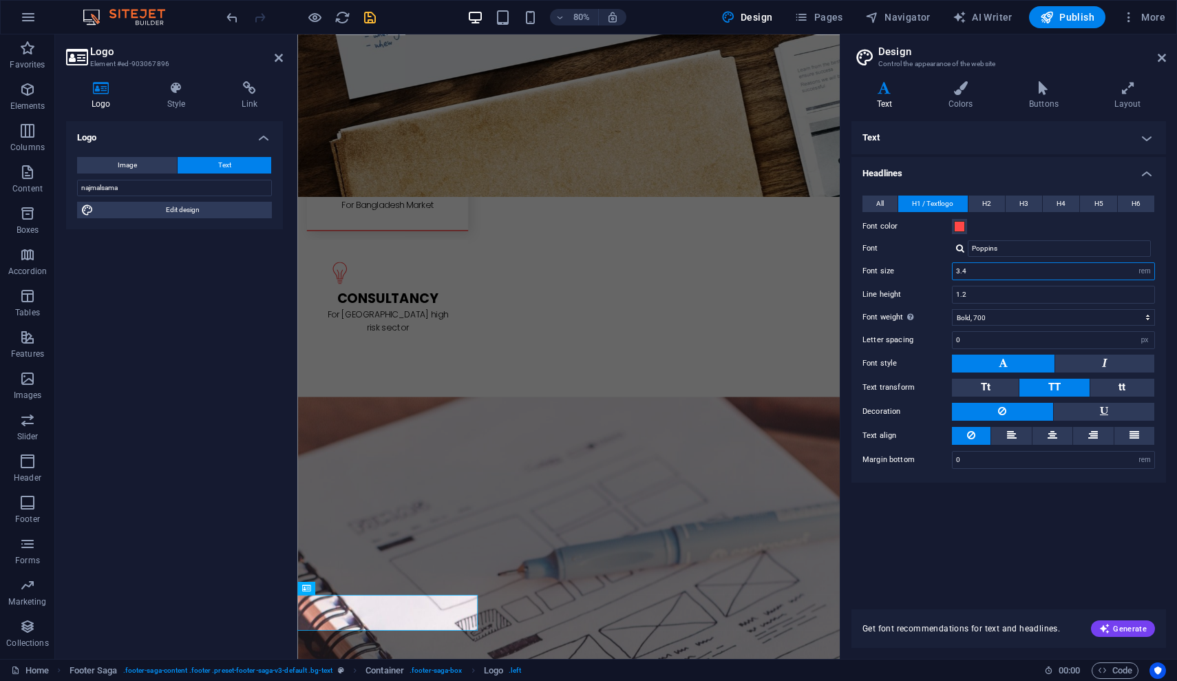
click at [997, 274] on input "3.4" at bounding box center [1054, 271] width 202 height 17
type input "3"
type input "2"
click at [958, 515] on div "Text Standard Bold Links Font color Font Poppins Font size 0.96 rem px Line hei…" at bounding box center [1009, 357] width 315 height 472
click at [1146, 138] on h4 "Text" at bounding box center [1009, 137] width 315 height 33
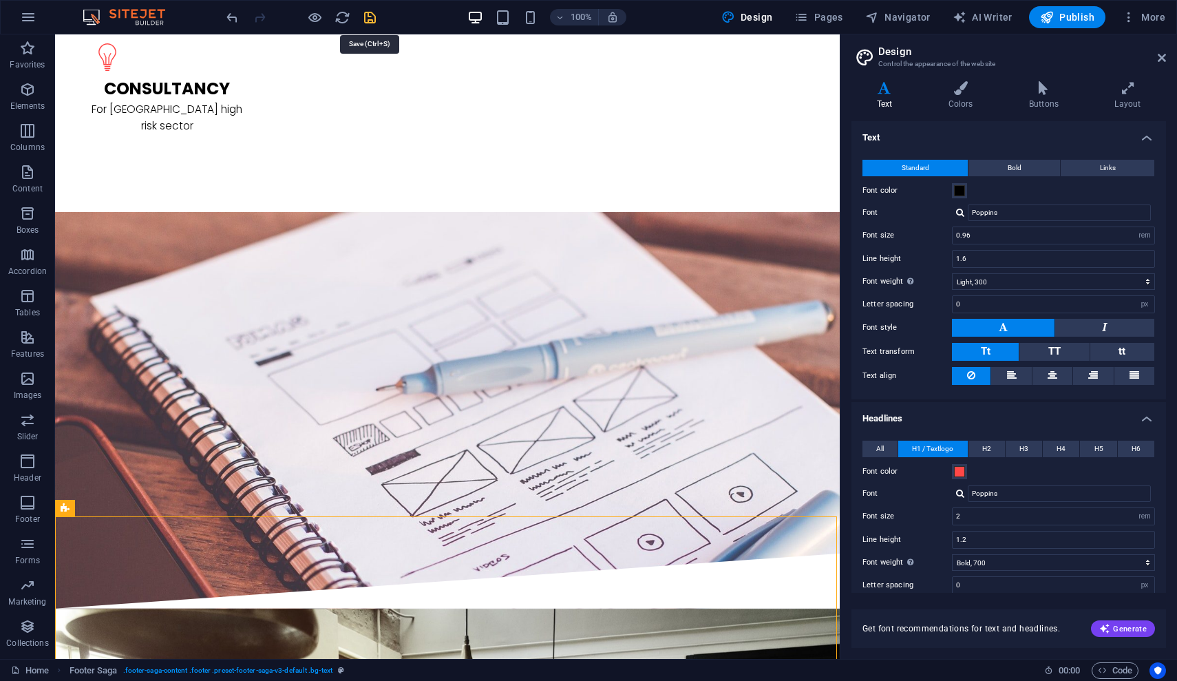
click at [369, 20] on icon "save" at bounding box center [370, 18] width 16 height 16
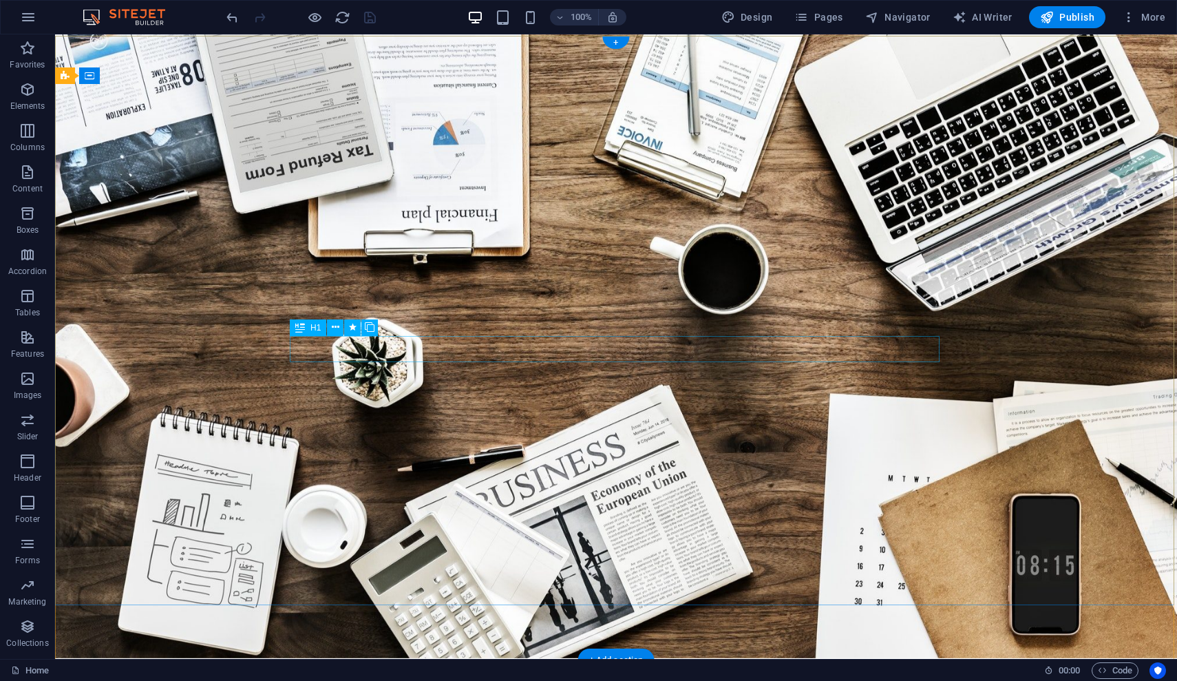
scroll to position [0, 0]
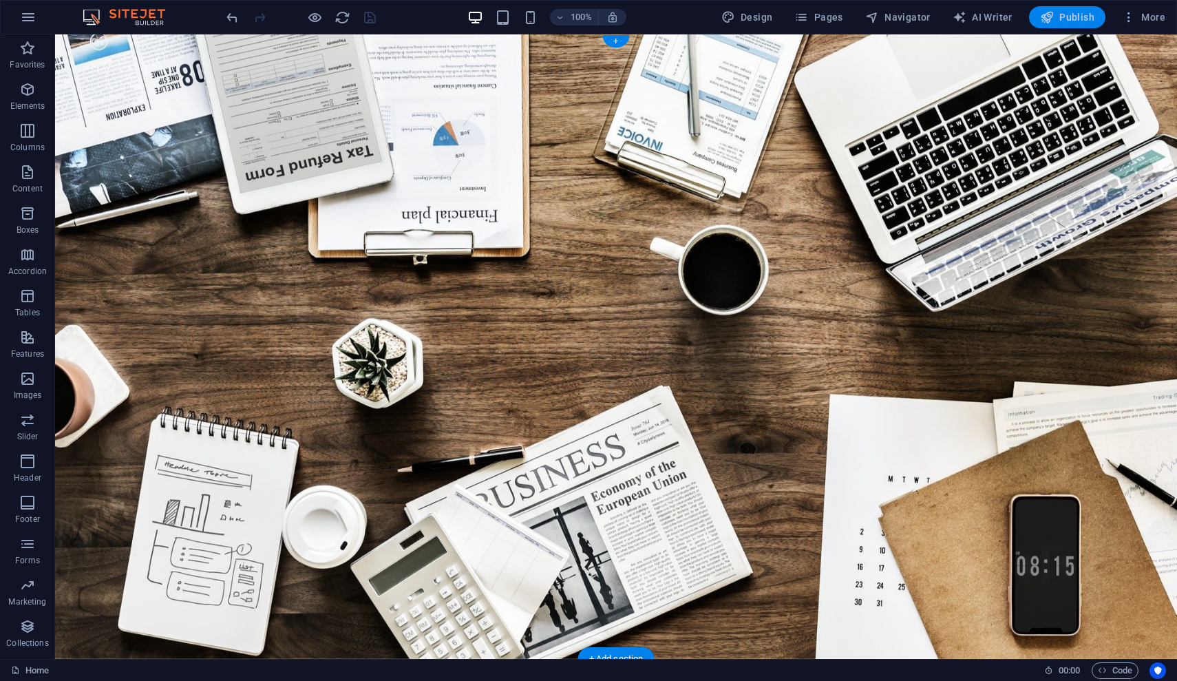
click at [1063, 20] on span "Publish" at bounding box center [1067, 17] width 54 height 14
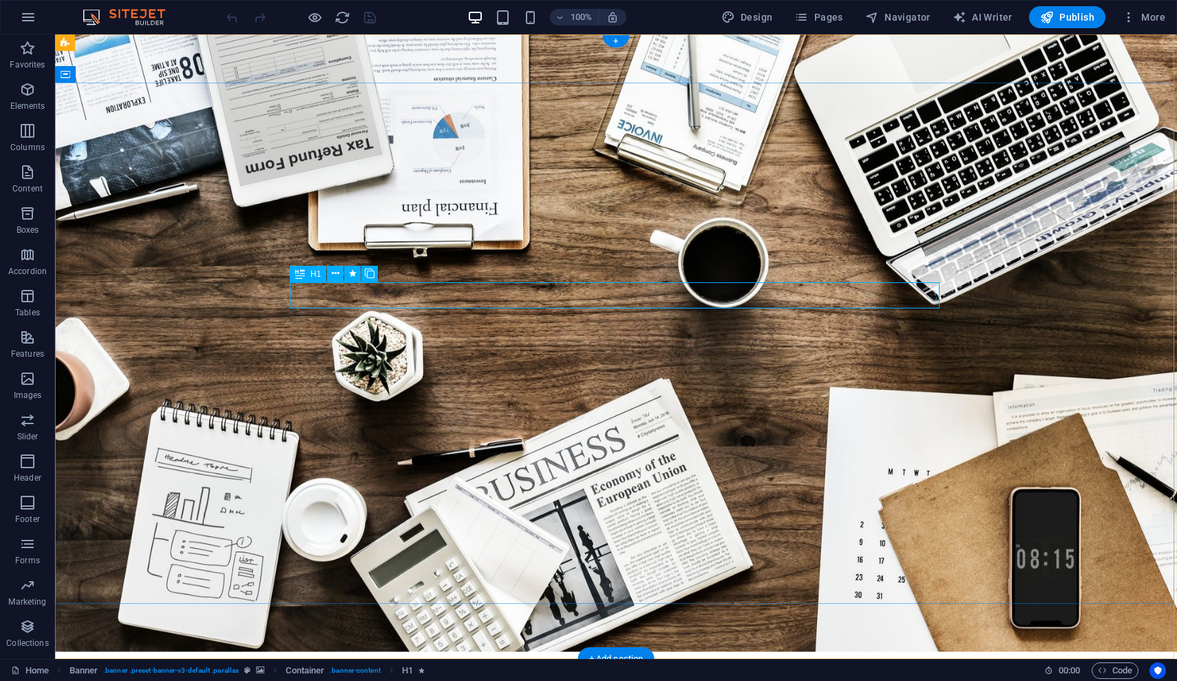
scroll to position [15, 0]
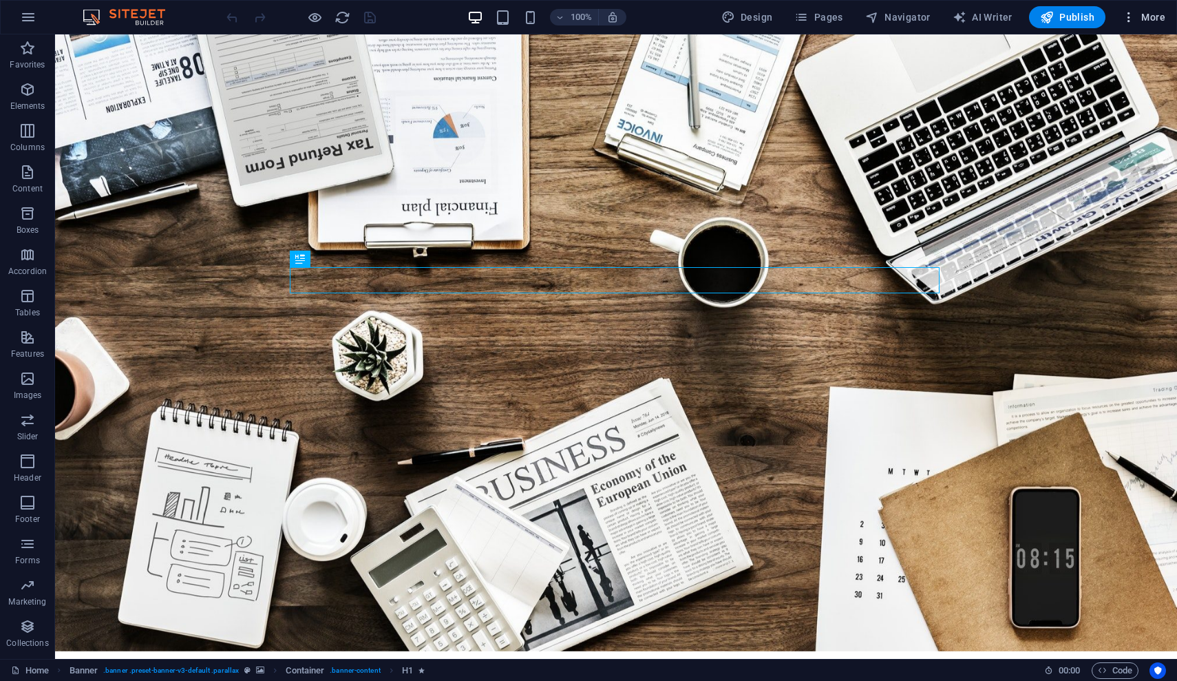
click at [1133, 17] on icon "button" at bounding box center [1129, 17] width 14 height 14
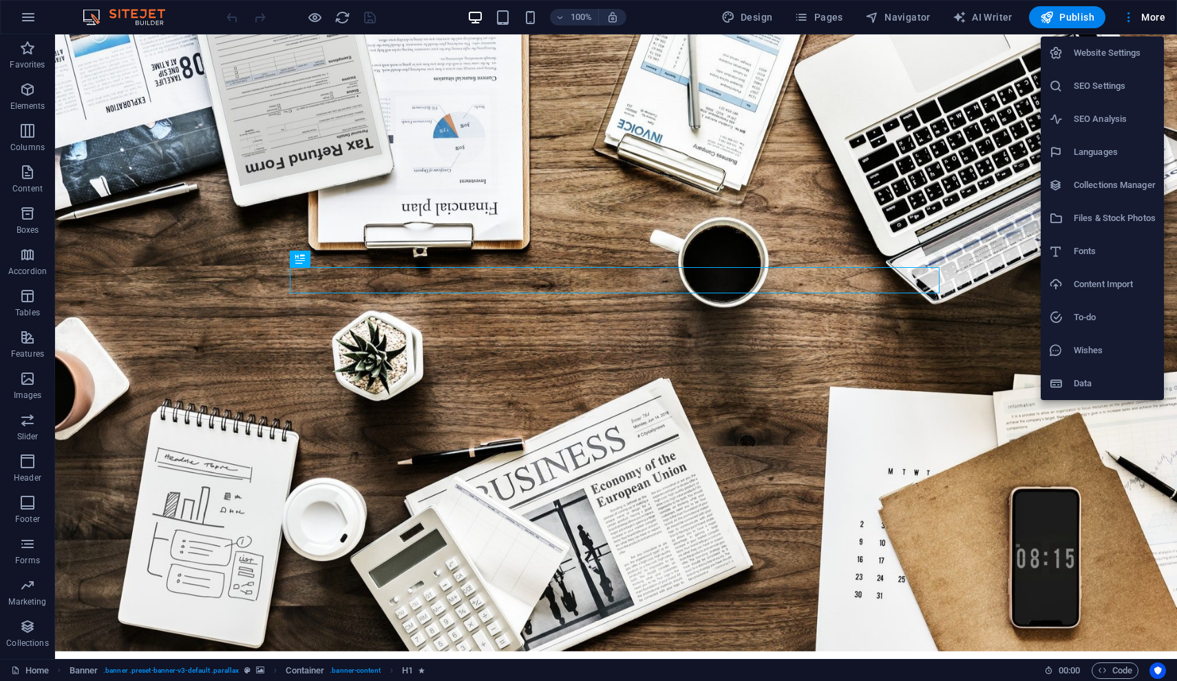
click at [1127, 59] on h6 "Website Settings" at bounding box center [1115, 53] width 82 height 17
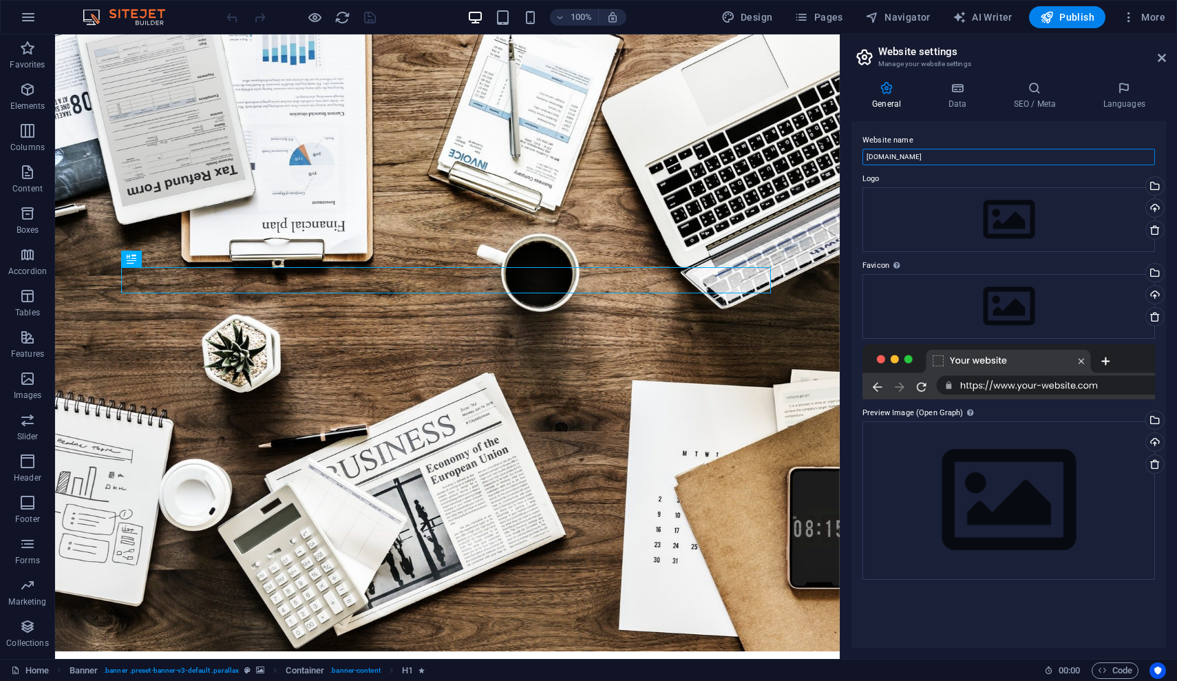
click at [867, 158] on input "[DOMAIN_NAME]" at bounding box center [1009, 157] width 293 height 17
type input "[DOMAIN_NAME]"
click at [960, 96] on h4 "Data" at bounding box center [959, 95] width 65 height 29
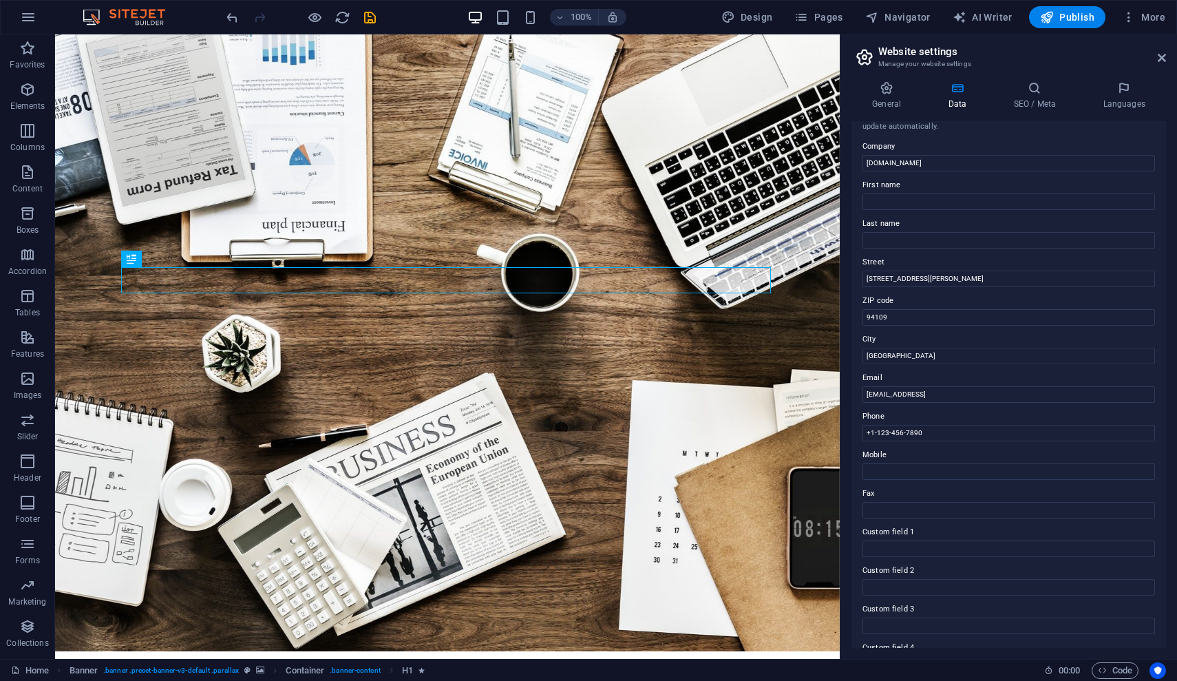
scroll to position [0, 0]
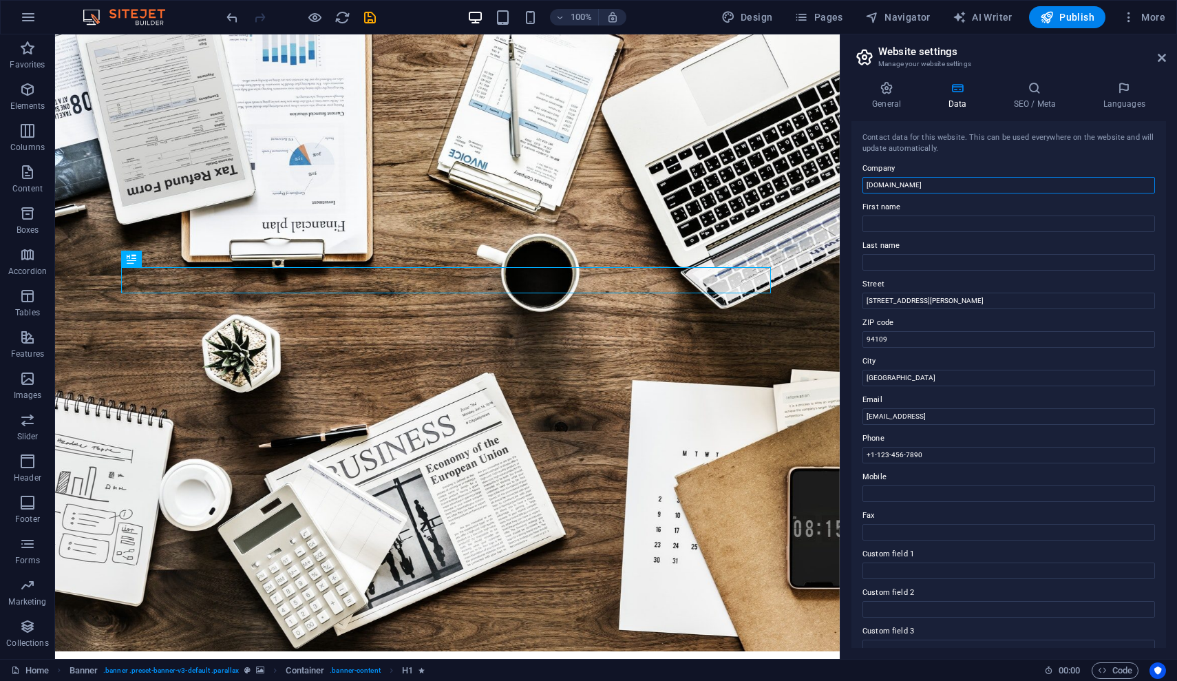
drag, startPoint x: 868, startPoint y: 184, endPoint x: 895, endPoint y: 185, distance: 26.9
type input "[DOMAIN_NAME]"
type input "Najm"
type input "Alsama"
type input "1"
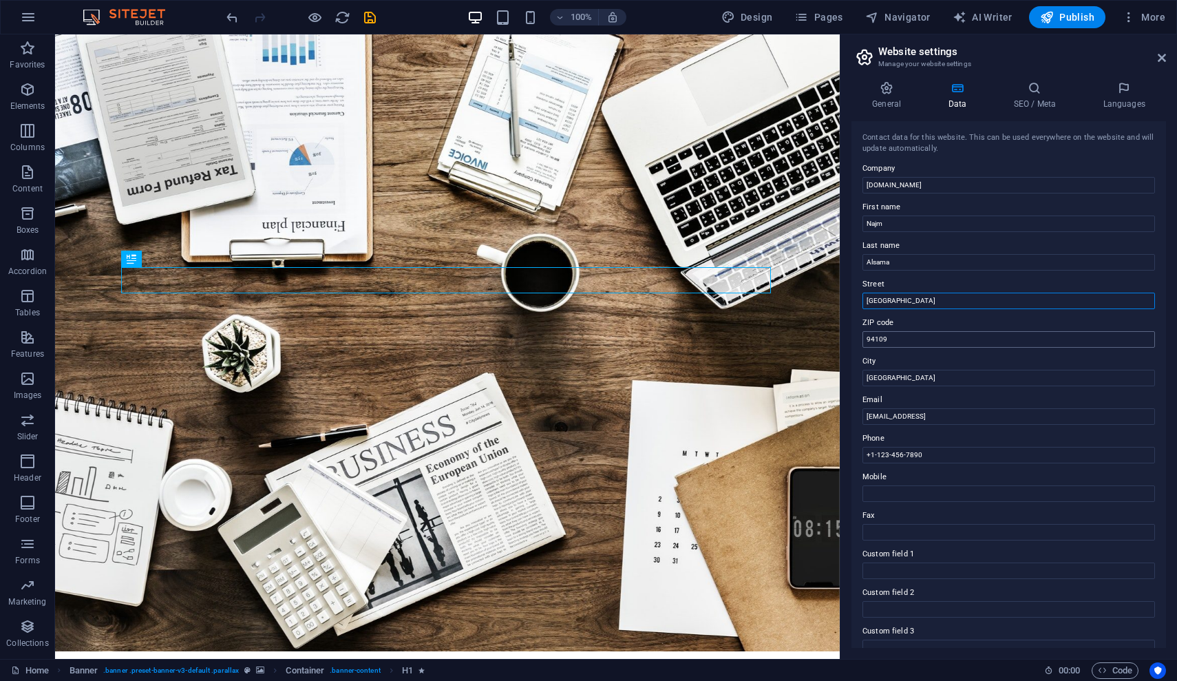
type input "[GEOGRAPHIC_DATA]"
type input "9"
type input "00000"
type input "S"
type input "[GEOGRAPHIC_DATA]"
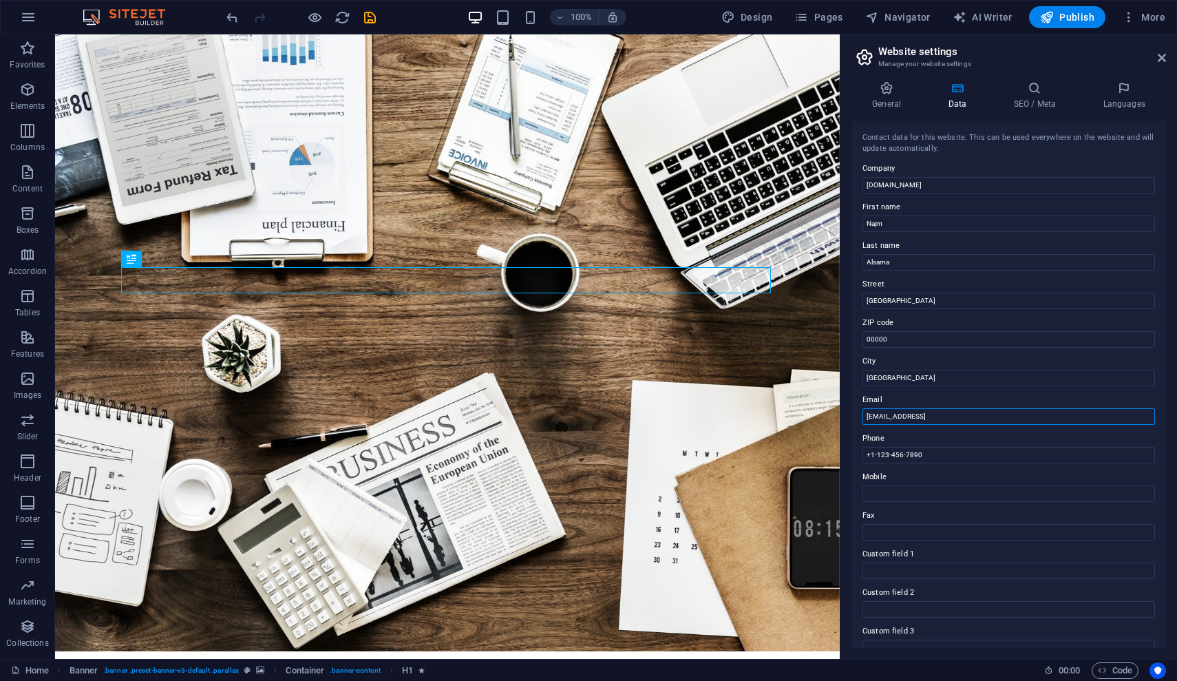
drag, startPoint x: 1044, startPoint y: 413, endPoint x: 854, endPoint y: 403, distance: 189.6
click at [854, 403] on div "Contact data for this website. This can be used everywhere on the website and w…" at bounding box center [1009, 384] width 315 height 527
type input "[EMAIL_ADDRESS][DOMAIN_NAME]"
type input "+"
click at [368, 21] on icon "save" at bounding box center [370, 18] width 16 height 16
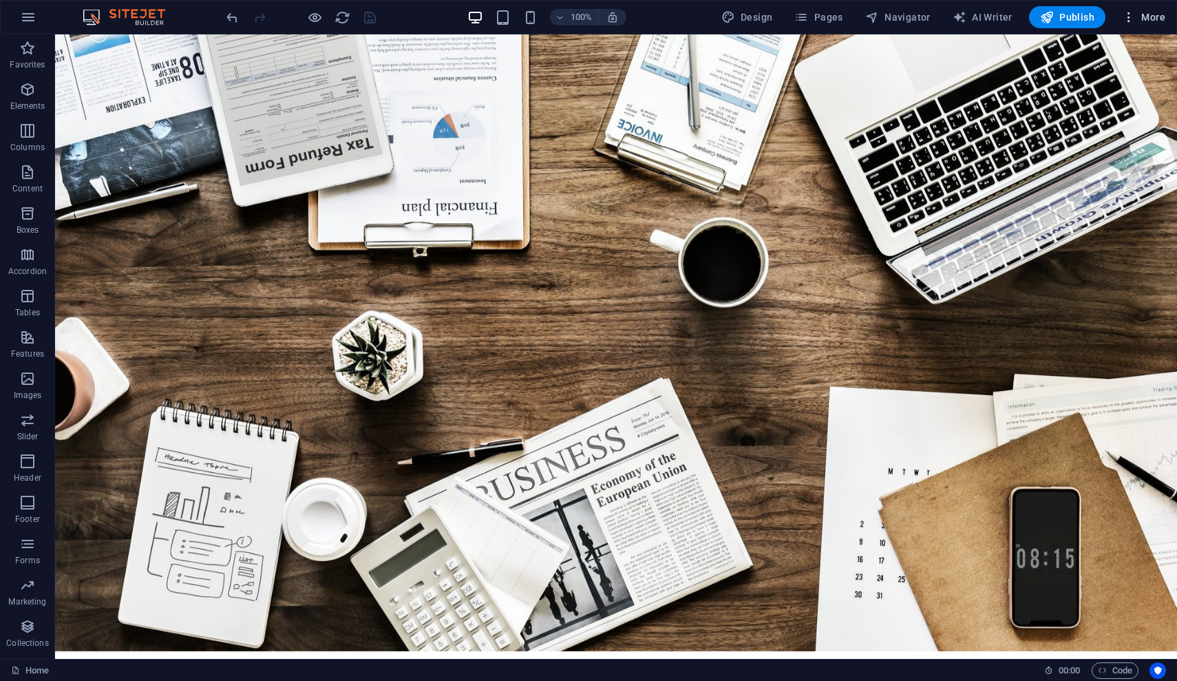
click at [1128, 21] on icon "button" at bounding box center [1129, 17] width 14 height 14
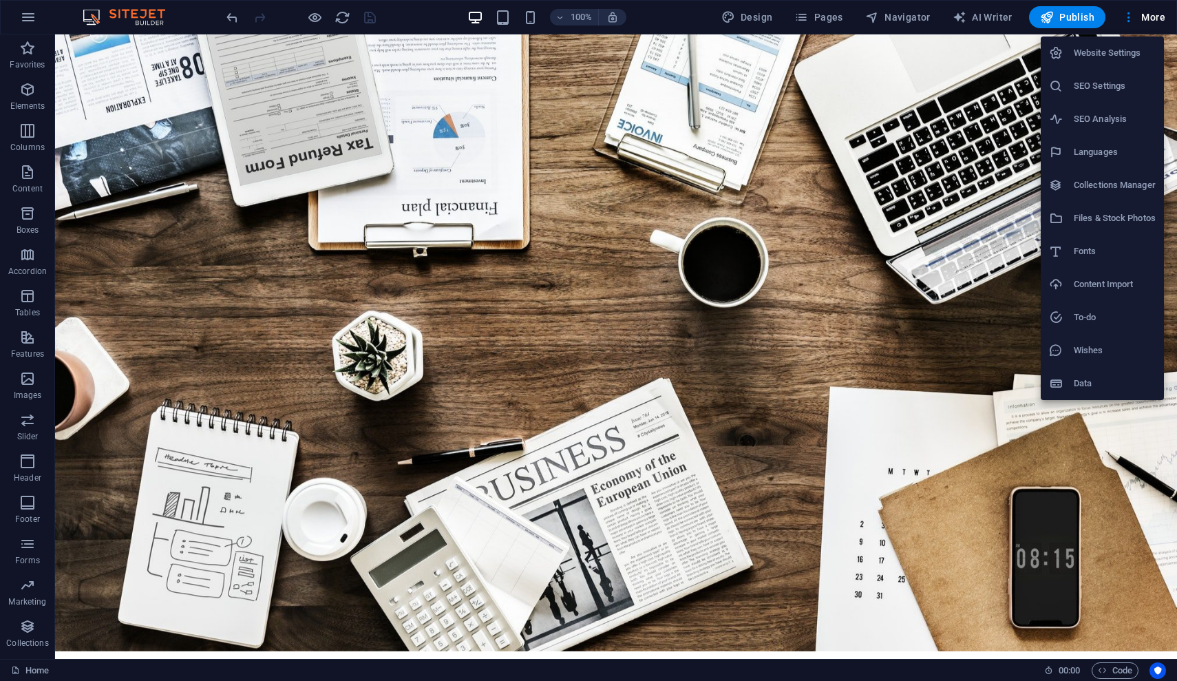
click at [1122, 60] on h6 "Website Settings" at bounding box center [1115, 53] width 82 height 17
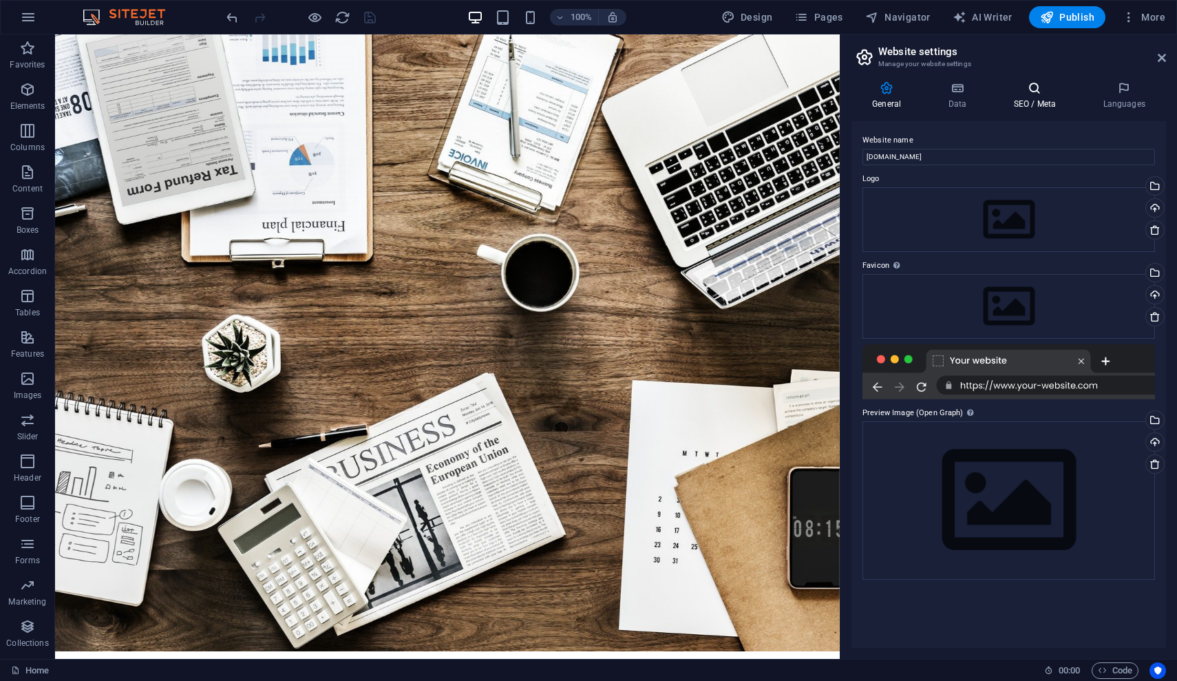
click at [1035, 97] on h4 "SEO / Meta" at bounding box center [1038, 95] width 90 height 29
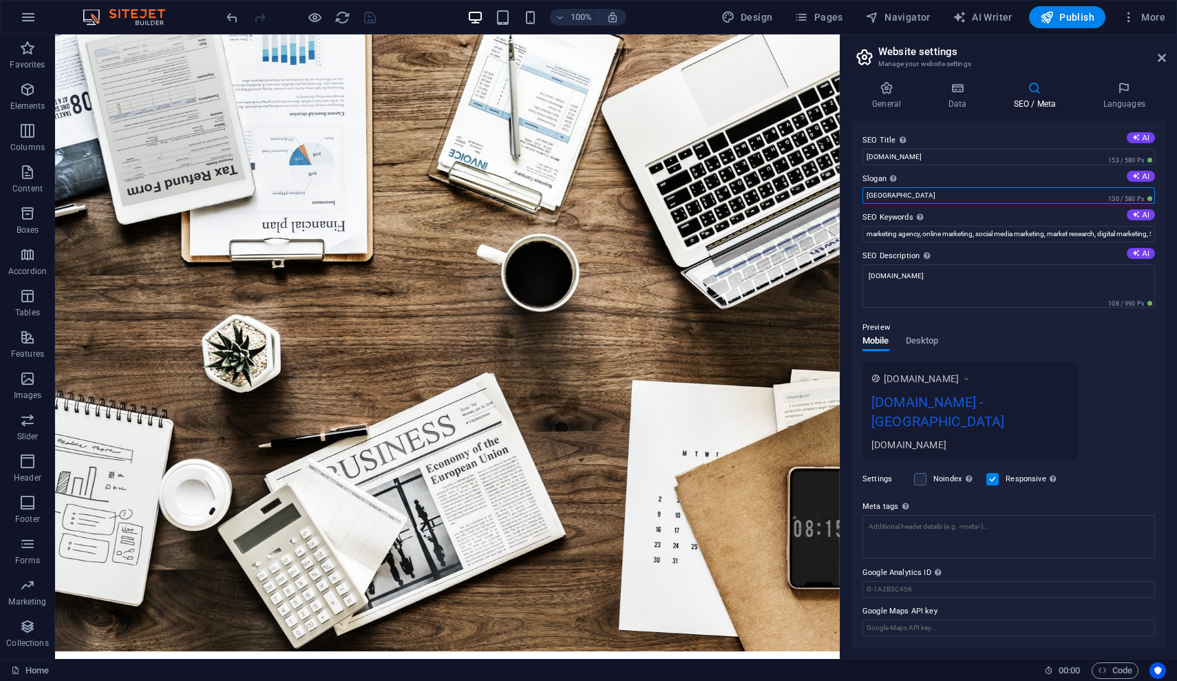
click at [932, 195] on input "[GEOGRAPHIC_DATA]" at bounding box center [1009, 195] width 293 height 17
type input "S"
type input "Your South Asia Partner"
click at [943, 629] on input "Google Maps API key" at bounding box center [1009, 628] width 293 height 17
click at [936, 275] on textarea "[DOMAIN_NAME]" at bounding box center [1009, 285] width 293 height 43
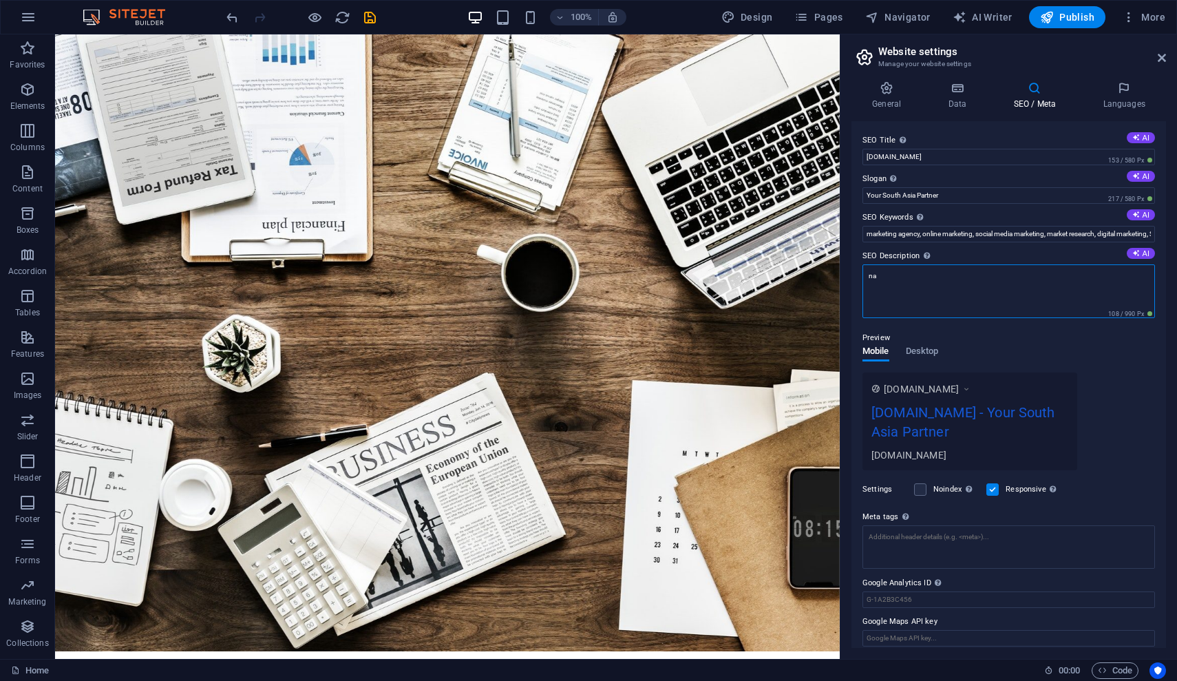
type textarea "n"
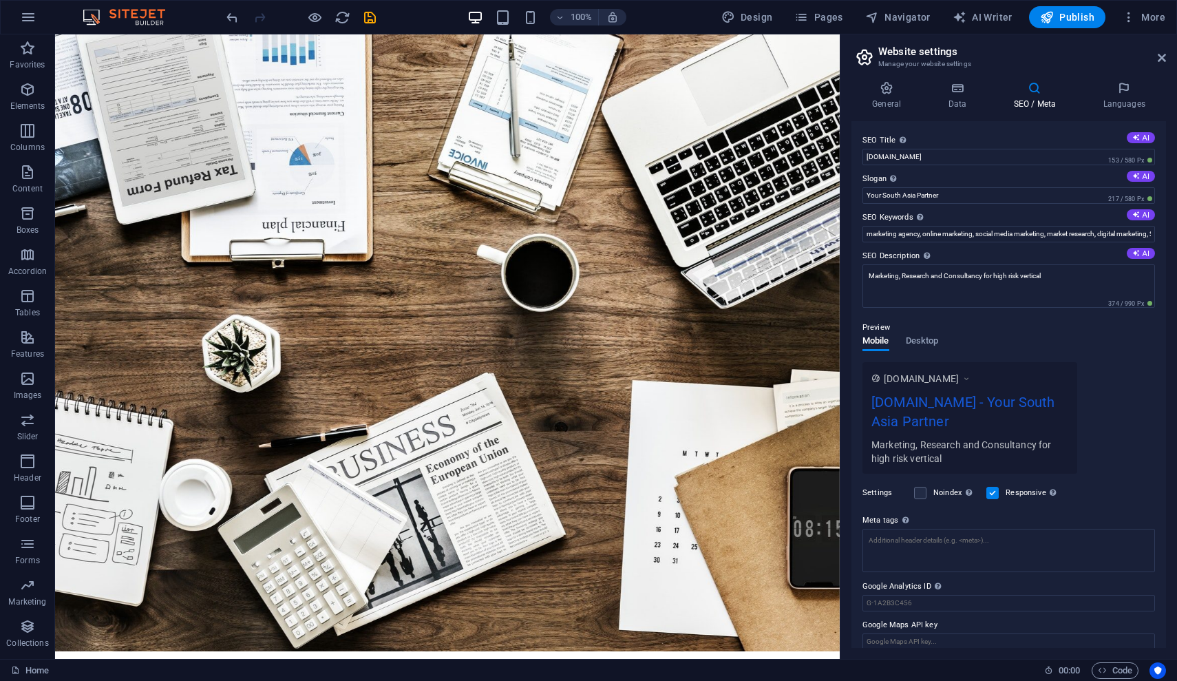
drag, startPoint x: 871, startPoint y: 454, endPoint x: 885, endPoint y: 452, distance: 13.9
click at [871, 454] on div "[DOMAIN_NAME] [DOMAIN_NAME] - Your South Asia Partner Marketing, Research and C…" at bounding box center [970, 418] width 215 height 112
click at [875, 446] on div "Marketing, Research and Consultancy for high risk vertical" at bounding box center [970, 451] width 197 height 28
click at [876, 447] on div "Marketing, Research and Consultancy for high risk vertical" at bounding box center [970, 451] width 197 height 28
click at [874, 445] on div "Marketing, Research and Consultancy for high risk vertical" at bounding box center [970, 451] width 197 height 28
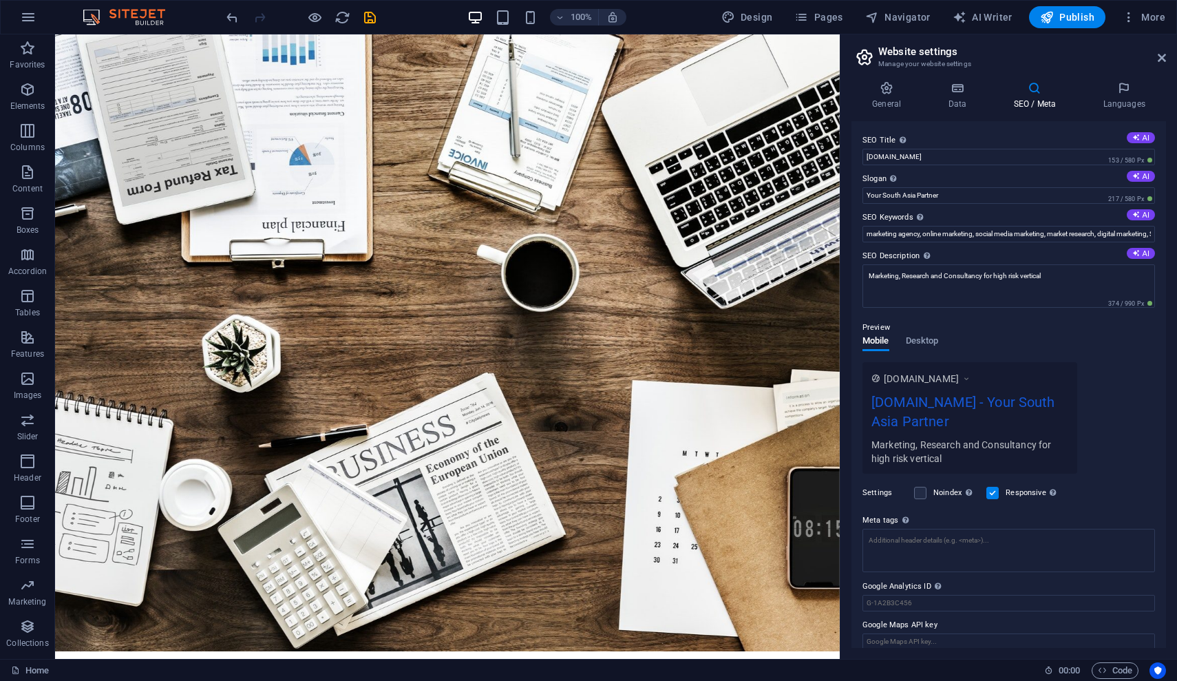
click at [947, 457] on div "Marketing, Research and Consultancy for high risk vertical" at bounding box center [970, 451] width 197 height 28
click at [936, 456] on div "Marketing, Research and Consultancy for high risk vertical" at bounding box center [970, 451] width 197 height 28
click at [916, 450] on div "Marketing, Research and Consultancy for high risk vertical" at bounding box center [970, 451] width 197 height 28
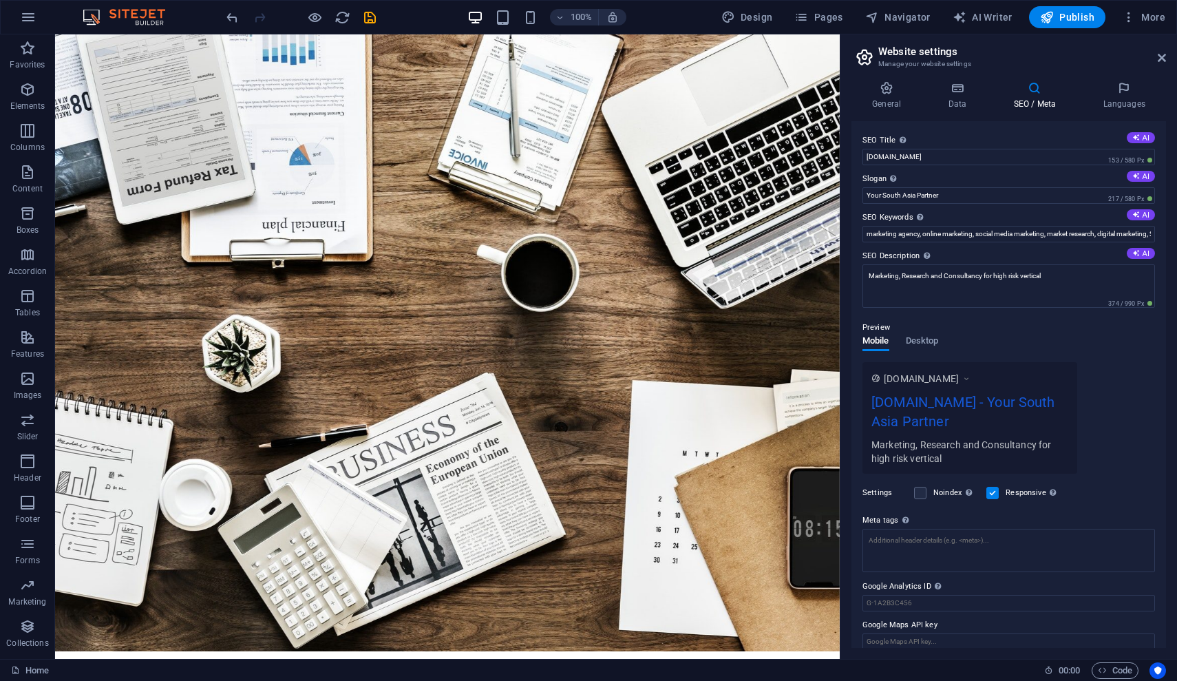
click at [933, 456] on div "Marketing, Research and Consultancy for high risk vertical" at bounding box center [970, 451] width 197 height 28
click at [871, 277] on textarea "Marketing, Research and Consultancy for high risk vertical" at bounding box center [1009, 285] width 293 height 43
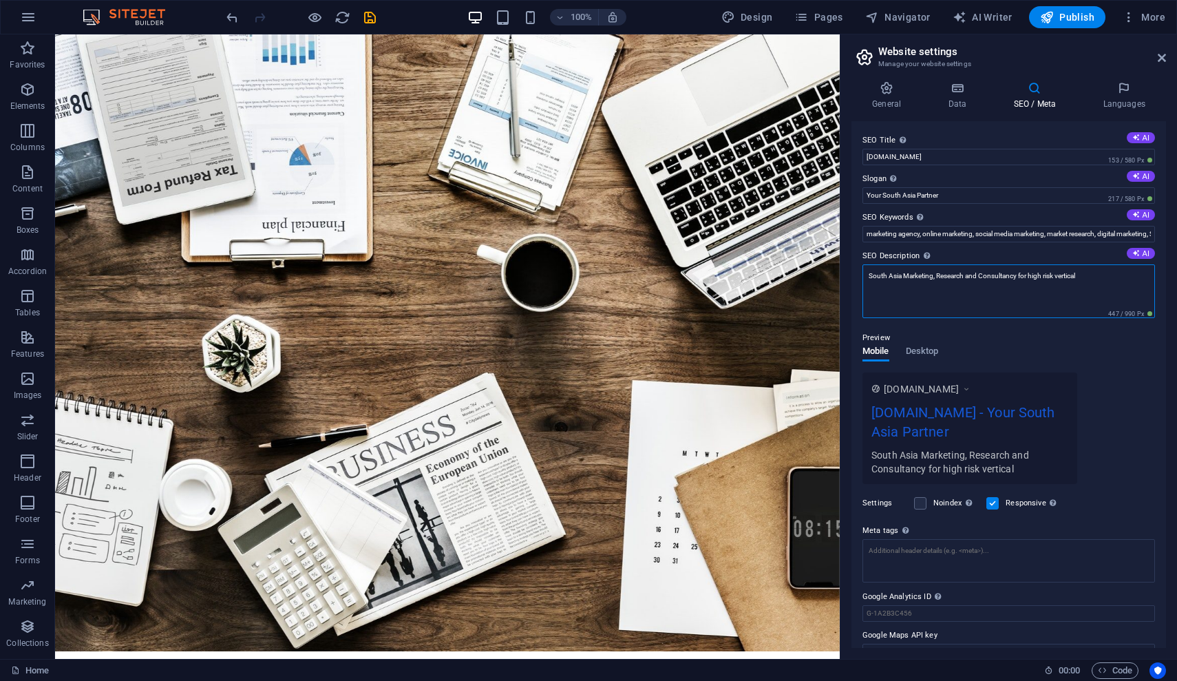
click at [1089, 279] on textarea "South Asia Marketing, Research and Consultancy for high risk vertical" at bounding box center [1009, 291] width 293 height 54
type textarea "South Asia Marketing, Research and Consultancy for high risk vertical"
click at [373, 21] on icon "save" at bounding box center [370, 18] width 16 height 16
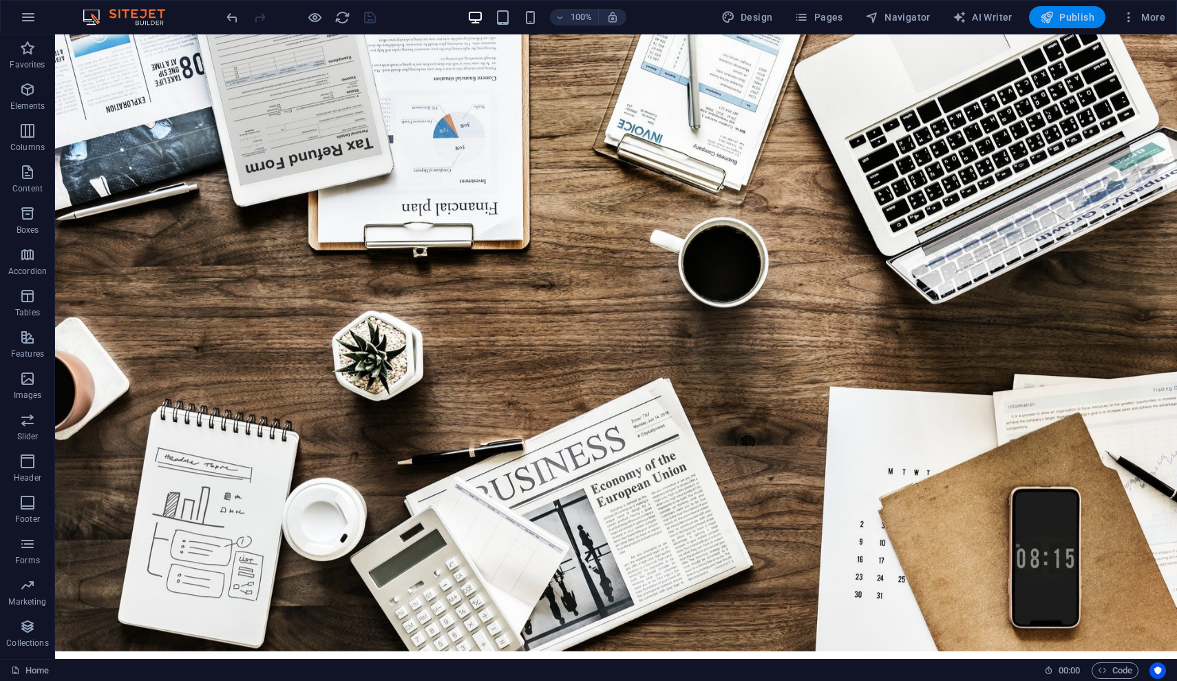
click at [1074, 22] on span "Publish" at bounding box center [1067, 17] width 54 height 14
